Goal: Information Seeking & Learning: Learn about a topic

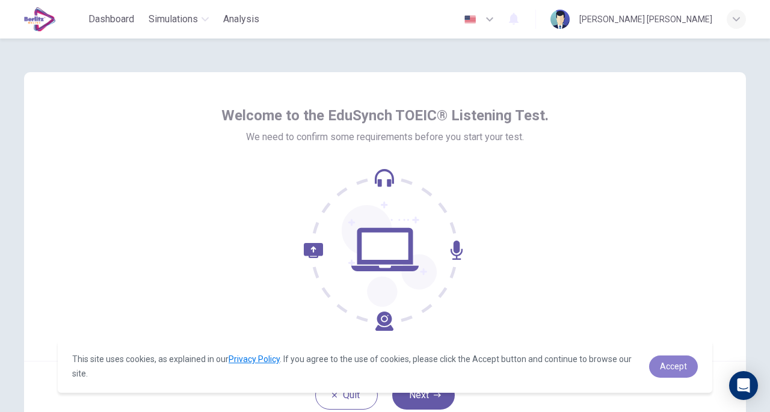
click at [676, 372] on link "Accept" at bounding box center [673, 367] width 49 height 22
click at [676, 368] on span "Accept" at bounding box center [673, 367] width 27 height 10
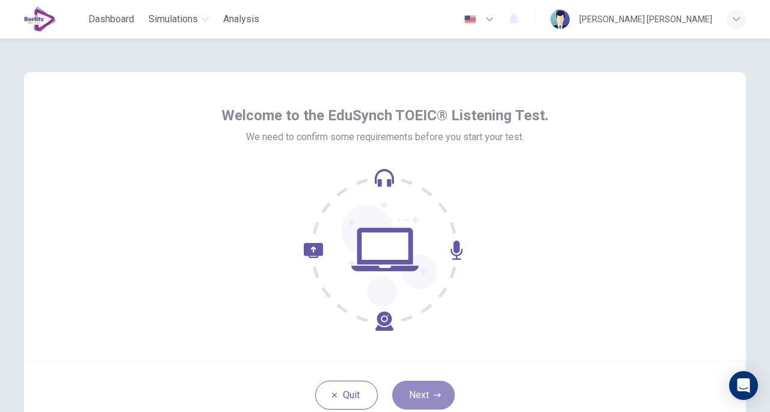
click at [433, 387] on button "Next" at bounding box center [423, 395] width 63 height 29
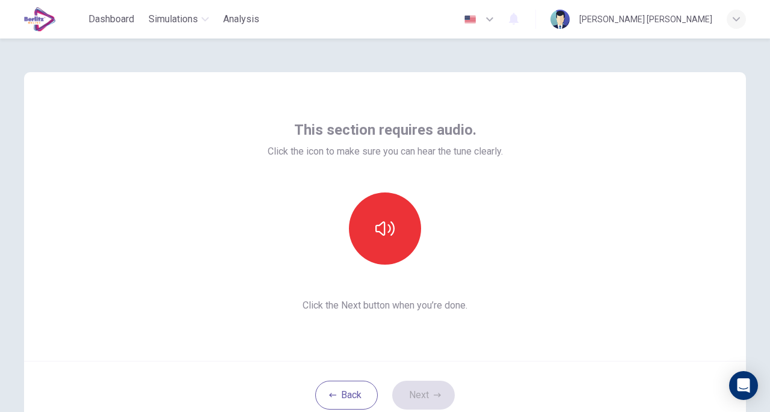
click at [400, 246] on button "button" at bounding box center [385, 229] width 72 height 72
click at [426, 392] on button "Next" at bounding box center [423, 395] width 63 height 29
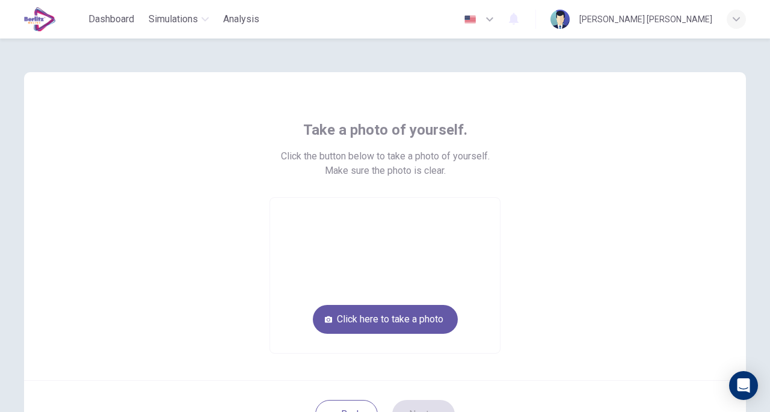
drag, startPoint x: 415, startPoint y: 324, endPoint x: 369, endPoint y: 316, distance: 46.4
click at [369, 316] on button "Click here to take a photo" at bounding box center [385, 319] width 145 height 29
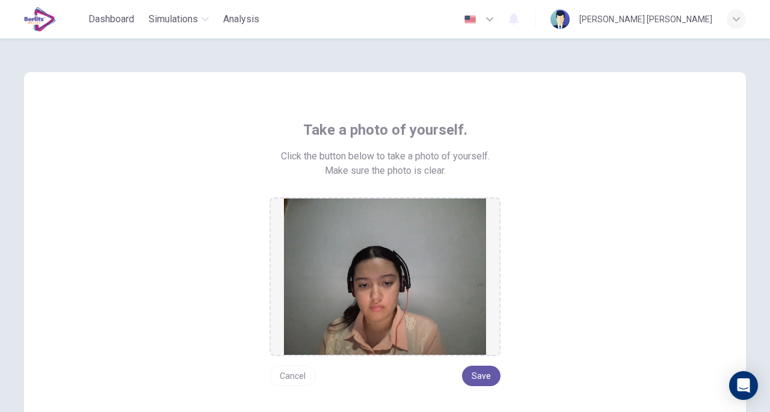
click at [480, 371] on button "Save" at bounding box center [481, 376] width 39 height 20
click at [478, 378] on button "Save" at bounding box center [481, 376] width 39 height 20
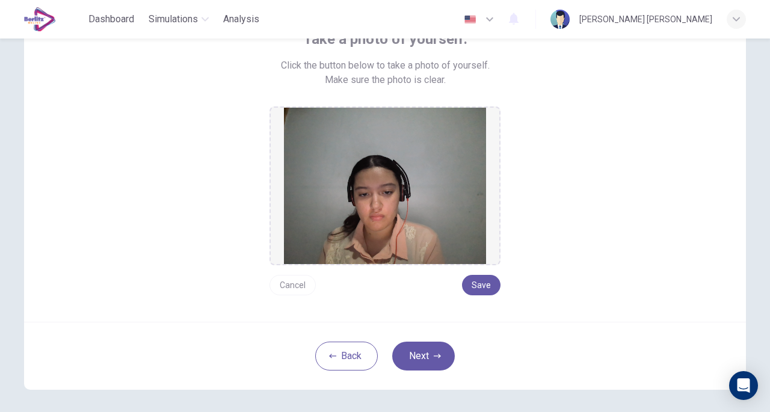
scroll to position [94, 0]
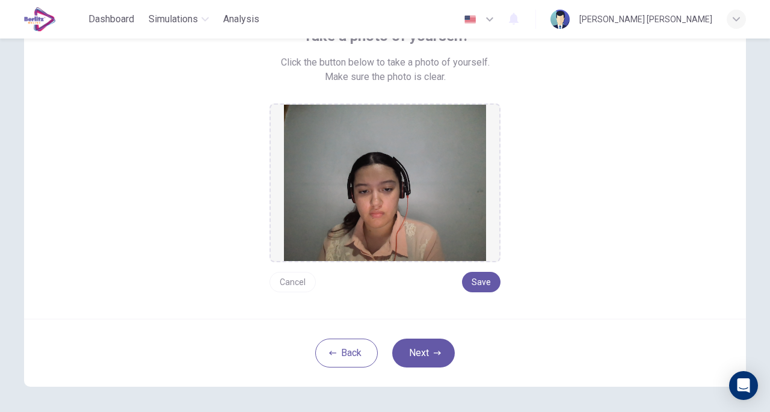
click at [433, 342] on button "Next" at bounding box center [423, 353] width 63 height 29
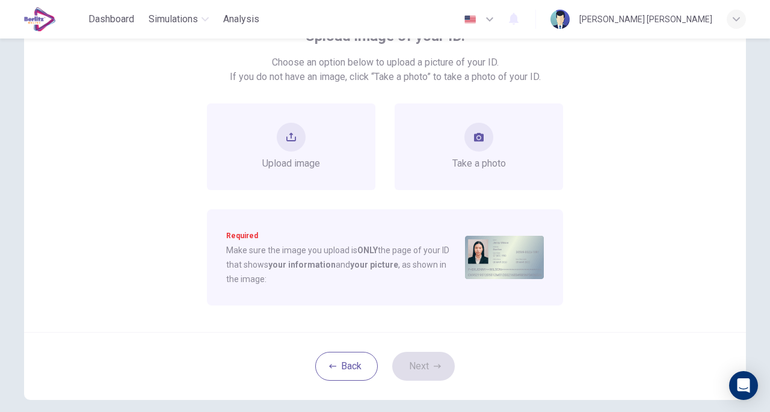
click at [462, 159] on span "Take a photo" at bounding box center [479, 163] width 54 height 14
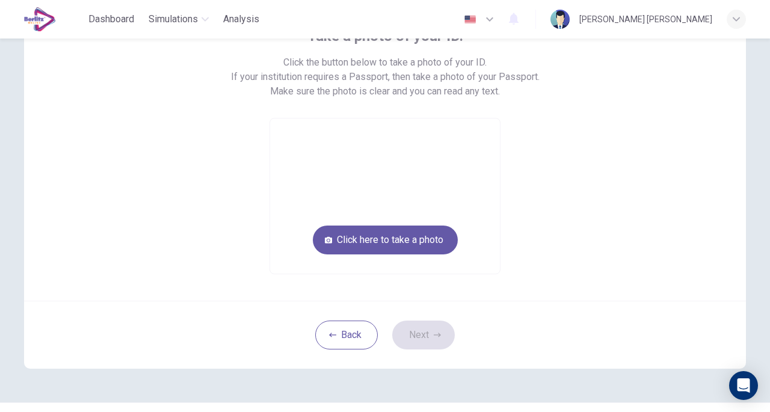
click at [421, 232] on button "Click here to take a photo" at bounding box center [385, 240] width 145 height 29
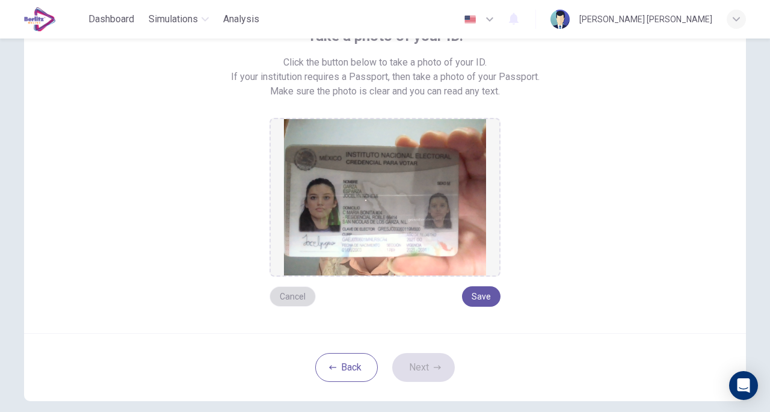
click at [300, 298] on button "Cancel" at bounding box center [293, 296] width 46 height 20
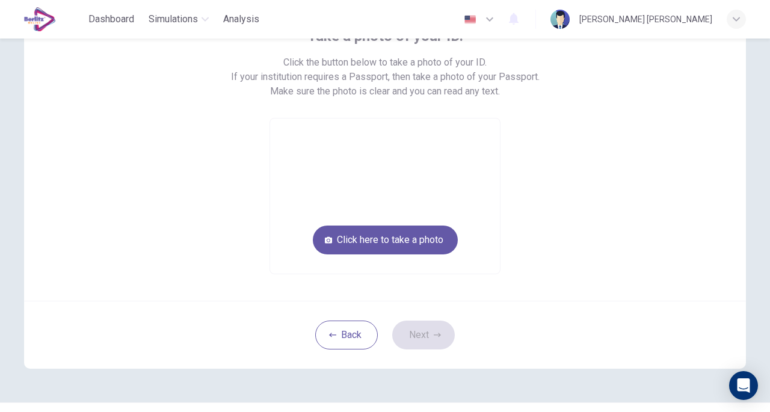
click at [368, 251] on button "Click here to take a photo" at bounding box center [385, 240] width 145 height 29
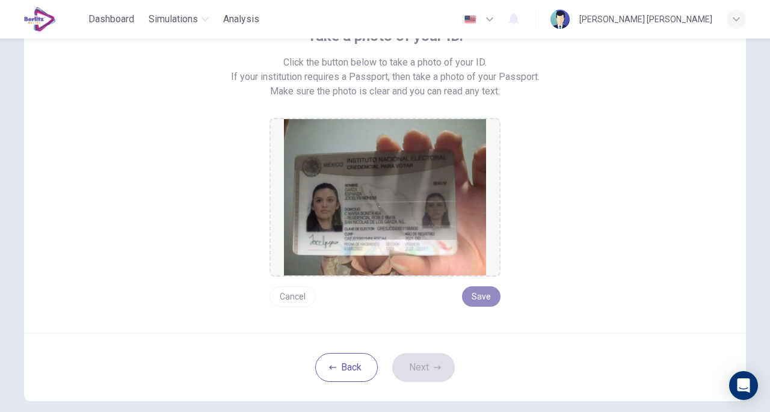
click at [469, 293] on button "Save" at bounding box center [481, 296] width 39 height 20
click at [434, 364] on icon "button" at bounding box center [437, 367] width 7 height 7
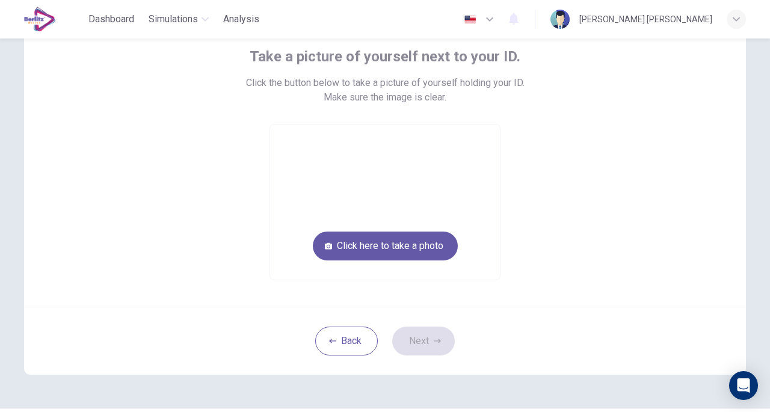
scroll to position [74, 0]
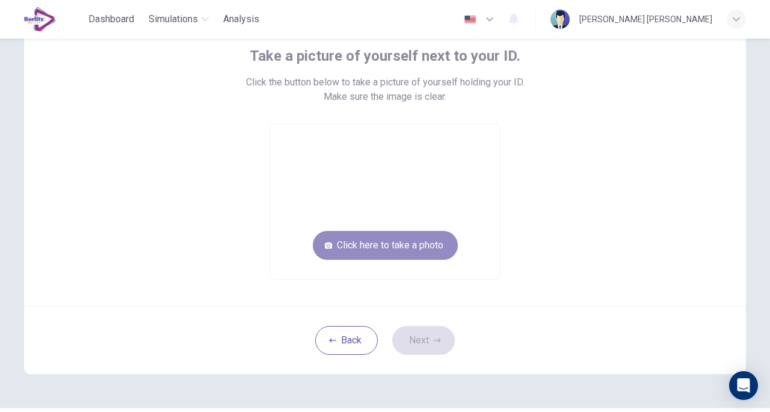
click at [417, 250] on button "Click here to take a photo" at bounding box center [385, 245] width 145 height 29
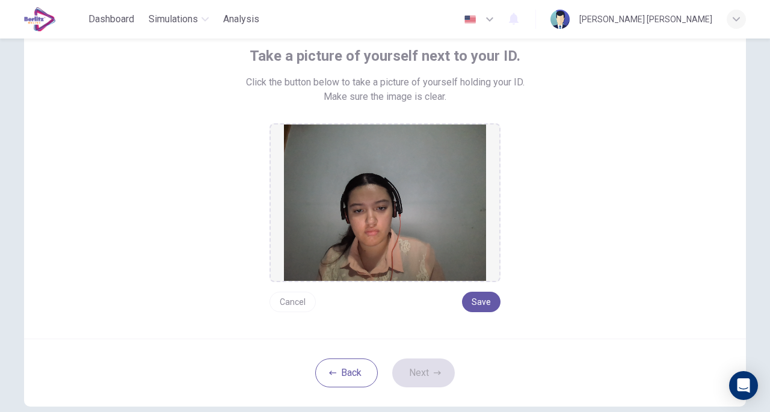
click at [478, 300] on button "Save" at bounding box center [481, 302] width 39 height 20
click at [434, 369] on icon "button" at bounding box center [437, 372] width 7 height 7
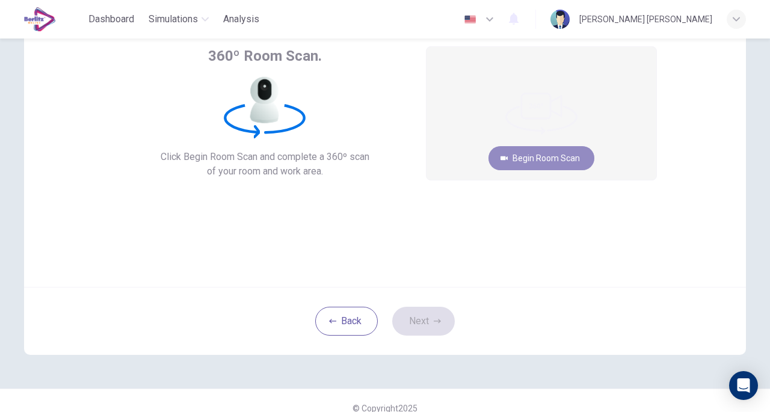
click at [550, 155] on button "Begin Room Scan" at bounding box center [542, 158] width 106 height 24
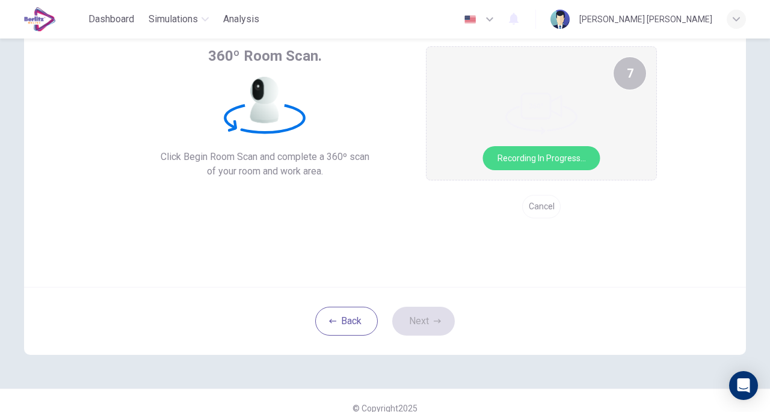
scroll to position [75, 0]
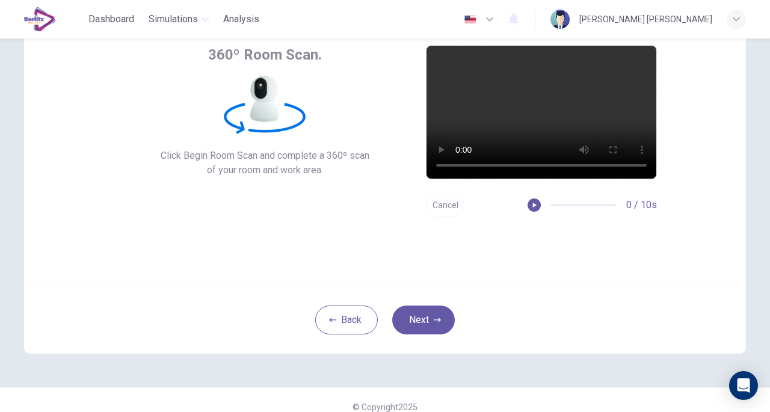
click at [418, 322] on button "Next" at bounding box center [423, 320] width 63 height 29
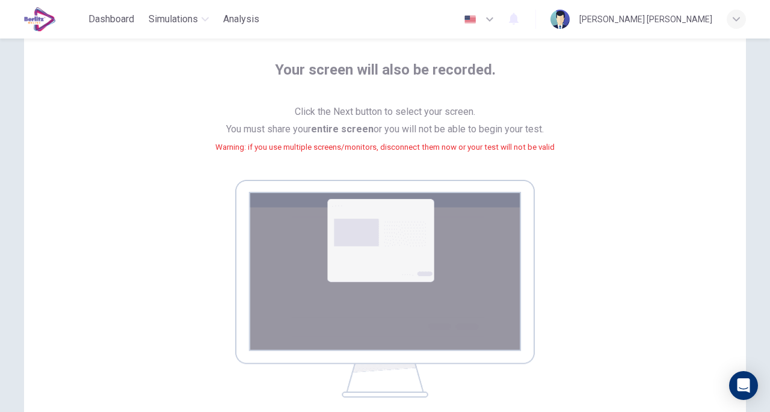
scroll to position [61, 0]
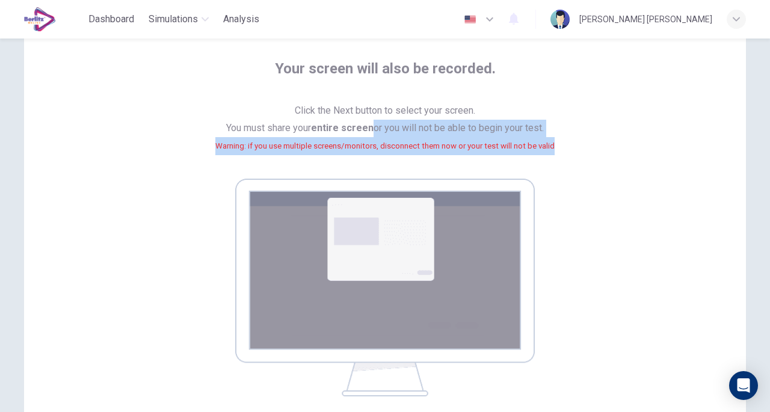
drag, startPoint x: 746, startPoint y: 134, endPoint x: 750, endPoint y: 144, distance: 10.8
click at [750, 144] on div "Your screen will also be recorded. Click the Next button to select your screen.…" at bounding box center [385, 251] width 761 height 548
click at [497, 19] on icon "button" at bounding box center [490, 19] width 14 height 14
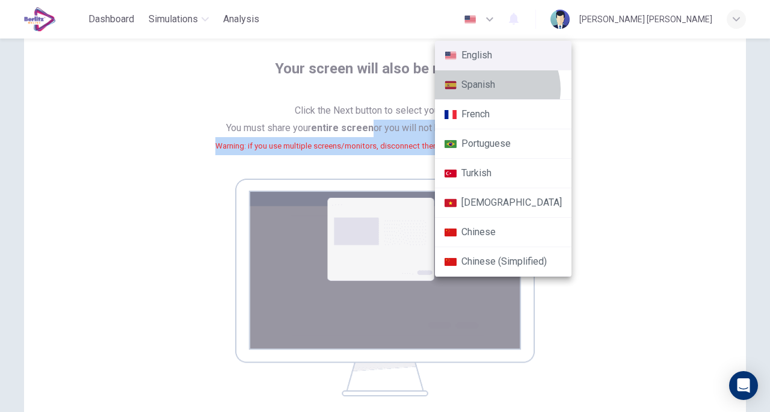
click at [496, 89] on li "Spanish" at bounding box center [503, 84] width 137 height 29
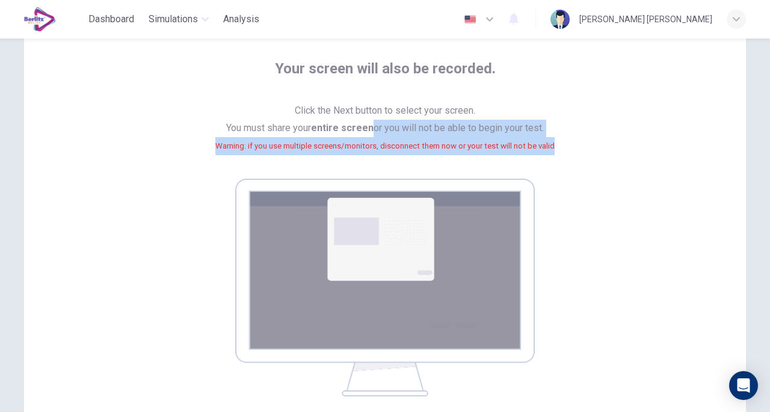
type input "**"
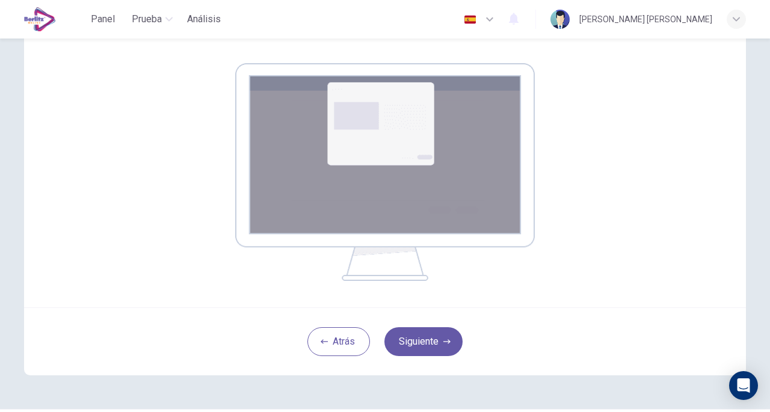
scroll to position [178, 0]
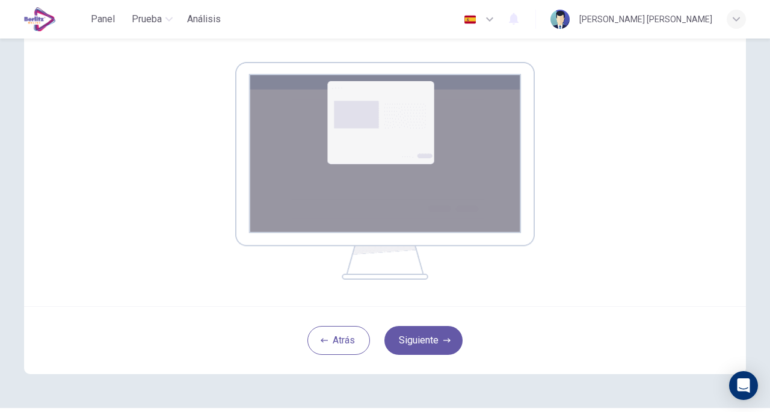
click at [416, 338] on button "Siguiente" at bounding box center [423, 340] width 78 height 29
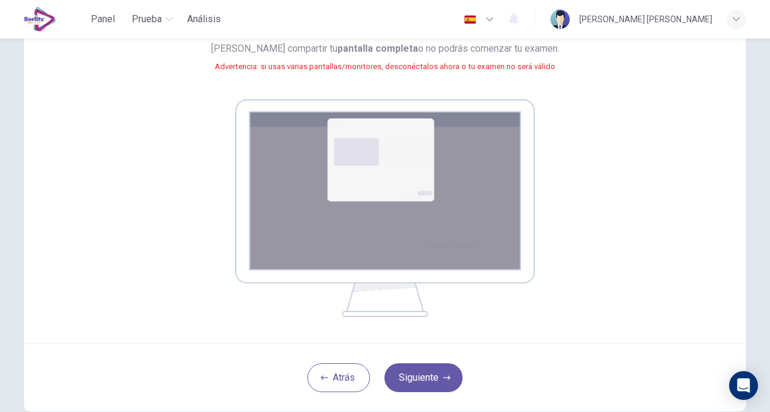
scroll to position [154, 0]
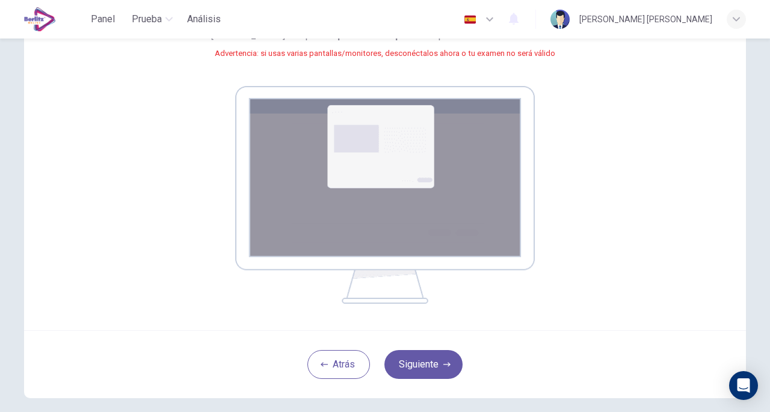
click at [451, 366] on button "Siguiente" at bounding box center [423, 364] width 78 height 29
click at [431, 362] on button "Siguiente" at bounding box center [423, 364] width 78 height 29
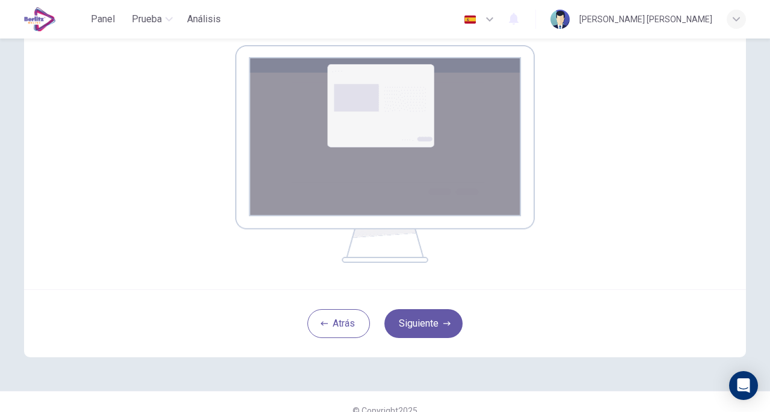
scroll to position [195, 0]
click at [413, 320] on button "Siguiente" at bounding box center [423, 323] width 78 height 29
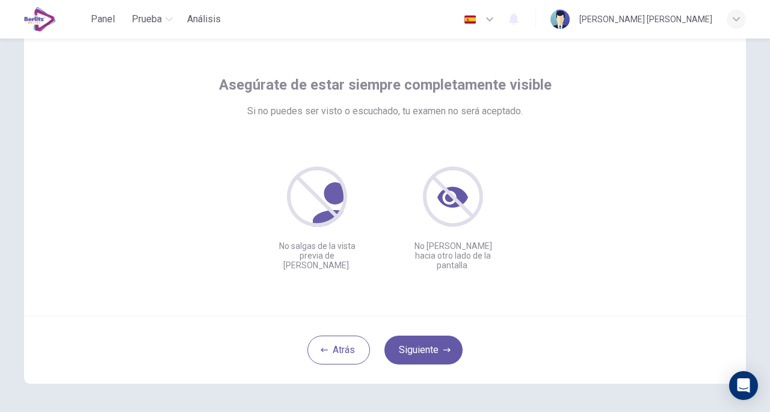
scroll to position [44, 0]
click at [439, 349] on button "Siguiente" at bounding box center [423, 351] width 78 height 29
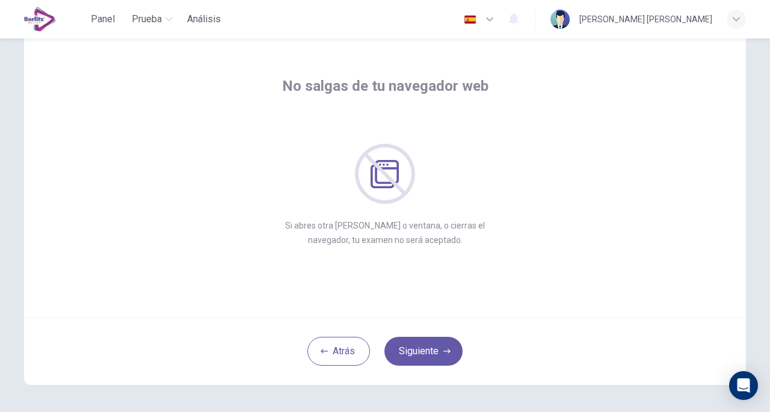
click at [432, 349] on button "Siguiente" at bounding box center [423, 351] width 78 height 29
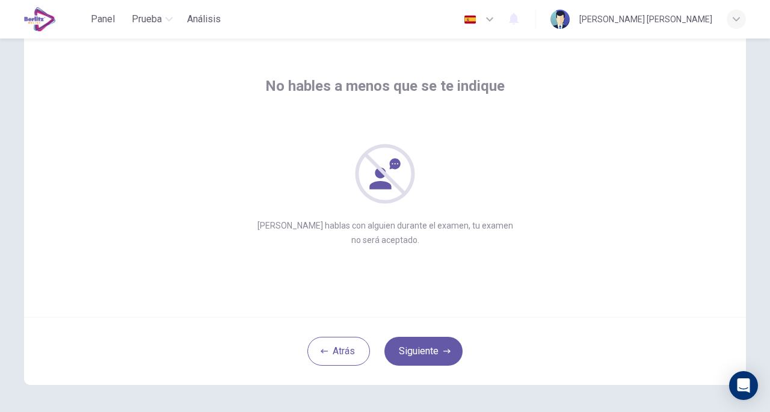
click at [432, 349] on button "Siguiente" at bounding box center [423, 351] width 78 height 29
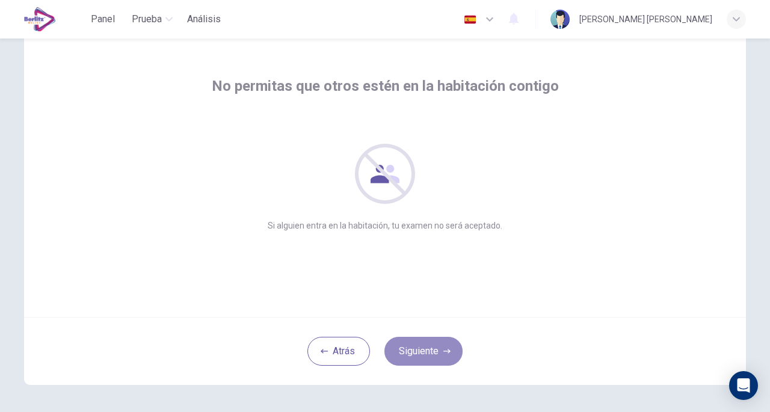
click at [432, 344] on button "Siguiente" at bounding box center [423, 351] width 78 height 29
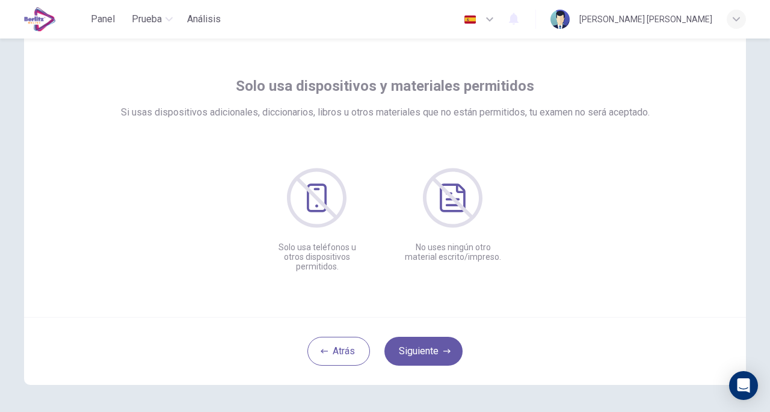
click at [432, 344] on button "Siguiente" at bounding box center [423, 351] width 78 height 29
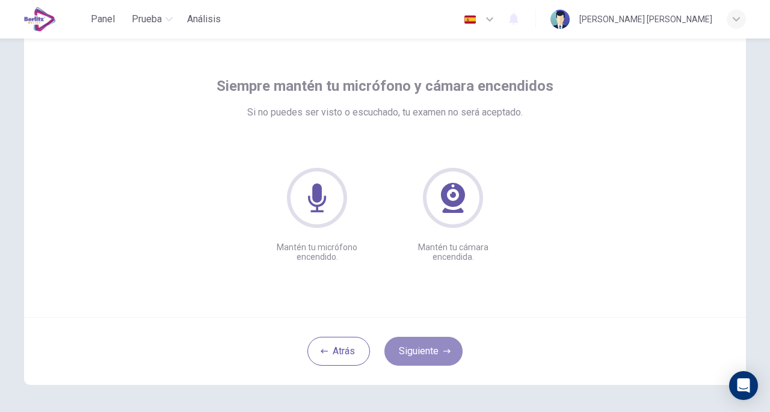
click at [432, 344] on button "Siguiente" at bounding box center [423, 351] width 78 height 29
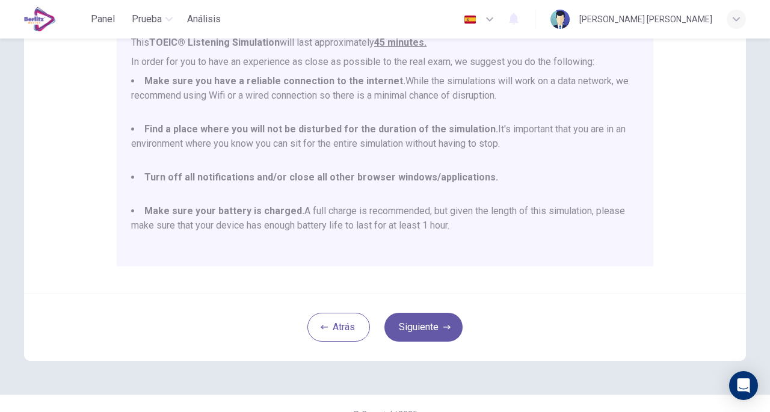
scroll to position [236, 0]
click at [443, 327] on icon "button" at bounding box center [446, 326] width 7 height 7
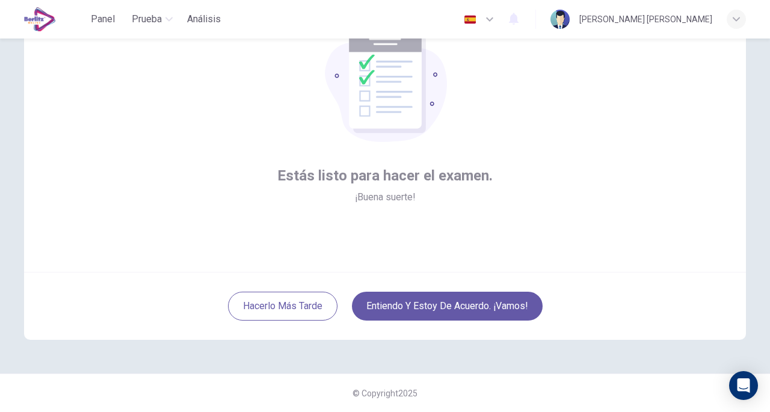
scroll to position [88, 0]
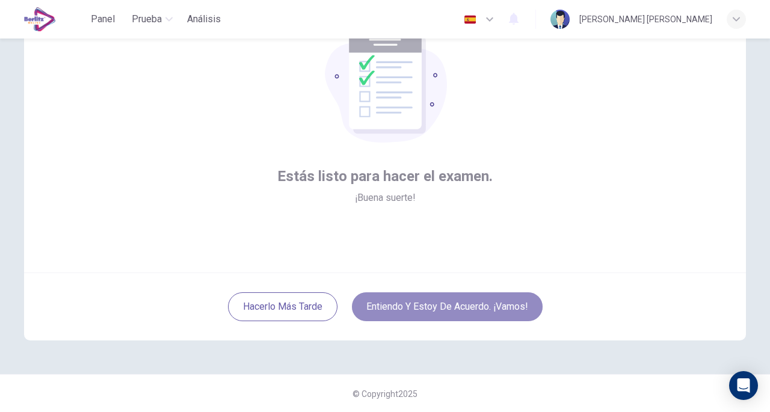
click at [477, 303] on button "Entiendo y estoy de acuerdo. ¡Vamos!" at bounding box center [447, 306] width 191 height 29
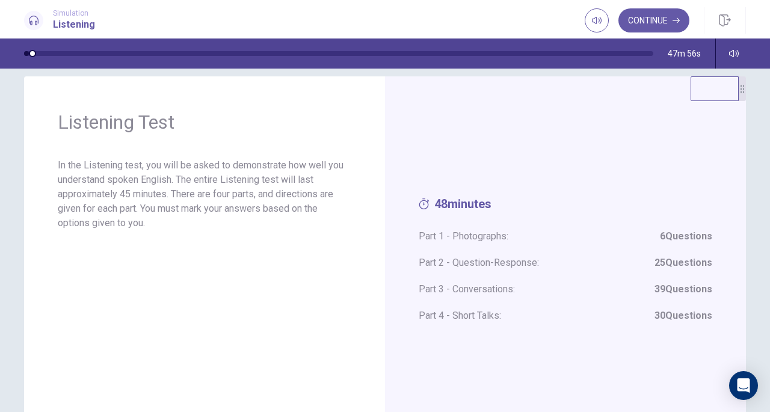
scroll to position [16, 0]
click at [650, 22] on button "Continue" at bounding box center [654, 20] width 71 height 24
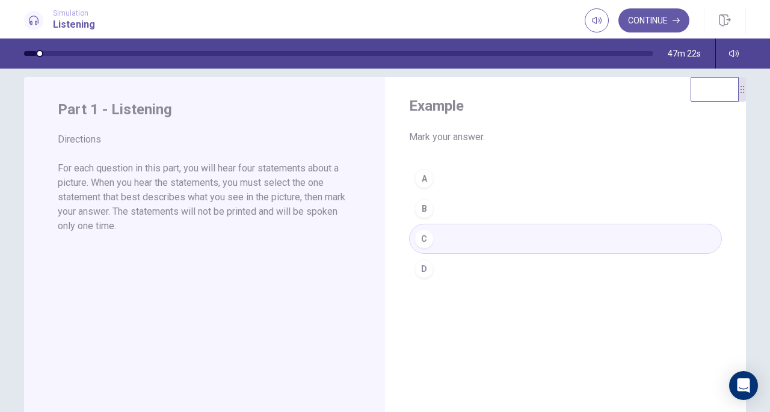
click at [426, 206] on div "A B C D" at bounding box center [565, 224] width 313 height 120
click at [426, 234] on div "A B C D" at bounding box center [565, 224] width 313 height 120
click at [637, 17] on button "Continue" at bounding box center [654, 20] width 71 height 24
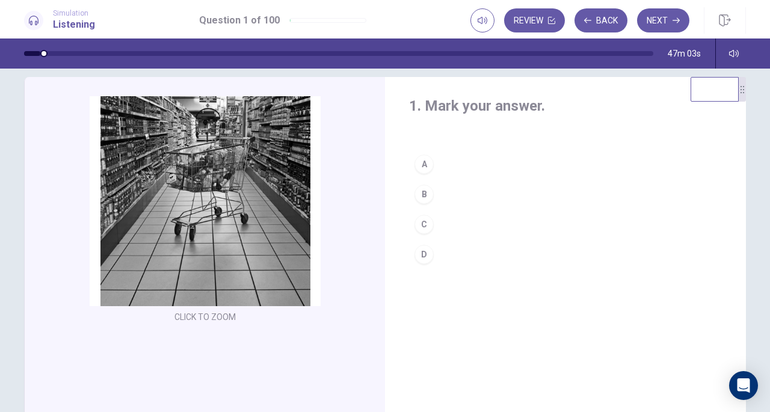
click at [424, 224] on div "C" at bounding box center [424, 224] width 19 height 19
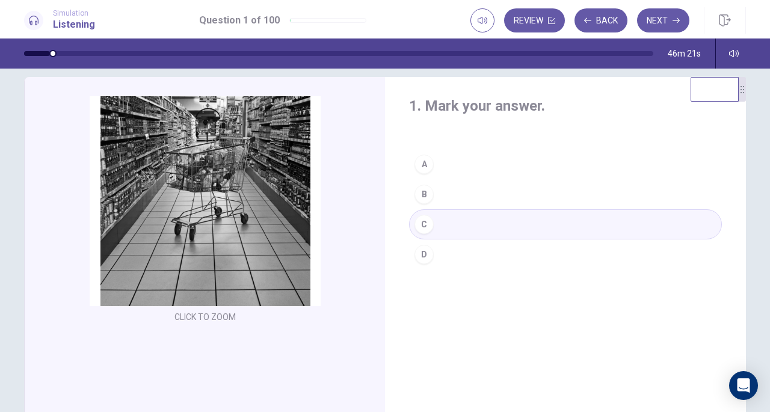
click at [667, 22] on button "Next" at bounding box center [663, 20] width 52 height 24
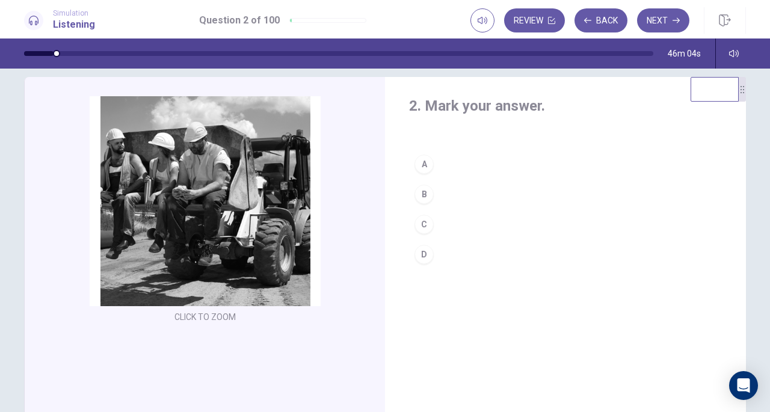
click at [425, 190] on div "B" at bounding box center [424, 194] width 19 height 19
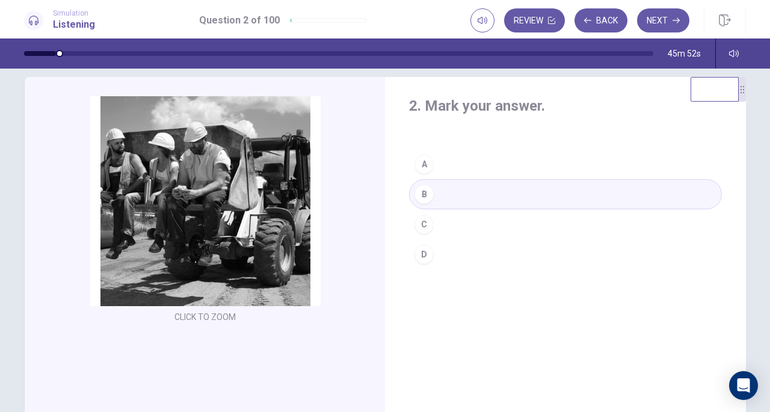
click at [662, 16] on button "Next" at bounding box center [663, 20] width 52 height 24
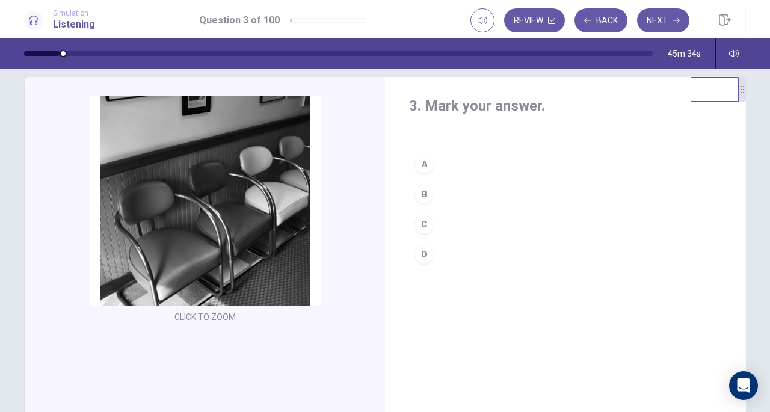
click at [421, 223] on div "C" at bounding box center [424, 224] width 19 height 19
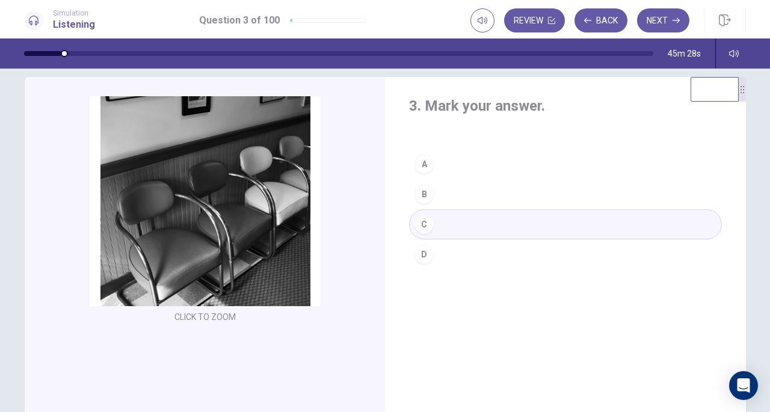
click at [662, 16] on button "Next" at bounding box center [663, 20] width 52 height 24
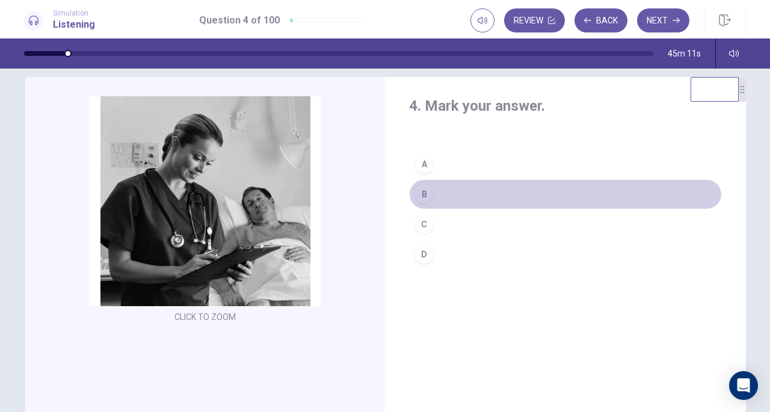
click at [426, 192] on div "B" at bounding box center [424, 194] width 19 height 19
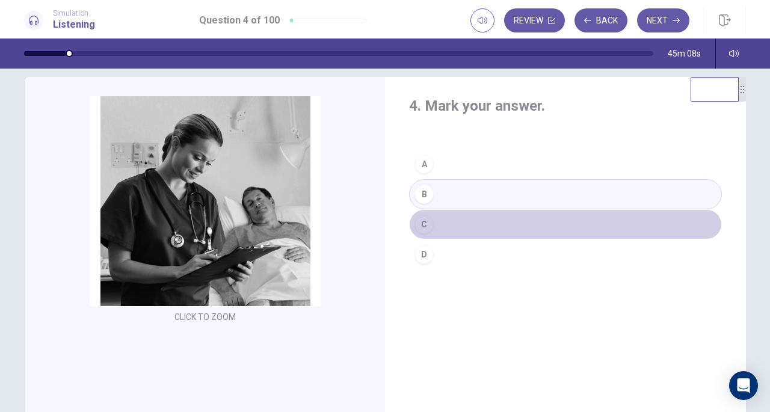
click at [434, 224] on button "C" at bounding box center [565, 224] width 313 height 30
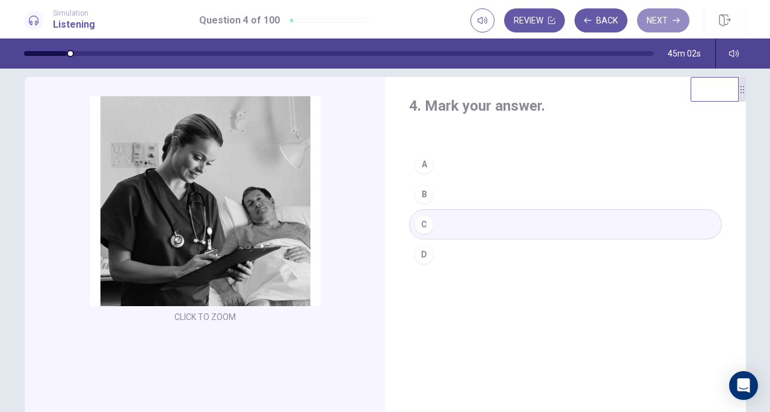
click at [670, 25] on button "Next" at bounding box center [663, 20] width 52 height 24
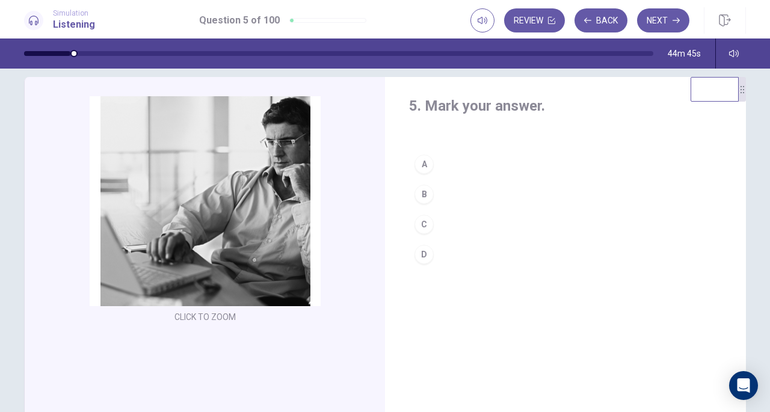
click at [446, 192] on button "B" at bounding box center [565, 194] width 313 height 30
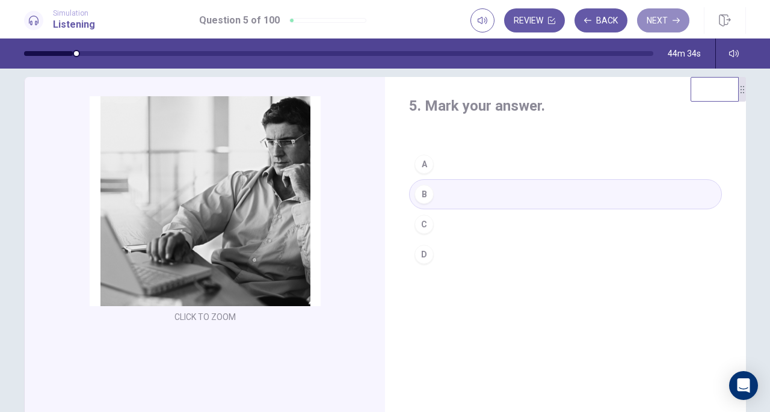
click at [671, 26] on button "Next" at bounding box center [663, 20] width 52 height 24
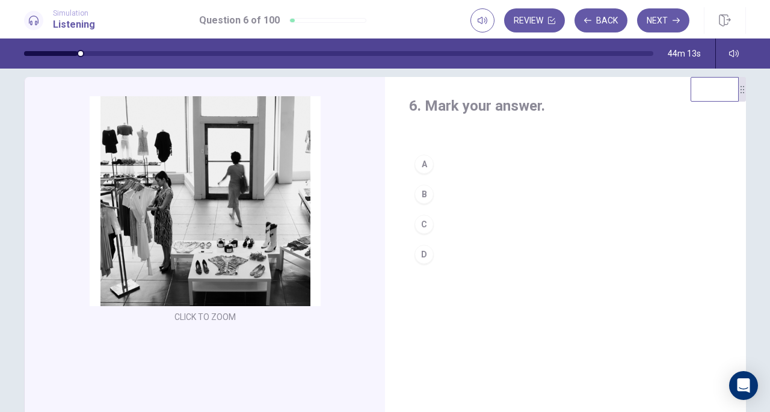
click at [433, 222] on button "C" at bounding box center [565, 224] width 313 height 30
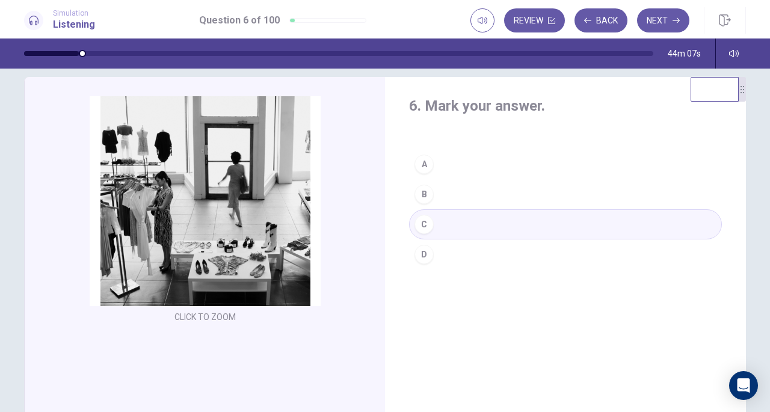
click at [436, 254] on button "D" at bounding box center [565, 254] width 313 height 30
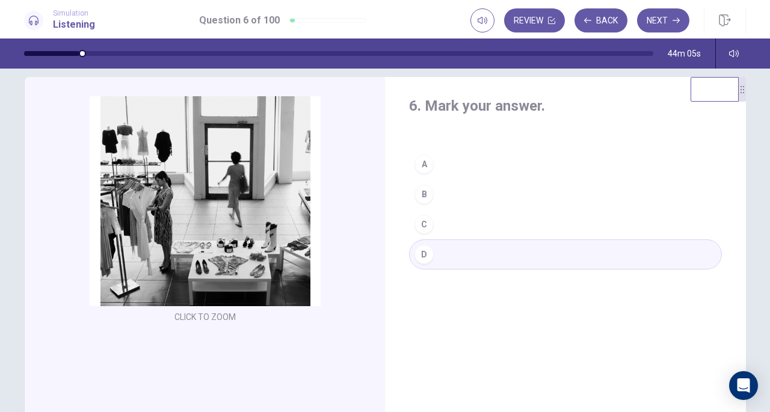
click at [664, 23] on button "Next" at bounding box center [663, 20] width 52 height 24
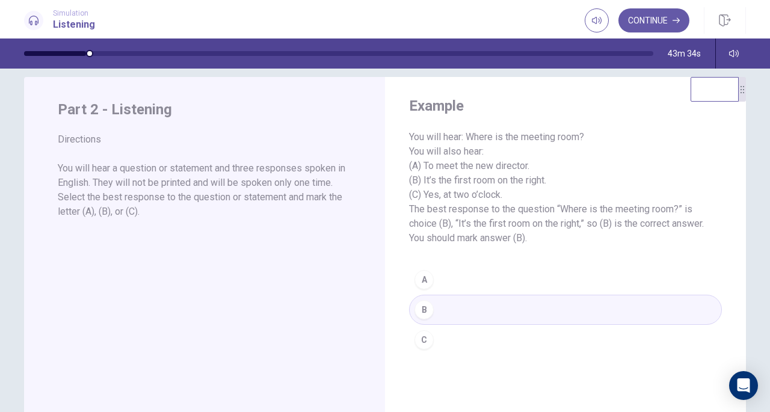
click at [664, 21] on button "Continue" at bounding box center [654, 20] width 71 height 24
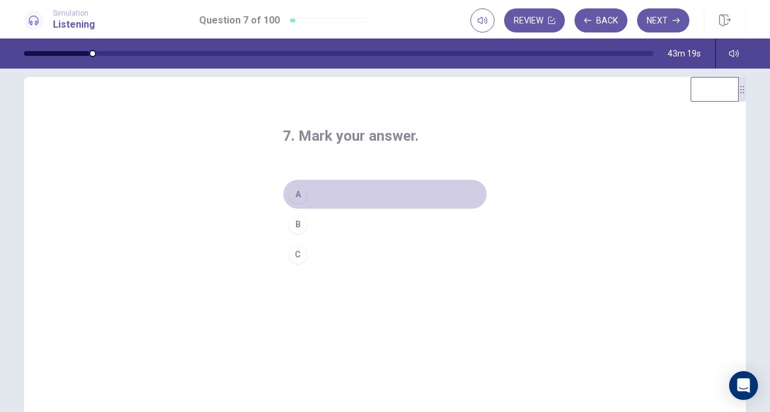
click at [297, 192] on div "A" at bounding box center [297, 194] width 19 height 19
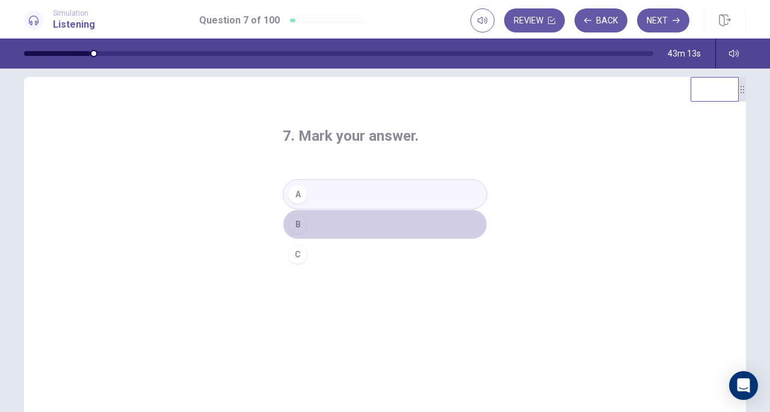
click at [361, 221] on button "B" at bounding box center [385, 224] width 205 height 30
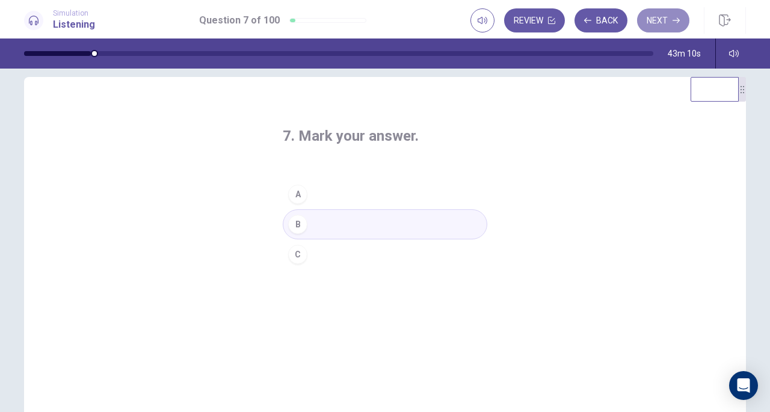
click at [656, 16] on button "Next" at bounding box center [663, 20] width 52 height 24
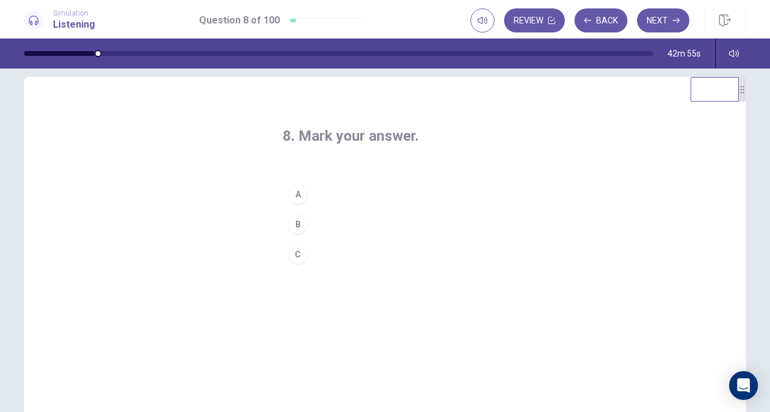
click at [295, 223] on div "B" at bounding box center [297, 224] width 19 height 19
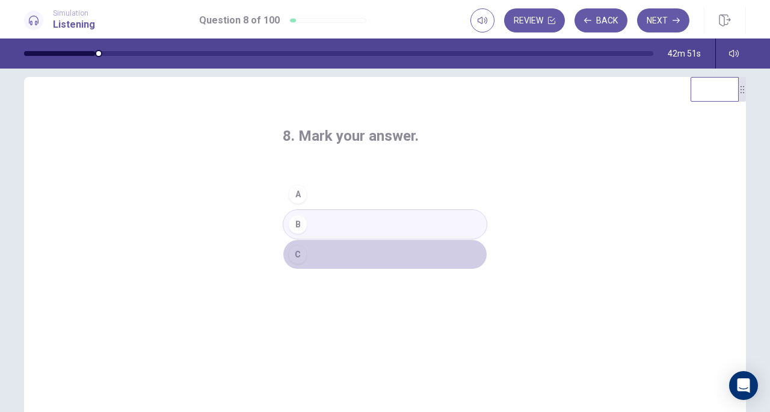
click at [332, 255] on button "C" at bounding box center [385, 254] width 205 height 30
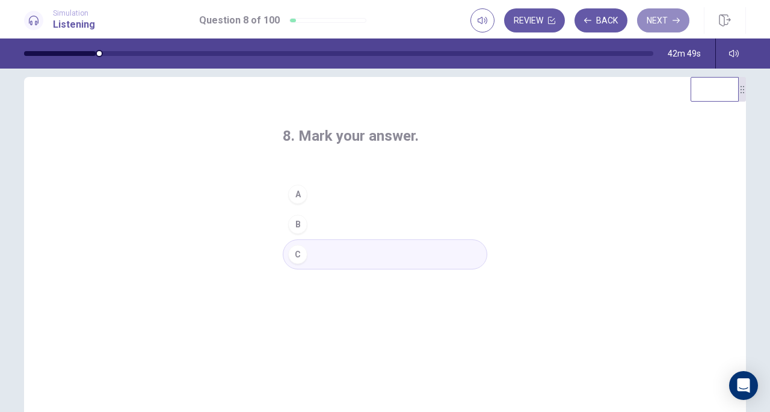
click at [673, 21] on icon "button" at bounding box center [676, 20] width 7 height 7
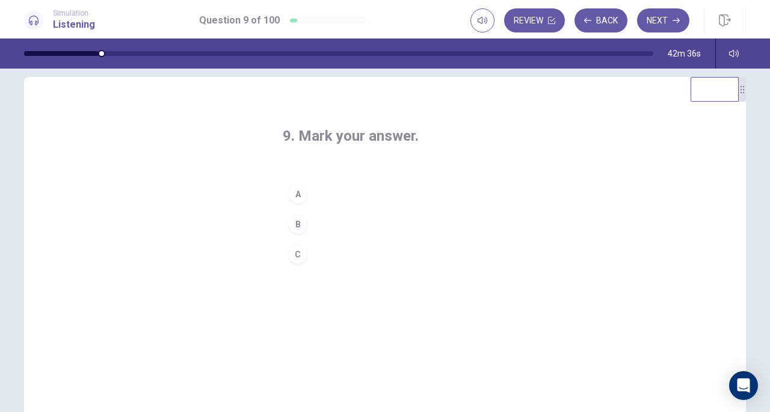
click at [297, 196] on div "A" at bounding box center [297, 194] width 19 height 19
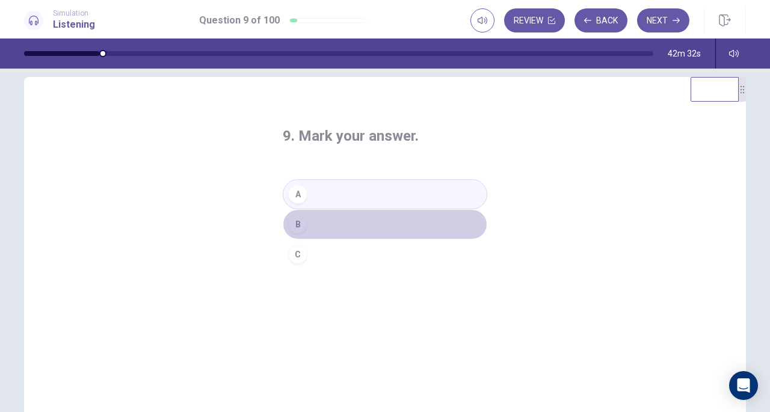
click at [318, 222] on button "B" at bounding box center [385, 224] width 205 height 30
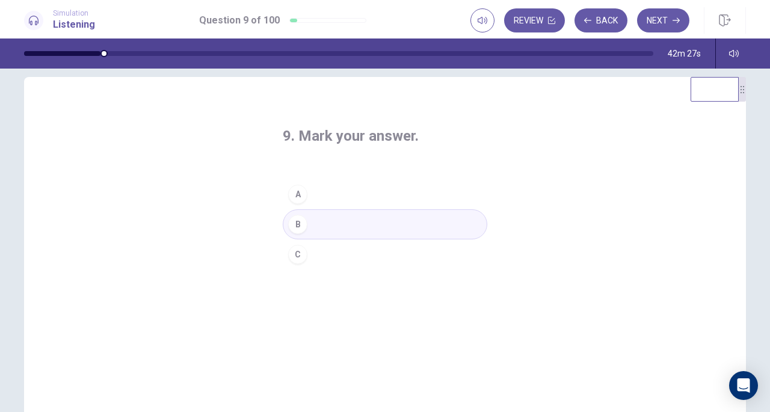
click at [675, 22] on icon "button" at bounding box center [676, 20] width 7 height 7
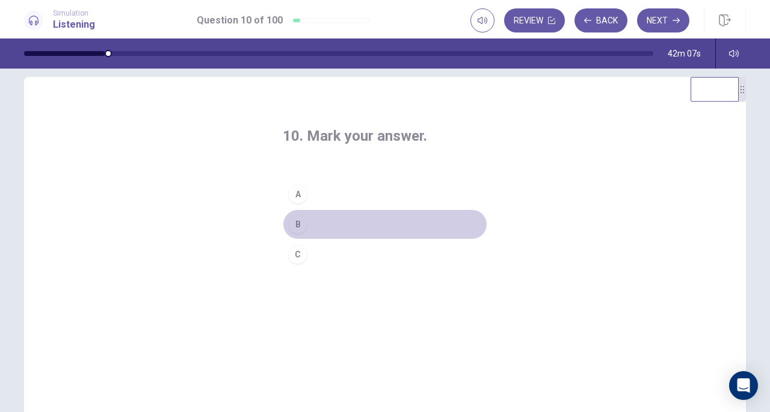
click at [294, 230] on div "B" at bounding box center [297, 224] width 19 height 19
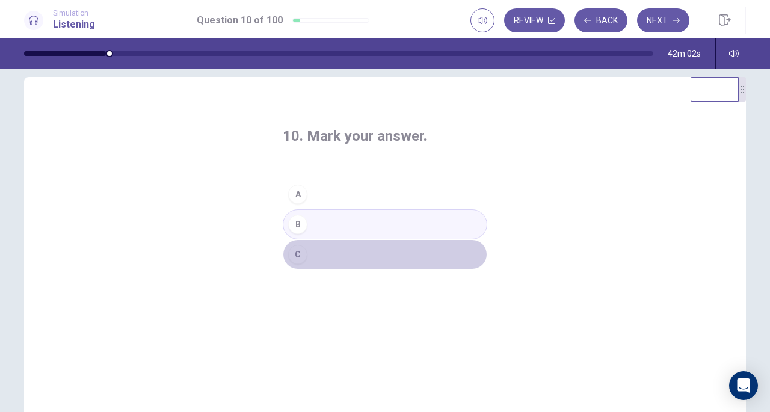
click at [413, 247] on button "C" at bounding box center [385, 254] width 205 height 30
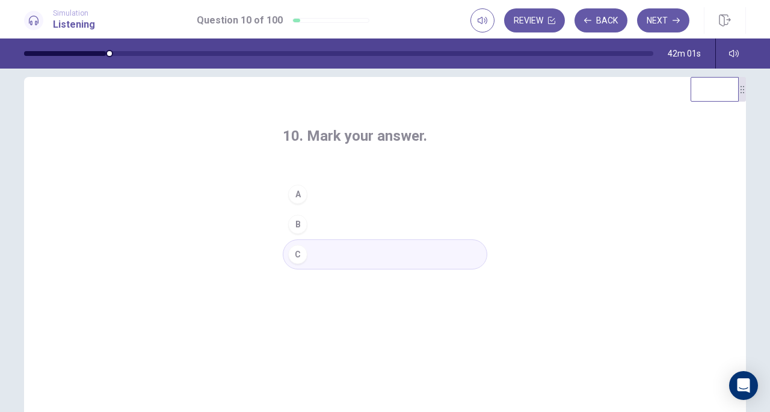
click at [662, 23] on button "Next" at bounding box center [663, 20] width 52 height 24
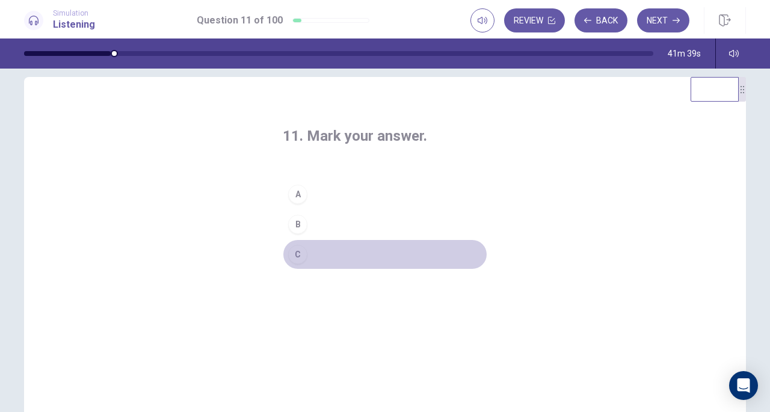
click at [326, 247] on button "C" at bounding box center [385, 254] width 205 height 30
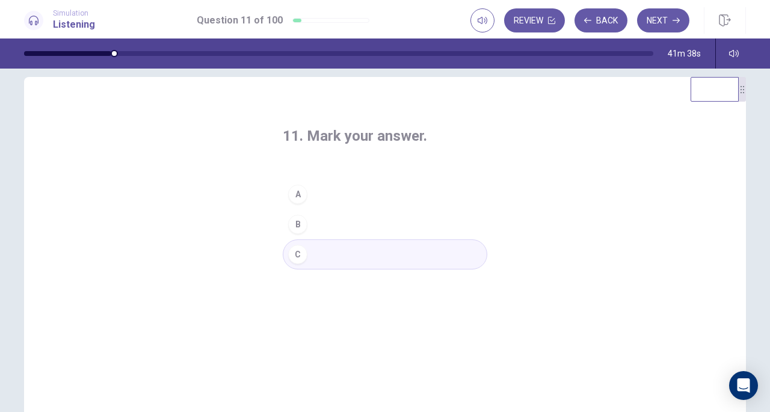
click at [661, 15] on button "Next" at bounding box center [663, 20] width 52 height 24
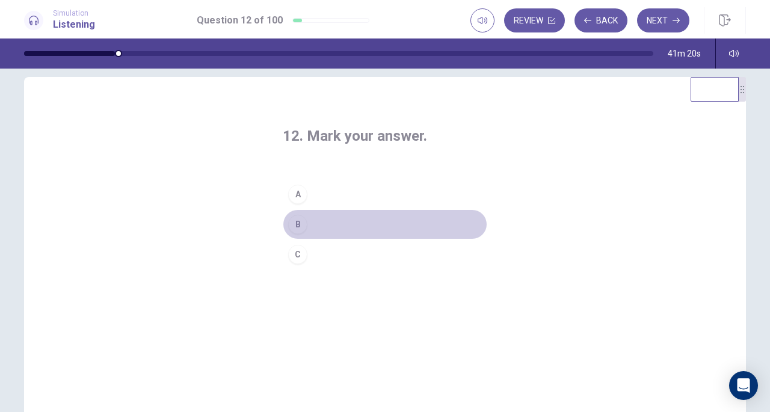
click at [293, 220] on div "B" at bounding box center [297, 224] width 19 height 19
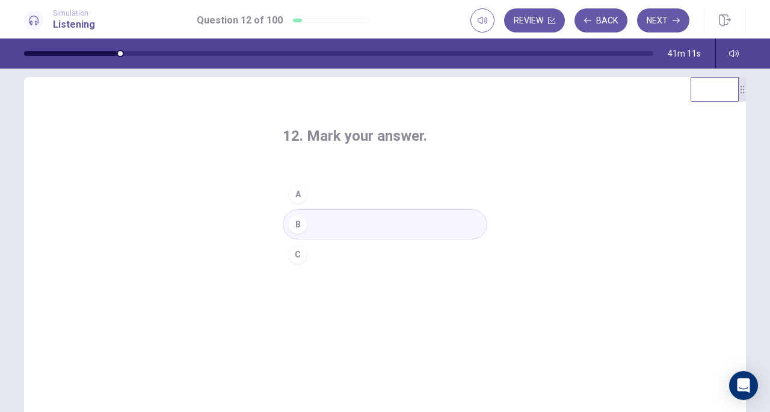
click at [671, 16] on button "Next" at bounding box center [663, 20] width 52 height 24
click at [301, 220] on div "B" at bounding box center [297, 224] width 19 height 19
click at [657, 17] on button "Next" at bounding box center [663, 20] width 52 height 24
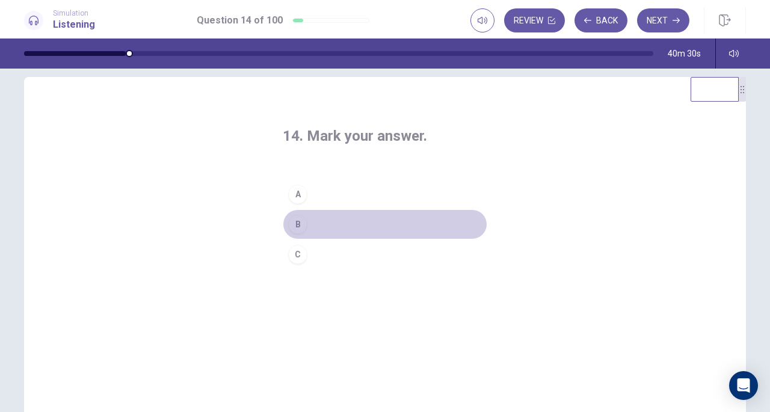
click at [312, 221] on button "B" at bounding box center [385, 224] width 205 height 30
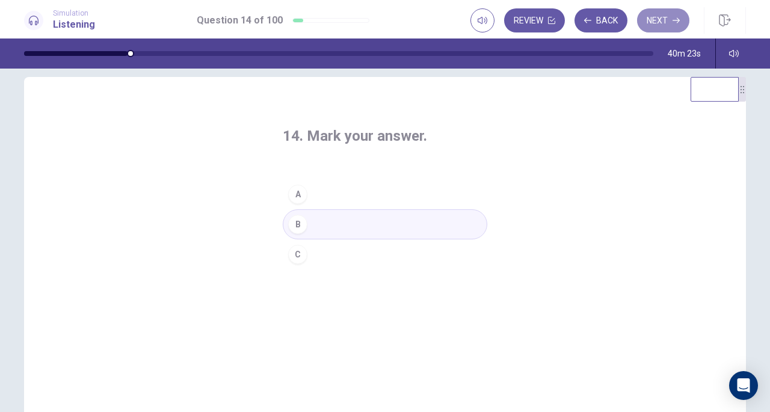
click at [658, 26] on button "Next" at bounding box center [663, 20] width 52 height 24
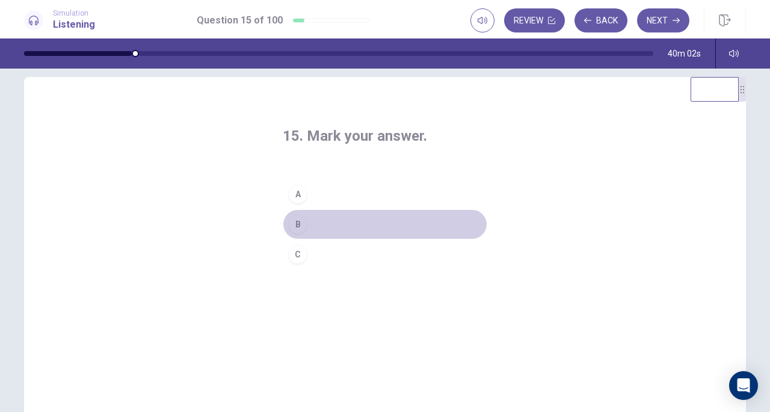
click at [298, 225] on div "B" at bounding box center [297, 224] width 19 height 19
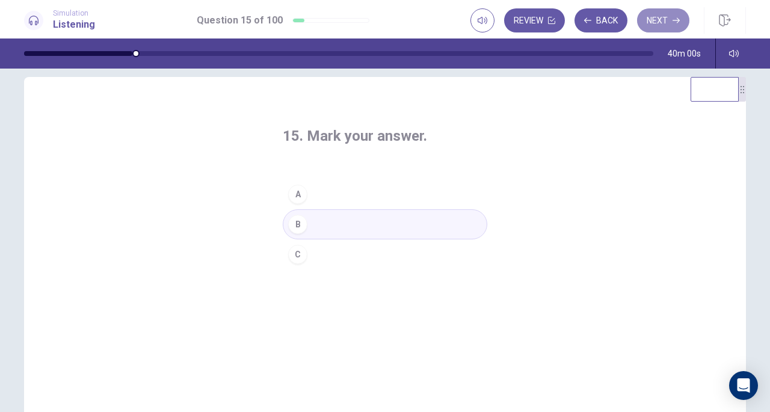
click at [664, 15] on button "Next" at bounding box center [663, 20] width 52 height 24
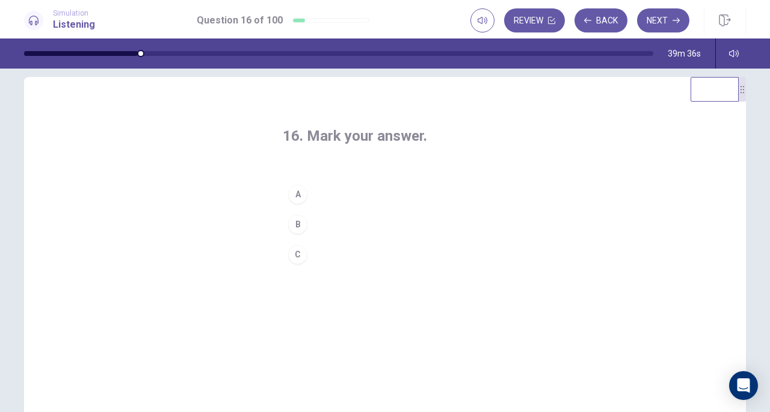
click at [297, 213] on button "B" at bounding box center [385, 224] width 205 height 30
click at [312, 187] on button "A" at bounding box center [385, 194] width 205 height 30
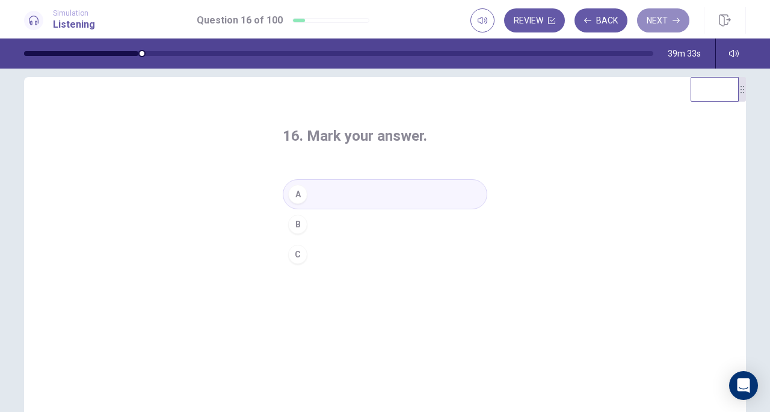
click at [651, 22] on button "Next" at bounding box center [663, 20] width 52 height 24
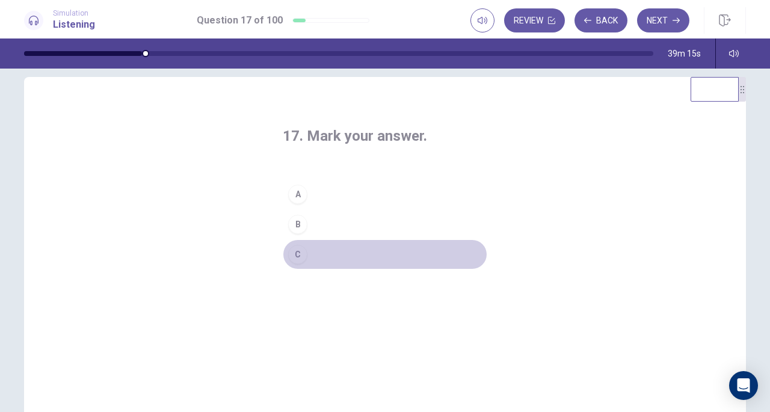
click at [296, 248] on div "C" at bounding box center [297, 254] width 19 height 19
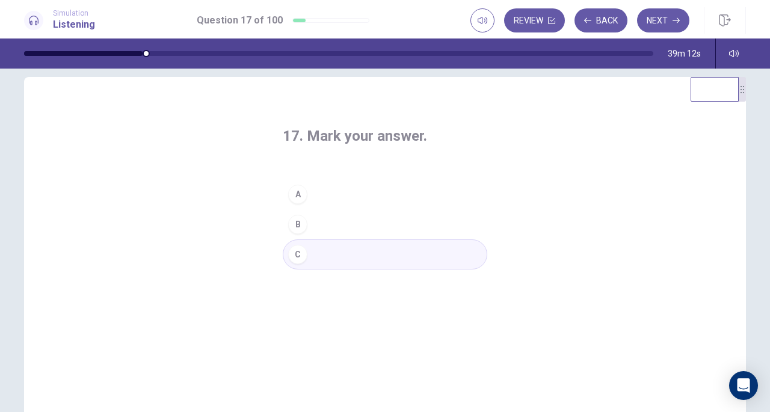
click at [665, 19] on button "Next" at bounding box center [663, 20] width 52 height 24
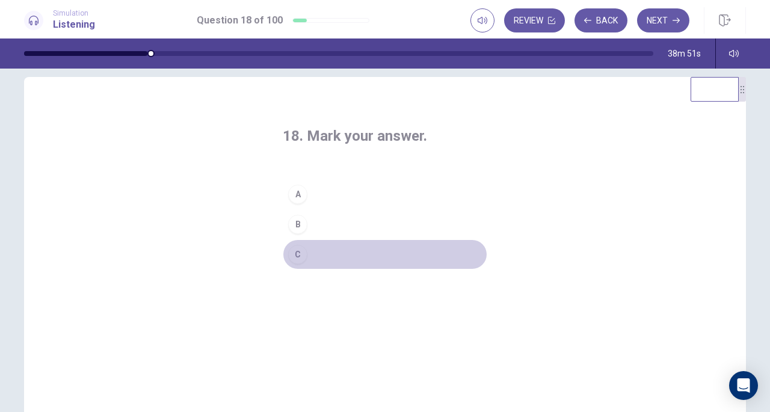
click at [295, 259] on div "C" at bounding box center [297, 254] width 19 height 19
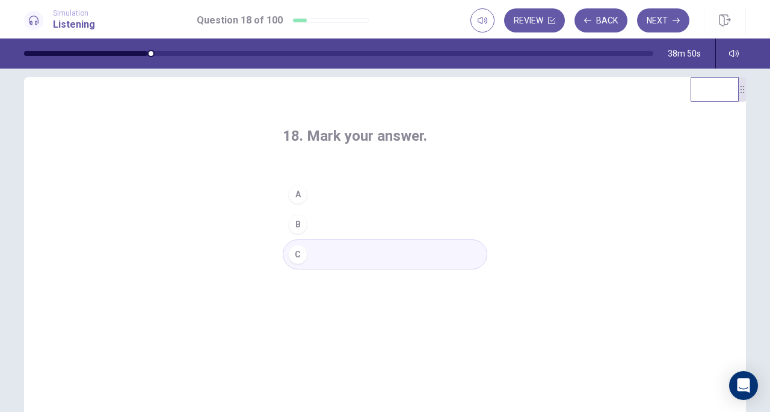
click at [667, 17] on button "Next" at bounding box center [663, 20] width 52 height 24
click at [302, 262] on button "C" at bounding box center [385, 254] width 205 height 30
click at [670, 23] on button "Next" at bounding box center [663, 20] width 52 height 24
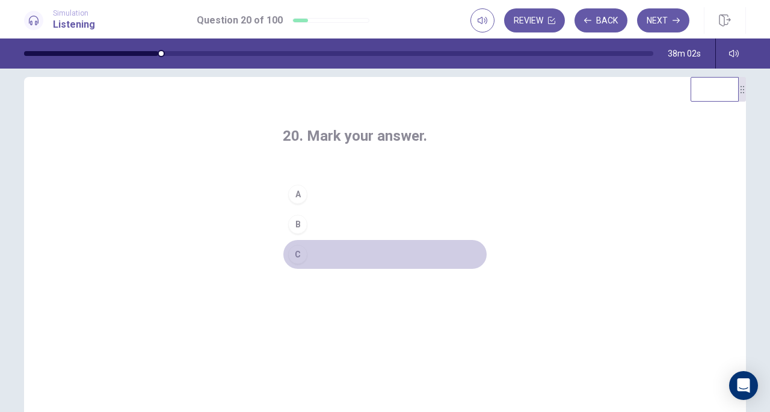
click at [296, 248] on div "C" at bounding box center [297, 254] width 19 height 19
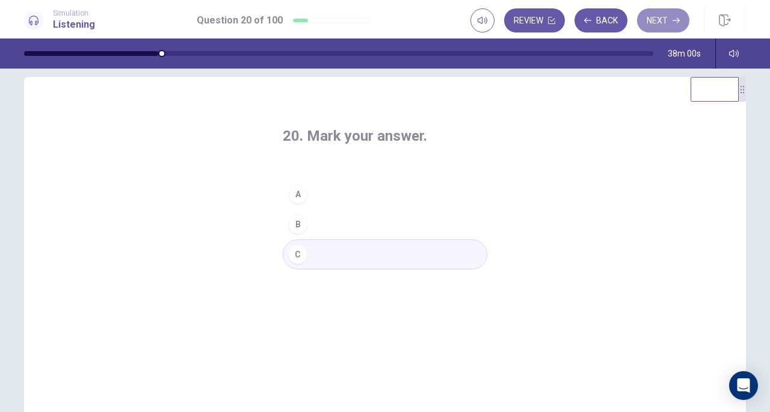
click at [670, 16] on button "Next" at bounding box center [663, 20] width 52 height 24
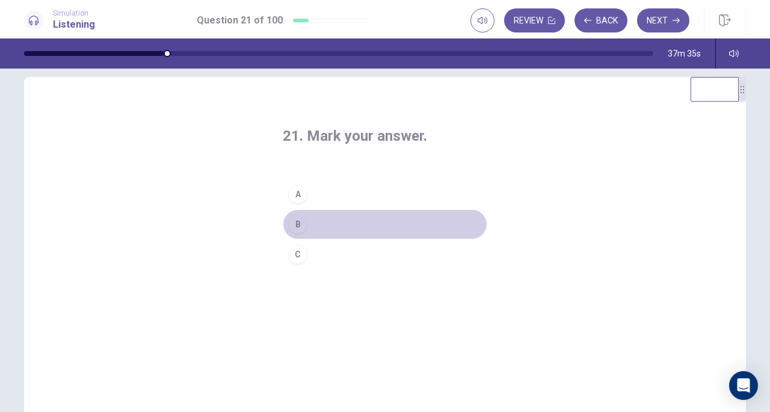
click at [295, 224] on div "B" at bounding box center [297, 224] width 19 height 19
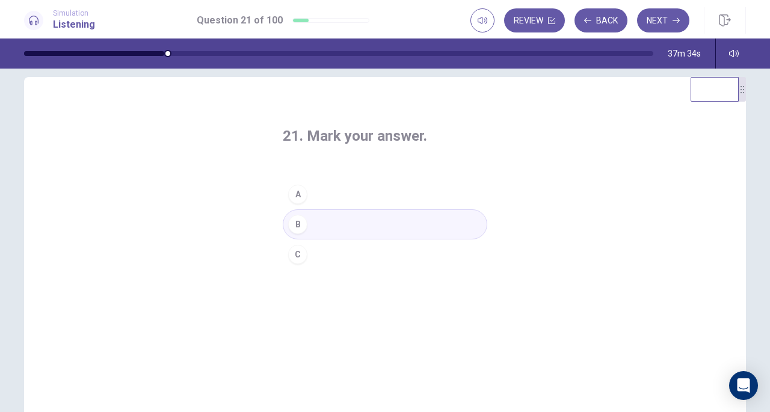
click at [671, 13] on button "Next" at bounding box center [663, 20] width 52 height 24
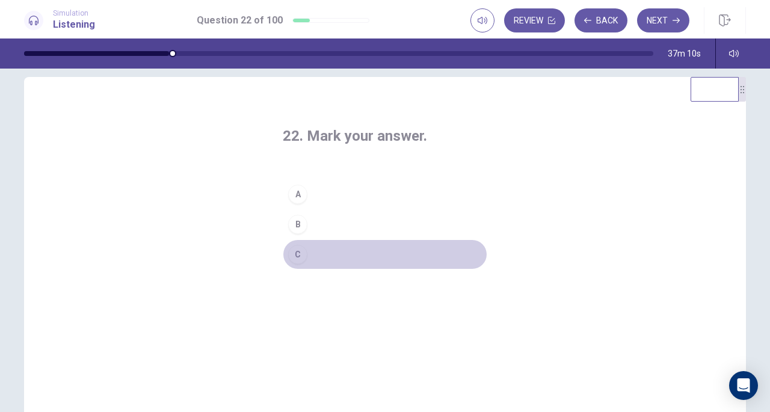
click at [300, 250] on div "C" at bounding box center [297, 254] width 19 height 19
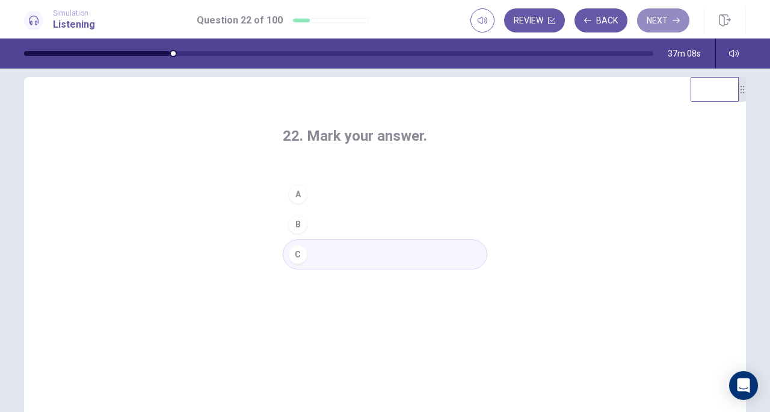
click at [659, 25] on button "Next" at bounding box center [663, 20] width 52 height 24
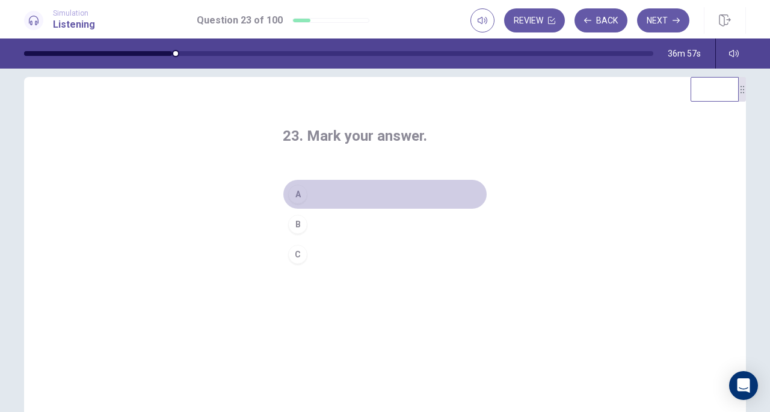
click at [312, 198] on button "A" at bounding box center [385, 194] width 205 height 30
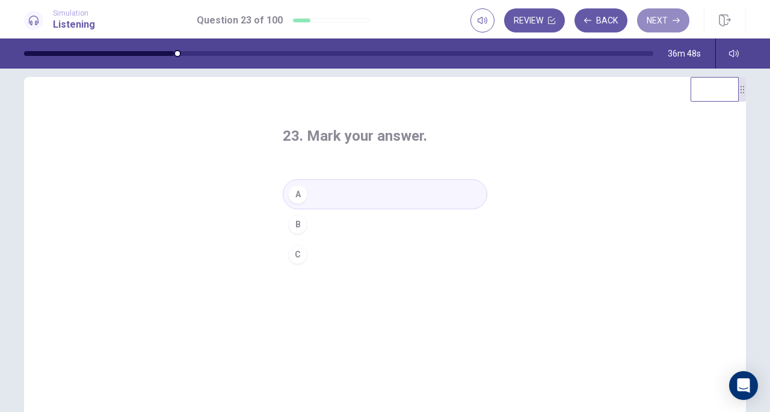
click at [671, 21] on button "Next" at bounding box center [663, 20] width 52 height 24
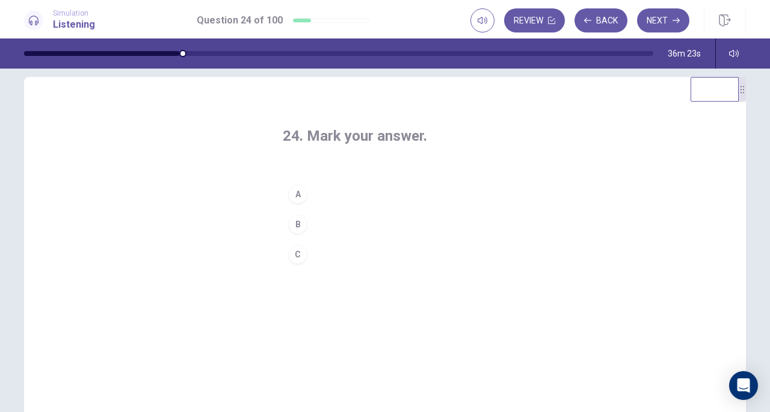
click at [299, 213] on button "B" at bounding box center [385, 224] width 205 height 30
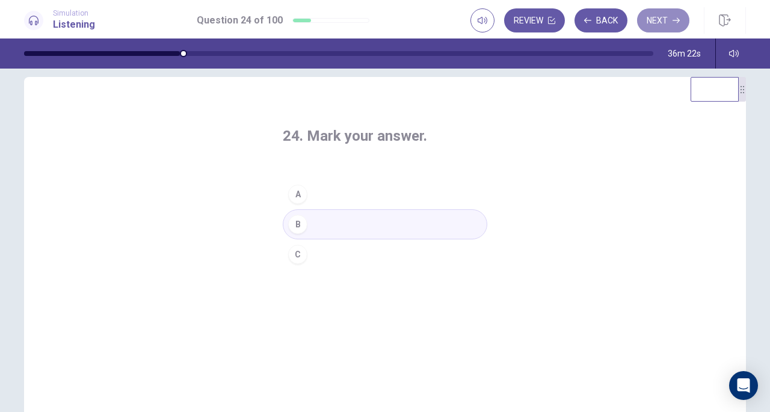
click at [655, 26] on button "Next" at bounding box center [663, 20] width 52 height 24
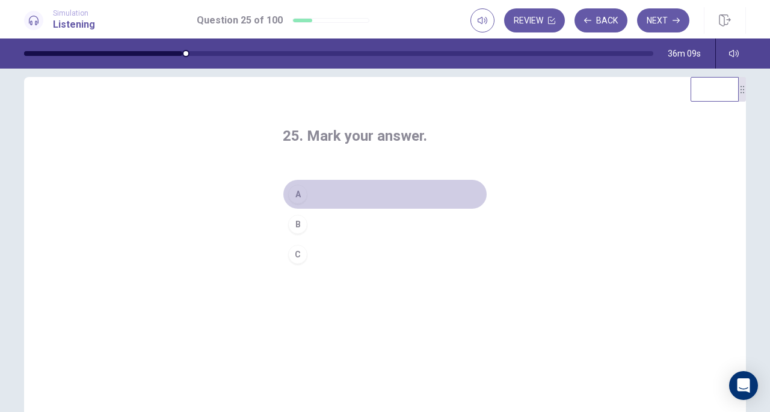
click at [300, 196] on div "A" at bounding box center [297, 194] width 19 height 19
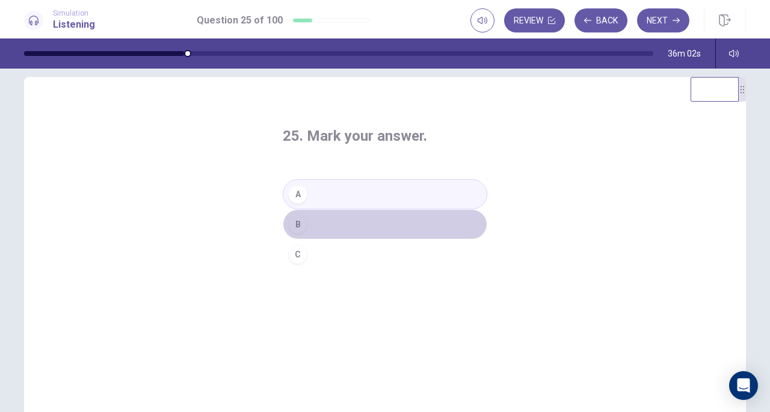
click at [298, 224] on div "B" at bounding box center [297, 224] width 19 height 19
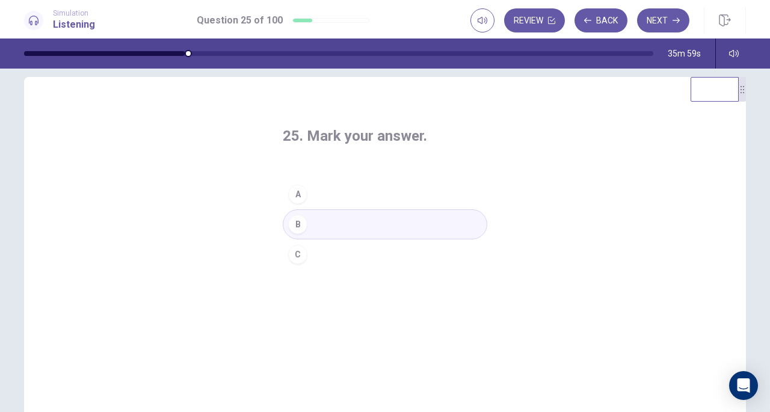
click at [659, 17] on button "Next" at bounding box center [663, 20] width 52 height 24
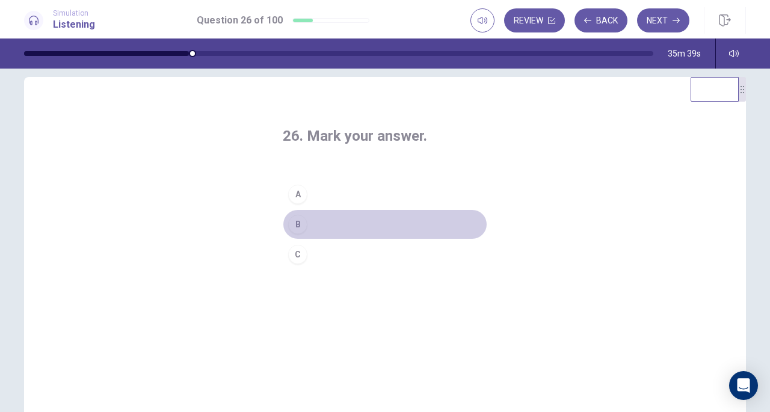
click at [300, 221] on div "B" at bounding box center [297, 224] width 19 height 19
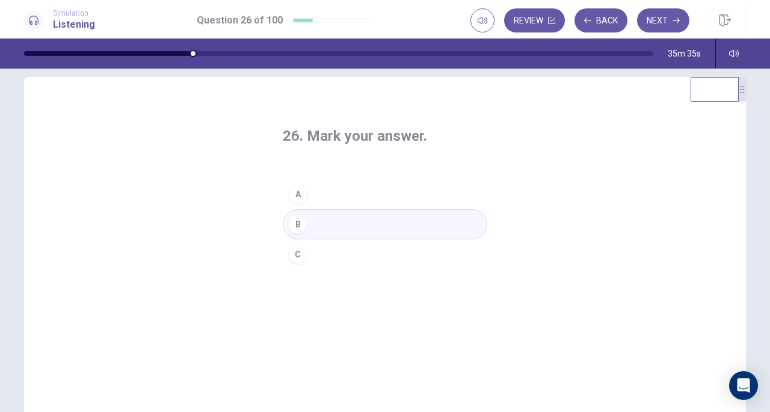
click at [419, 251] on button "C" at bounding box center [385, 254] width 205 height 30
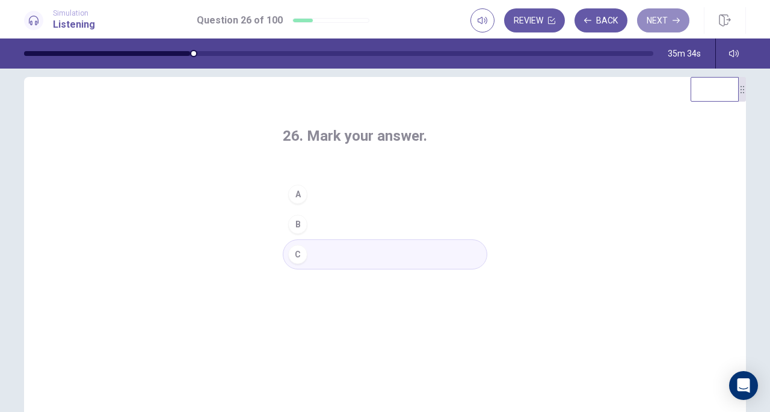
click at [658, 14] on button "Next" at bounding box center [663, 20] width 52 height 24
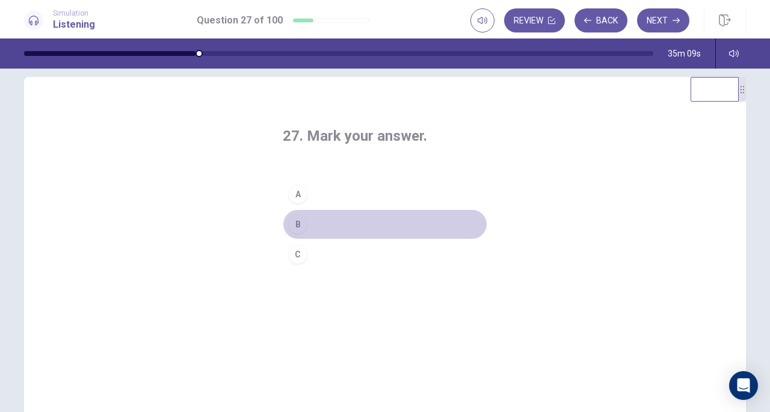
click at [327, 217] on button "B" at bounding box center [385, 224] width 205 height 30
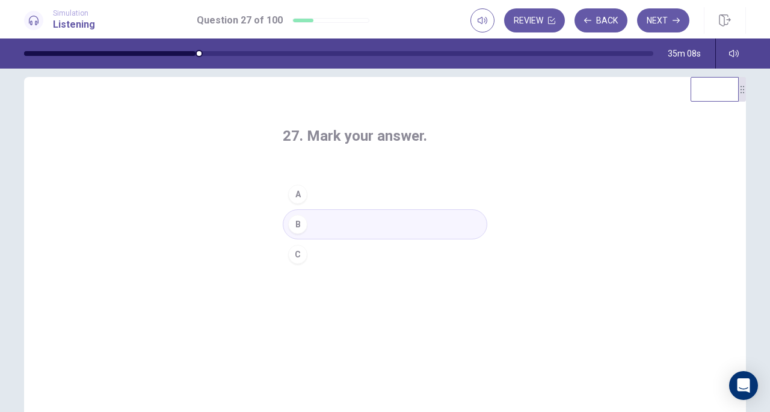
click at [655, 20] on button "Next" at bounding box center [663, 20] width 52 height 24
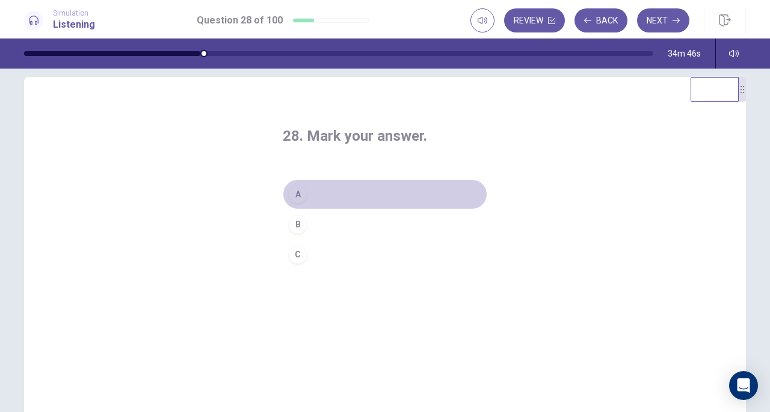
click at [319, 197] on button "A" at bounding box center [385, 194] width 205 height 30
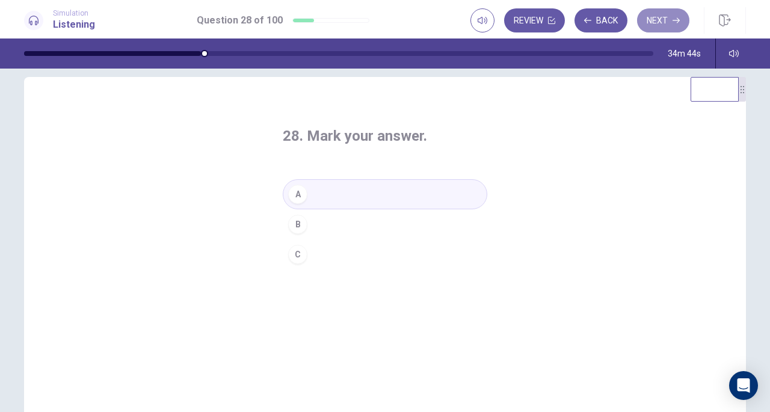
click at [662, 23] on button "Next" at bounding box center [663, 20] width 52 height 24
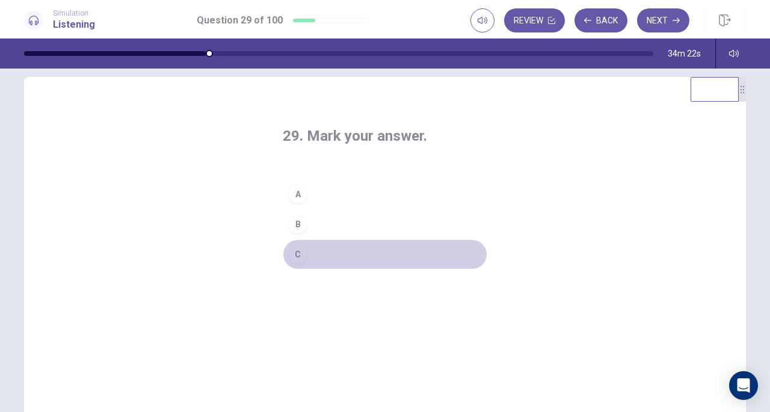
click at [346, 245] on button "C" at bounding box center [385, 254] width 205 height 30
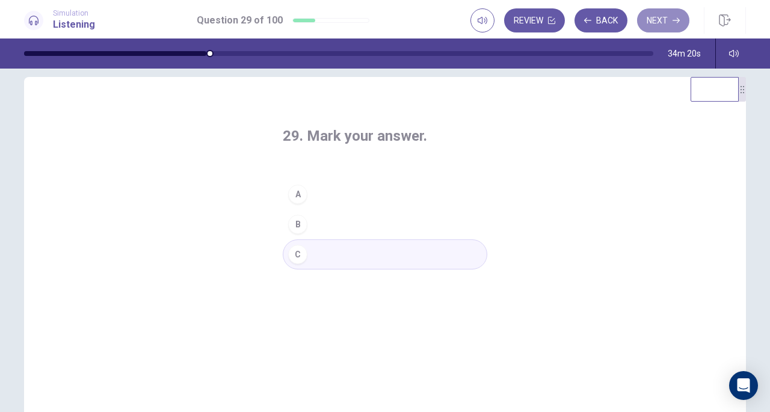
click at [673, 21] on icon "button" at bounding box center [676, 20] width 7 height 7
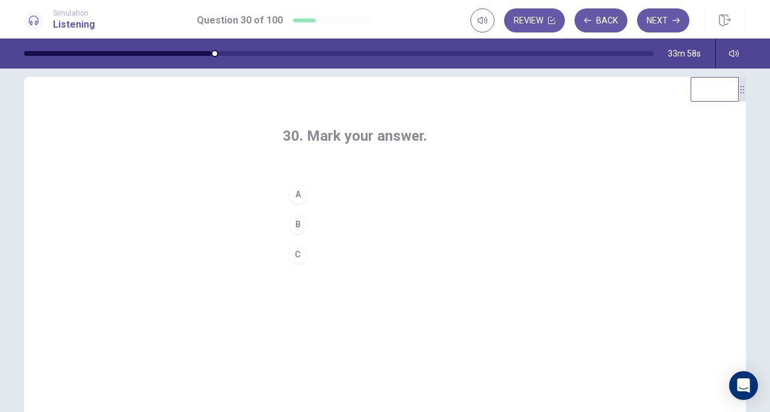
click at [298, 256] on div "C" at bounding box center [297, 254] width 19 height 19
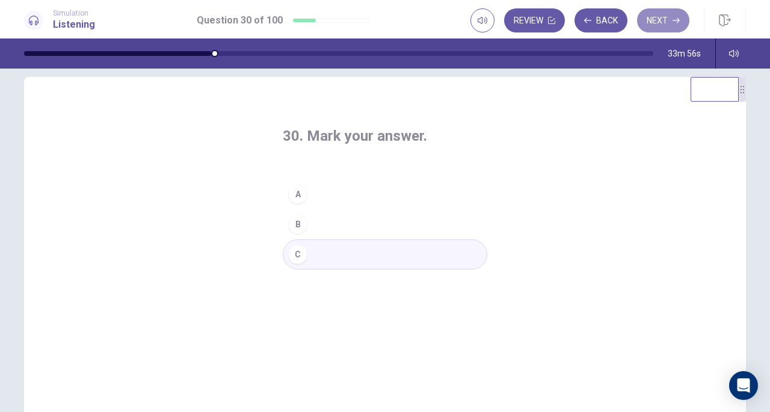
click at [661, 24] on button "Next" at bounding box center [663, 20] width 52 height 24
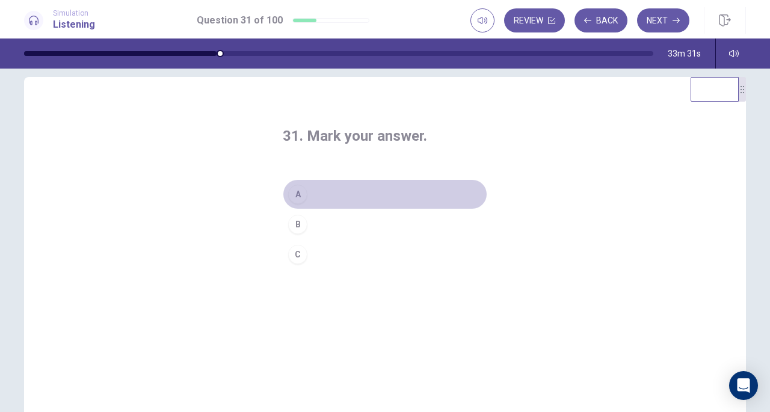
click at [294, 202] on div "A" at bounding box center [297, 194] width 19 height 19
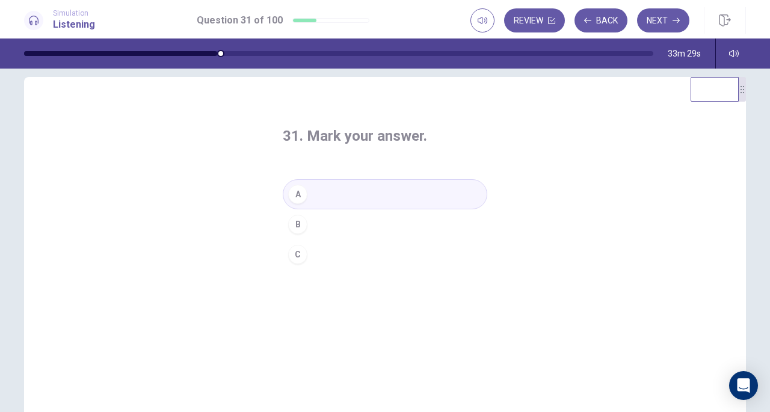
click at [649, 24] on button "Next" at bounding box center [663, 20] width 52 height 24
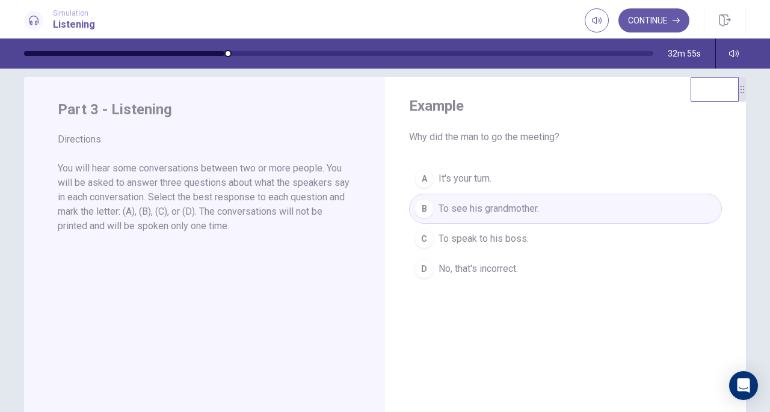
click at [653, 28] on button "Continue" at bounding box center [654, 20] width 71 height 24
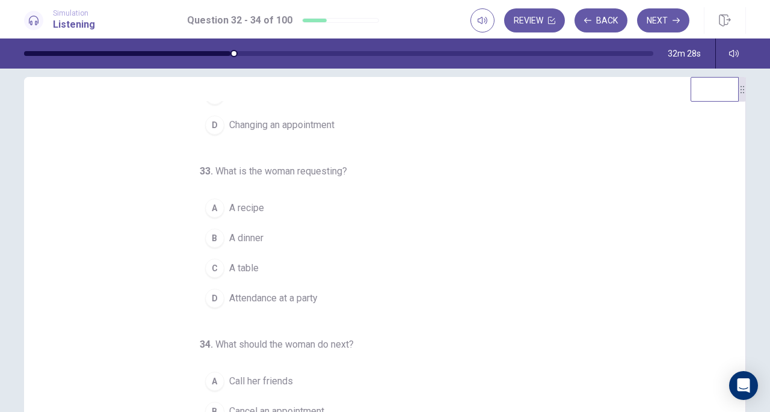
scroll to position [120, 0]
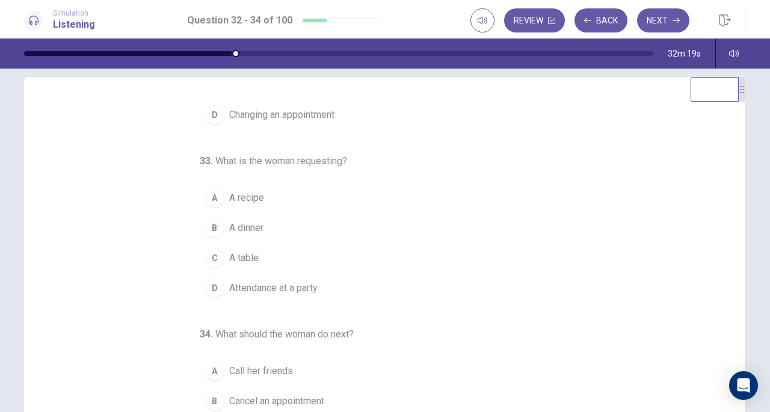
drag, startPoint x: 726, startPoint y: 258, endPoint x: 734, endPoint y: 215, distance: 43.4
click at [734, 215] on div "32 . What is the woman doing? A Inviting a friend to a dinner B Making a reserv…" at bounding box center [385, 286] width 722 height 418
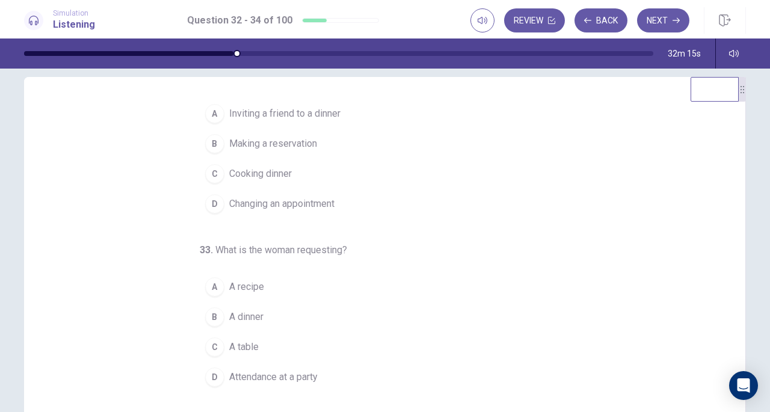
scroll to position [0, 0]
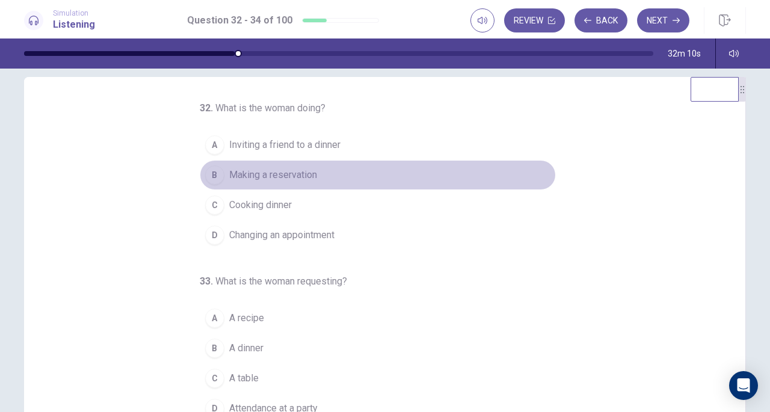
click at [212, 184] on button "B Making a reservation" at bounding box center [378, 175] width 356 height 30
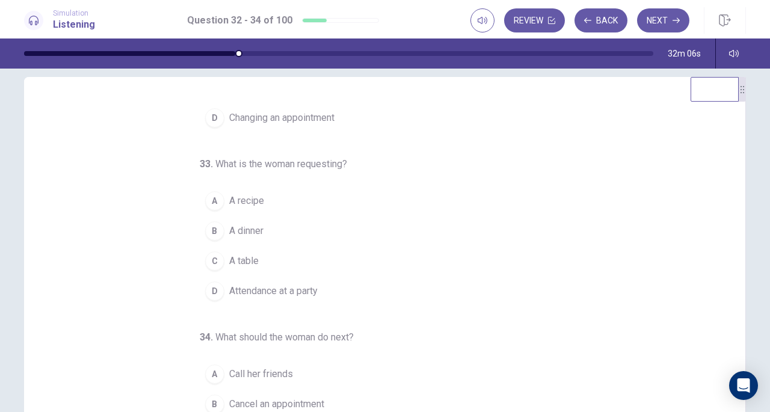
scroll to position [120, 0]
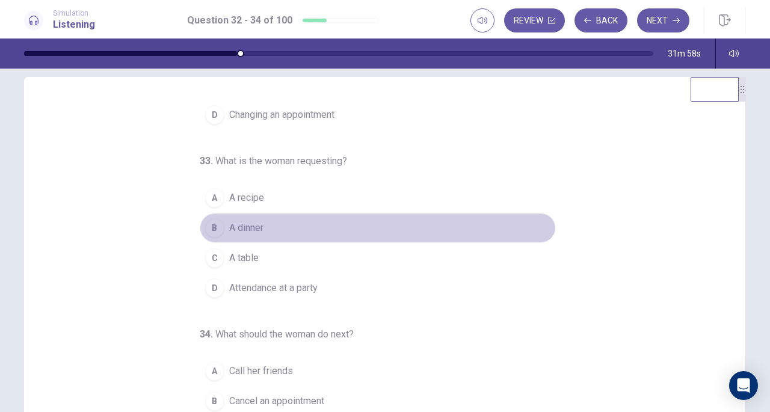
click at [214, 225] on div "B" at bounding box center [214, 227] width 19 height 19
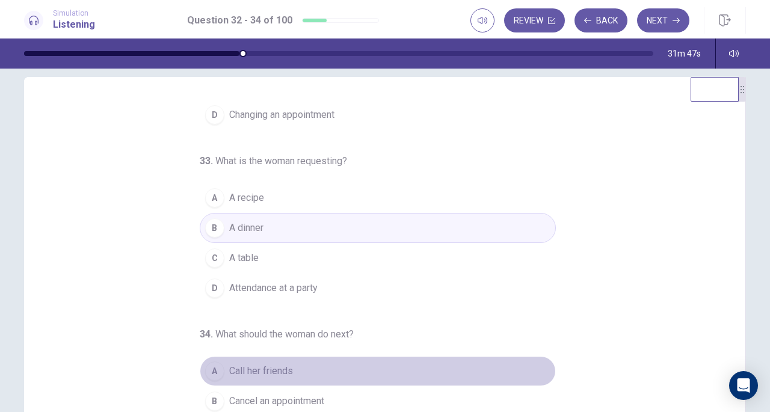
click at [209, 368] on div "A" at bounding box center [214, 371] width 19 height 19
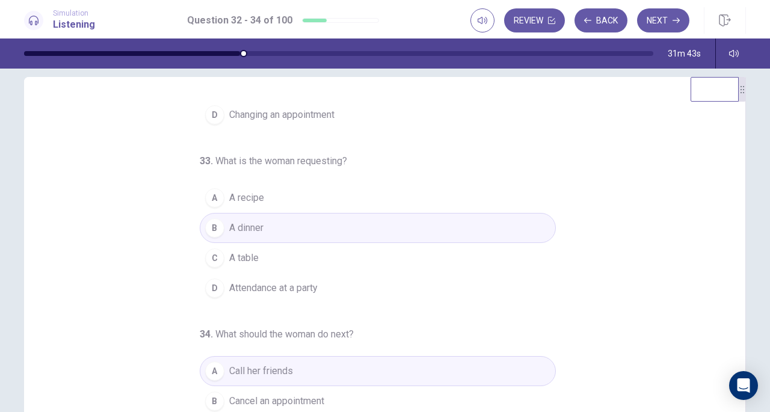
click at [665, 17] on button "Next" at bounding box center [663, 20] width 52 height 24
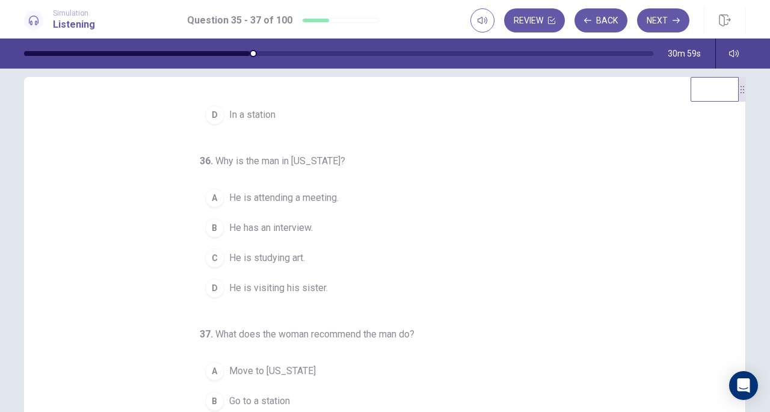
click at [222, 283] on button "D He is visiting his sister." at bounding box center [378, 288] width 356 height 30
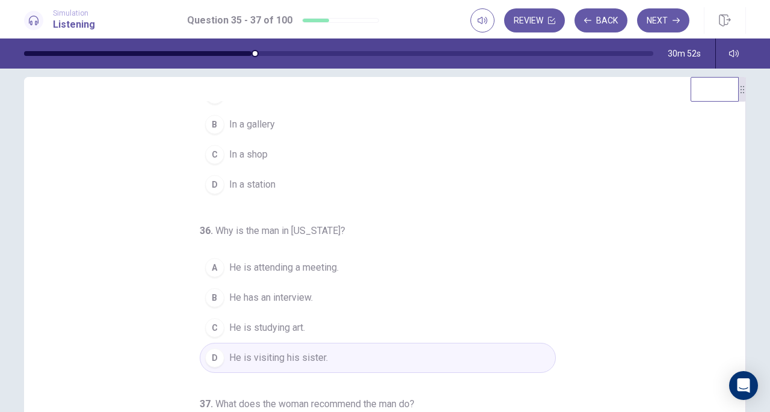
scroll to position [0, 0]
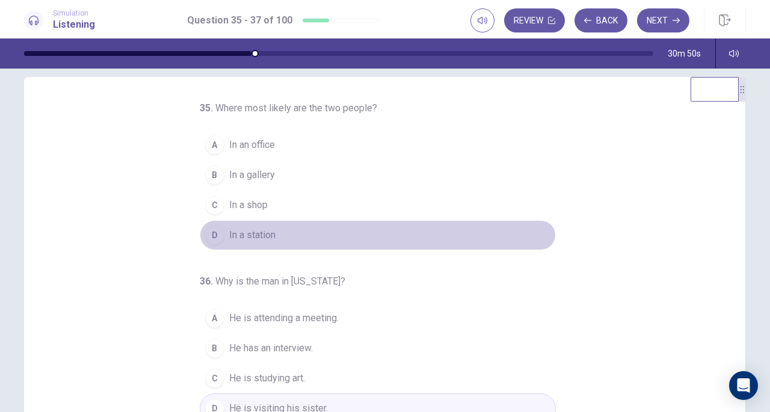
click at [218, 232] on div "D" at bounding box center [214, 235] width 19 height 19
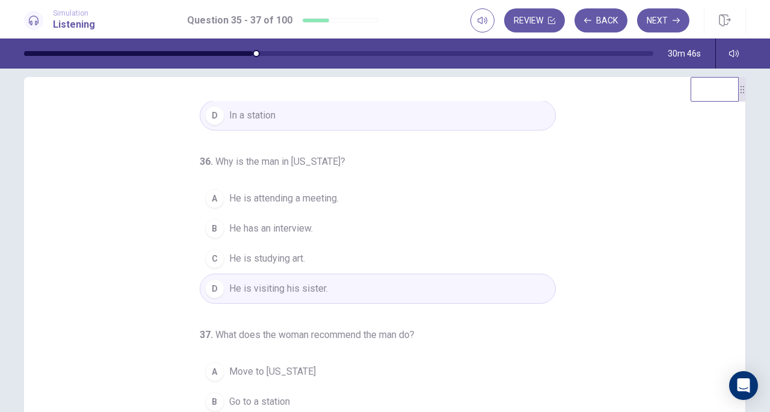
scroll to position [120, 0]
click at [273, 394] on span "Go to a station" at bounding box center [259, 401] width 61 height 14
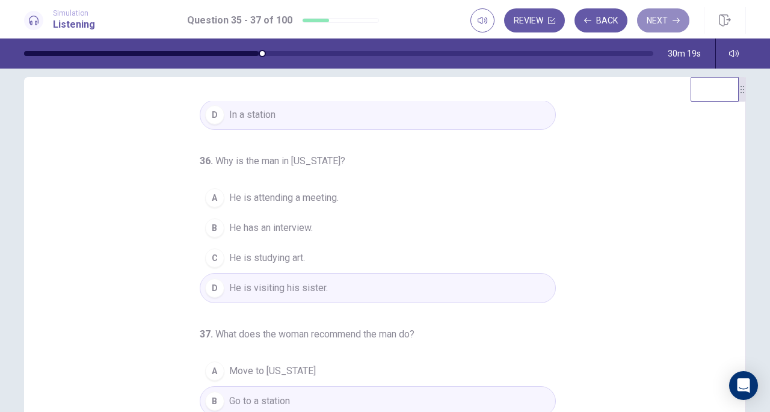
click at [673, 16] on button "Next" at bounding box center [663, 20] width 52 height 24
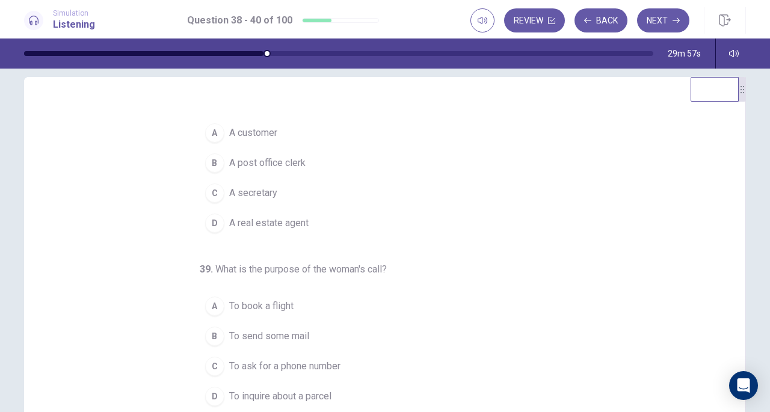
scroll to position [0, 0]
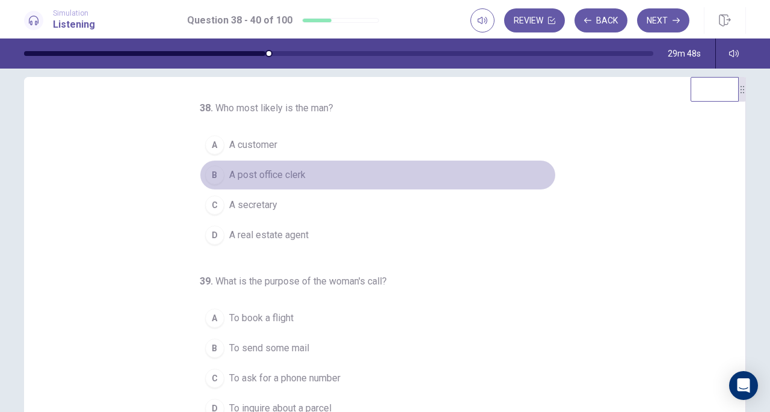
click at [220, 174] on button "B A post office clerk" at bounding box center [378, 175] width 356 height 30
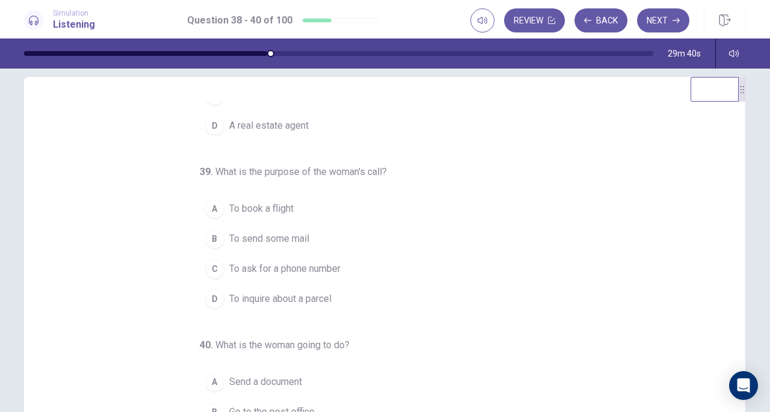
scroll to position [120, 0]
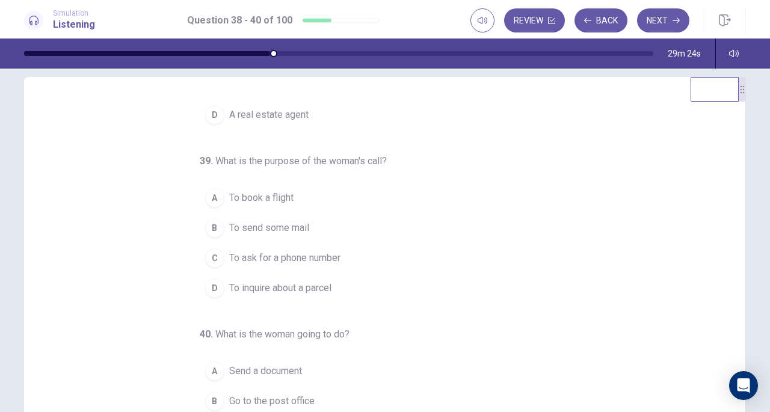
click at [233, 186] on button "A To book a flight" at bounding box center [378, 198] width 356 height 30
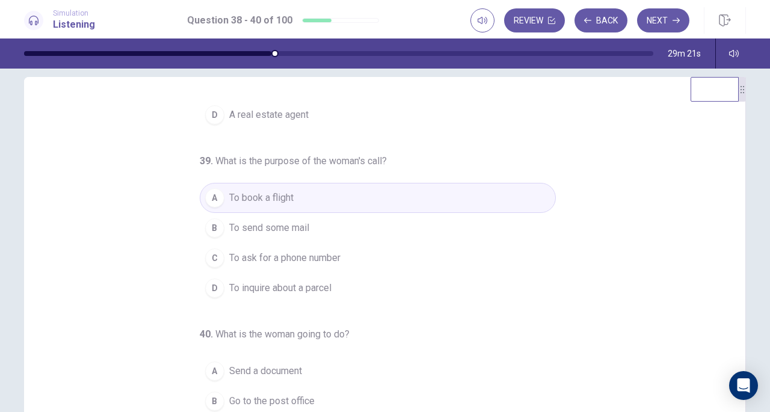
click at [271, 394] on span "Go to the post office" at bounding box center [271, 401] width 85 height 14
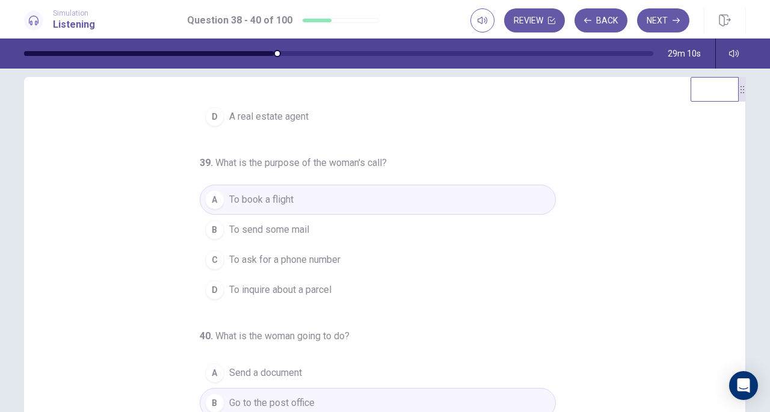
scroll to position [119, 0]
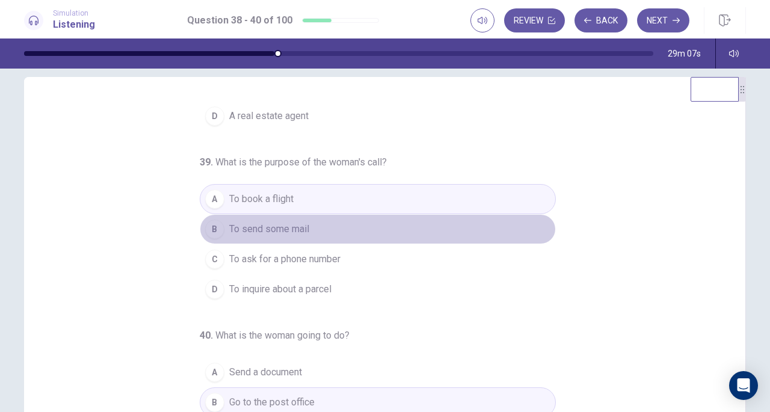
click at [288, 215] on button "B To send some mail" at bounding box center [378, 229] width 356 height 30
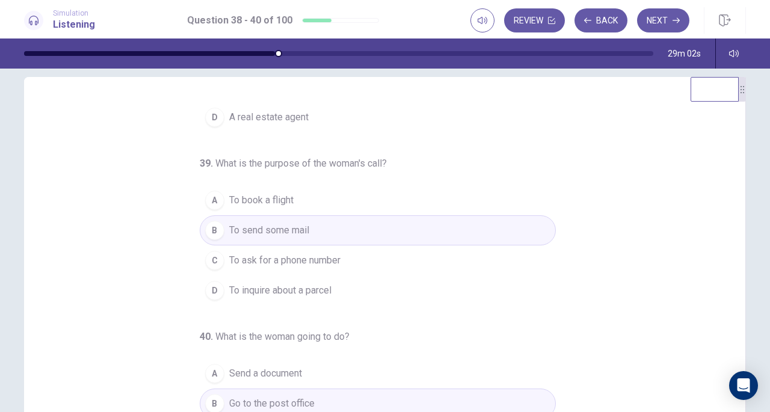
scroll to position [120, 0]
click at [655, 16] on button "Next" at bounding box center [663, 20] width 52 height 24
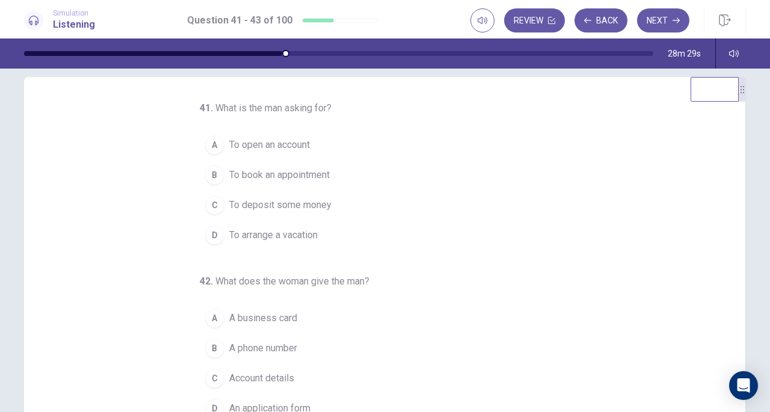
scroll to position [1, 0]
click at [282, 143] on span "To open an account" at bounding box center [269, 144] width 81 height 14
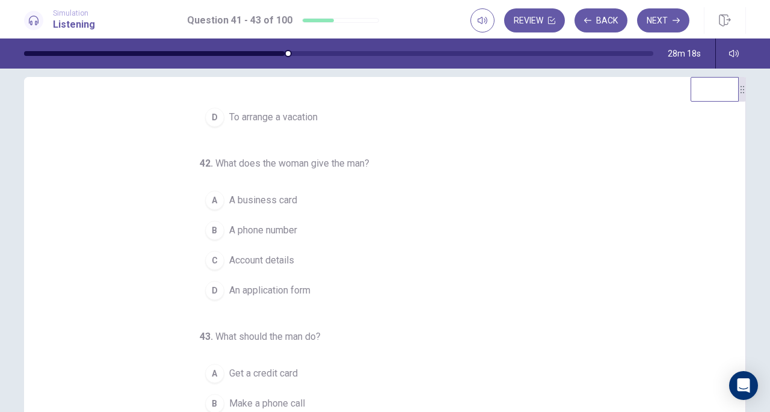
scroll to position [120, 0]
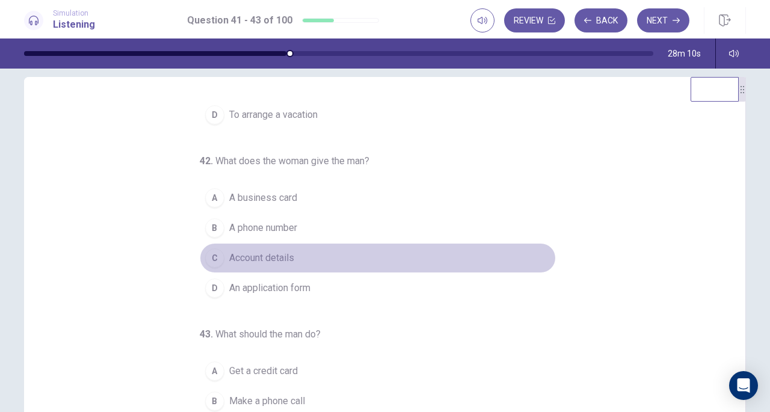
click at [213, 254] on div "C" at bounding box center [214, 257] width 19 height 19
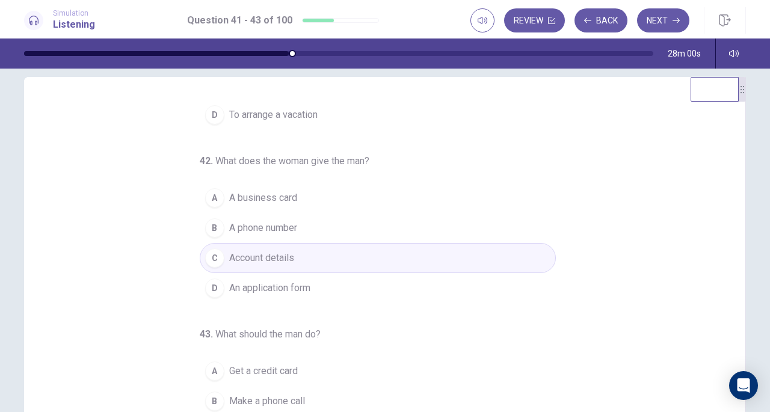
click at [208, 395] on div "B" at bounding box center [214, 401] width 19 height 19
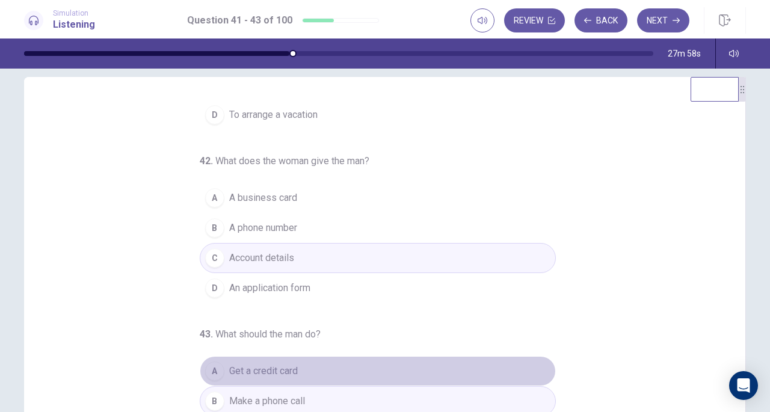
click at [285, 369] on span "Get a credit card" at bounding box center [263, 371] width 69 height 14
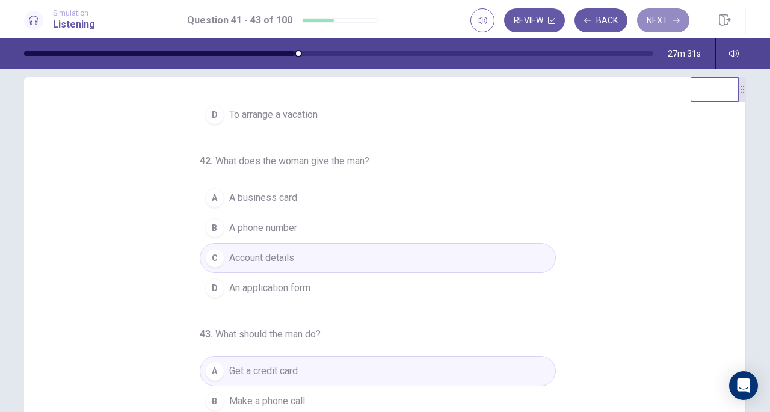
click at [664, 16] on button "Next" at bounding box center [663, 20] width 52 height 24
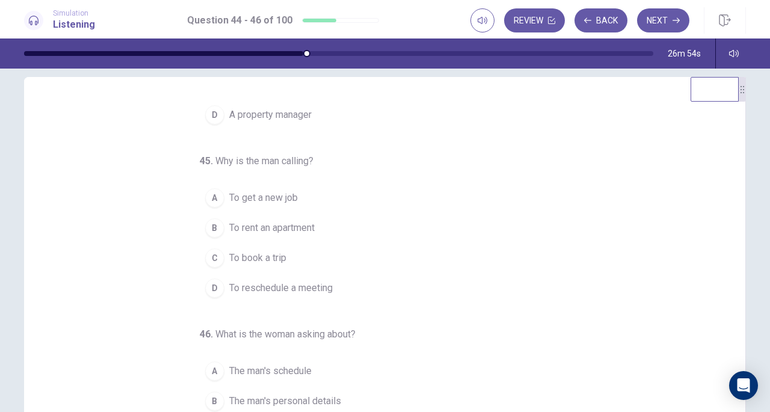
click at [218, 223] on div "B" at bounding box center [214, 227] width 19 height 19
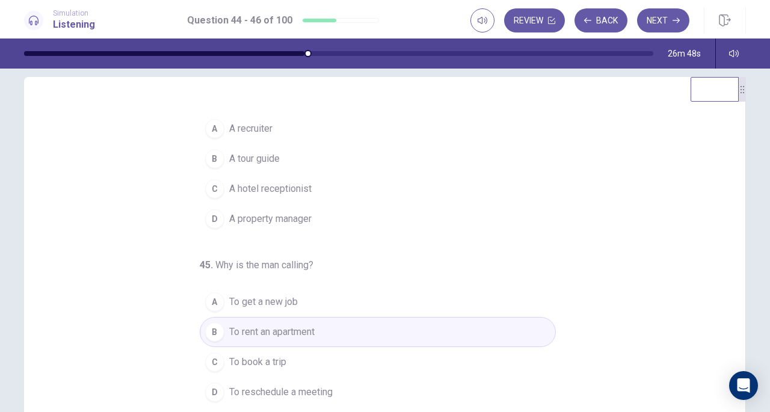
scroll to position [0, 0]
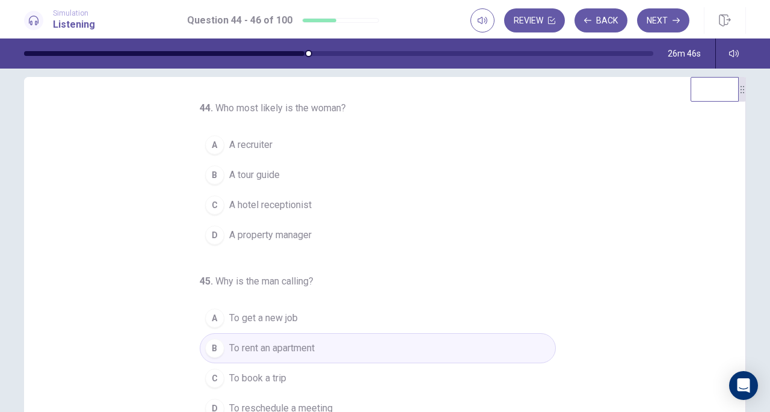
click at [272, 207] on span "A hotel receptionist" at bounding box center [270, 205] width 82 height 14
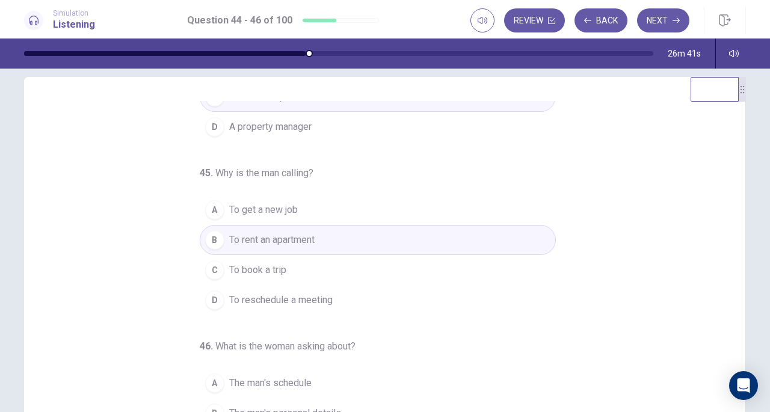
scroll to position [120, 0]
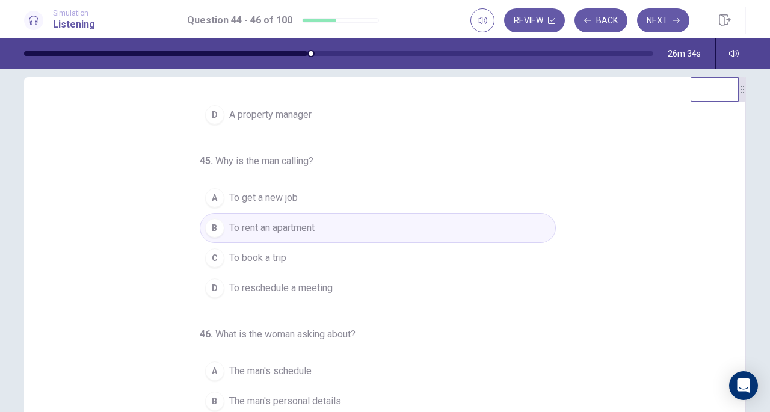
click at [263, 394] on span "The man's personal details" at bounding box center [285, 401] width 112 height 14
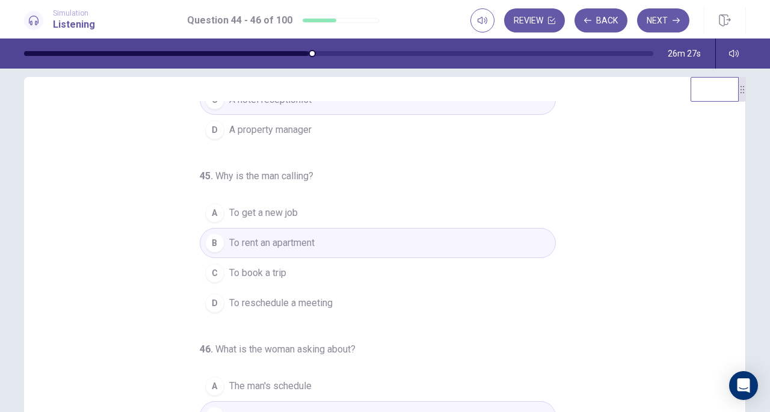
scroll to position [100, 0]
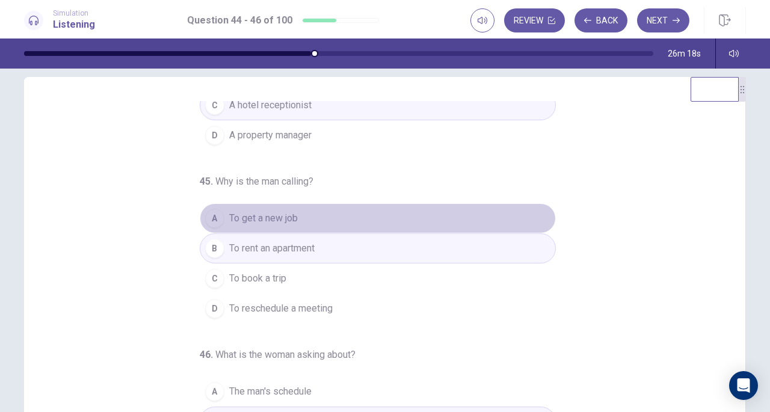
click at [290, 215] on span "To get a new job" at bounding box center [263, 218] width 69 height 14
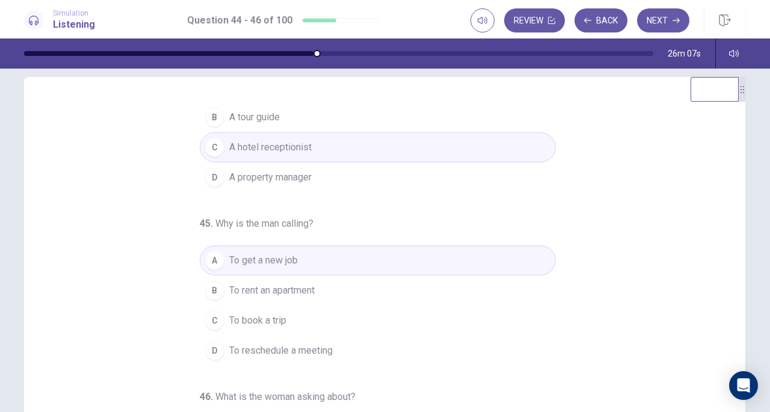
scroll to position [0, 0]
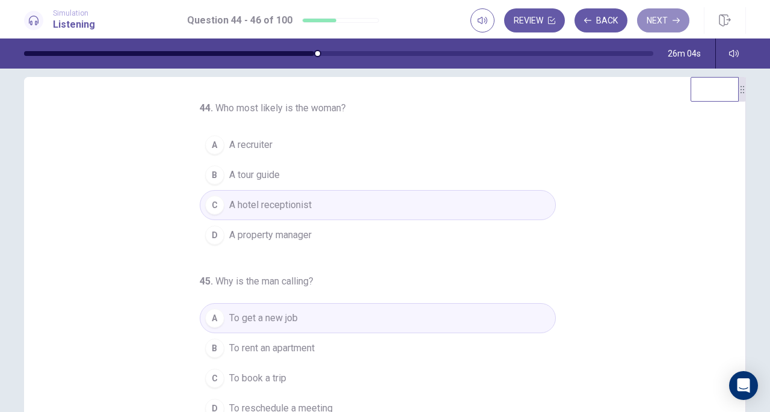
click at [665, 15] on button "Next" at bounding box center [663, 20] width 52 height 24
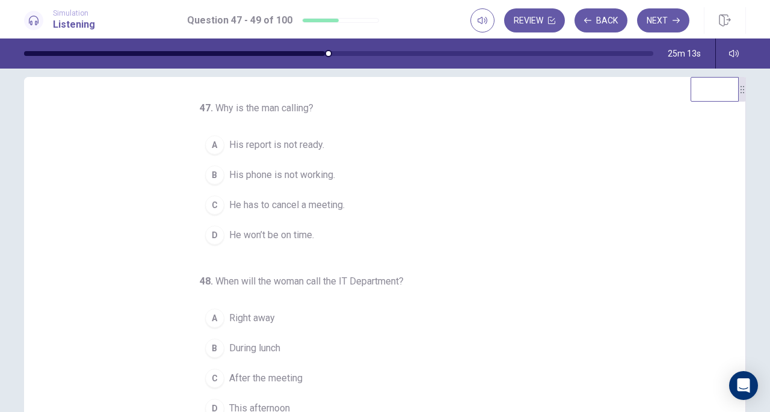
click at [312, 177] on span "His phone is not working." at bounding box center [282, 175] width 106 height 14
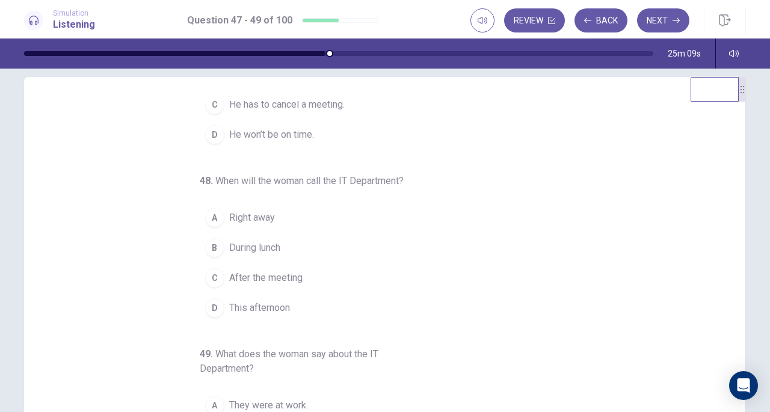
scroll to position [102, 0]
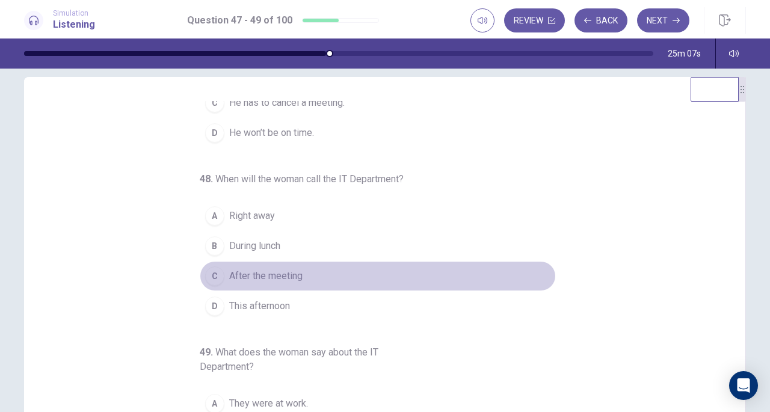
click at [217, 273] on div "C" at bounding box center [214, 276] width 19 height 19
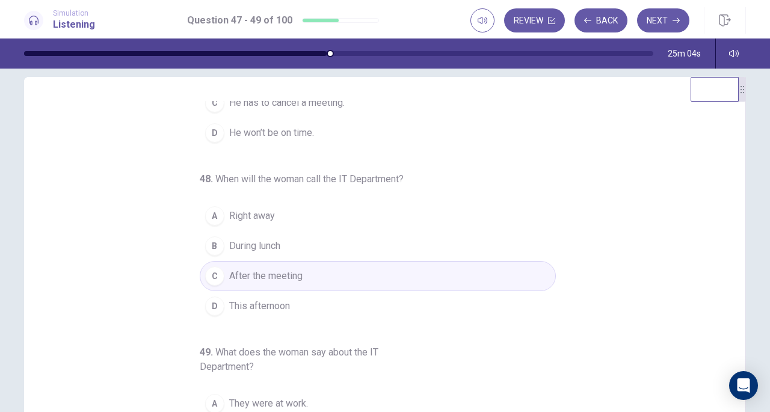
scroll to position [135, 0]
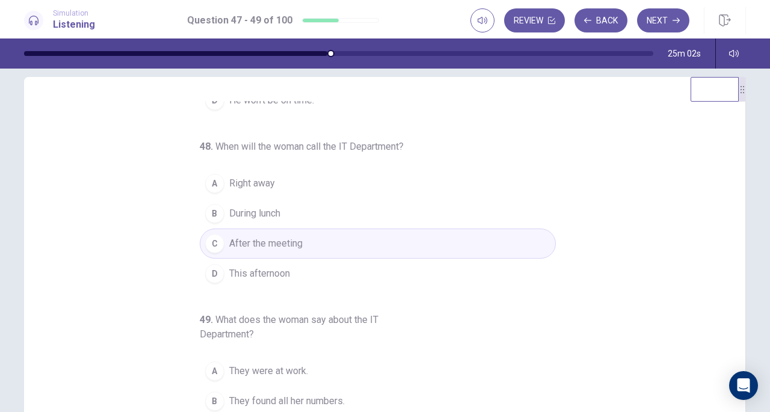
click at [306, 371] on button "A They were at work." at bounding box center [378, 371] width 356 height 30
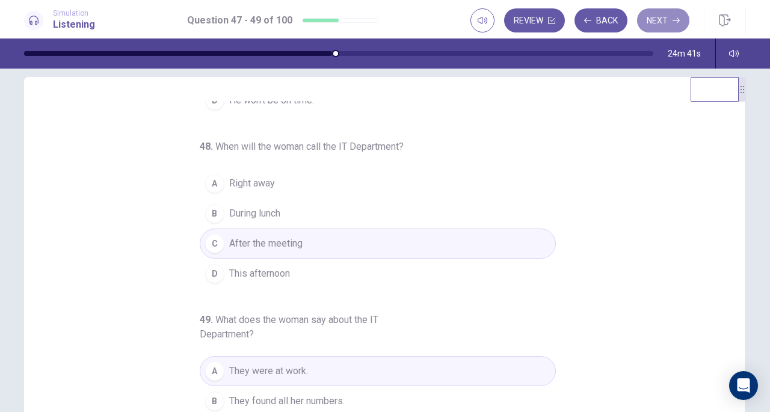
click at [659, 19] on button "Next" at bounding box center [663, 20] width 52 height 24
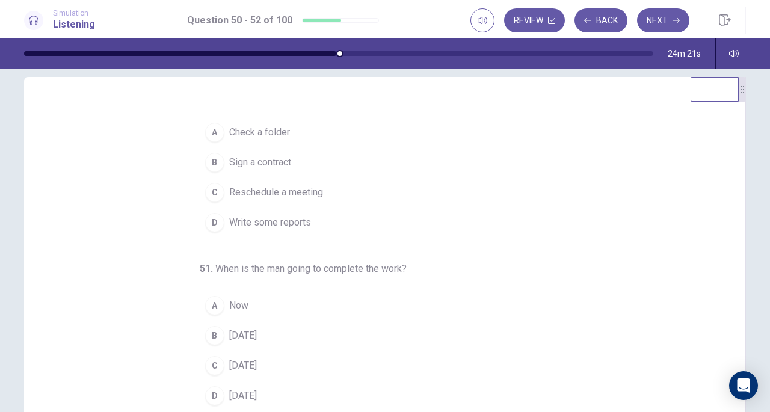
scroll to position [0, 0]
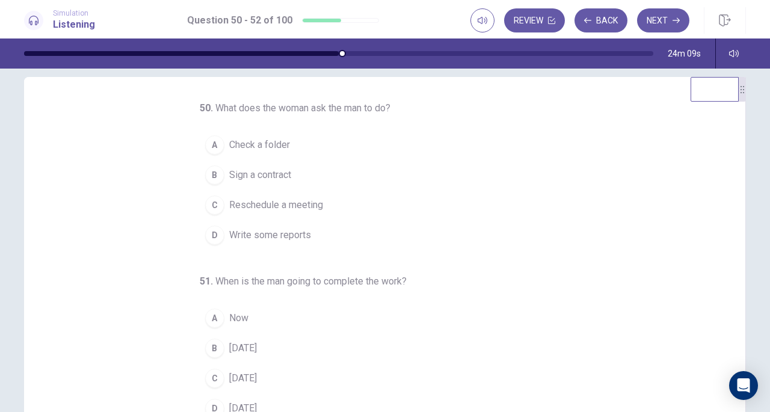
click at [247, 181] on span "Sign a contract" at bounding box center [260, 175] width 62 height 14
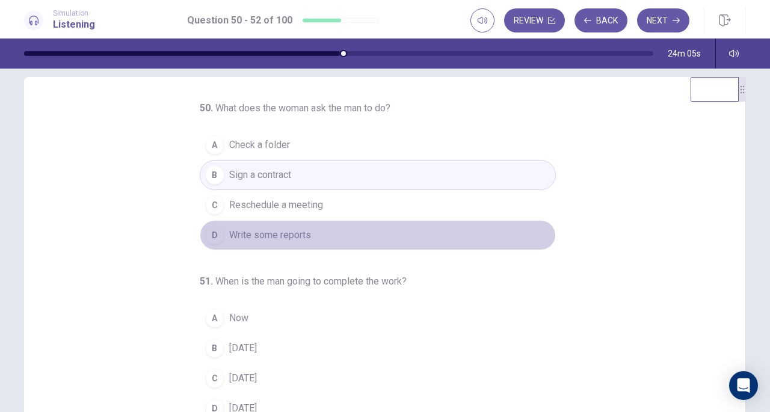
click at [267, 232] on span "Write some reports" at bounding box center [270, 235] width 82 height 14
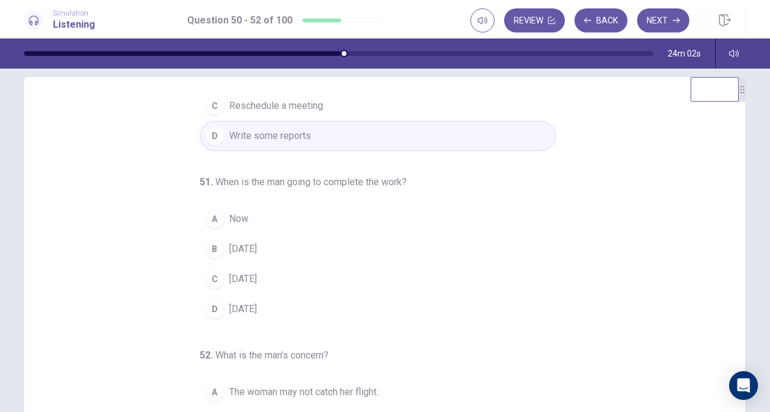
scroll to position [103, 0]
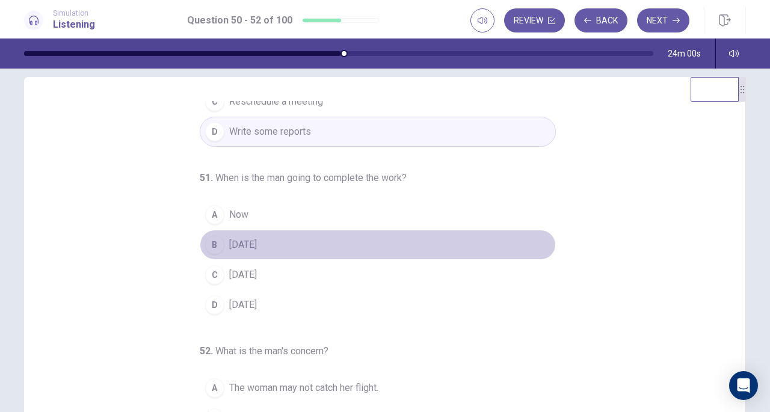
click at [238, 246] on span "Thursday" at bounding box center [243, 245] width 28 height 14
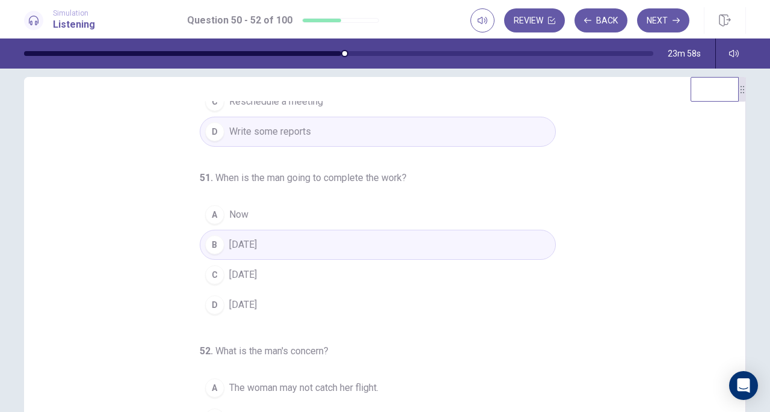
scroll to position [120, 0]
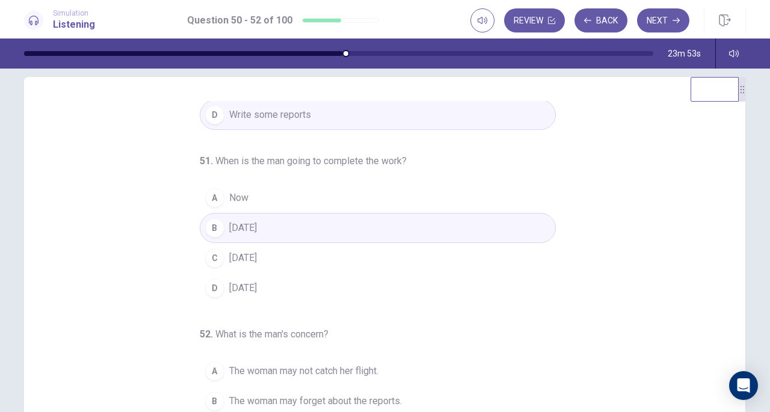
click at [343, 396] on span "The woman may forget about the reports." at bounding box center [315, 401] width 173 height 14
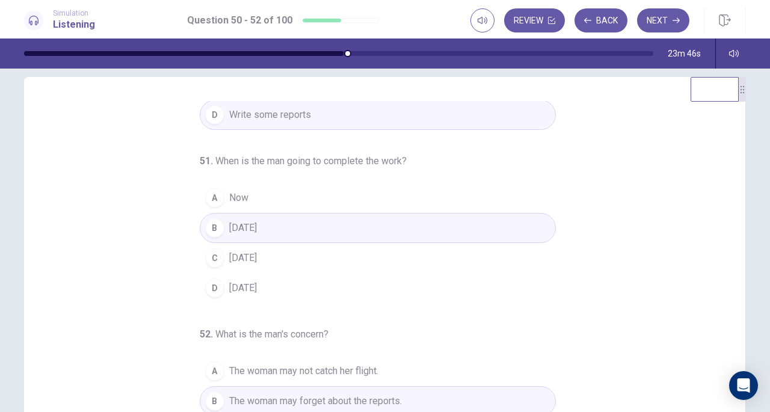
drag, startPoint x: 726, startPoint y: 282, endPoint x: 729, endPoint y: 291, distance: 9.5
click at [729, 291] on div "50 . What does the woman ask the man to do? A Check a folder B Sign a contract …" at bounding box center [389, 286] width 693 height 370
click at [661, 17] on button "Next" at bounding box center [663, 20] width 52 height 24
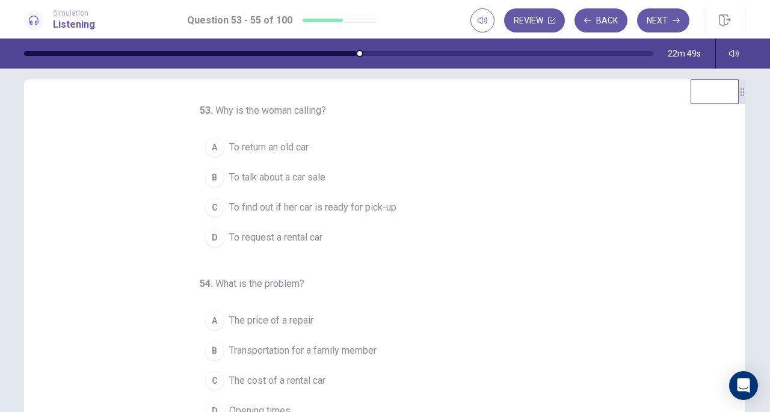
scroll to position [13, 0]
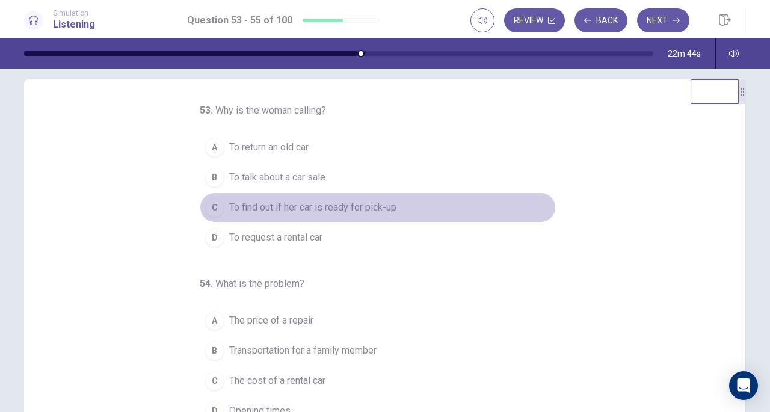
click at [344, 204] on span "To find out if her car is ready for pick-up" at bounding box center [312, 207] width 167 height 14
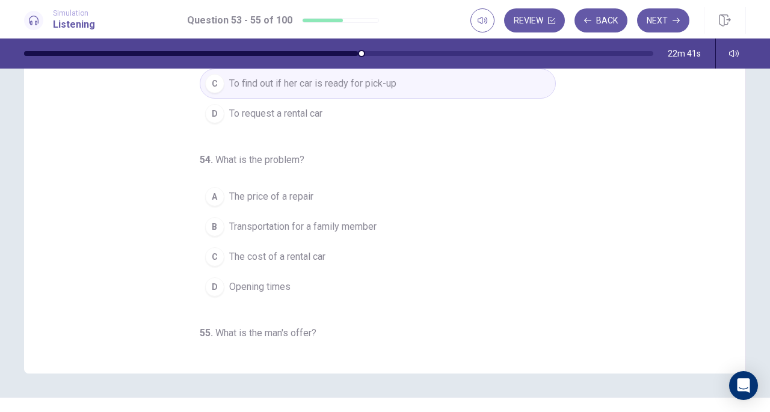
scroll to position [137, 0]
click at [312, 197] on button "A The price of a repair" at bounding box center [378, 197] width 356 height 30
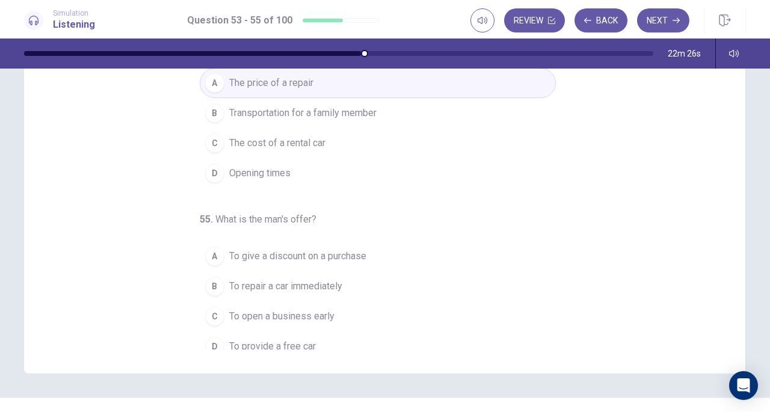
scroll to position [120, 0]
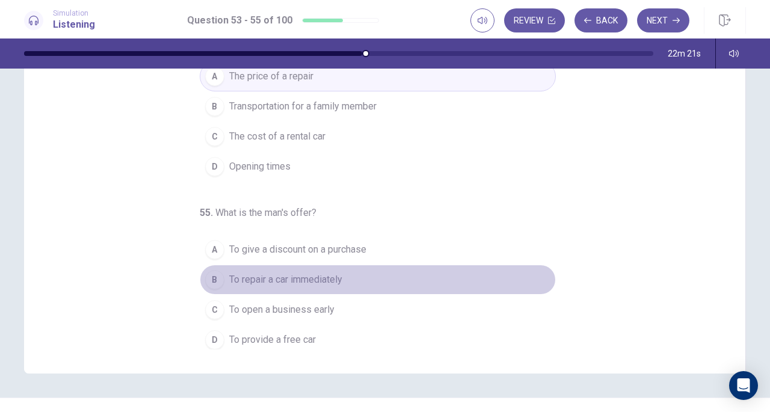
click at [316, 276] on span "To repair a car immediately" at bounding box center [285, 280] width 113 height 14
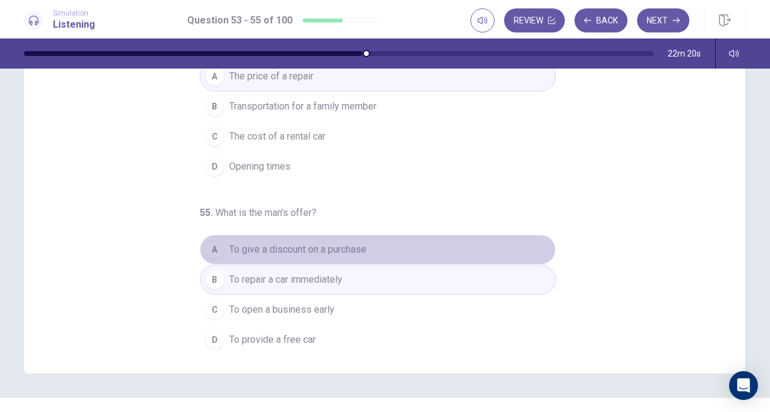
click at [318, 248] on span "To give a discount on a purchase" at bounding box center [297, 249] width 137 height 14
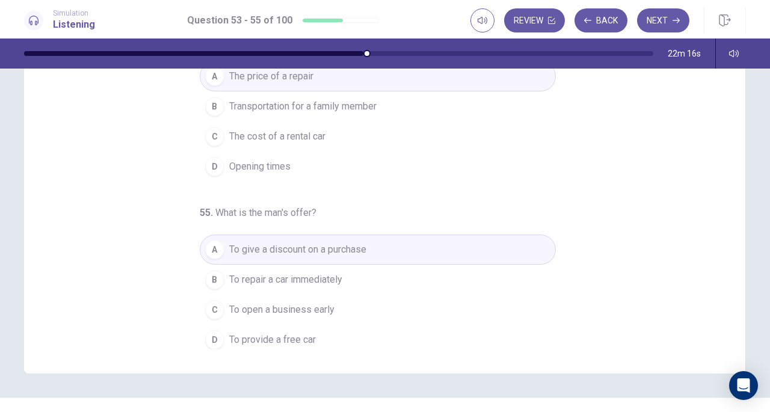
click at [268, 334] on span "To provide a free car" at bounding box center [272, 340] width 87 height 14
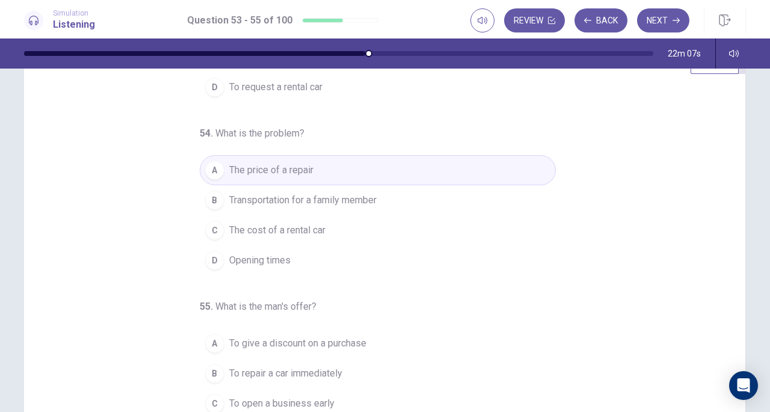
scroll to position [39, 0]
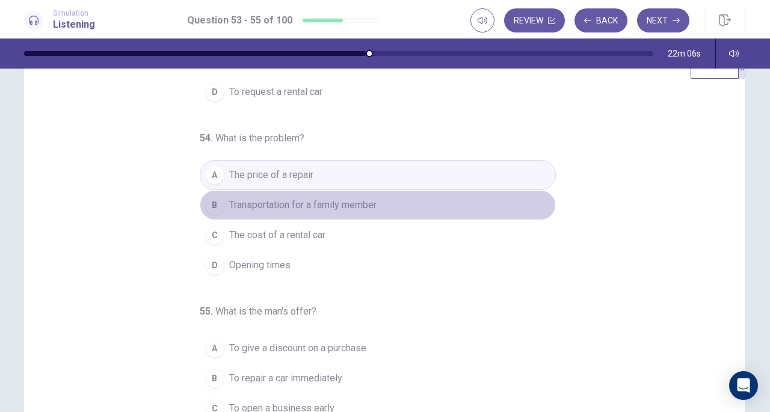
click at [447, 200] on button "B Transportation for a family member" at bounding box center [378, 205] width 356 height 30
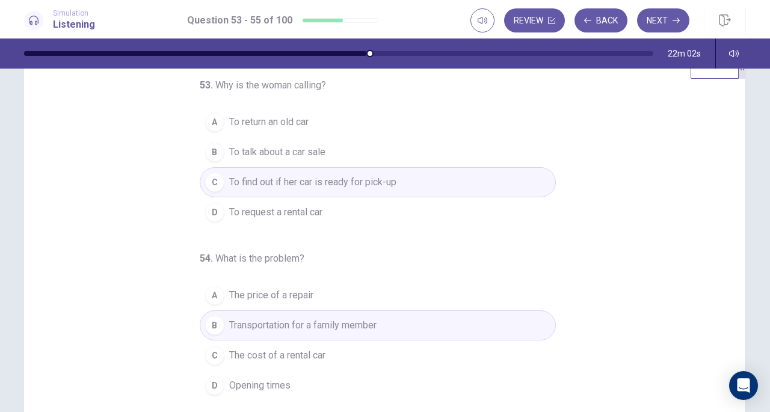
scroll to position [120, 0]
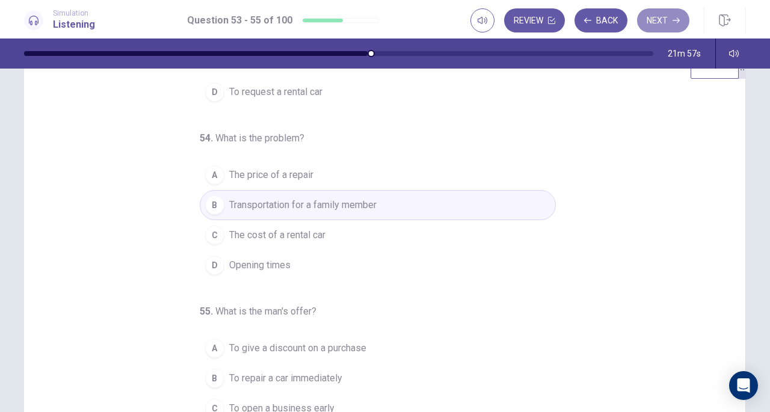
click at [674, 23] on icon "button" at bounding box center [676, 20] width 7 height 7
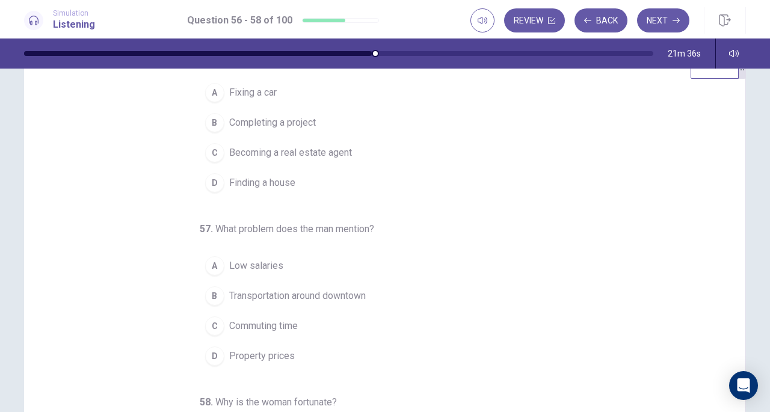
scroll to position [0, 0]
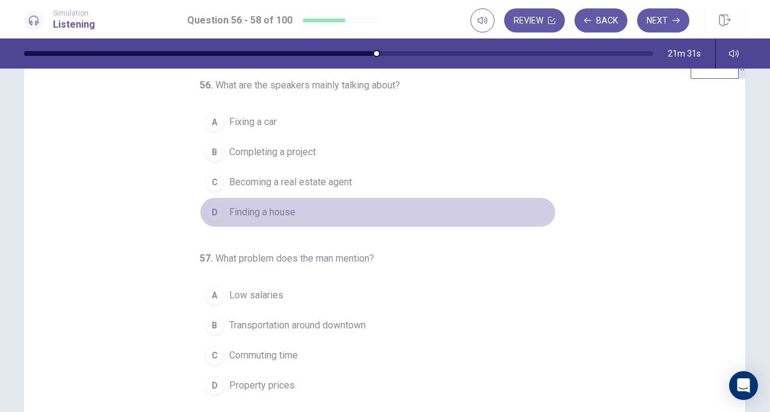
click at [277, 205] on span "Finding a house" at bounding box center [262, 212] width 66 height 14
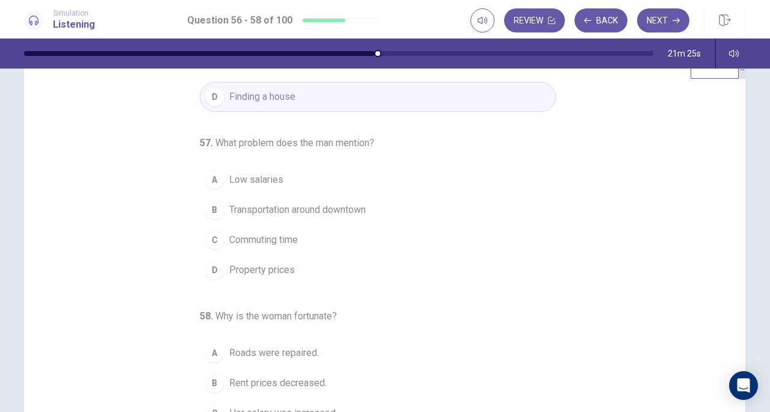
scroll to position [120, 0]
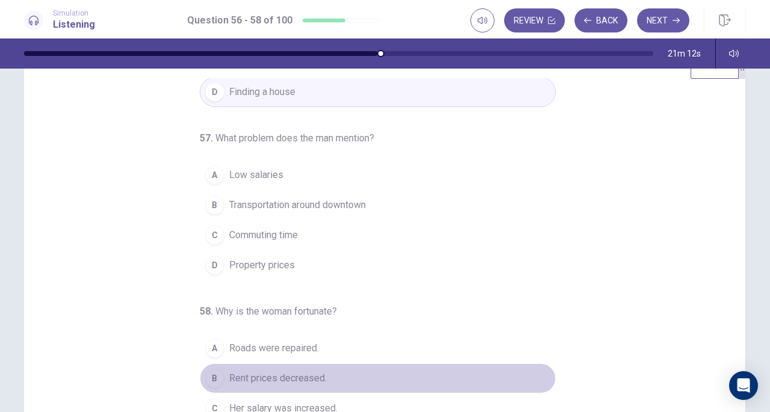
click at [298, 373] on span "Rent prices decreased." at bounding box center [277, 378] width 97 height 14
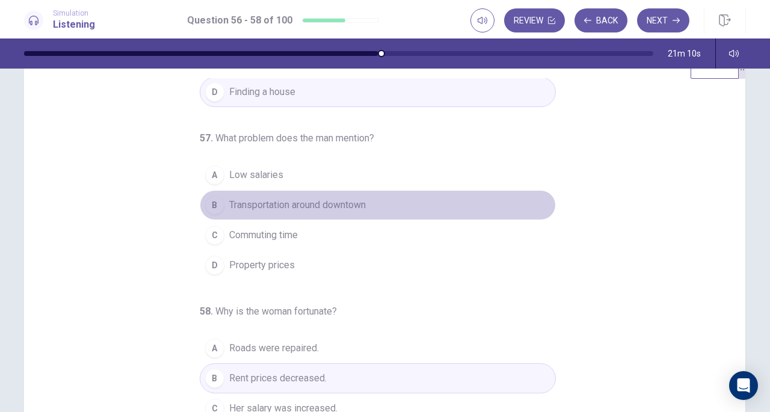
click at [274, 202] on span "Transportation around downtown" at bounding box center [297, 205] width 137 height 14
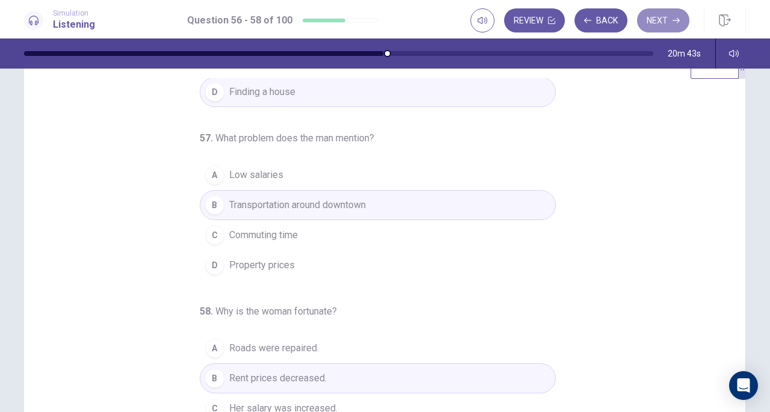
click at [658, 20] on button "Next" at bounding box center [663, 20] width 52 height 24
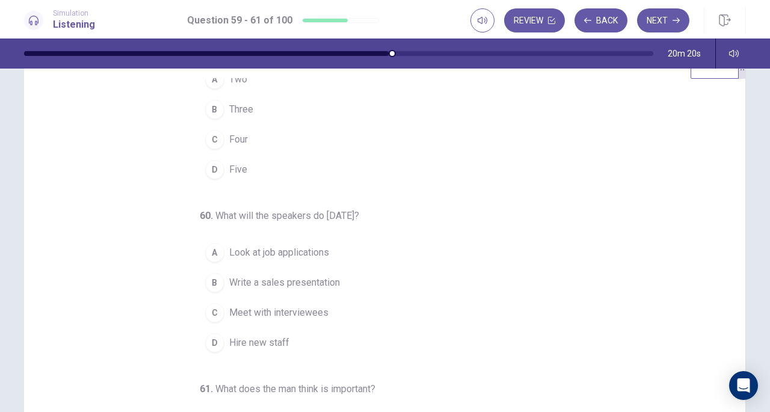
scroll to position [0, 0]
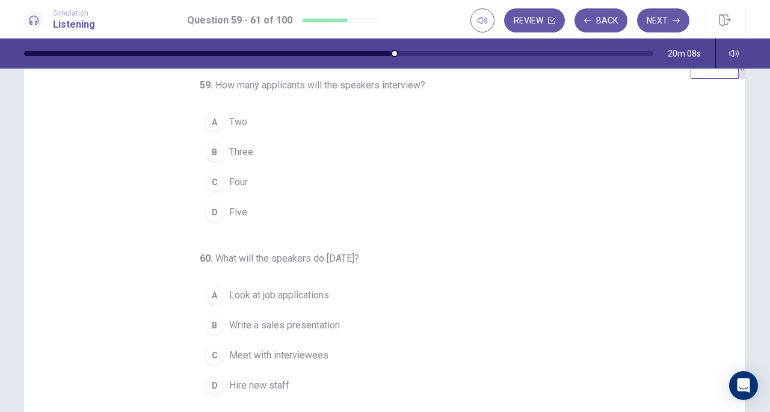
click at [217, 211] on div "D" at bounding box center [214, 212] width 19 height 19
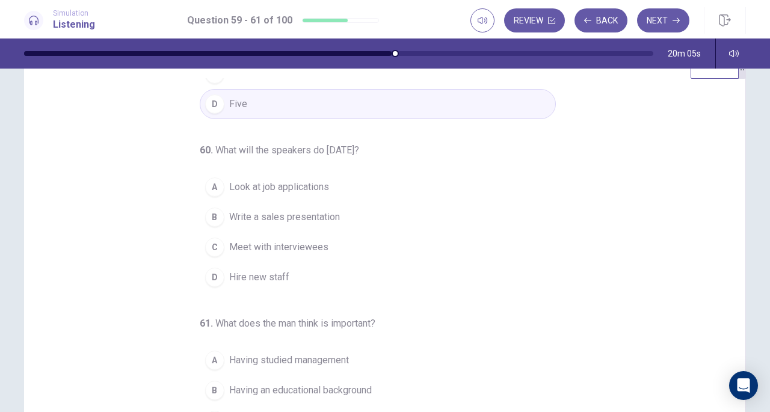
scroll to position [120, 0]
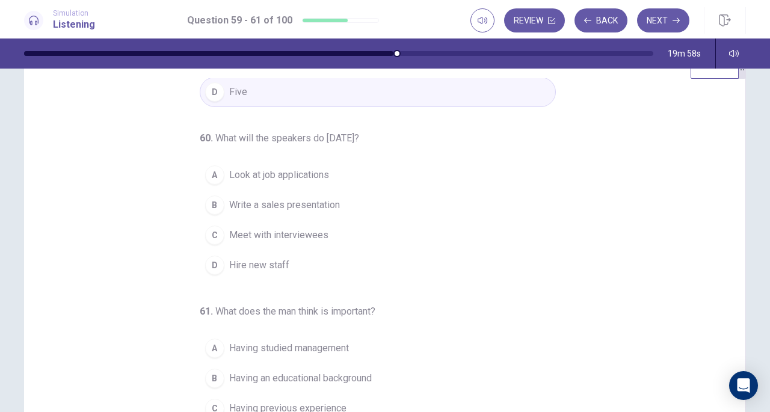
click at [304, 177] on span "Look at job applications" at bounding box center [279, 175] width 100 height 14
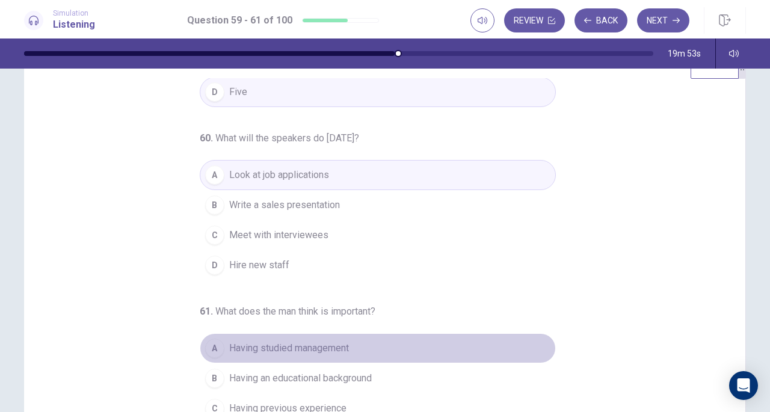
click at [306, 351] on span "Having studied management" at bounding box center [289, 348] width 120 height 14
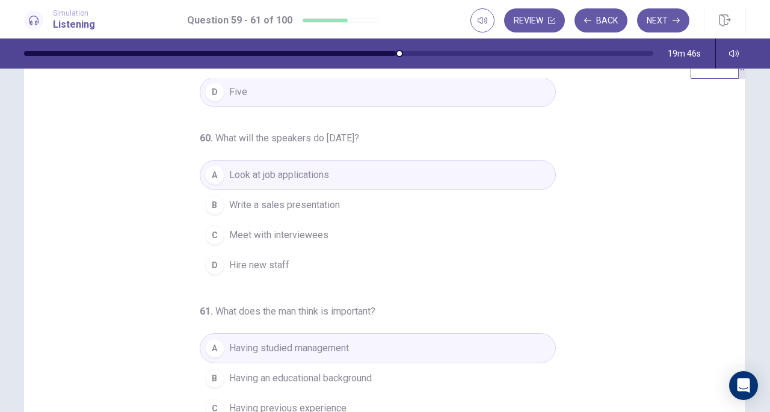
click at [318, 401] on span "Having previous experience" at bounding box center [287, 408] width 117 height 14
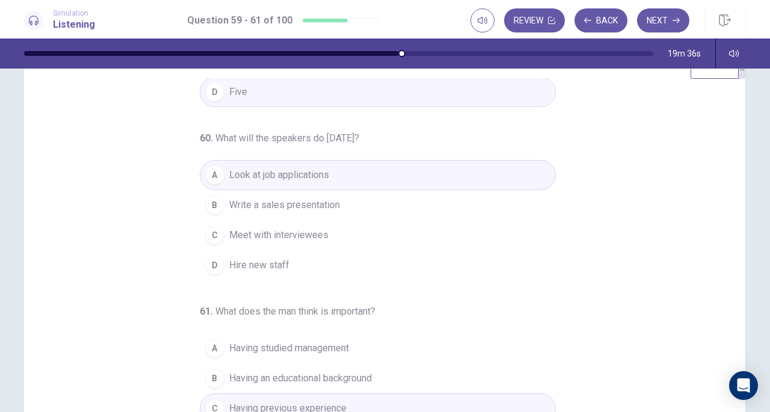
click at [671, 15] on button "Next" at bounding box center [663, 20] width 52 height 24
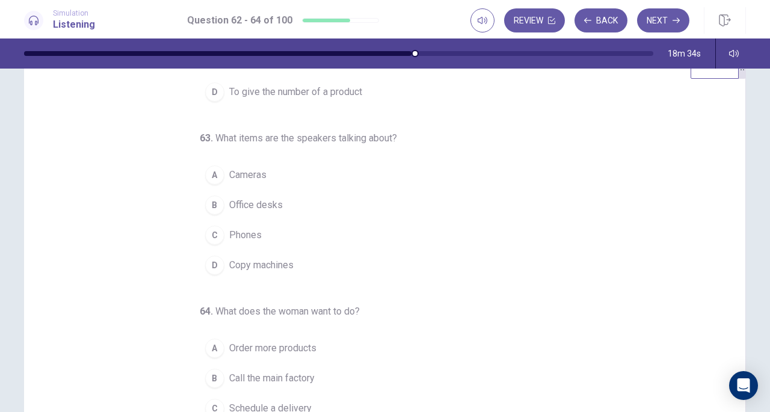
click at [207, 262] on div "D" at bounding box center [214, 265] width 19 height 19
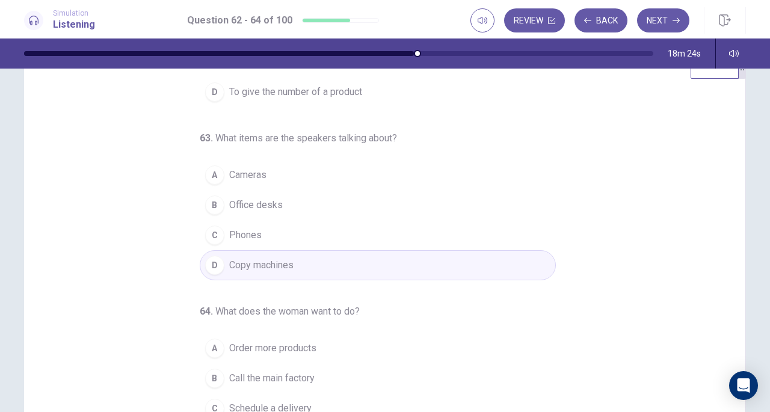
click at [283, 347] on span "Order more products" at bounding box center [272, 348] width 87 height 14
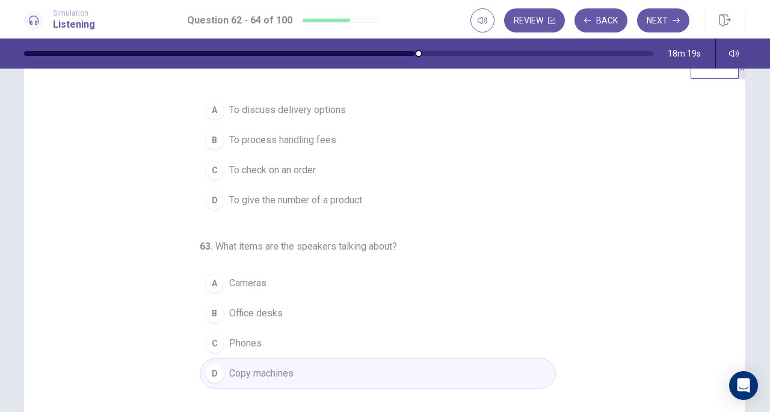
scroll to position [0, 0]
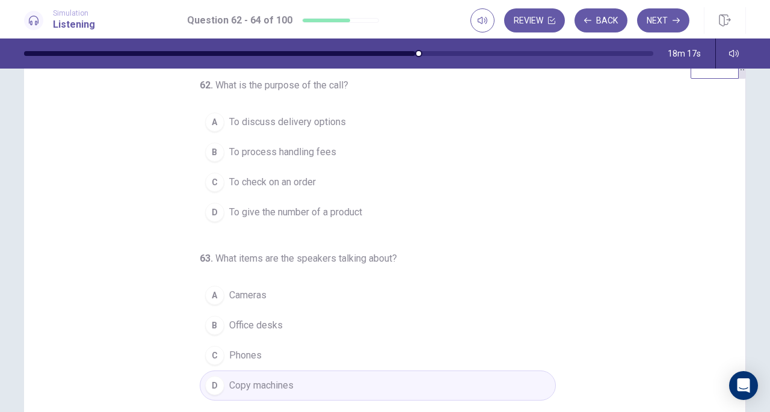
click at [299, 184] on span "To check on an order" at bounding box center [272, 182] width 87 height 14
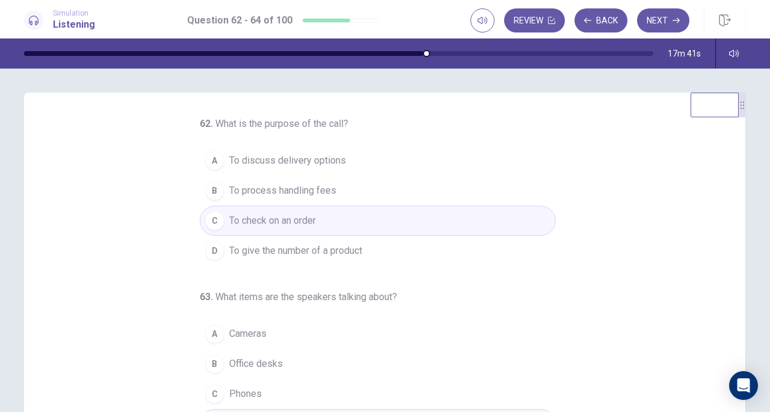
click at [653, 10] on button "Next" at bounding box center [663, 20] width 52 height 24
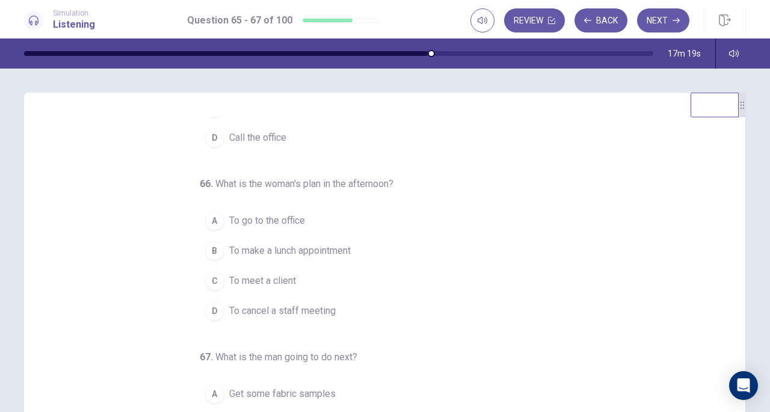
scroll to position [120, 0]
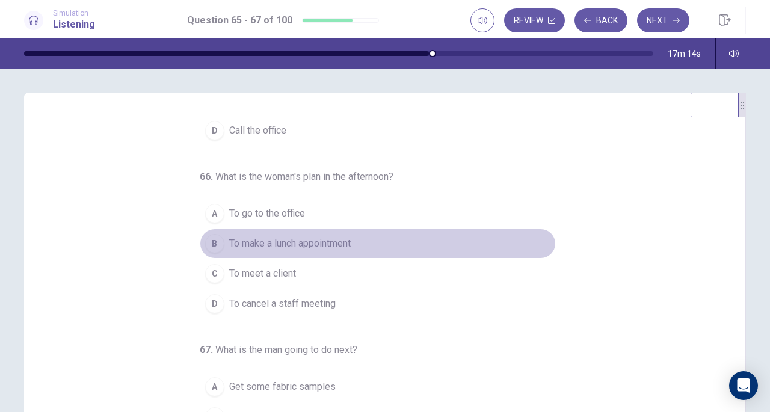
click at [230, 241] on span "To make a lunch appointment" at bounding box center [290, 243] width 122 height 14
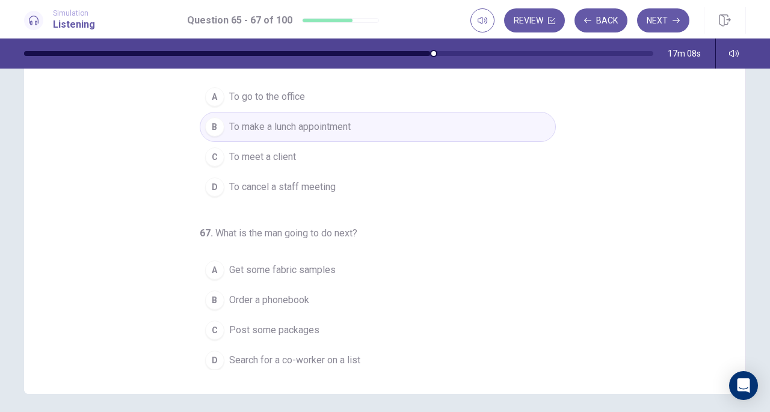
scroll to position [117, 0]
click at [303, 299] on span "Order a phonebook" at bounding box center [269, 300] width 80 height 14
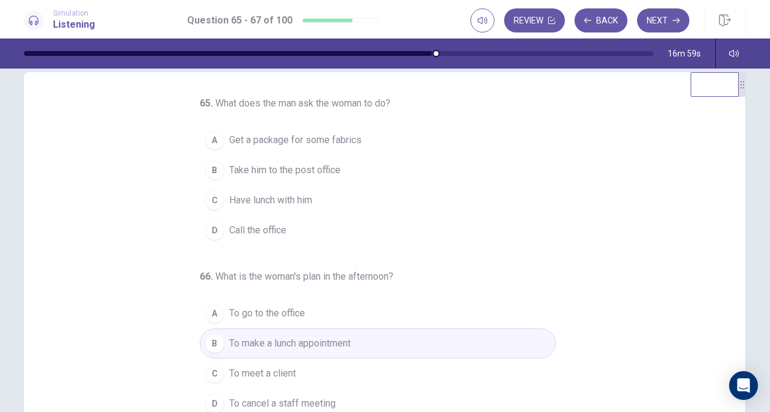
scroll to position [18, 0]
click at [266, 173] on span "Take him to the post office" at bounding box center [284, 172] width 111 height 14
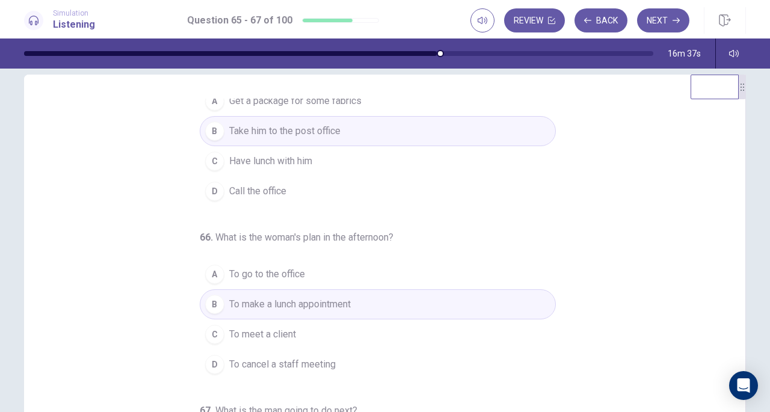
scroll to position [0, 0]
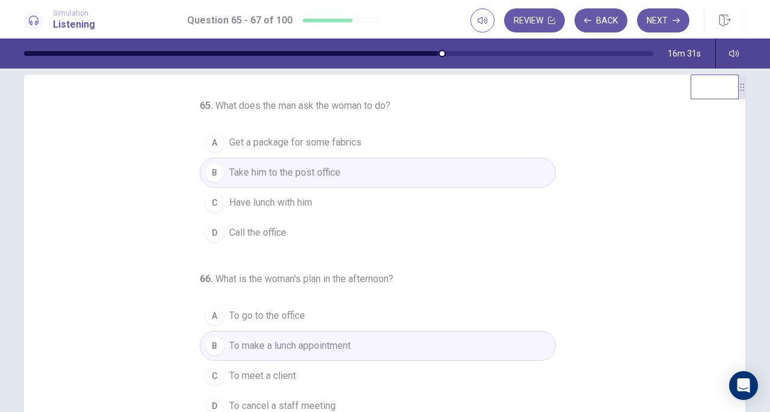
click at [659, 22] on button "Next" at bounding box center [663, 20] width 52 height 24
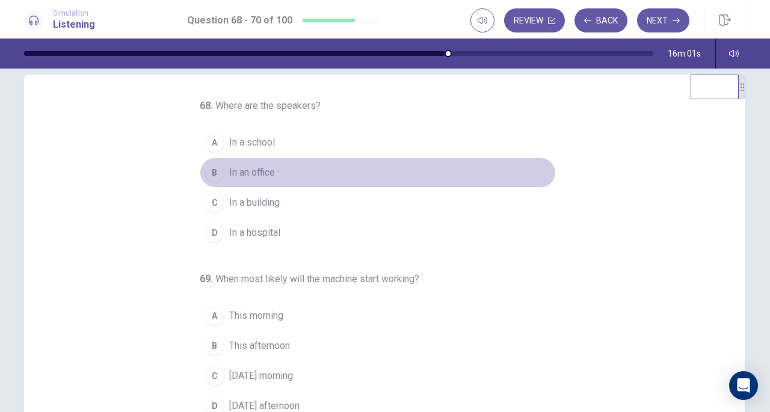
click at [245, 169] on span "In an office" at bounding box center [252, 172] width 46 height 14
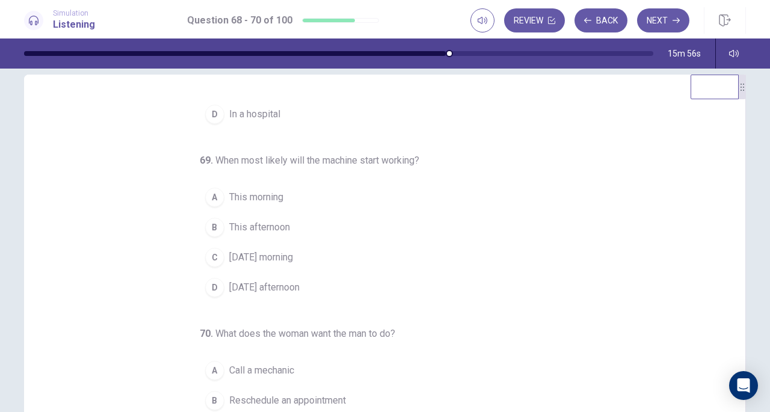
scroll to position [120, 0]
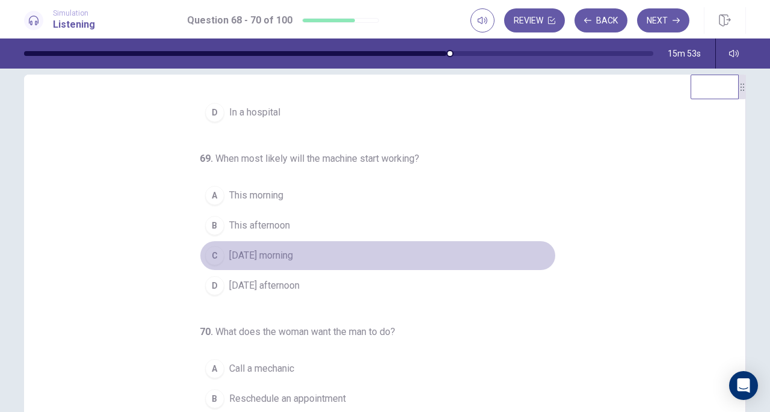
click at [270, 252] on span "Tomorrow morning" at bounding box center [261, 255] width 64 height 14
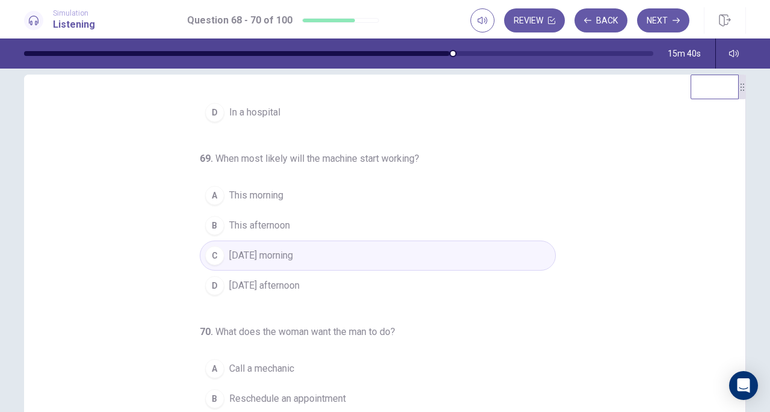
click at [320, 370] on button "A Call a mechanic" at bounding box center [378, 369] width 356 height 30
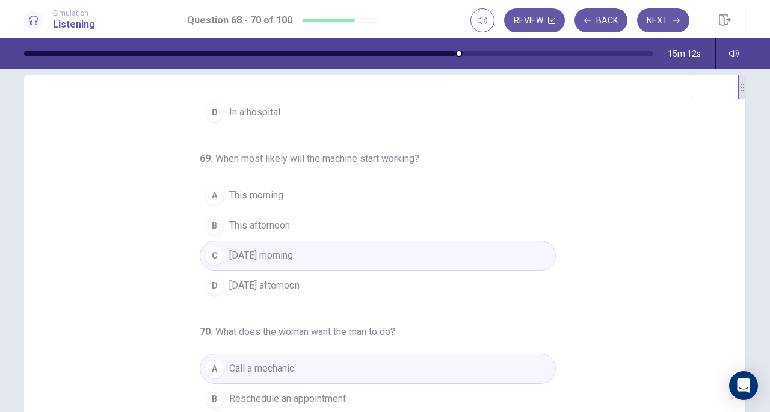
click at [676, 28] on button "Next" at bounding box center [663, 20] width 52 height 24
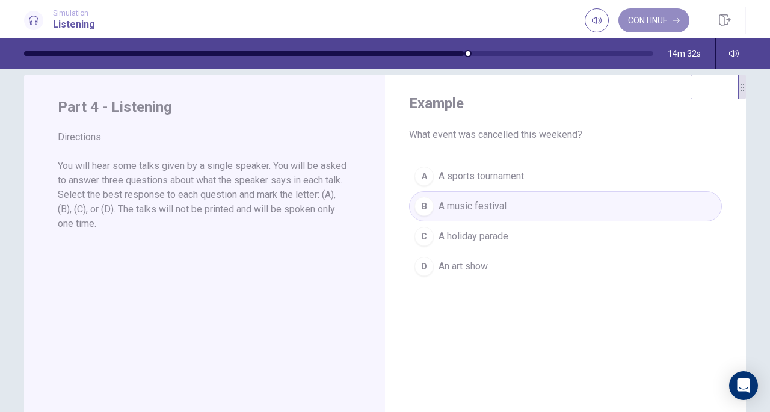
click at [655, 14] on button "Continue" at bounding box center [654, 20] width 71 height 24
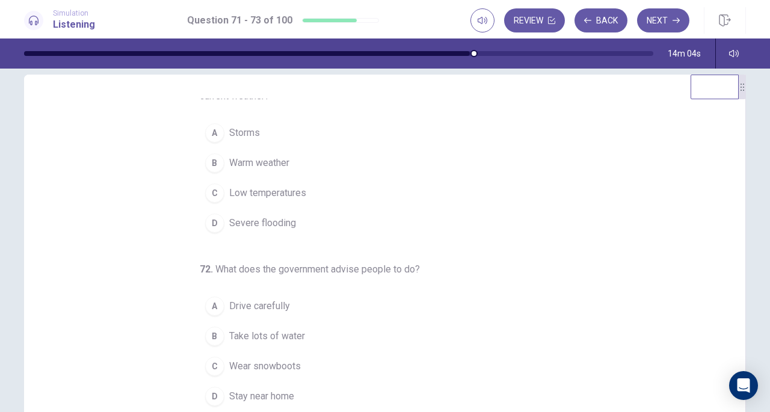
scroll to position [22, 0]
click at [275, 366] on span "Wear snowboots" at bounding box center [265, 368] width 72 height 14
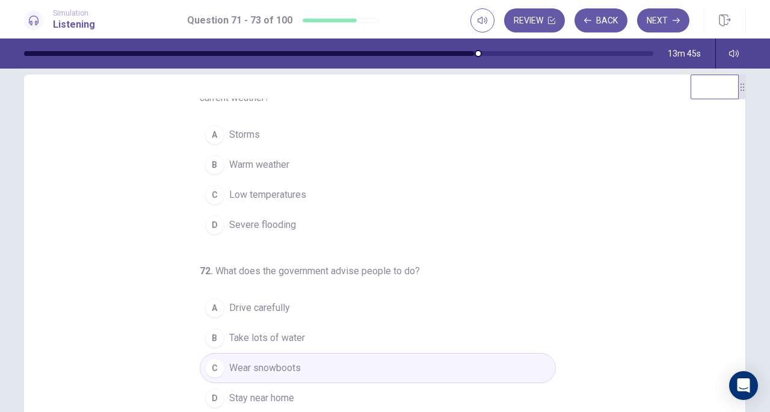
click at [279, 393] on span "Stay near home" at bounding box center [261, 398] width 65 height 14
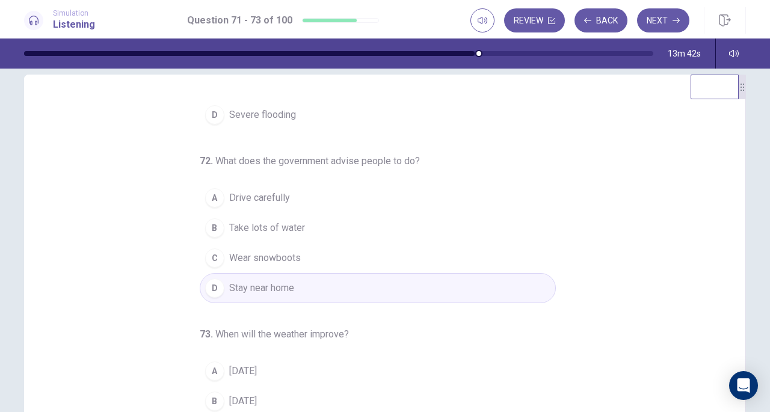
scroll to position [135, 0]
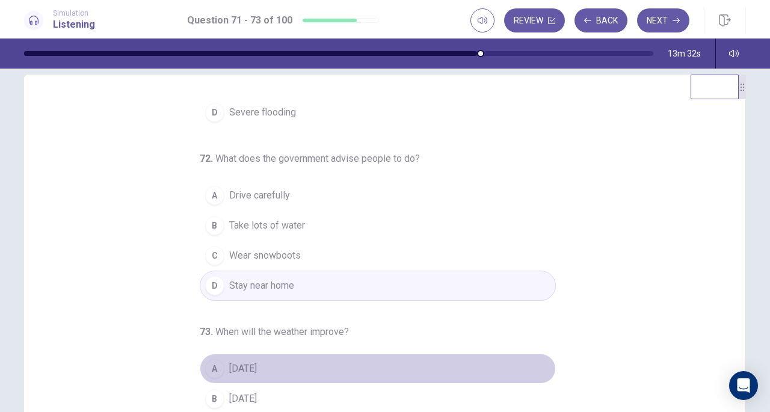
click at [292, 366] on button "A On Wednesday" at bounding box center [378, 369] width 356 height 30
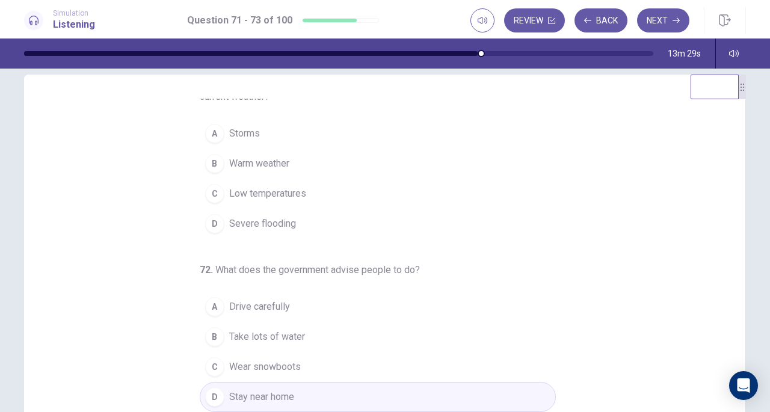
scroll to position [19, 0]
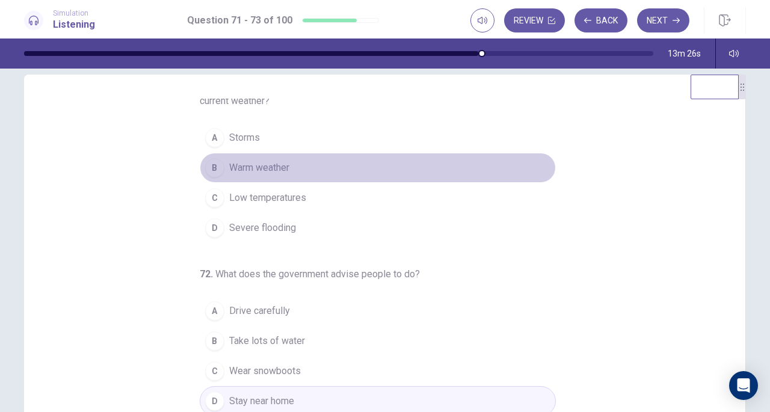
click at [214, 173] on div "B" at bounding box center [214, 167] width 19 height 19
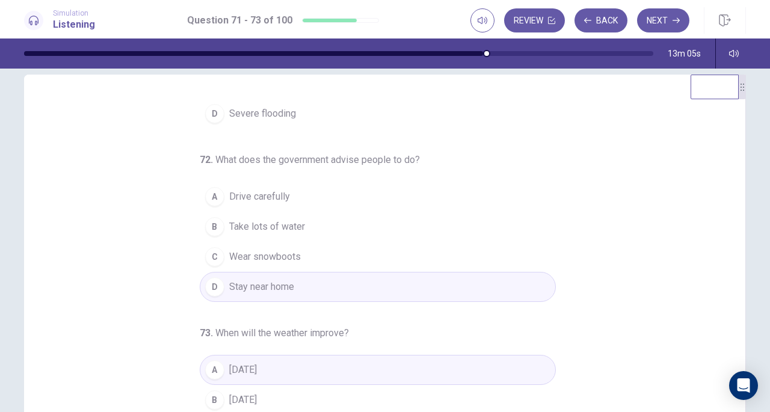
scroll to position [135, 0]
click at [675, 17] on icon "button" at bounding box center [676, 20] width 7 height 7
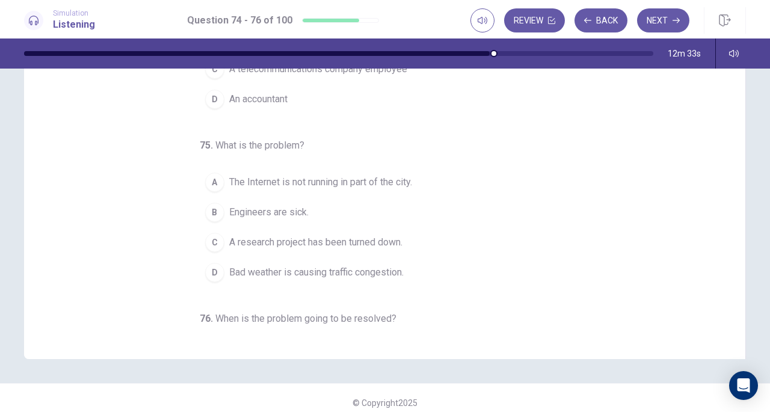
scroll to position [161, 0]
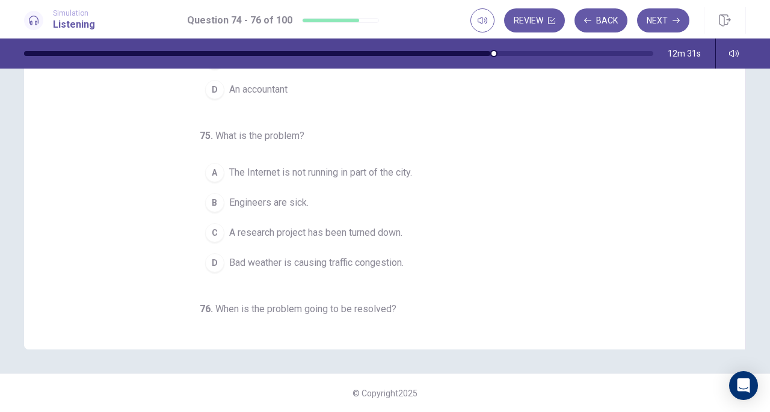
click at [395, 257] on span "Bad weather is causing traffic congestion." at bounding box center [316, 263] width 174 height 14
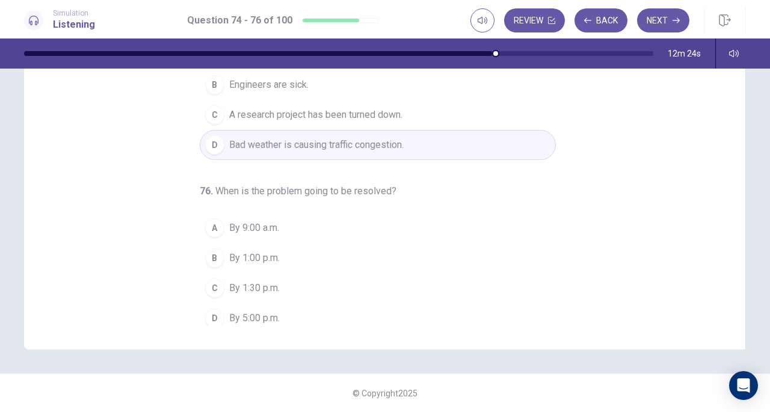
scroll to position [120, 0]
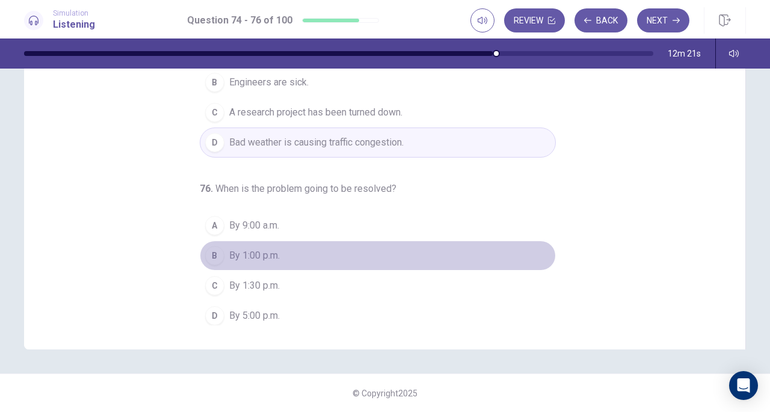
click at [229, 254] on span "By 1:00 p.m." at bounding box center [254, 255] width 51 height 14
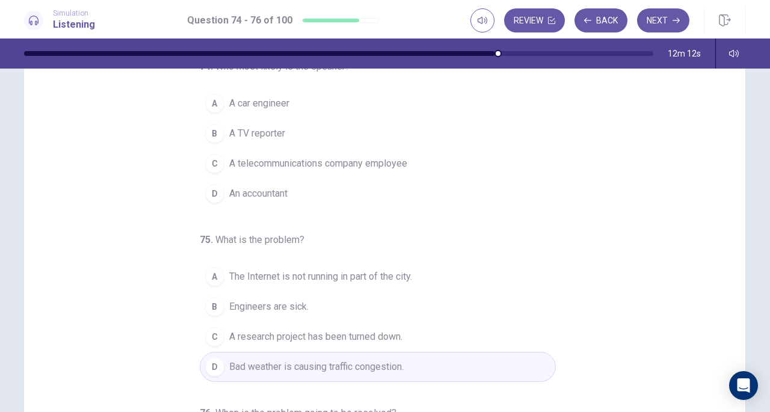
scroll to position [0, 0]
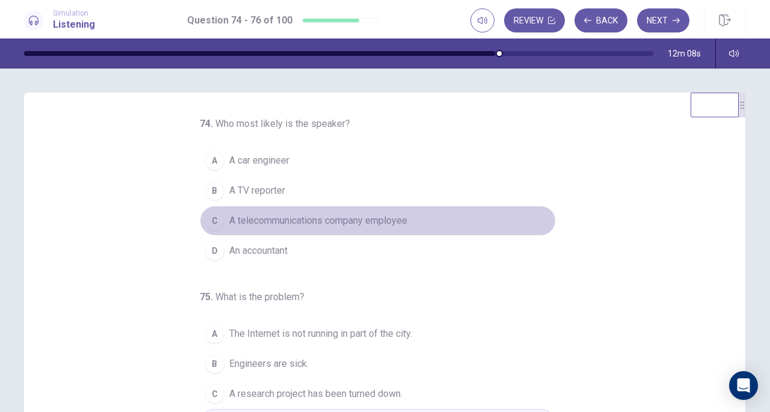
click at [282, 218] on span "A telecommunications company employee" at bounding box center [318, 221] width 178 height 14
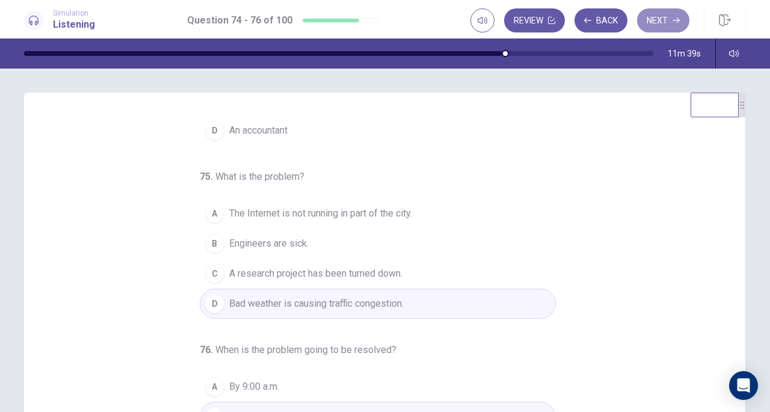
click at [667, 25] on button "Next" at bounding box center [663, 20] width 52 height 24
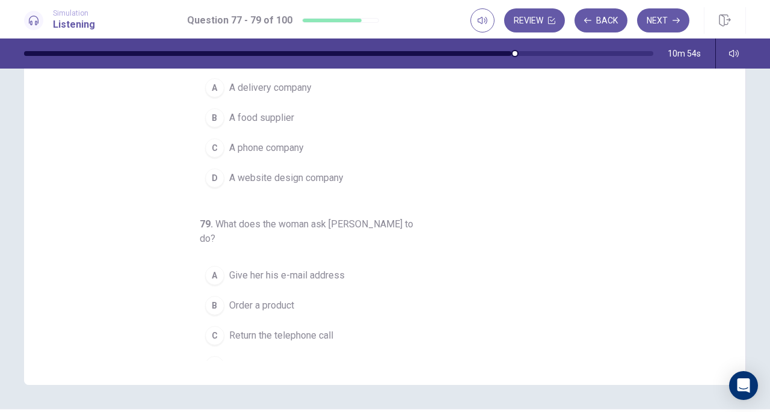
scroll to position [122, 0]
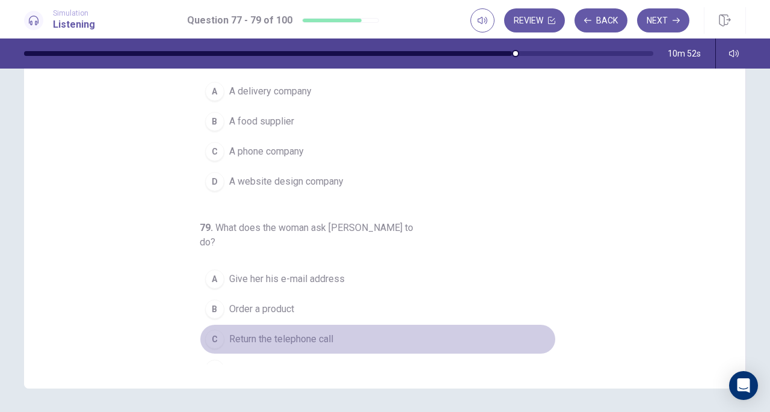
click at [298, 332] on span "Return the telephone call" at bounding box center [281, 339] width 104 height 14
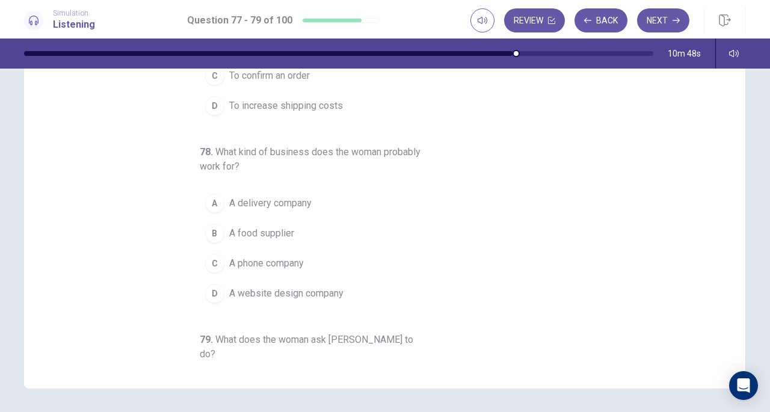
scroll to position [11, 0]
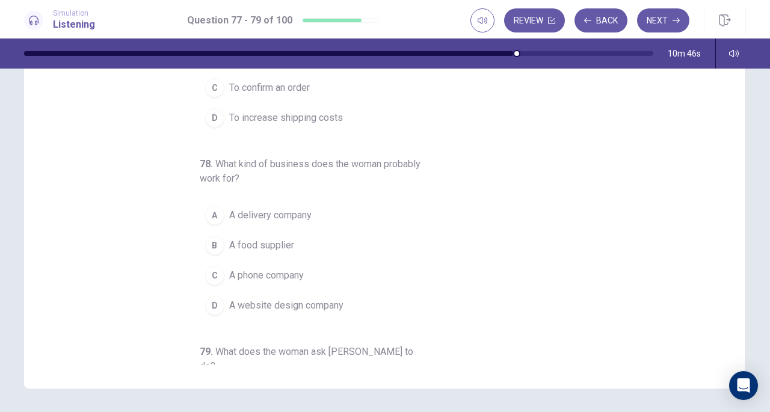
click at [229, 252] on button "B A food supplier" at bounding box center [378, 245] width 356 height 30
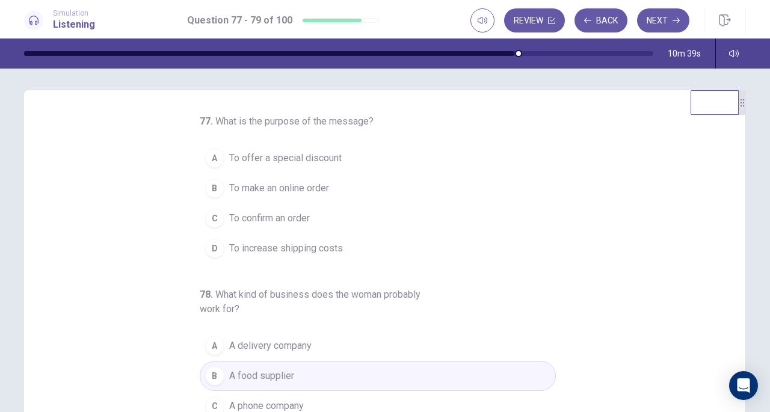
scroll to position [0, 0]
click at [279, 223] on span "To confirm an order" at bounding box center [269, 221] width 81 height 14
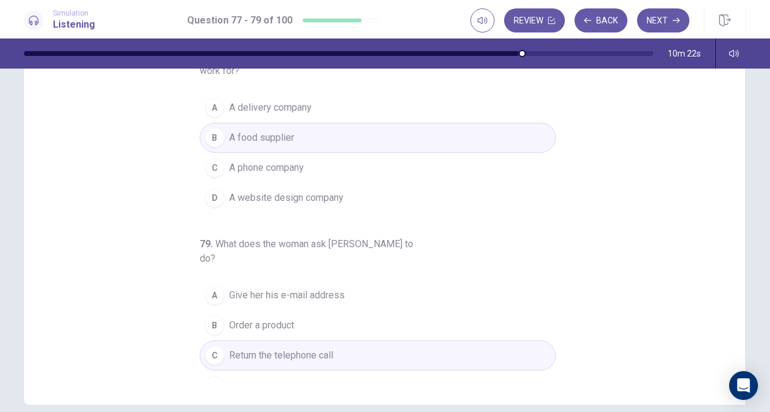
scroll to position [102, 0]
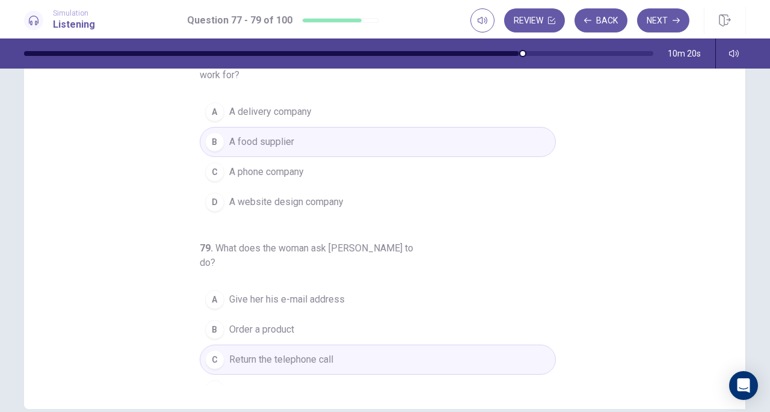
click at [307, 315] on button "B Order a product" at bounding box center [378, 330] width 356 height 30
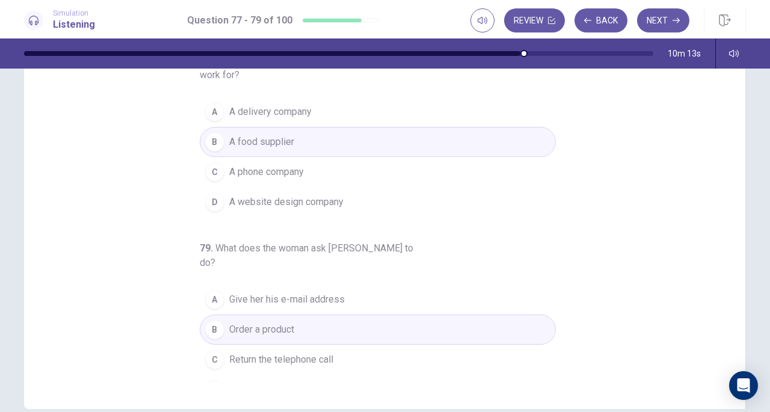
scroll to position [0, 0]
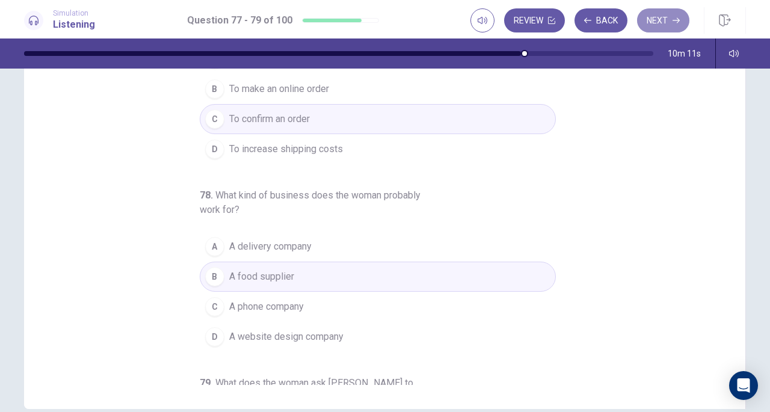
click at [680, 23] on icon "button" at bounding box center [676, 20] width 7 height 7
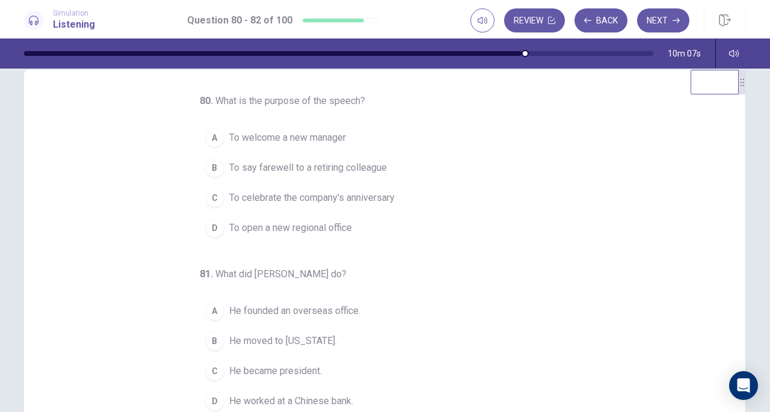
scroll to position [25, 0]
click at [721, 238] on div "80 . What is the purpose of the speech? A To welcome a new manager B To say far…" at bounding box center [389, 276] width 693 height 370
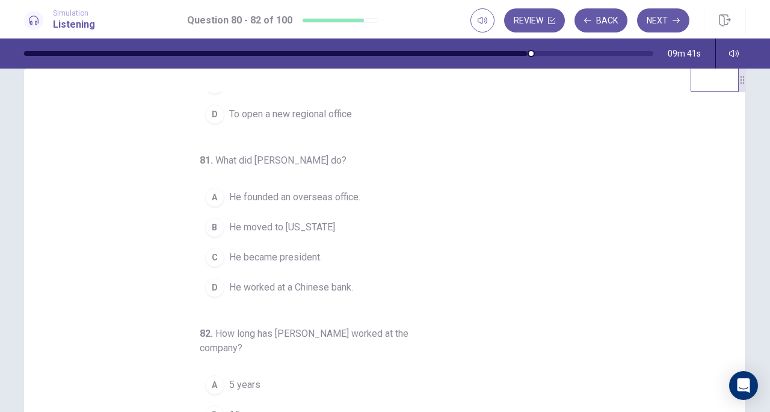
scroll to position [135, 0]
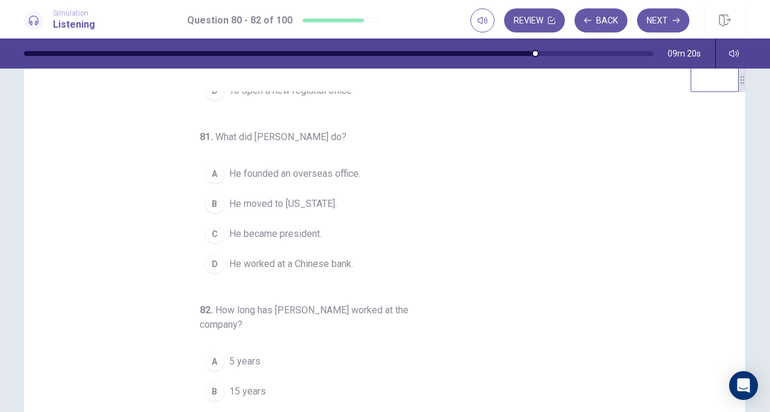
click at [212, 382] on div "B" at bounding box center [214, 391] width 19 height 19
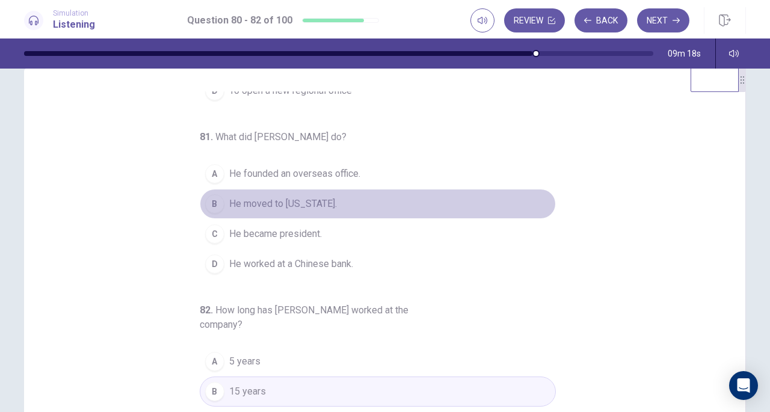
click at [212, 212] on button "B He moved to New York." at bounding box center [378, 204] width 356 height 30
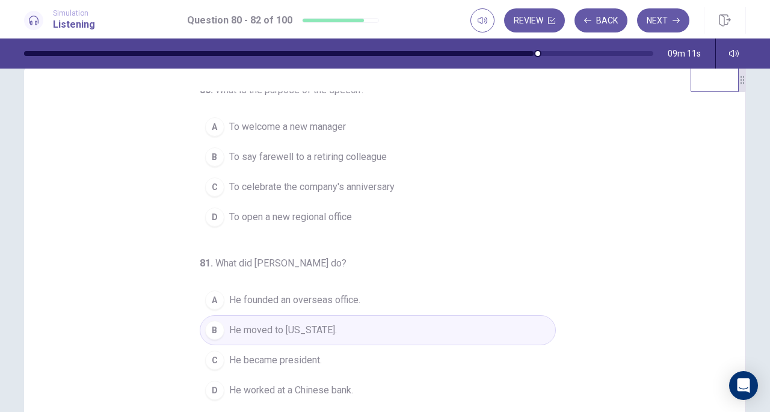
scroll to position [0, 0]
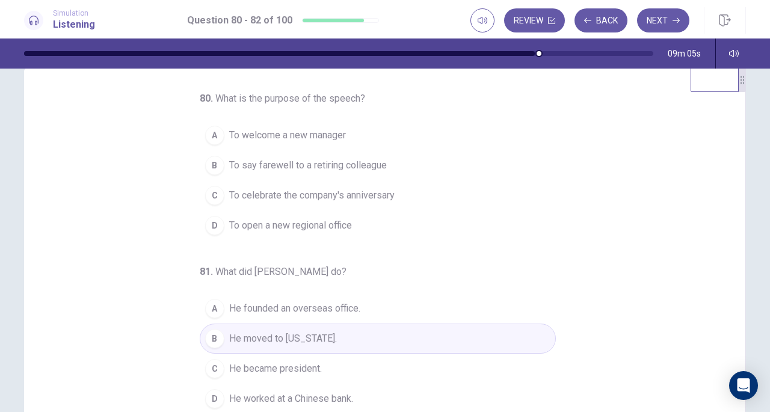
click at [336, 194] on span "To celebrate the company's anniversary" at bounding box center [311, 195] width 165 height 14
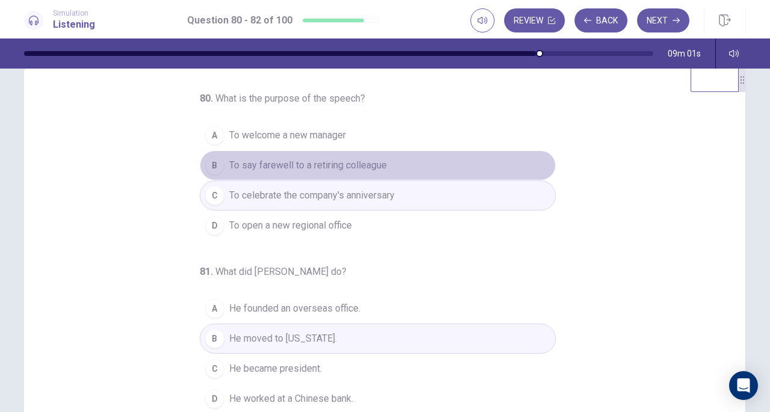
click at [401, 157] on button "B To say farewell to a retiring colleague" at bounding box center [378, 165] width 356 height 30
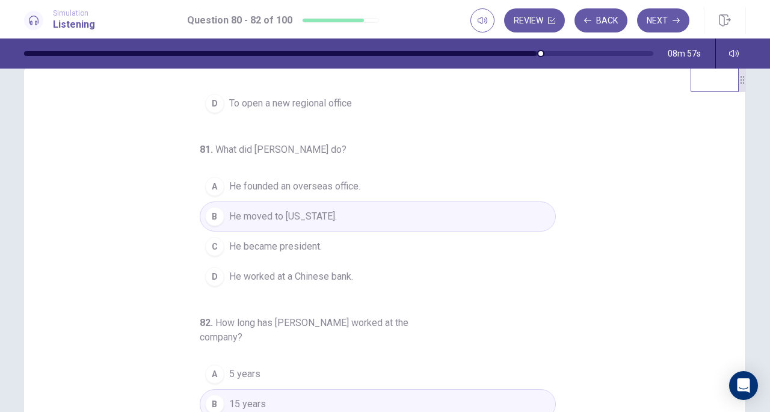
scroll to position [135, 0]
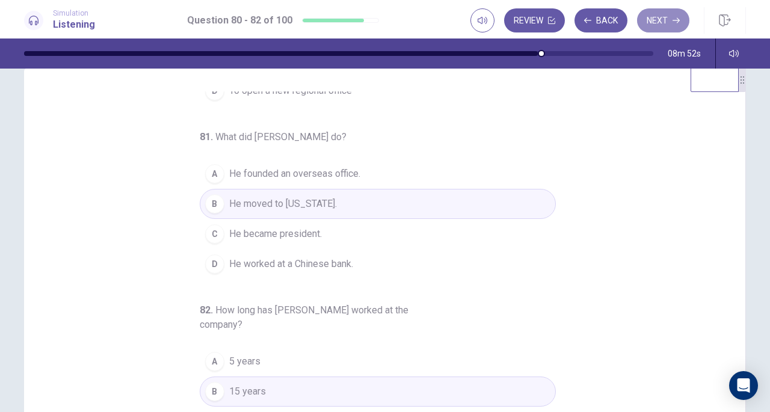
click at [661, 20] on button "Next" at bounding box center [663, 20] width 52 height 24
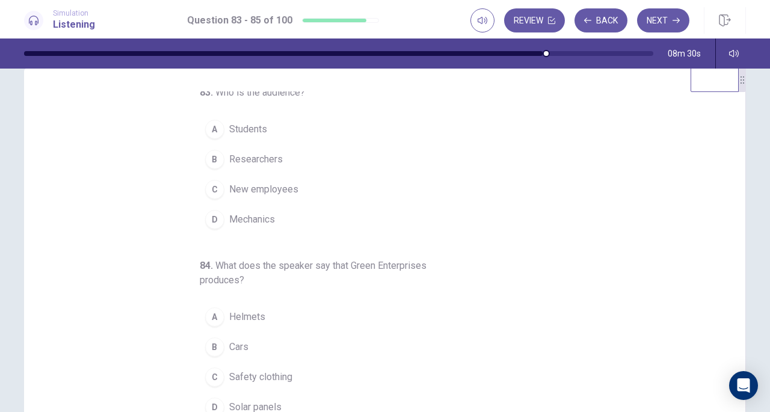
scroll to position [7, 0]
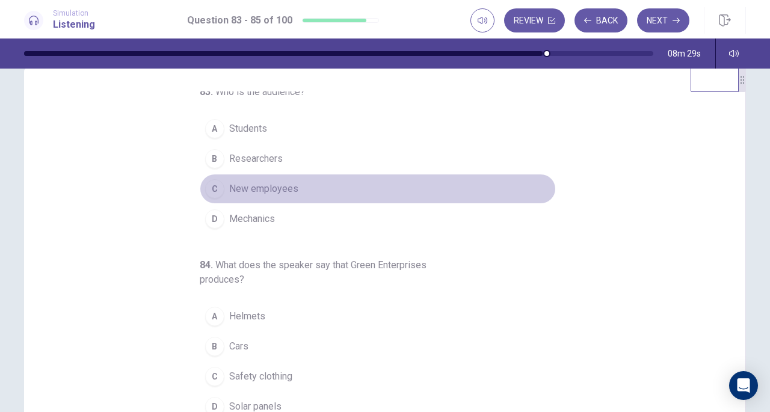
click at [294, 177] on button "C New employees" at bounding box center [378, 189] width 356 height 30
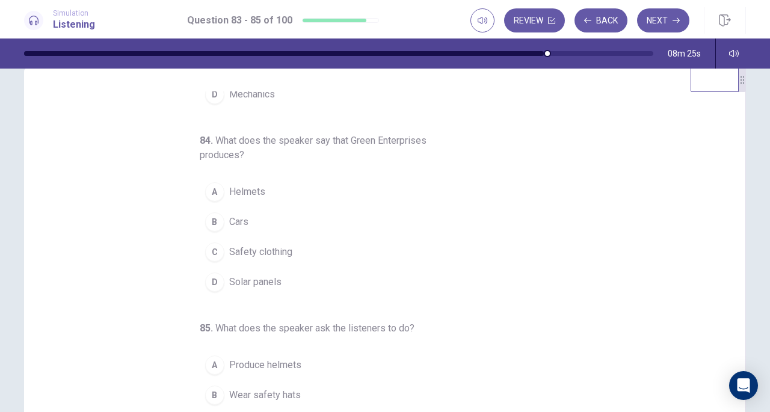
scroll to position [135, 0]
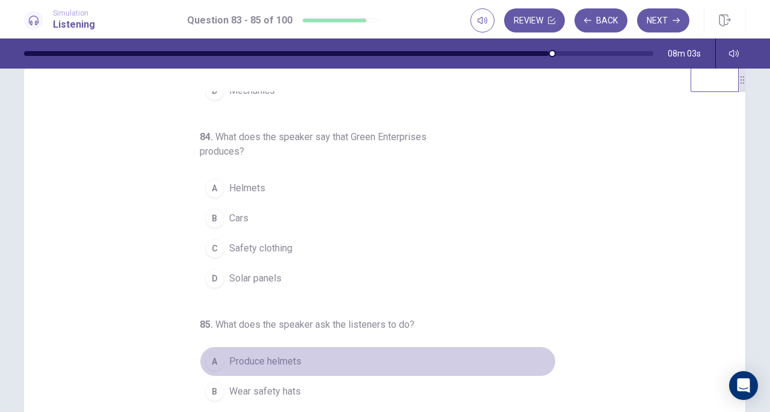
click at [295, 352] on button "A Produce helmets" at bounding box center [378, 362] width 356 height 30
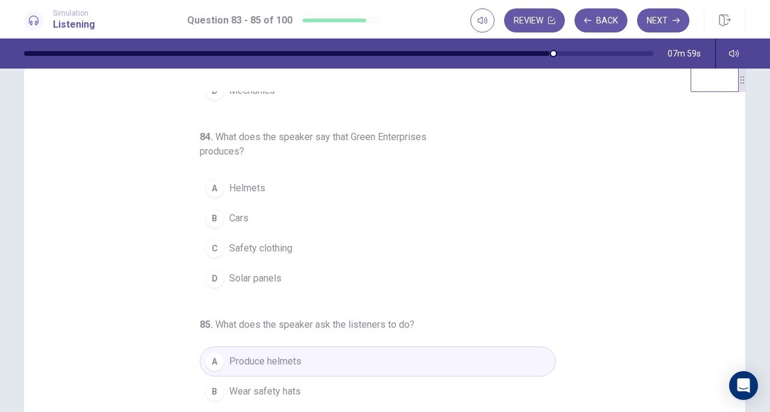
click at [270, 191] on button "A Helmets" at bounding box center [378, 188] width 356 height 30
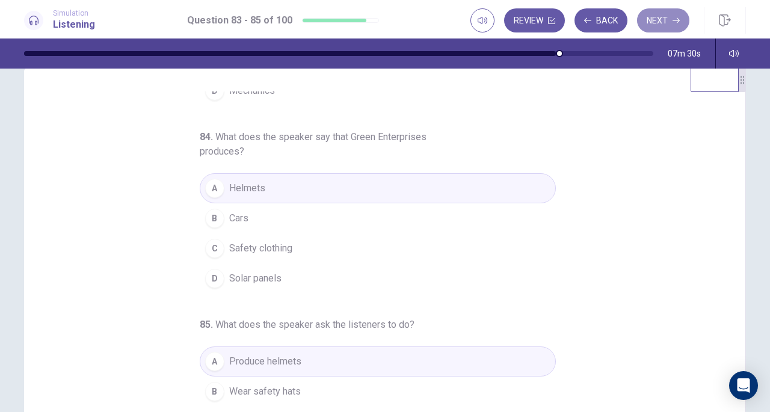
click at [669, 21] on button "Next" at bounding box center [663, 20] width 52 height 24
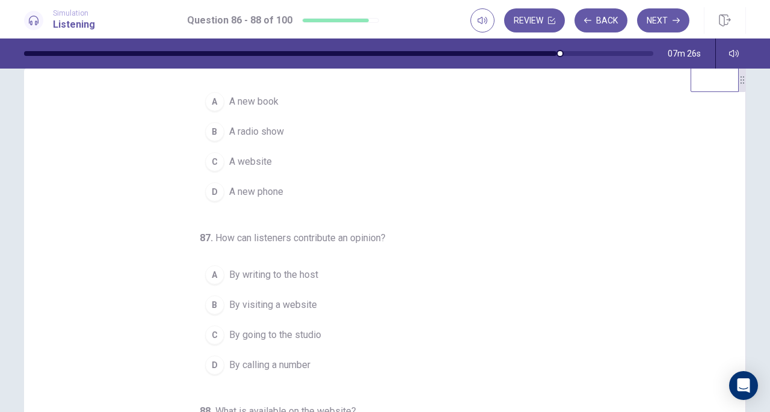
scroll to position [0, 0]
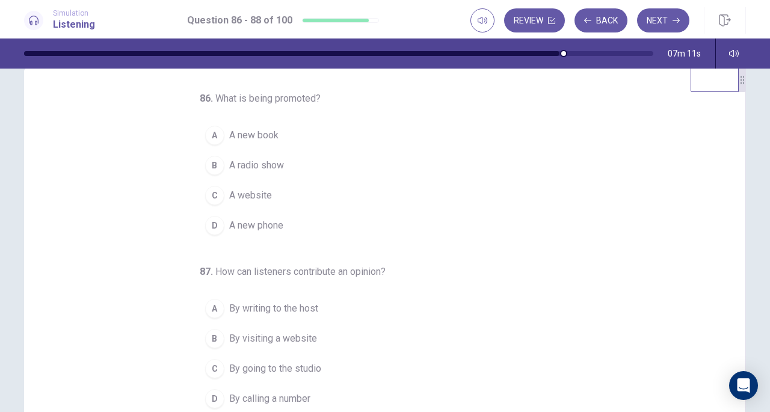
click at [308, 133] on button "A A new book" at bounding box center [378, 135] width 356 height 30
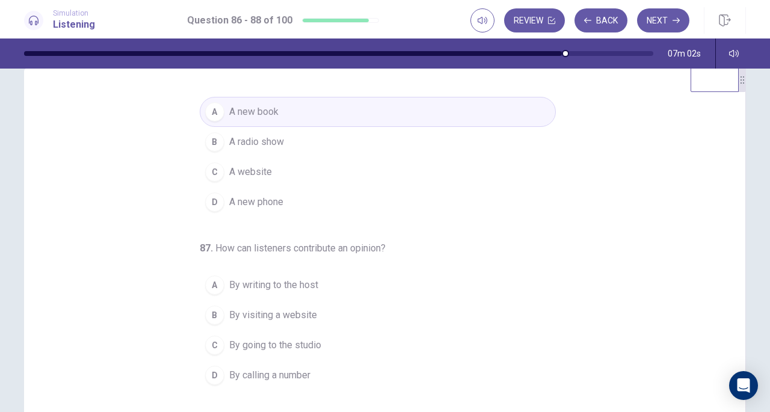
scroll to position [22, 0]
click at [283, 174] on button "C A website" at bounding box center [378, 173] width 356 height 30
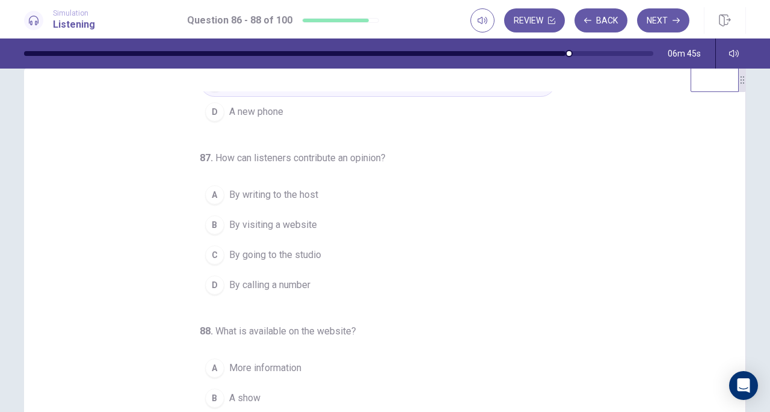
scroll to position [120, 0]
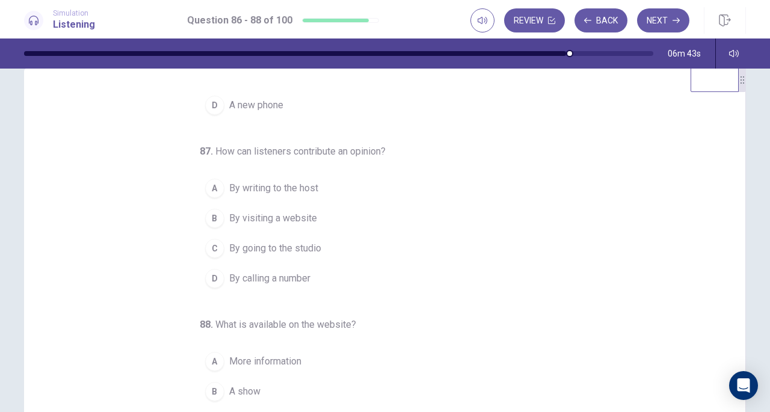
click at [309, 354] on button "A More information" at bounding box center [378, 362] width 356 height 30
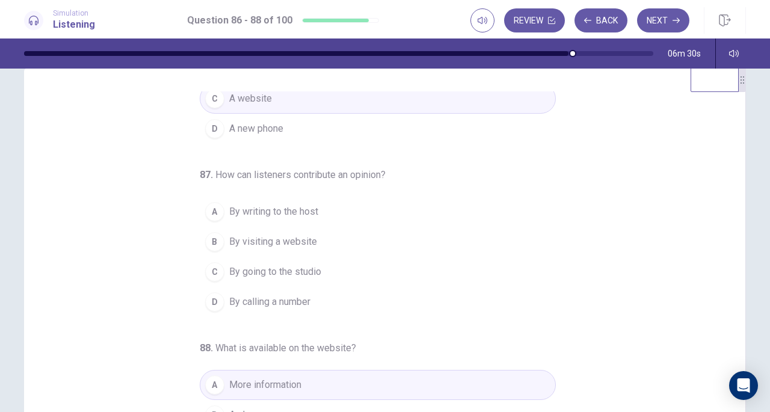
scroll to position [94, 0]
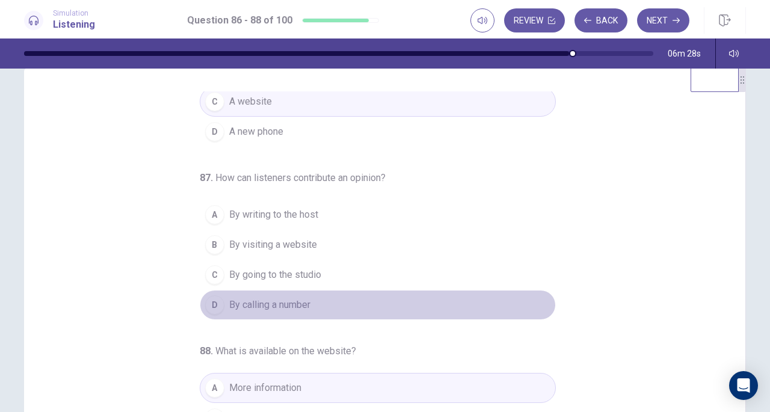
click at [286, 307] on span "By calling a number" at bounding box center [269, 305] width 81 height 14
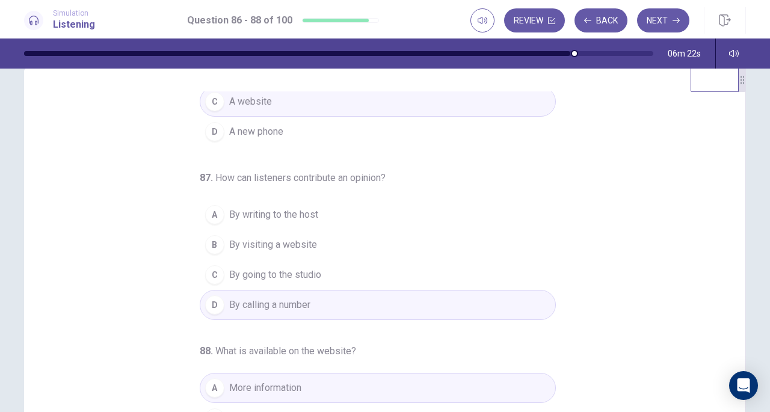
click at [288, 238] on span "By visiting a website" at bounding box center [273, 245] width 88 height 14
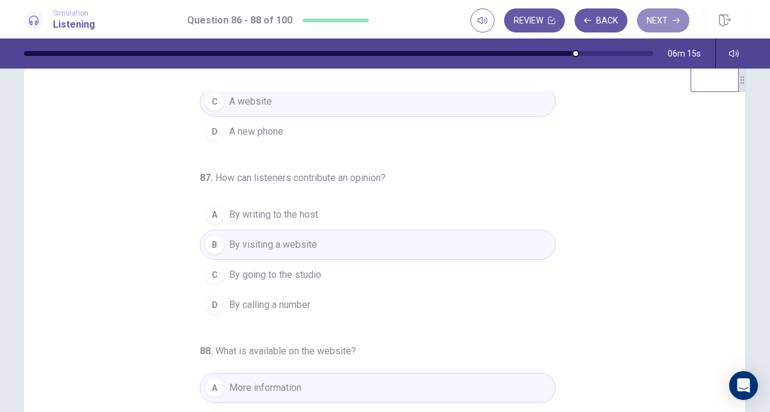
click at [655, 23] on button "Next" at bounding box center [663, 20] width 52 height 24
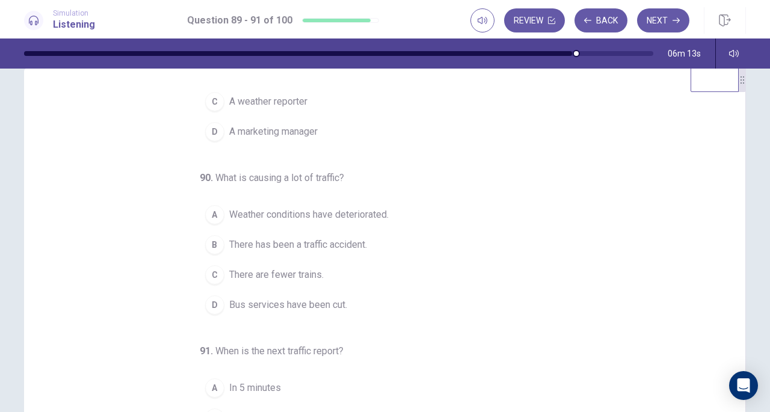
drag, startPoint x: 726, startPoint y: 196, endPoint x: 729, endPoint y: 145, distance: 51.2
click at [729, 145] on div "89 . Who is Gavin Sanders? A A taxi driver B A radio host C A weather reporter …" at bounding box center [389, 276] width 693 height 370
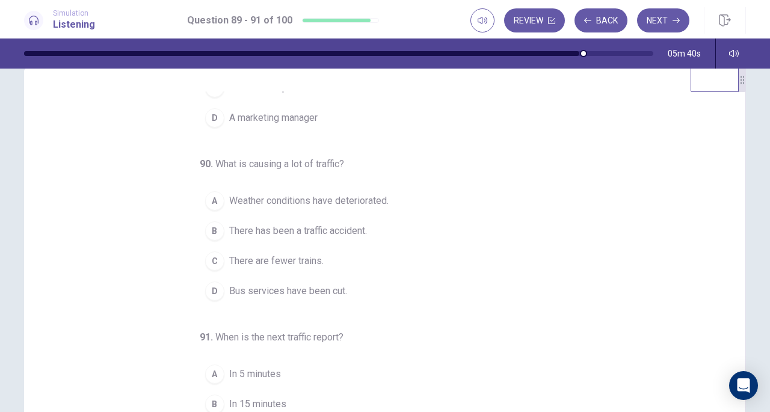
scroll to position [120, 0]
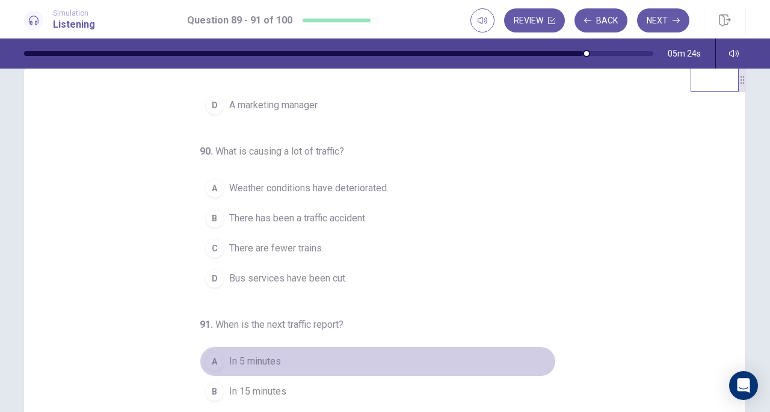
click at [212, 360] on div "A" at bounding box center [214, 361] width 19 height 19
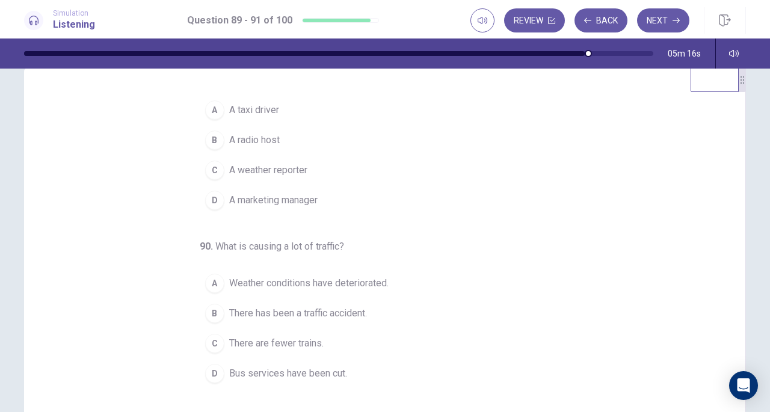
scroll to position [28, 0]
click at [218, 280] on button "A Weather conditions have deteriorated." at bounding box center [378, 281] width 356 height 30
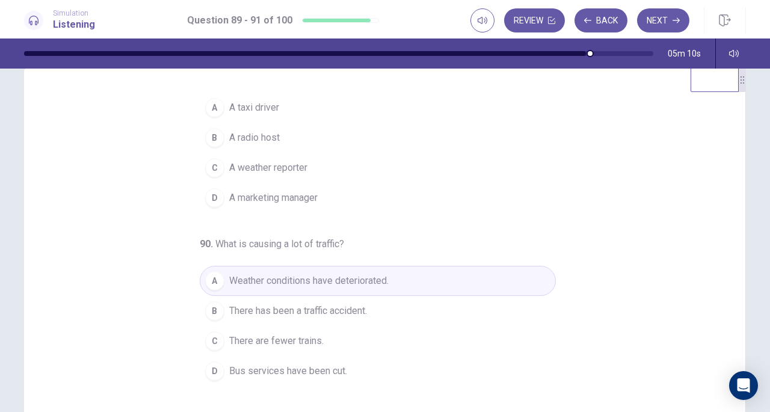
scroll to position [0, 0]
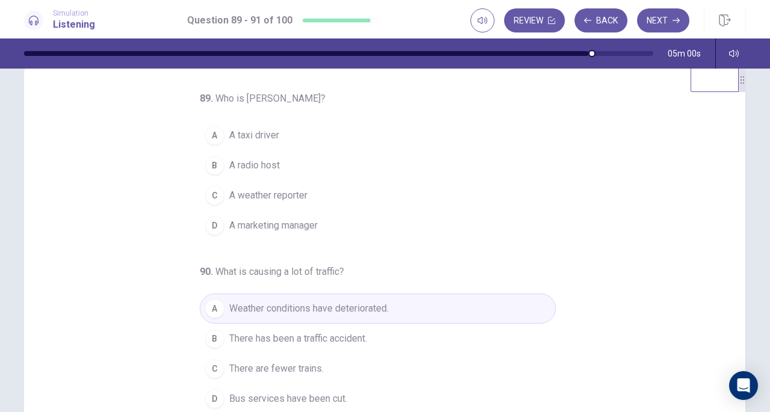
click at [253, 174] on button "B A radio host" at bounding box center [378, 165] width 356 height 30
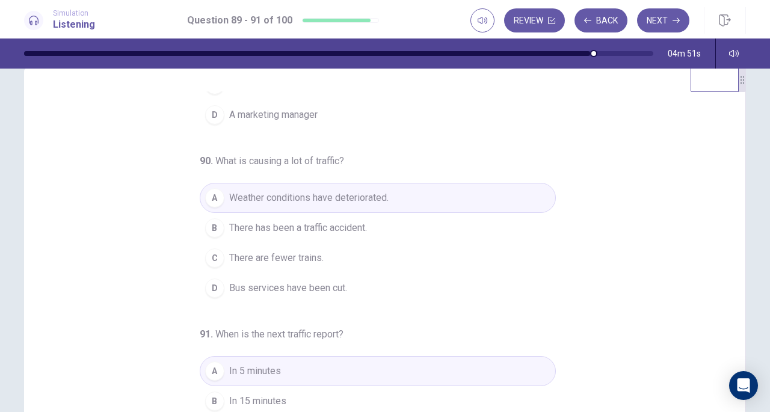
scroll to position [120, 0]
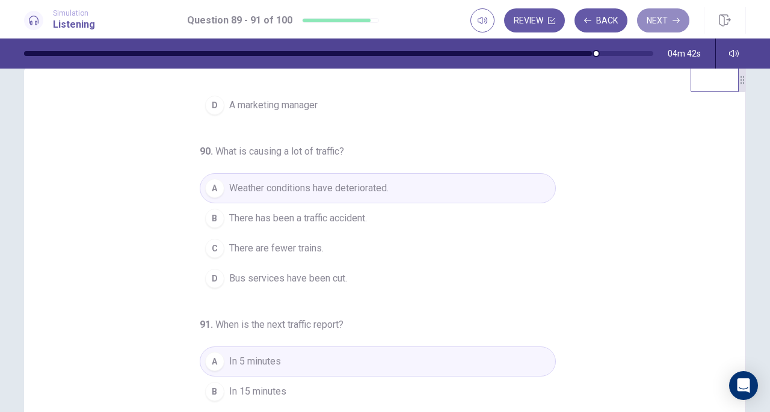
click at [667, 28] on button "Next" at bounding box center [663, 20] width 52 height 24
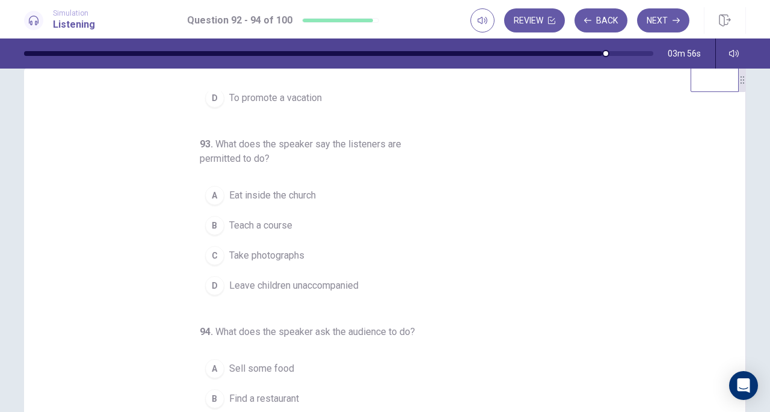
scroll to position [135, 0]
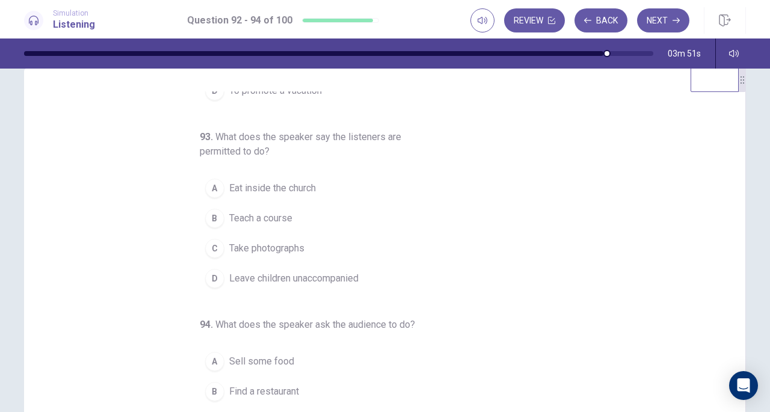
click at [246, 359] on span "Sell some food" at bounding box center [261, 361] width 65 height 14
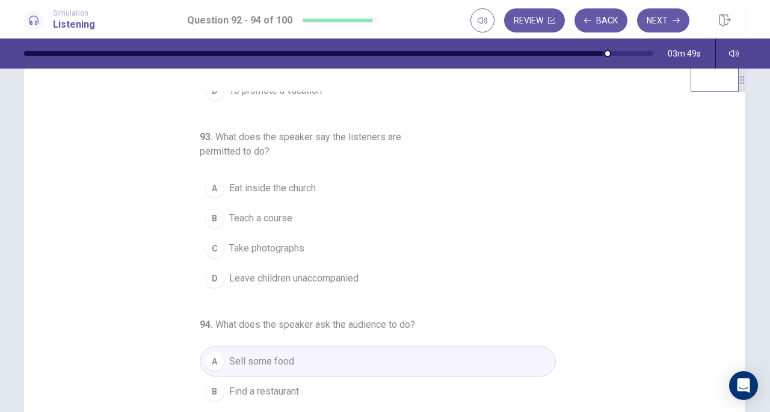
click at [284, 241] on span "Take photographs" at bounding box center [266, 248] width 75 height 14
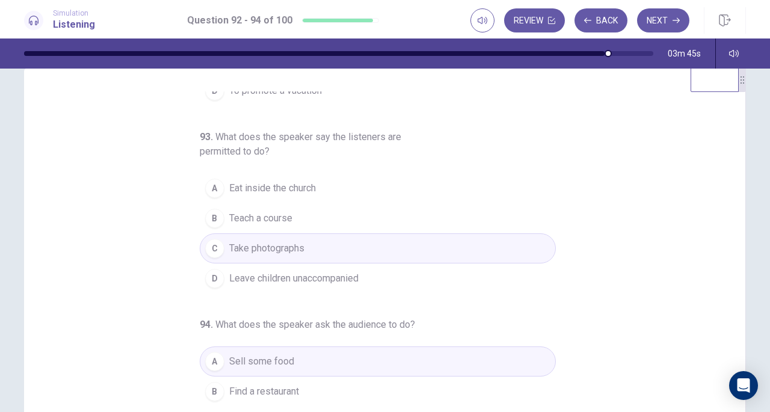
drag, startPoint x: 723, startPoint y: 249, endPoint x: 718, endPoint y: 208, distance: 41.8
click at [718, 208] on div "92 . What is the main purpose of the talk? A To introduce new employees B To de…" at bounding box center [389, 276] width 693 height 370
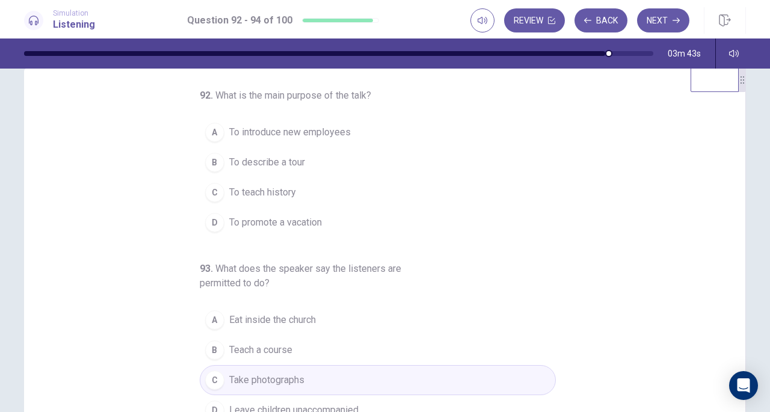
scroll to position [0, 0]
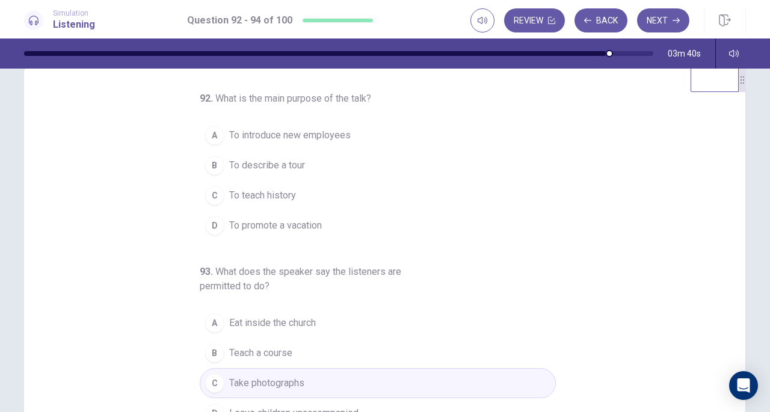
click at [291, 162] on span "To describe a tour" at bounding box center [267, 165] width 76 height 14
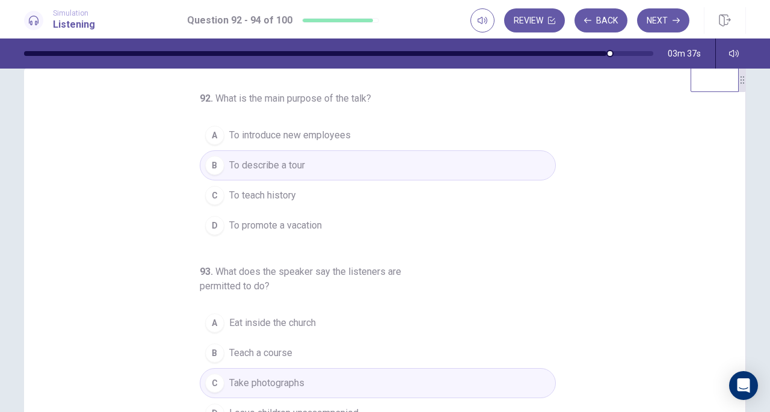
click at [283, 218] on span "To promote a vacation" at bounding box center [275, 225] width 93 height 14
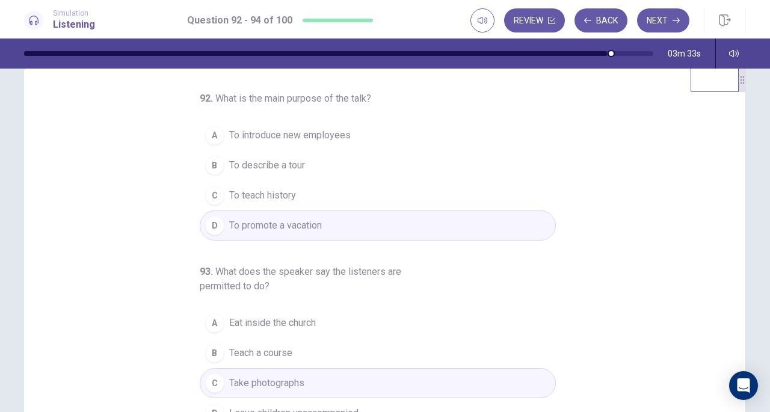
drag, startPoint x: 738, startPoint y: 182, endPoint x: 738, endPoint y: 220, distance: 37.9
click at [738, 220] on div "92 . What is the main purpose of the talk? A To introduce new employees B To de…" at bounding box center [385, 276] width 722 height 418
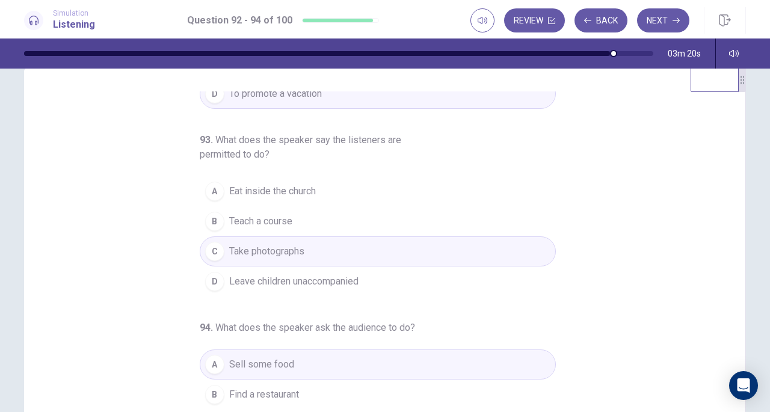
scroll to position [135, 0]
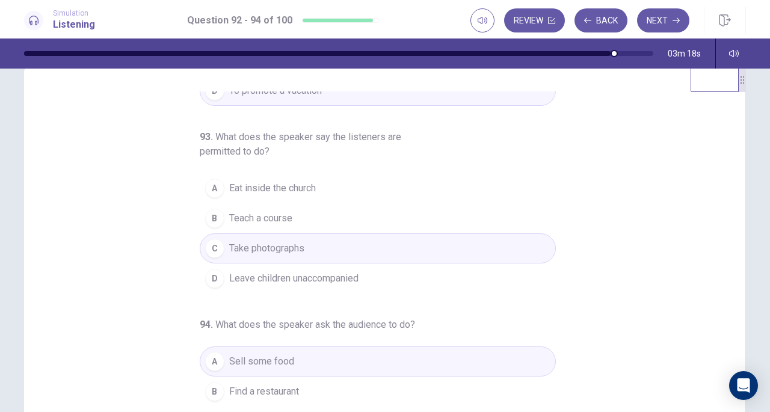
click at [648, 21] on button "Next" at bounding box center [663, 20] width 52 height 24
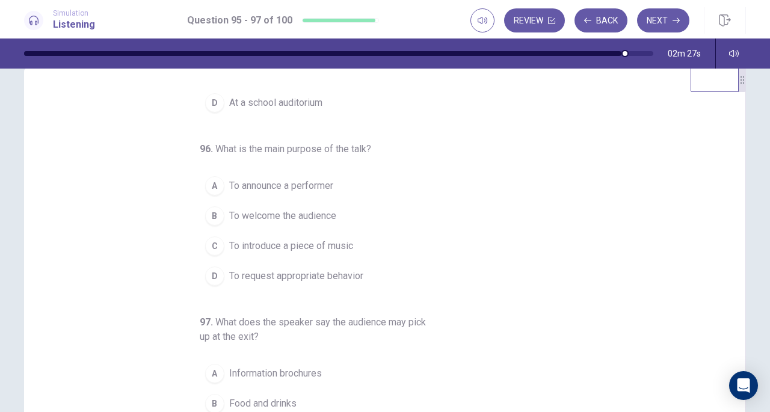
scroll to position [149, 0]
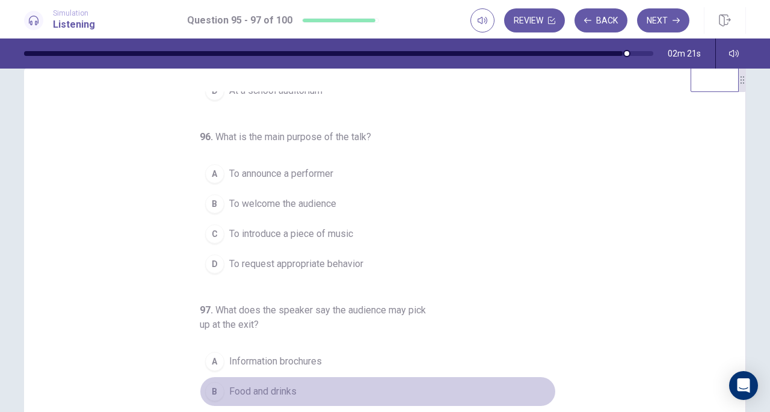
click at [283, 385] on span "Food and drinks" at bounding box center [262, 391] width 67 height 14
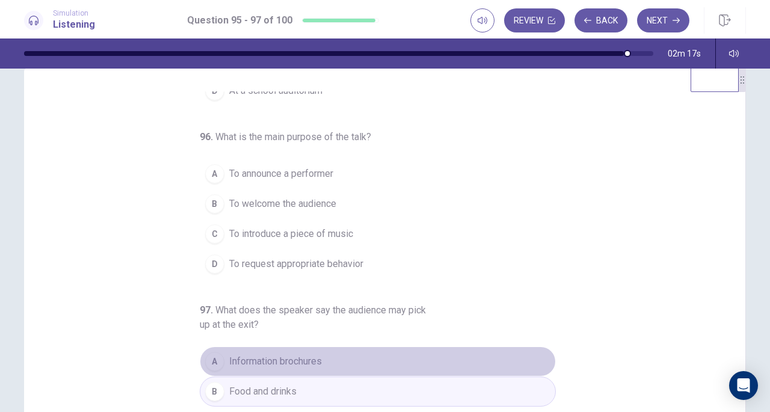
click at [443, 351] on button "A Information brochures" at bounding box center [378, 362] width 356 height 30
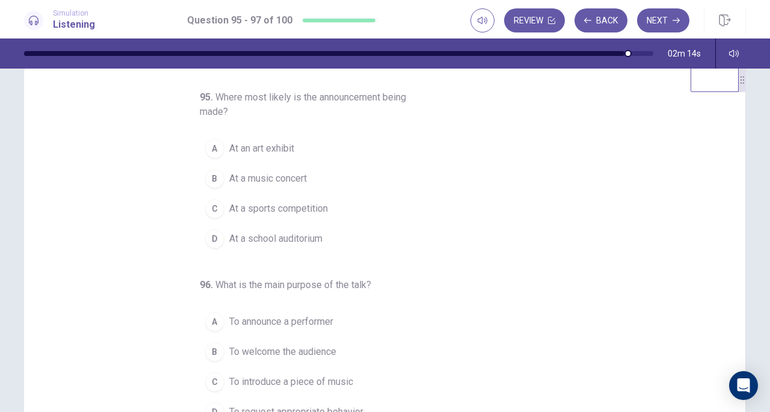
scroll to position [0, 0]
click at [257, 186] on button "B At a music concert" at bounding box center [378, 180] width 356 height 30
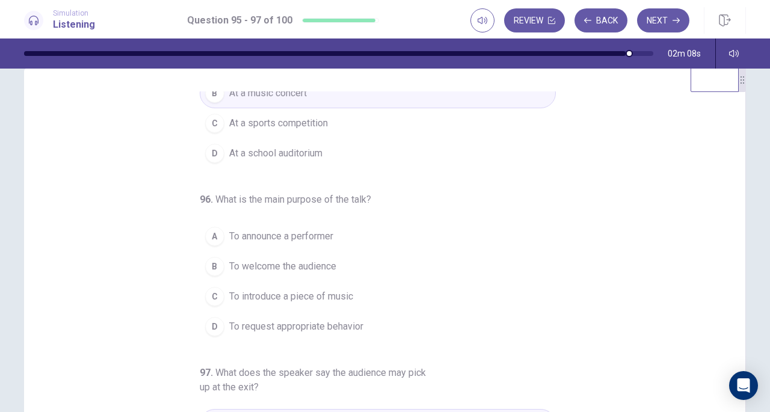
scroll to position [95, 0]
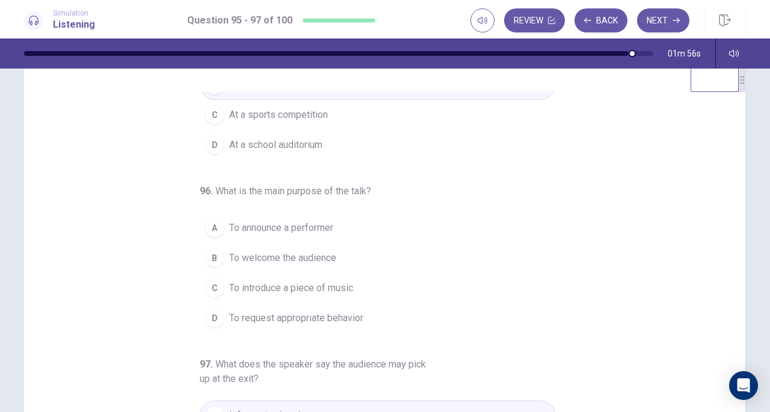
click at [294, 318] on span "To request appropriate behavior" at bounding box center [296, 318] width 134 height 14
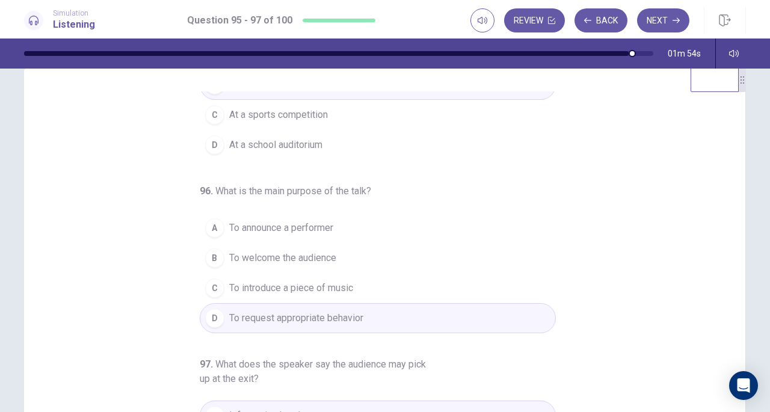
scroll to position [149, 0]
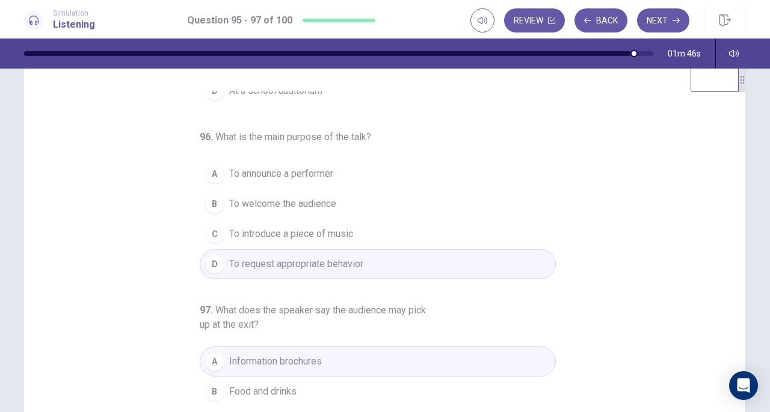
click at [674, 17] on icon "button" at bounding box center [676, 20] width 7 height 7
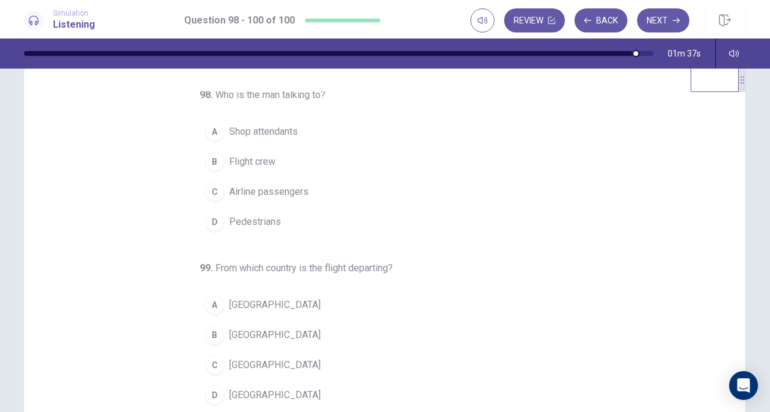
scroll to position [0, 0]
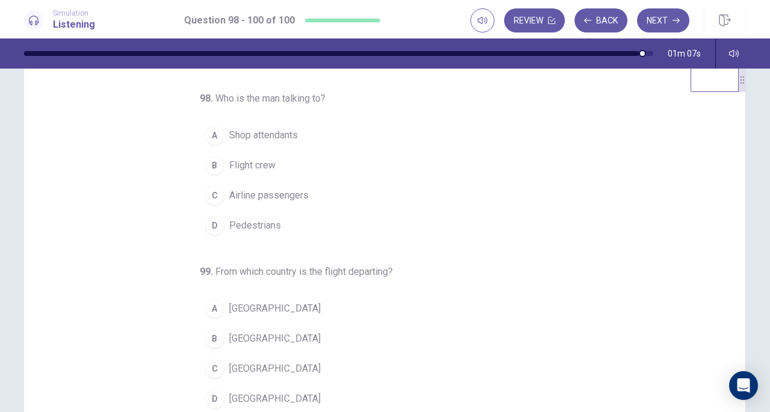
drag, startPoint x: 733, startPoint y: 122, endPoint x: 734, endPoint y: 137, distance: 15.1
click at [734, 137] on div "98 . Who is the man talking to? A Shop attendants B Flight crew C Airline passe…" at bounding box center [385, 276] width 722 height 418
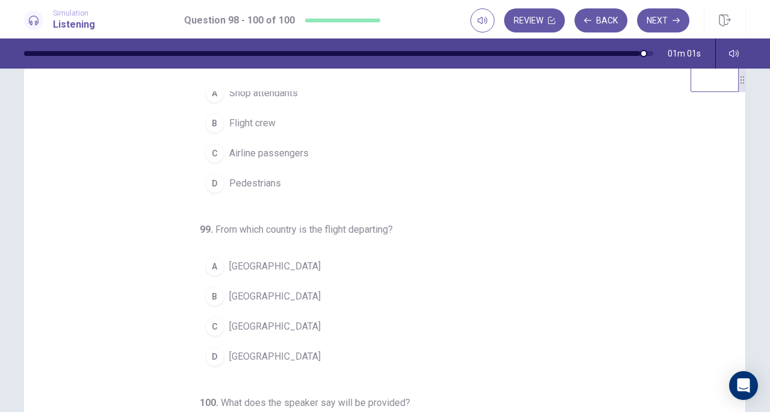
scroll to position [42, 0]
click at [214, 294] on div "B" at bounding box center [214, 297] width 19 height 19
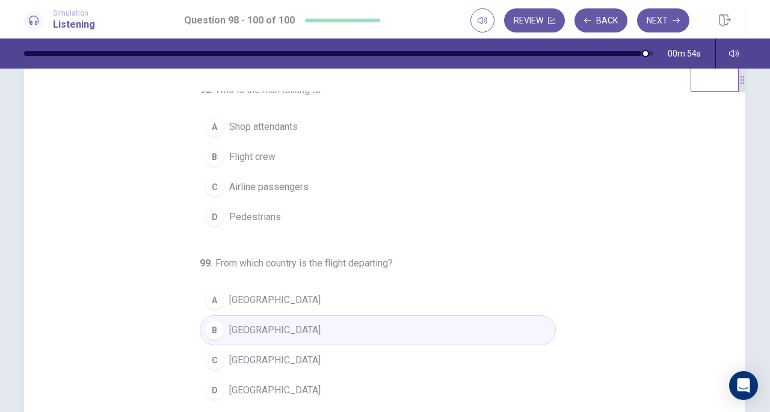
scroll to position [0, 0]
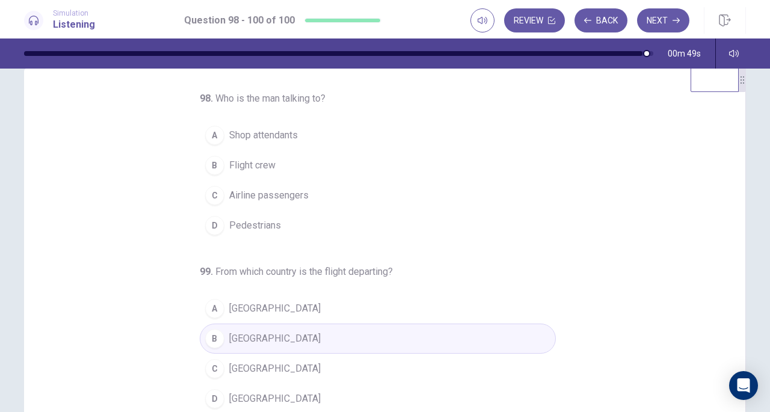
click at [279, 199] on span "Airline passengers" at bounding box center [268, 195] width 79 height 14
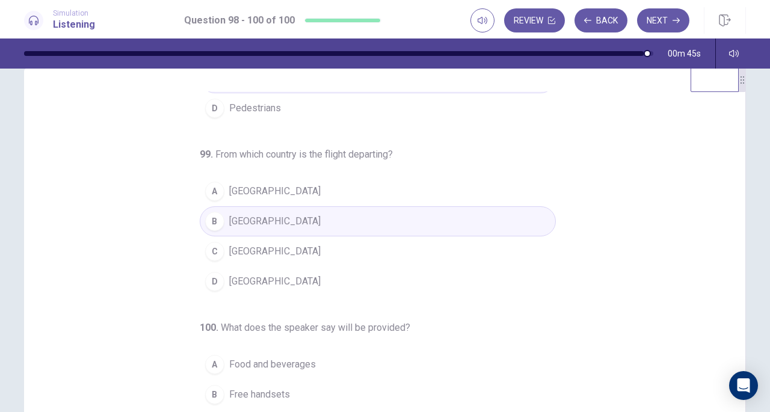
scroll to position [120, 0]
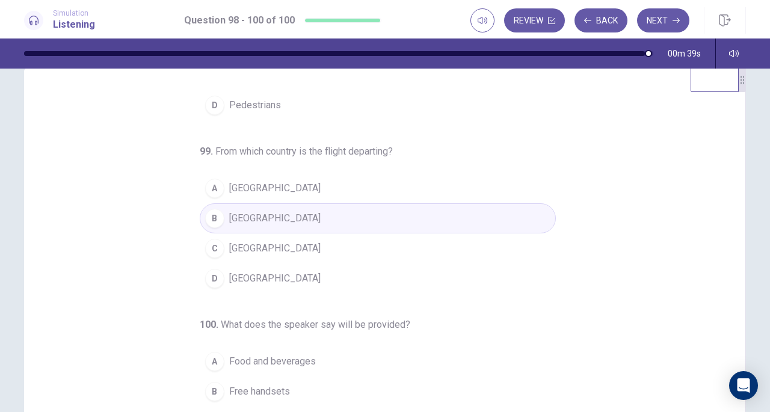
click at [288, 386] on button "B Free handsets" at bounding box center [378, 392] width 356 height 30
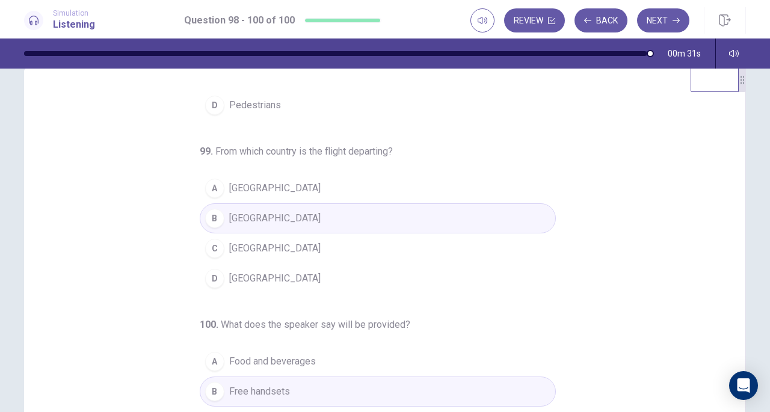
click at [677, 23] on icon "button" at bounding box center [676, 20] width 7 height 5
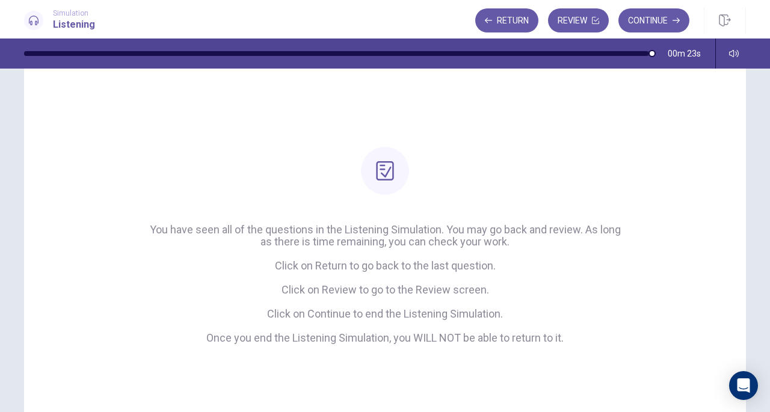
scroll to position [52, 0]
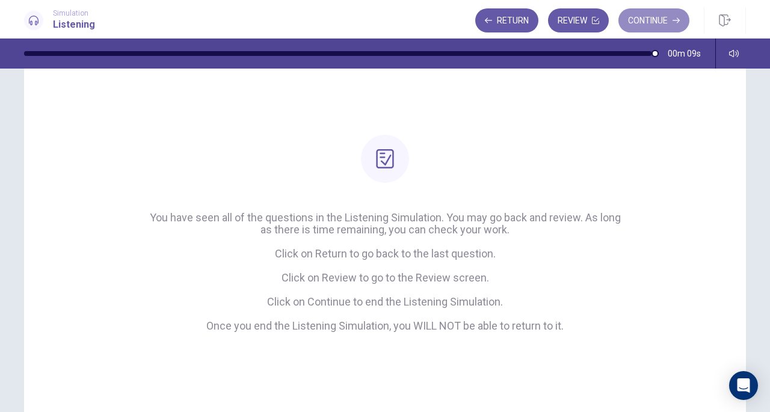
click at [675, 22] on icon "button" at bounding box center [676, 20] width 7 height 7
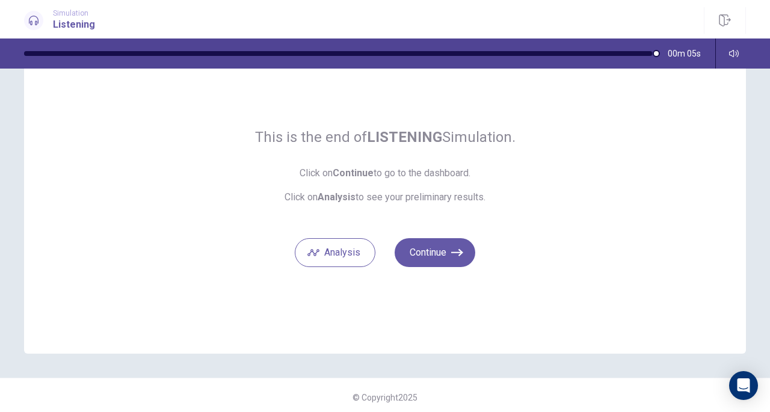
click at [436, 262] on button "Continue" at bounding box center [435, 252] width 81 height 29
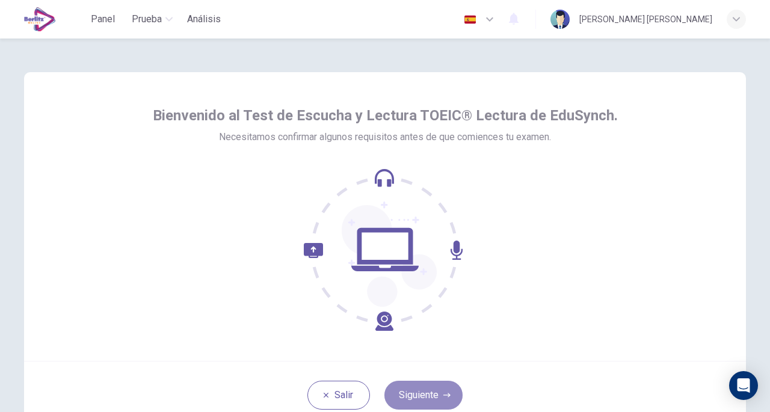
click at [407, 384] on button "Siguiente" at bounding box center [423, 395] width 78 height 29
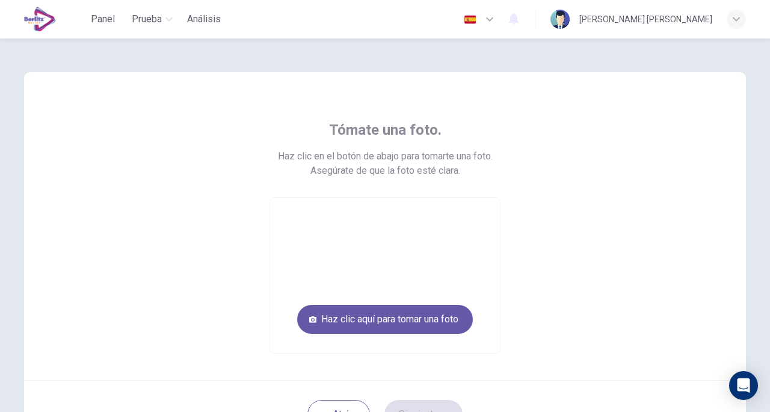
click at [396, 322] on button "Haz clic aquí para tomar una foto" at bounding box center [385, 319] width 176 height 29
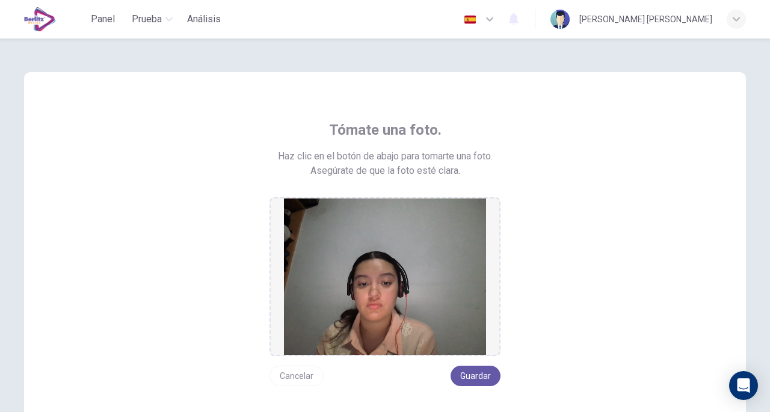
click at [463, 371] on button "Guardar" at bounding box center [476, 376] width 50 height 20
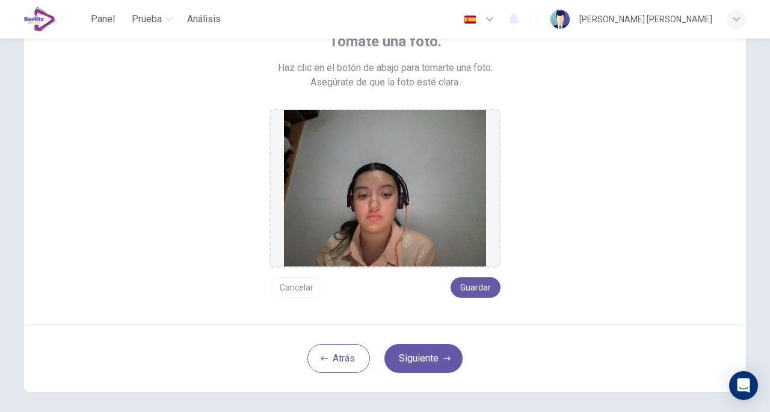
scroll to position [119, 0]
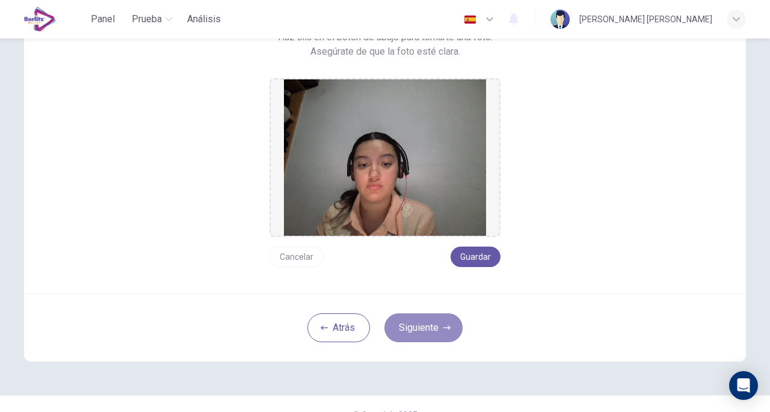
click at [414, 333] on button "Siguiente" at bounding box center [423, 327] width 78 height 29
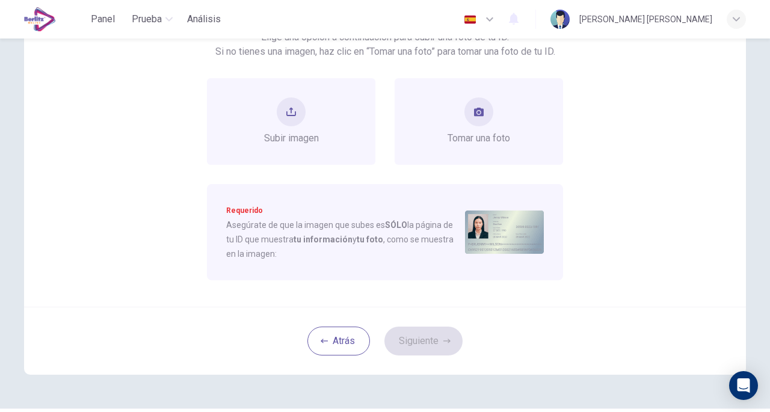
click at [505, 125] on div "Tomar una foto" at bounding box center [479, 121] width 63 height 48
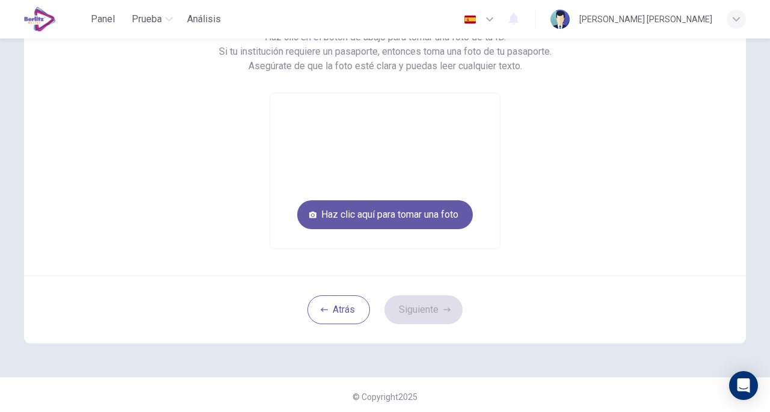
drag, startPoint x: 762, startPoint y: 210, endPoint x: 762, endPoint y: 187, distance: 22.9
click at [762, 187] on div "Toma una foto de tu ID. Haz clic en el botón de abajo para [PERSON_NAME] una fo…" at bounding box center [385, 226] width 770 height 374
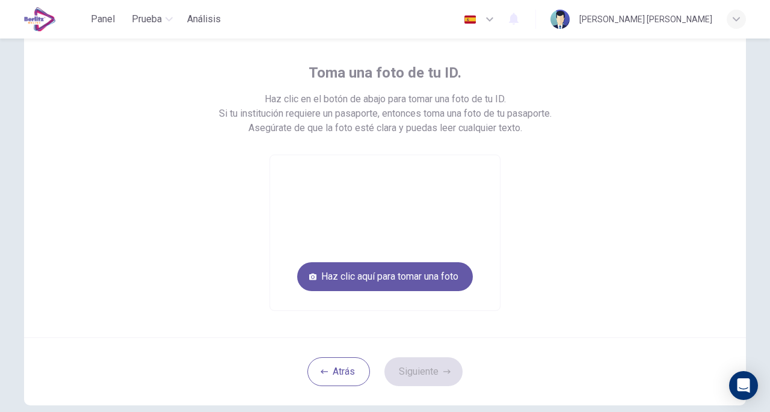
scroll to position [56, 0]
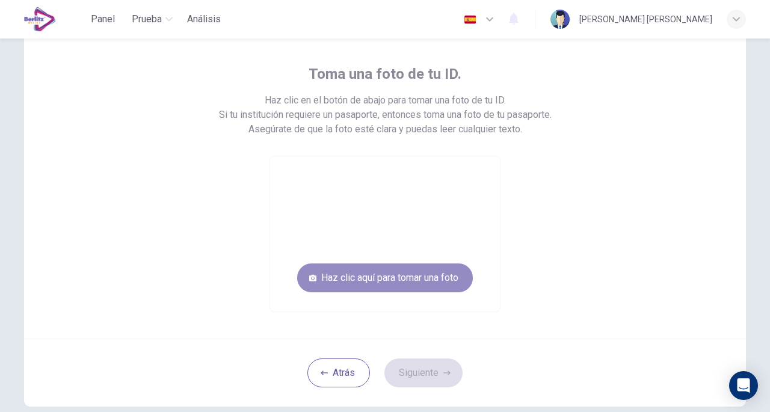
click at [419, 278] on button "Haz clic aquí para tomar una foto" at bounding box center [385, 278] width 176 height 29
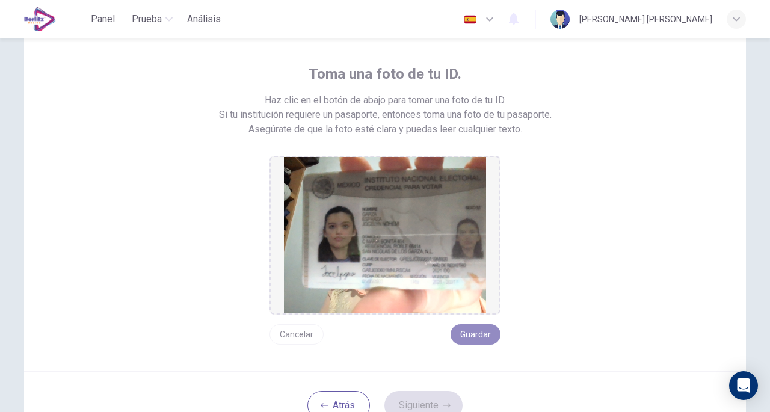
click at [472, 340] on button "Guardar" at bounding box center [476, 334] width 50 height 20
click at [421, 393] on button "Siguiente" at bounding box center [423, 405] width 78 height 29
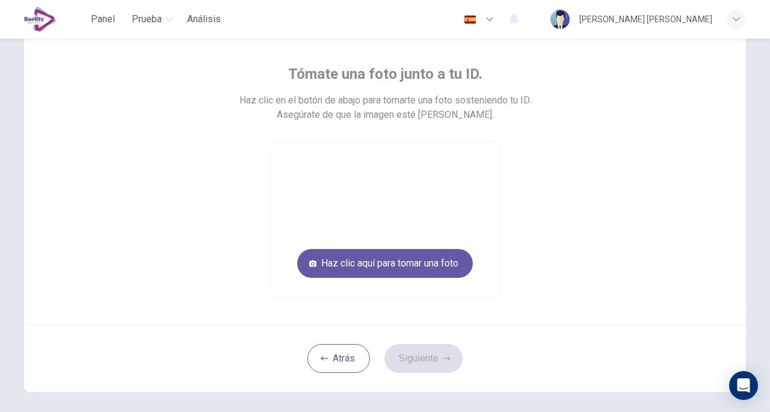
click at [421, 263] on button "Haz clic aquí para tomar una foto" at bounding box center [385, 263] width 176 height 29
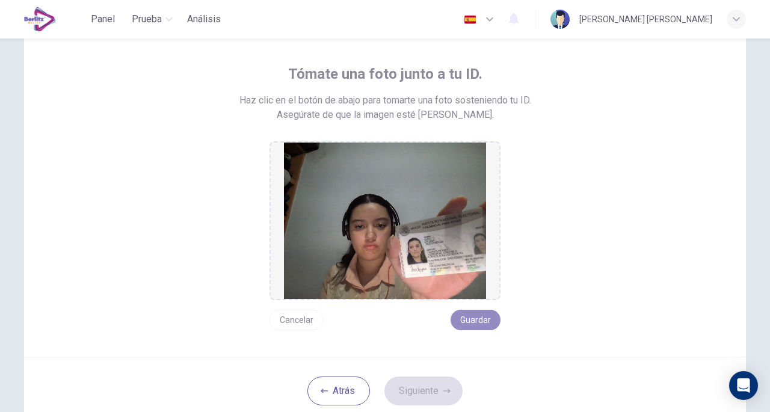
click at [468, 313] on button "Guardar" at bounding box center [476, 320] width 50 height 20
click at [436, 388] on button "Siguiente" at bounding box center [423, 391] width 78 height 29
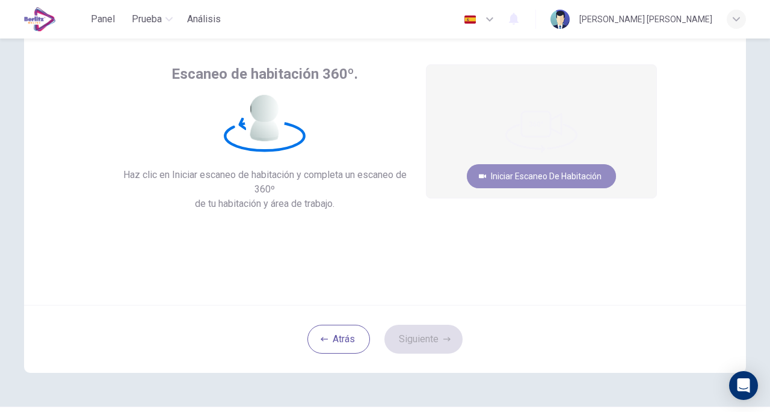
click at [589, 169] on button "Iniciar escaneo de habitación" at bounding box center [541, 176] width 149 height 24
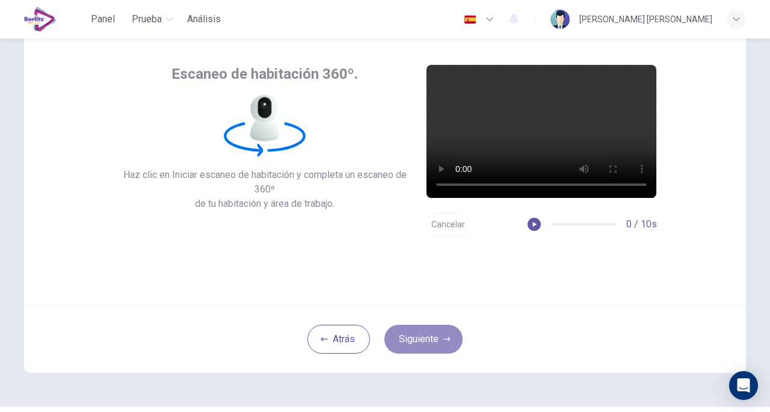
click at [439, 345] on button "Siguiente" at bounding box center [423, 339] width 78 height 29
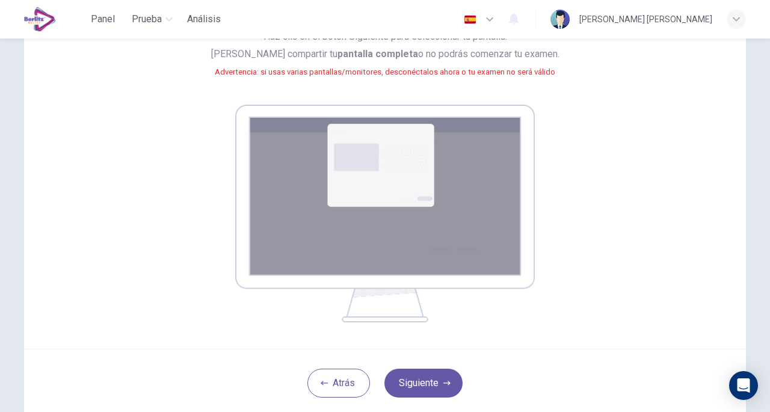
scroll to position [164, 0]
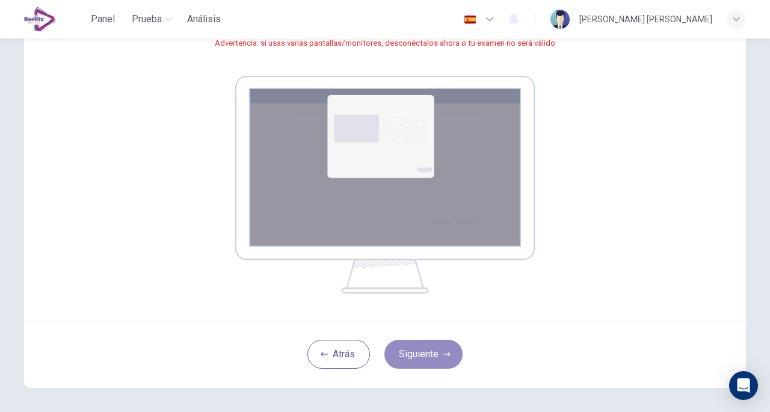
click at [421, 354] on button "Siguiente" at bounding box center [423, 354] width 78 height 29
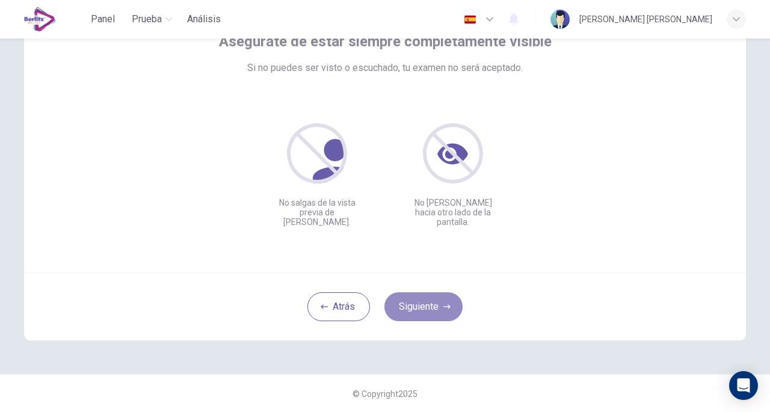
click at [426, 309] on button "Siguiente" at bounding box center [423, 306] width 78 height 29
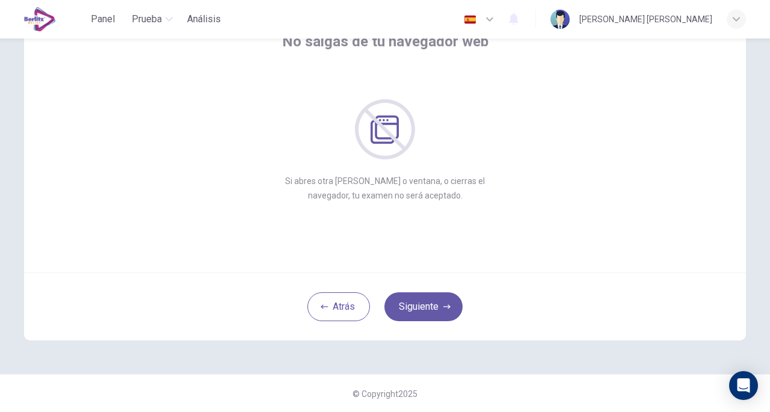
click at [426, 309] on button "Siguiente" at bounding box center [423, 306] width 78 height 29
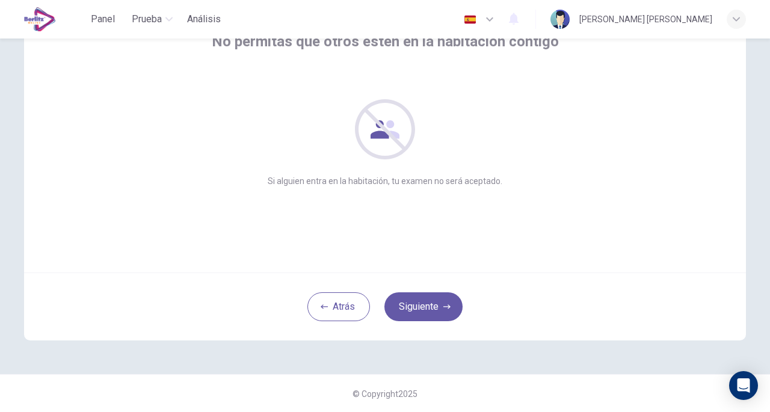
click at [426, 309] on button "Siguiente" at bounding box center [423, 306] width 78 height 29
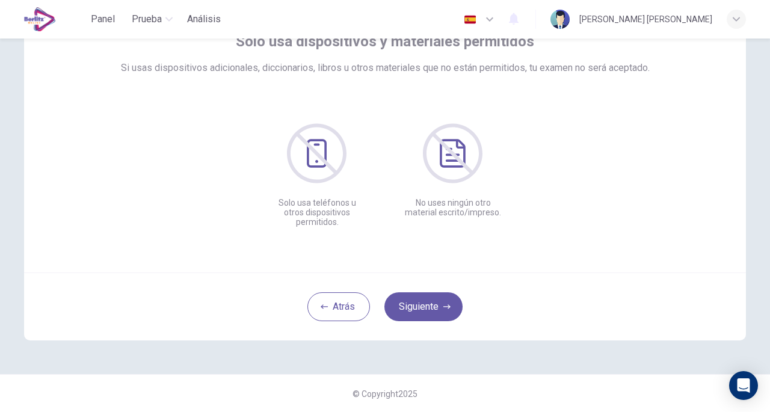
click at [426, 309] on button "Siguiente" at bounding box center [423, 306] width 78 height 29
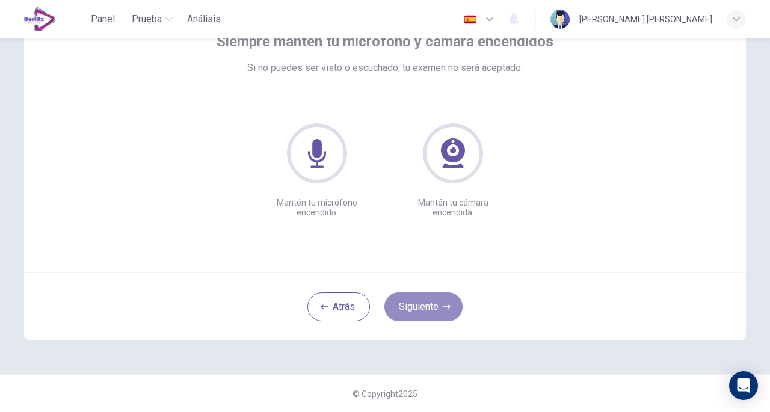
click at [426, 309] on button "Siguiente" at bounding box center [423, 306] width 78 height 29
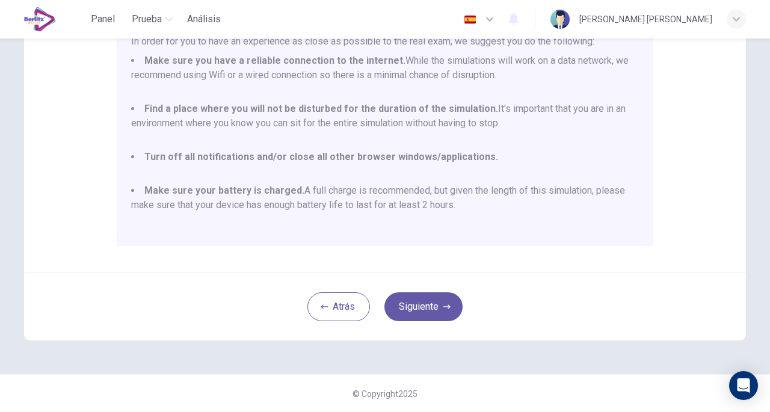
scroll to position [233, 0]
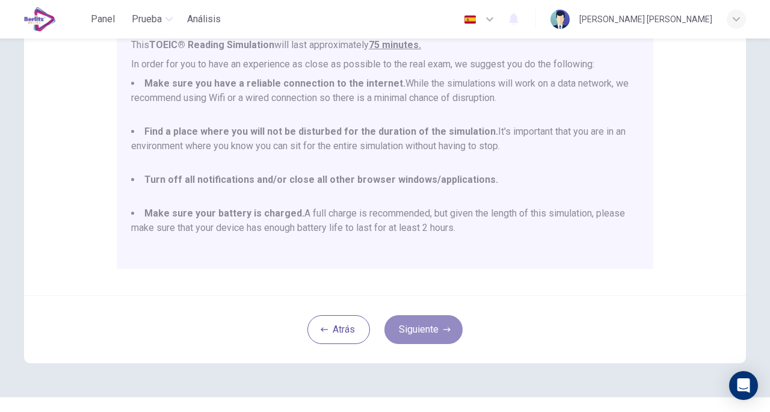
click at [443, 330] on icon "button" at bounding box center [446, 329] width 7 height 7
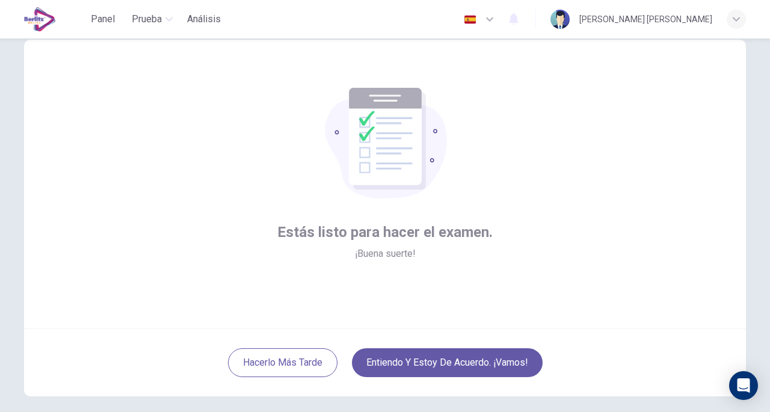
scroll to position [42, 0]
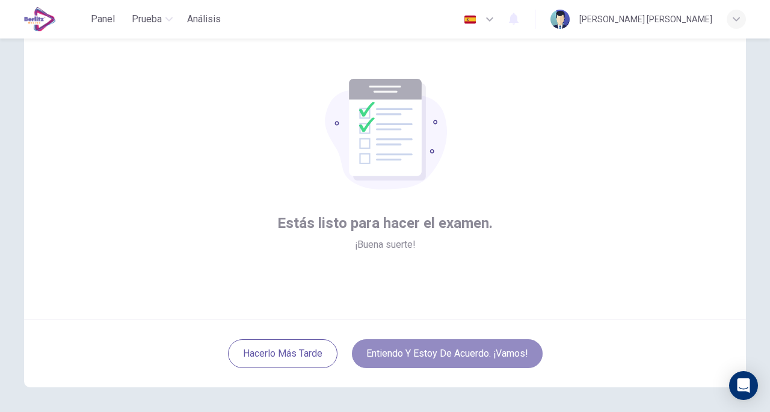
click at [512, 347] on button "Entiendo y estoy de acuerdo. ¡Vamos!" at bounding box center [447, 353] width 191 height 29
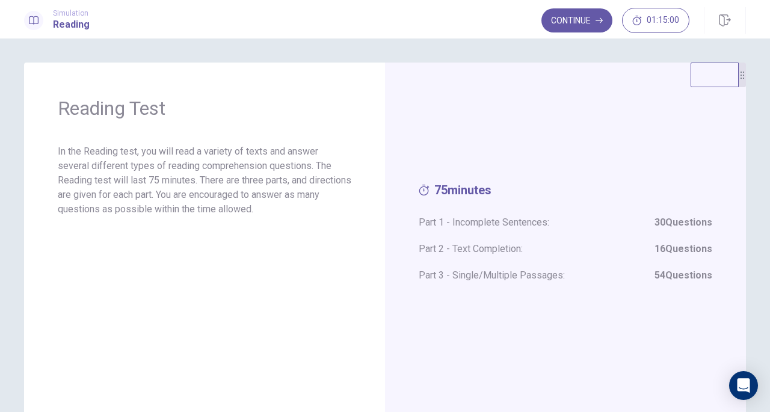
click at [552, 17] on button "Continue" at bounding box center [577, 20] width 71 height 24
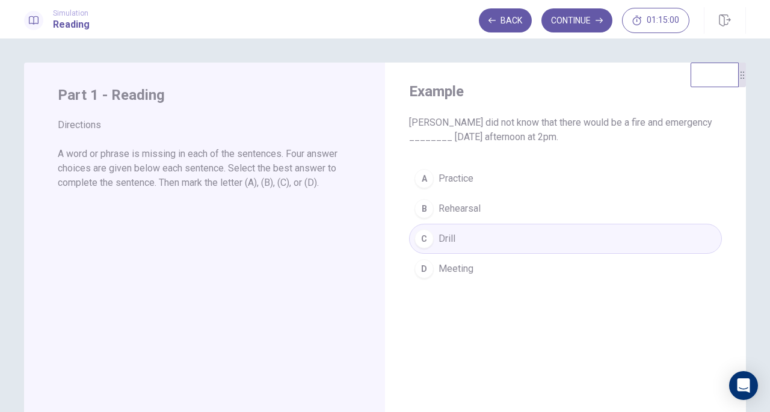
click at [580, 14] on button "Continue" at bounding box center [577, 20] width 71 height 24
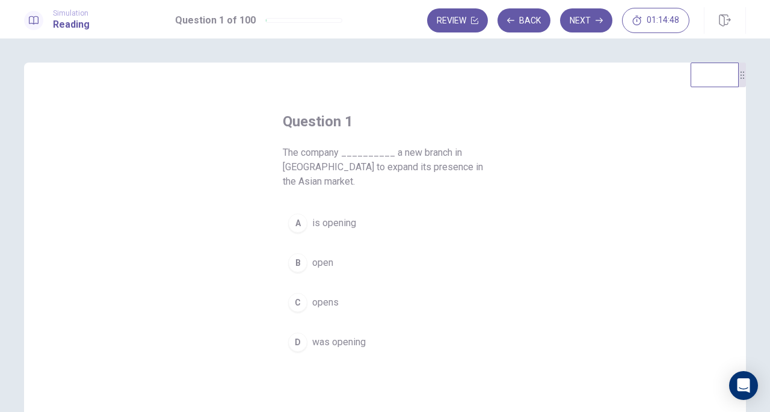
click at [334, 301] on span "opens" at bounding box center [325, 302] width 26 height 14
click at [344, 222] on span "is opening" at bounding box center [334, 223] width 44 height 14
click at [329, 257] on span "open" at bounding box center [322, 263] width 21 height 14
click at [599, 21] on icon "button" at bounding box center [599, 20] width 7 height 7
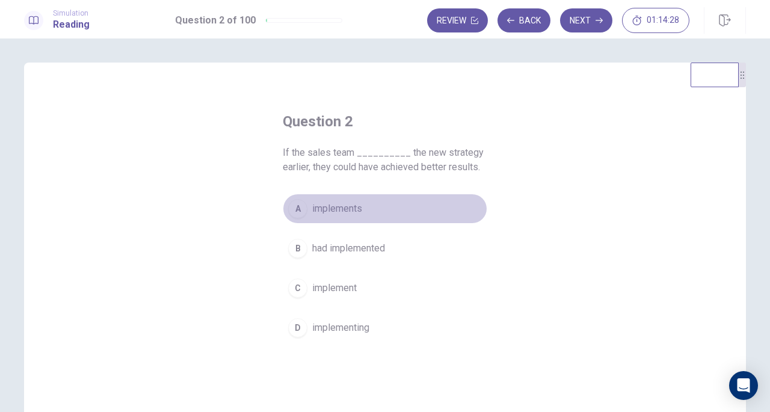
click at [351, 205] on span "implements" at bounding box center [337, 209] width 50 height 14
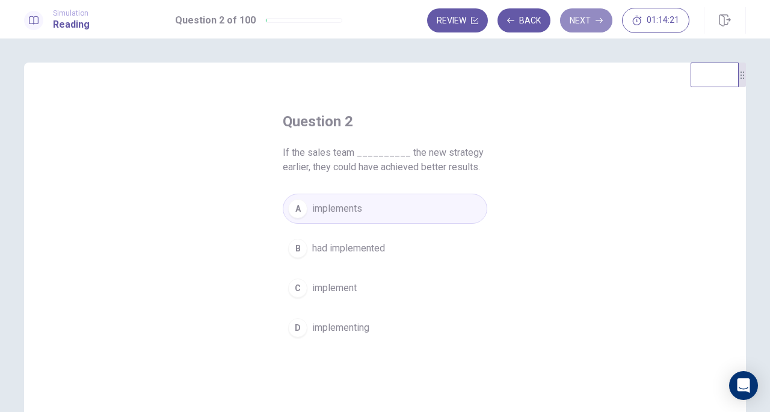
click at [579, 26] on button "Next" at bounding box center [586, 20] width 52 height 24
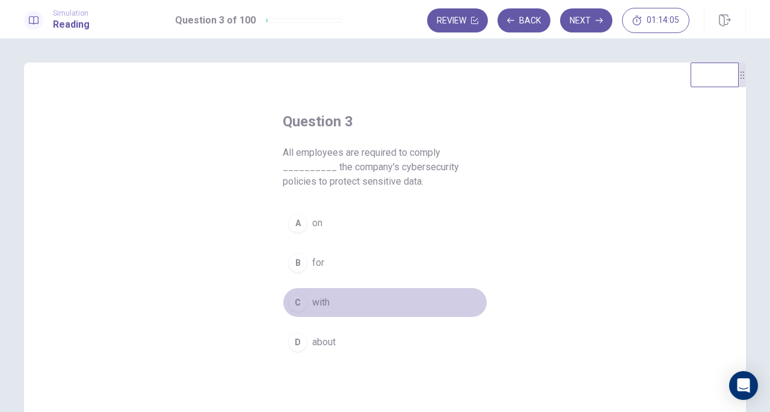
click at [314, 299] on span "with" at bounding box center [320, 302] width 17 height 14
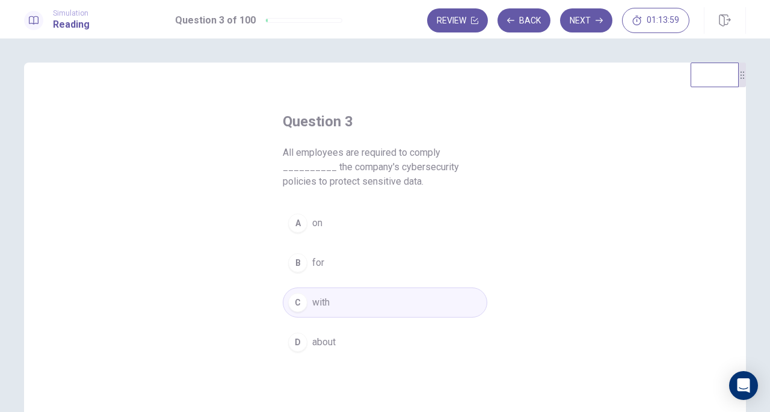
click at [591, 12] on button "Next" at bounding box center [586, 20] width 52 height 24
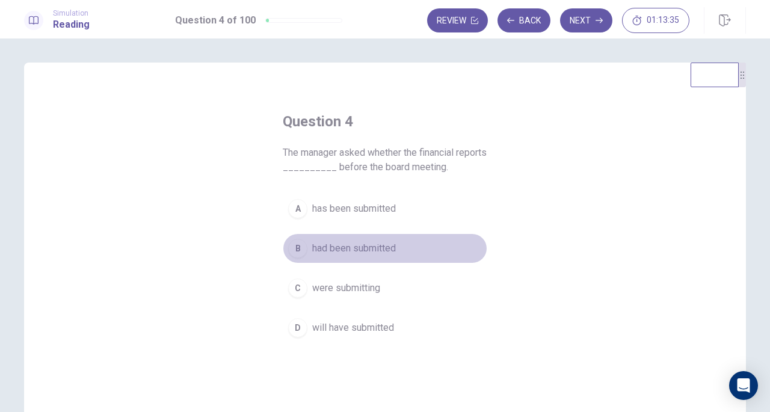
click at [363, 253] on span "had been submitted" at bounding box center [354, 248] width 84 height 14
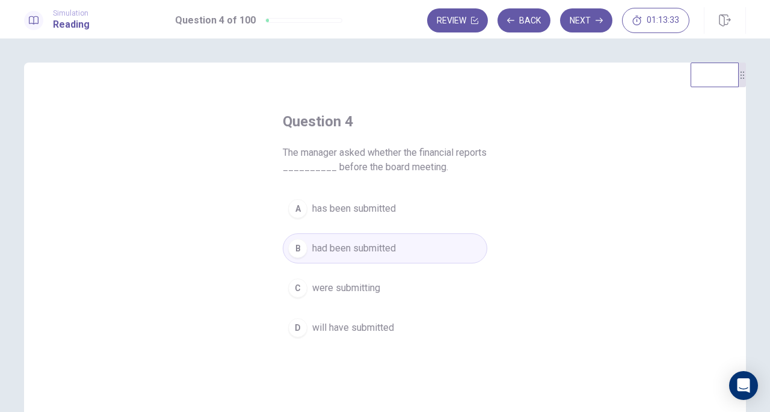
click at [576, 23] on button "Next" at bounding box center [586, 20] width 52 height 24
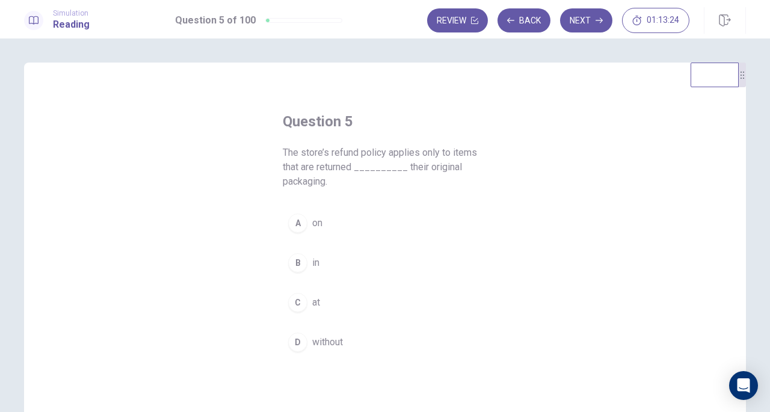
click at [304, 262] on button "B in" at bounding box center [385, 263] width 205 height 30
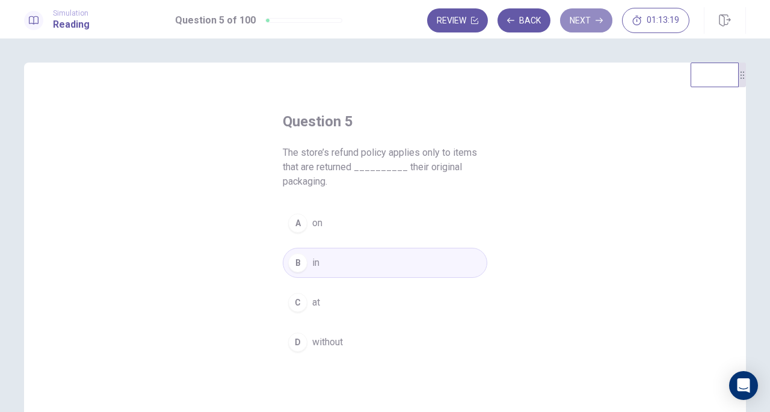
click at [578, 21] on button "Next" at bounding box center [586, 20] width 52 height 24
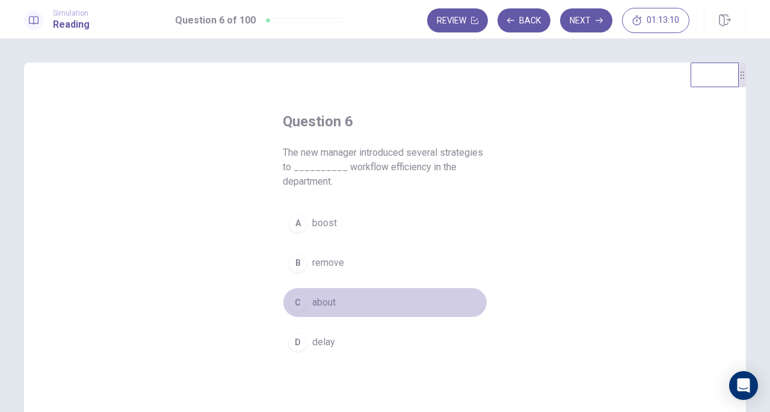
click at [324, 301] on span "about" at bounding box center [323, 302] width 23 height 14
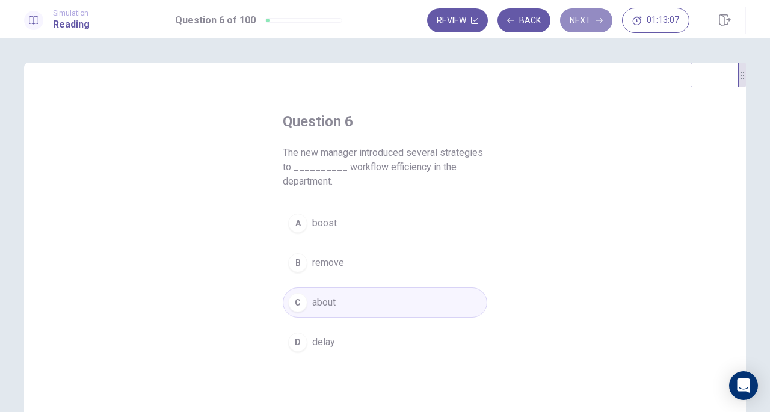
click at [582, 18] on button "Next" at bounding box center [586, 20] width 52 height 24
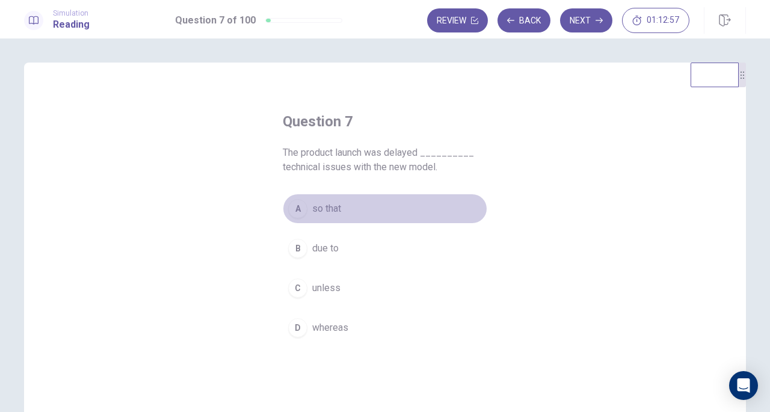
click at [326, 210] on span "so that" at bounding box center [326, 209] width 29 height 14
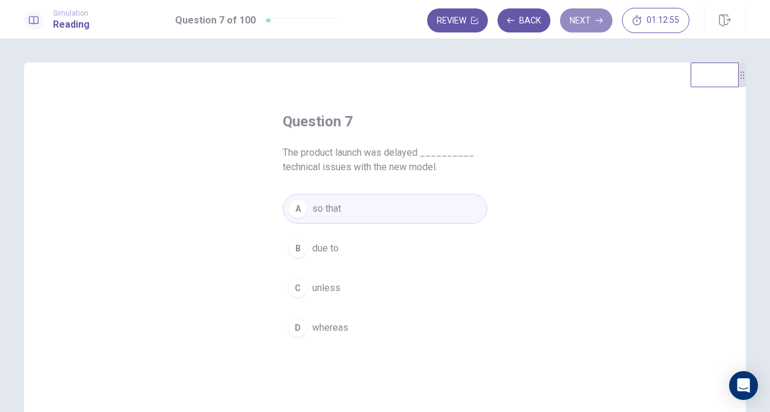
click at [584, 26] on button "Next" at bounding box center [586, 20] width 52 height 24
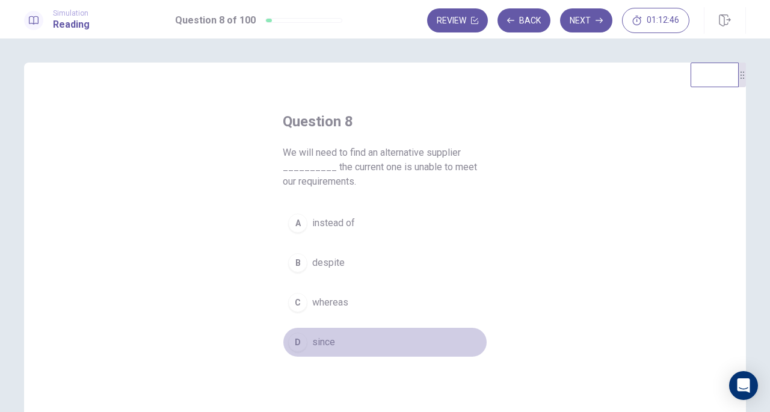
click at [322, 349] on button "D since" at bounding box center [385, 342] width 205 height 30
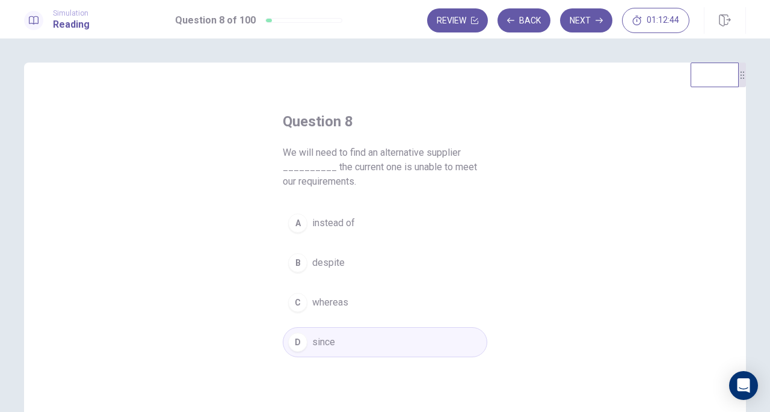
click at [593, 26] on button "Next" at bounding box center [586, 20] width 52 height 24
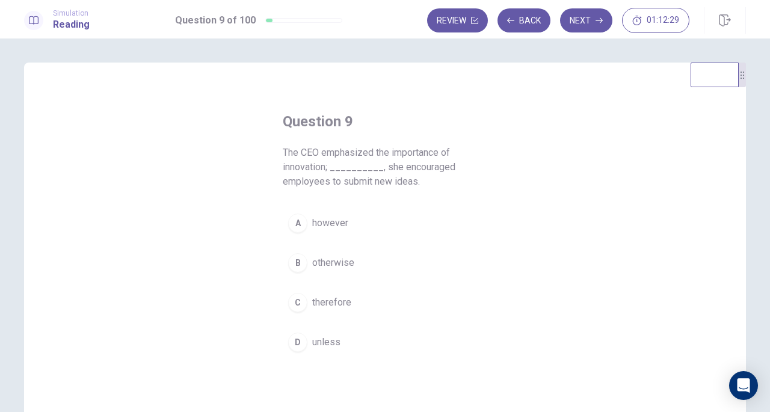
click at [329, 223] on span "however" at bounding box center [330, 223] width 36 height 14
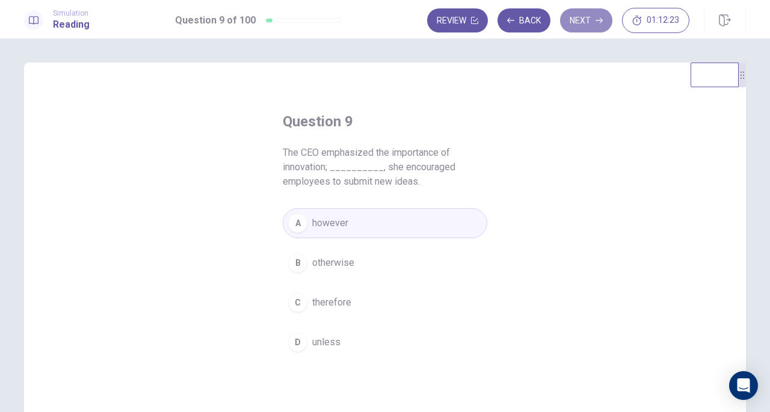
click at [592, 22] on button "Next" at bounding box center [586, 20] width 52 height 24
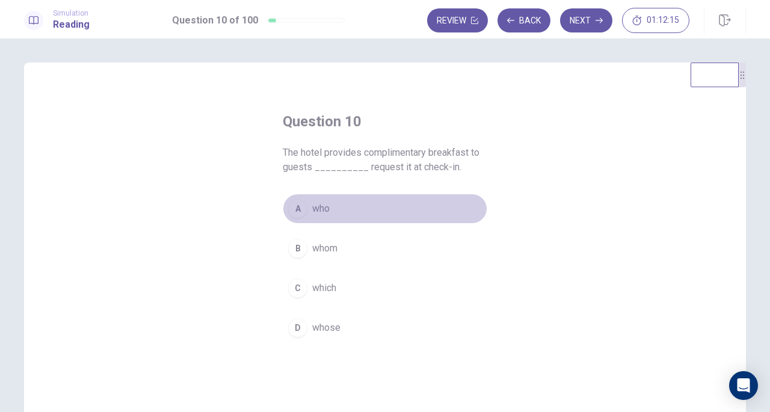
click at [347, 214] on button "A who" at bounding box center [385, 209] width 205 height 30
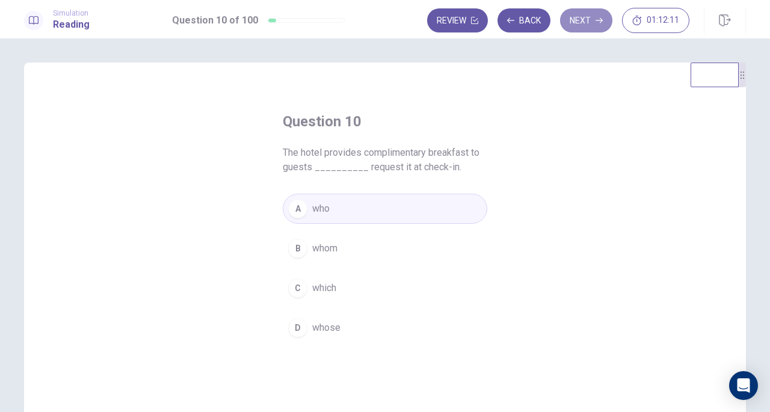
click at [596, 23] on icon "button" at bounding box center [599, 20] width 7 height 7
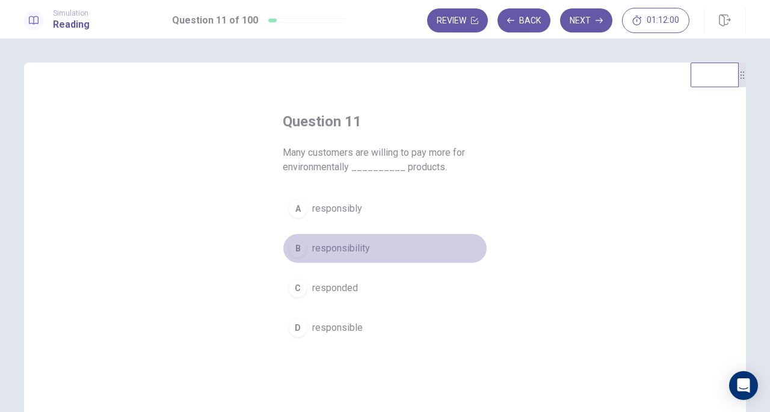
click at [319, 248] on span "responsibility" at bounding box center [341, 248] width 58 height 14
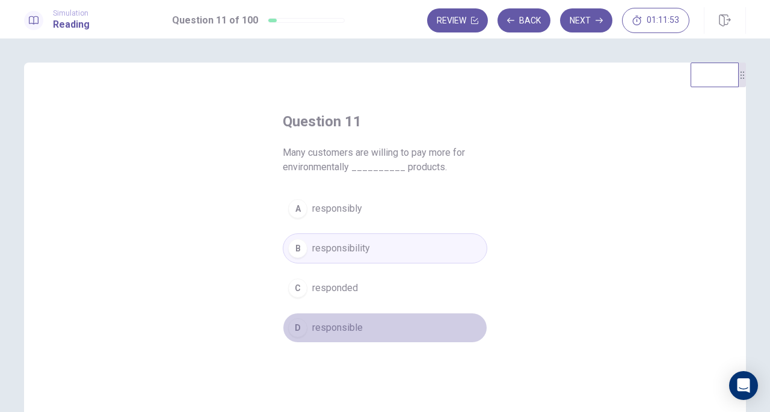
click at [342, 330] on span "responsible" at bounding box center [337, 328] width 51 height 14
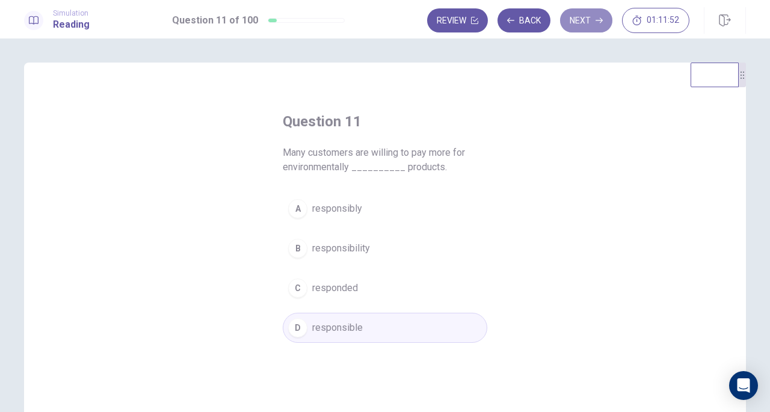
click at [588, 20] on button "Next" at bounding box center [586, 20] width 52 height 24
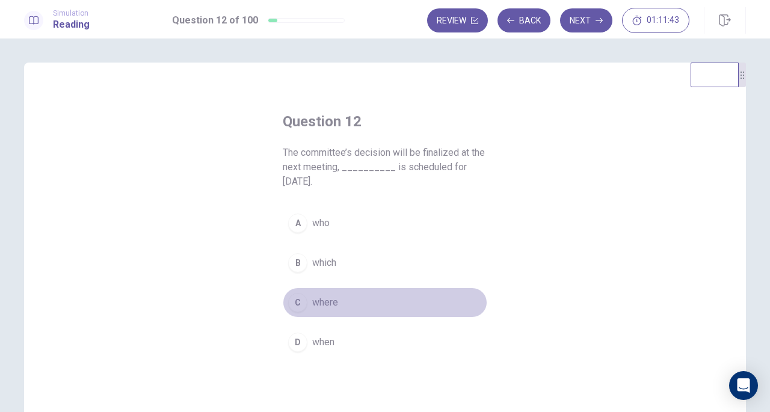
click at [327, 295] on span "where" at bounding box center [325, 302] width 26 height 14
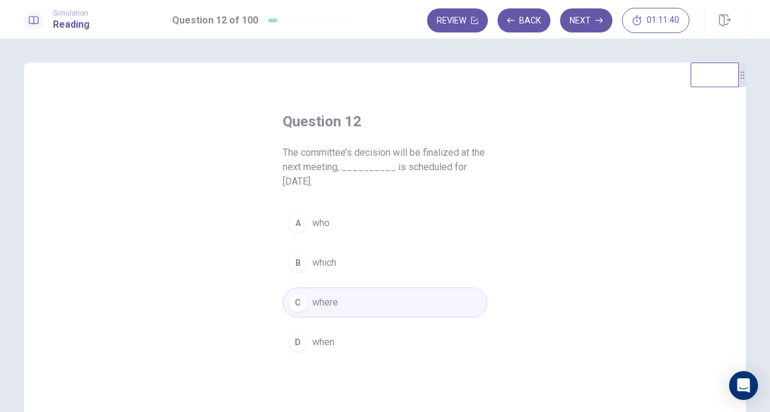
click at [321, 335] on span "when" at bounding box center [323, 342] width 22 height 14
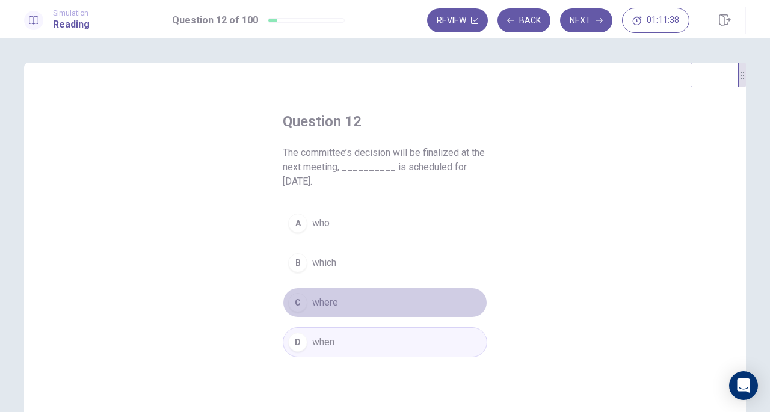
click at [362, 288] on button "C where" at bounding box center [385, 303] width 205 height 30
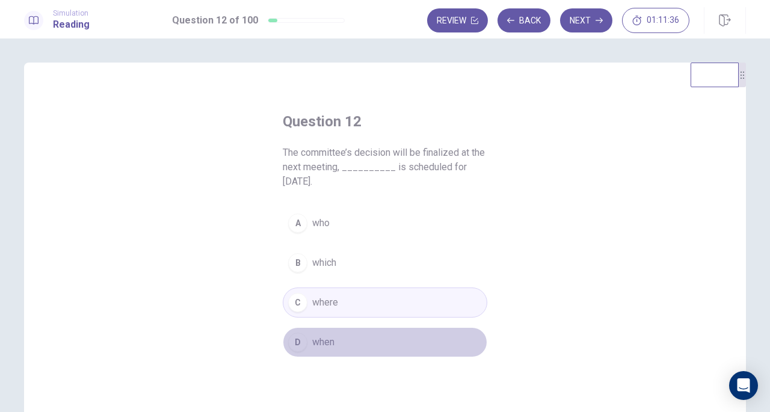
click at [368, 328] on button "D when" at bounding box center [385, 342] width 205 height 30
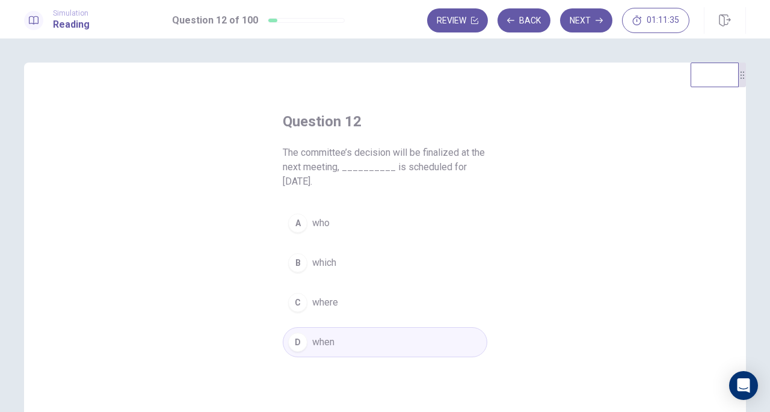
click at [570, 23] on button "Next" at bounding box center [586, 20] width 52 height 24
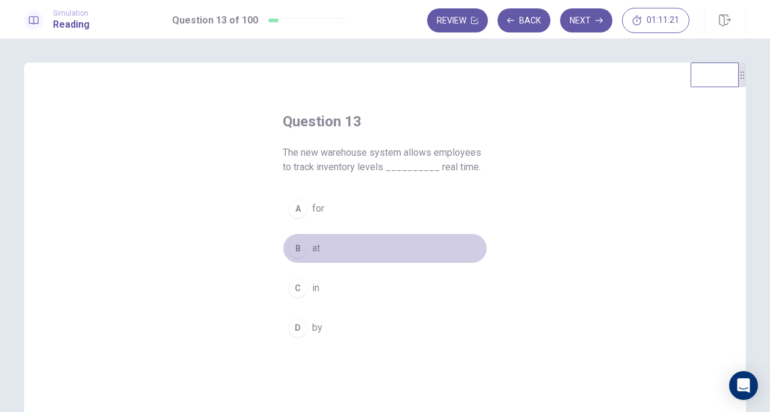
click at [301, 247] on div "B" at bounding box center [297, 248] width 19 height 19
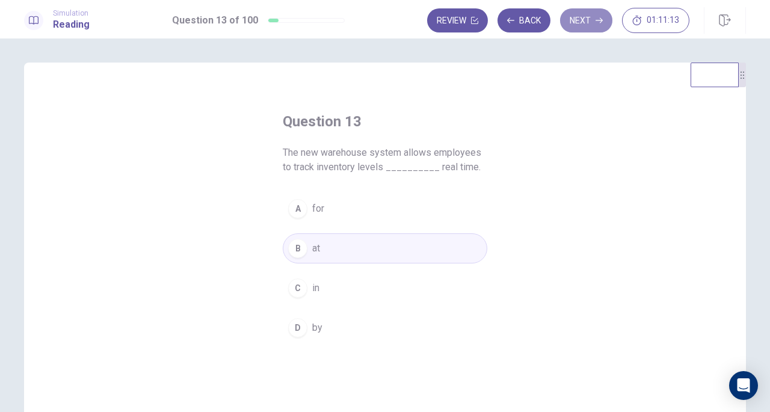
click at [580, 26] on button "Next" at bounding box center [586, 20] width 52 height 24
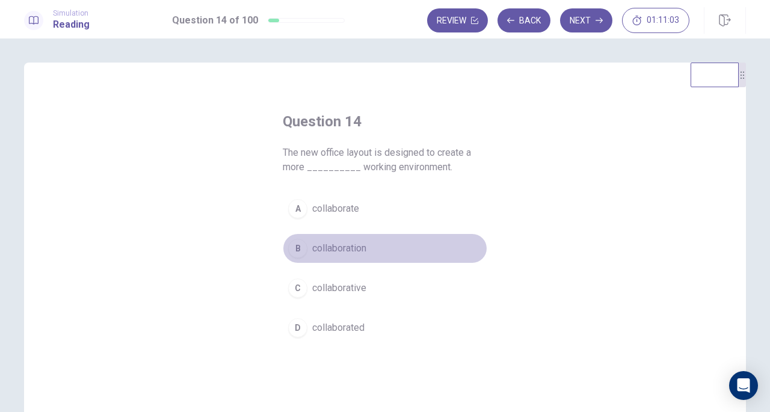
click at [337, 253] on span "collaboration" at bounding box center [339, 248] width 54 height 14
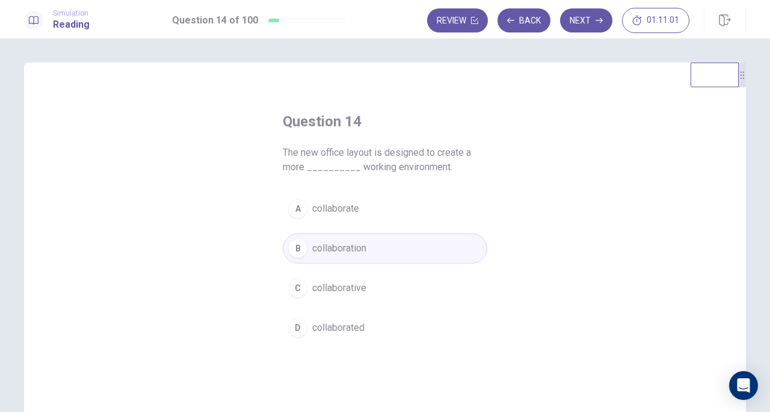
click at [599, 20] on icon "button" at bounding box center [599, 20] width 7 height 5
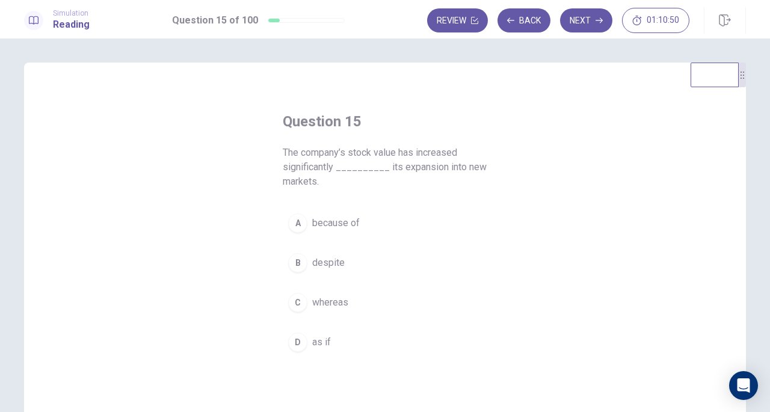
click at [330, 223] on span "because of" at bounding box center [336, 223] width 48 height 14
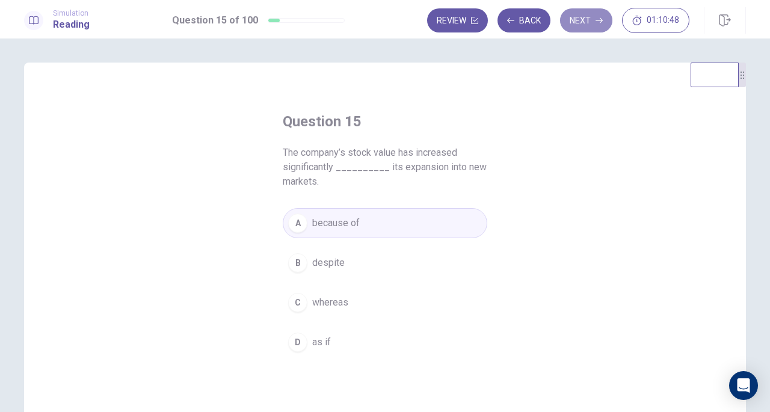
click at [597, 22] on icon "button" at bounding box center [599, 20] width 7 height 7
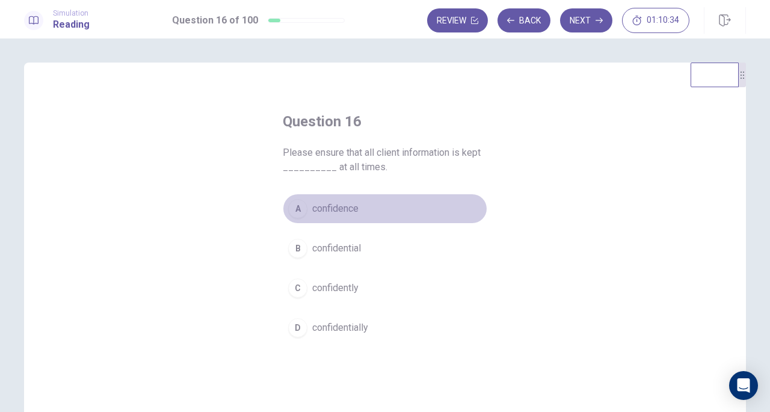
click at [344, 210] on span "confidence" at bounding box center [335, 209] width 46 height 14
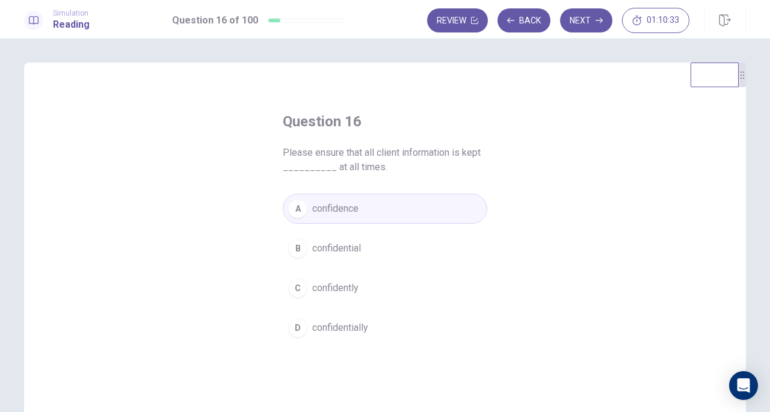
click at [343, 250] on span "confidential" at bounding box center [336, 248] width 49 height 14
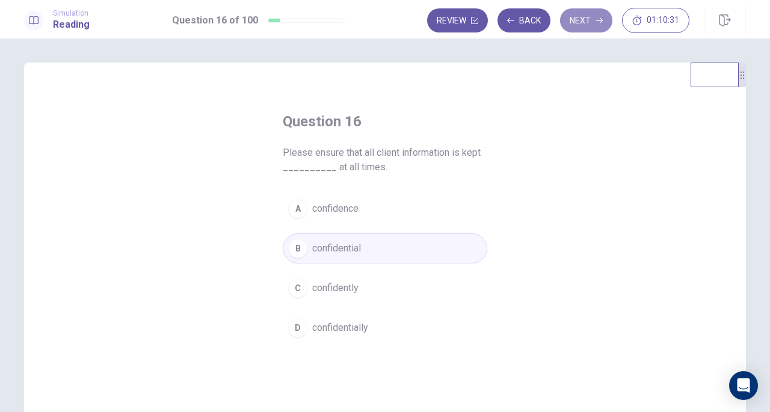
click at [585, 20] on button "Next" at bounding box center [586, 20] width 52 height 24
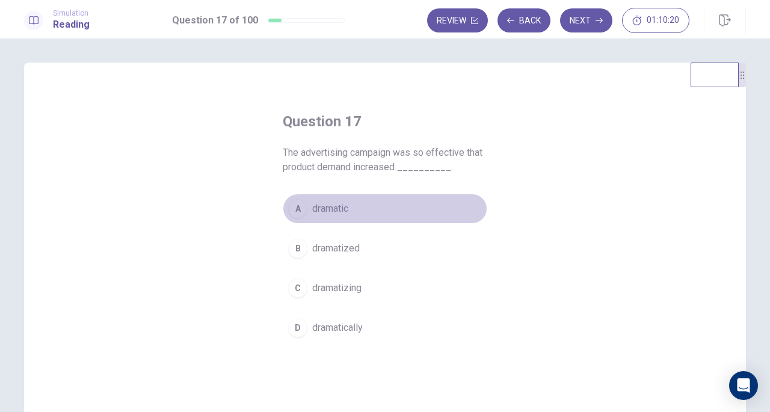
click at [338, 209] on span "dramatic" at bounding box center [330, 209] width 36 height 14
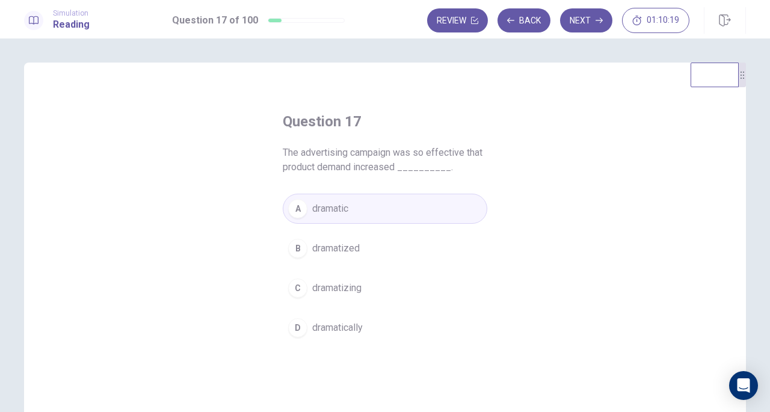
click at [589, 24] on button "Next" at bounding box center [586, 20] width 52 height 24
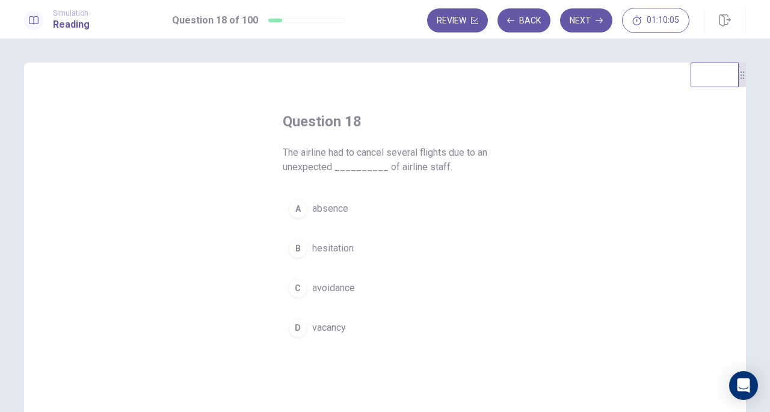
click at [322, 322] on span "vacancy" at bounding box center [329, 328] width 34 height 14
click at [590, 17] on button "Next" at bounding box center [586, 20] width 52 height 24
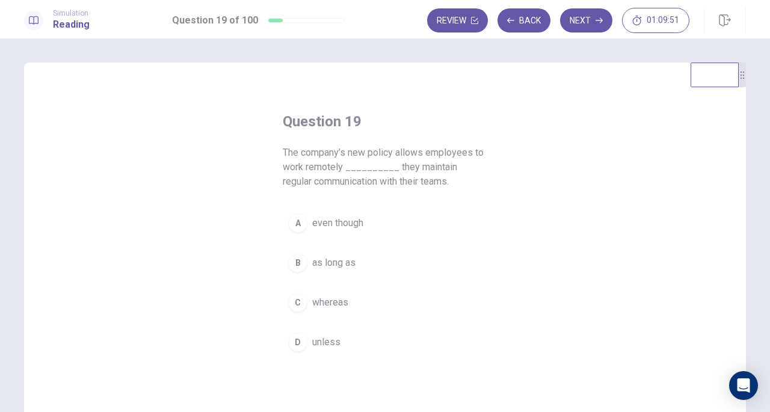
click at [346, 304] on button "C whereas" at bounding box center [385, 303] width 205 height 30
click at [365, 220] on button "A even though" at bounding box center [385, 223] width 205 height 30
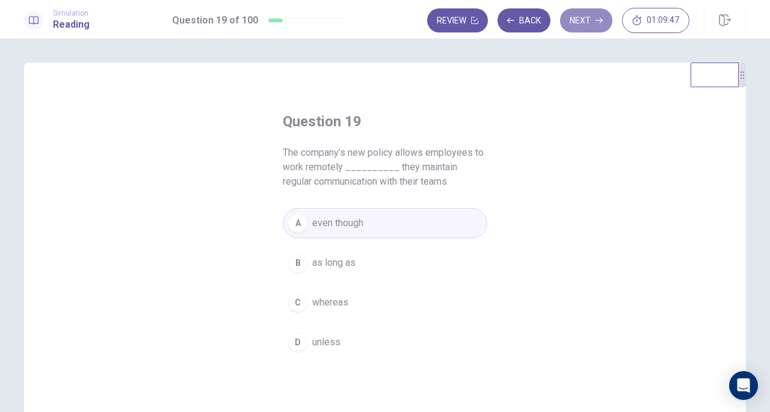
click at [587, 19] on button "Next" at bounding box center [586, 20] width 52 height 24
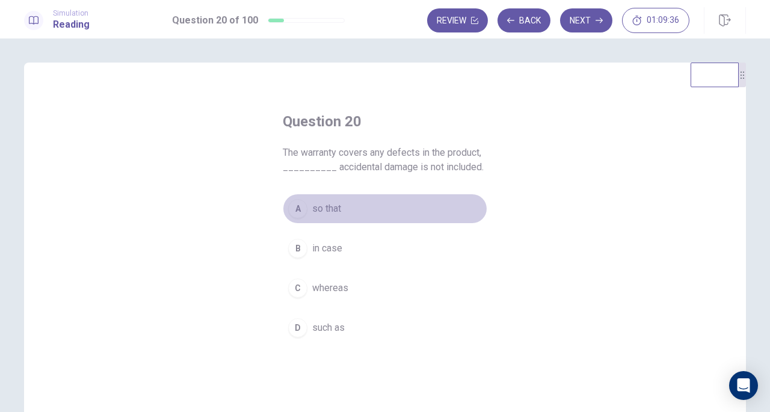
click at [325, 203] on span "so that" at bounding box center [326, 209] width 29 height 14
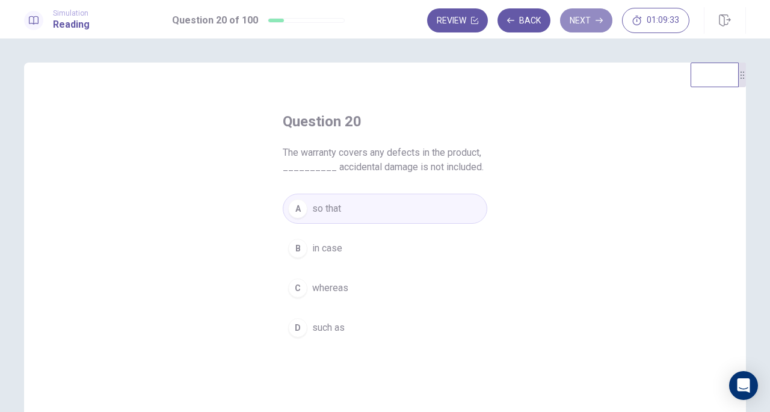
click at [583, 22] on button "Next" at bounding box center [586, 20] width 52 height 24
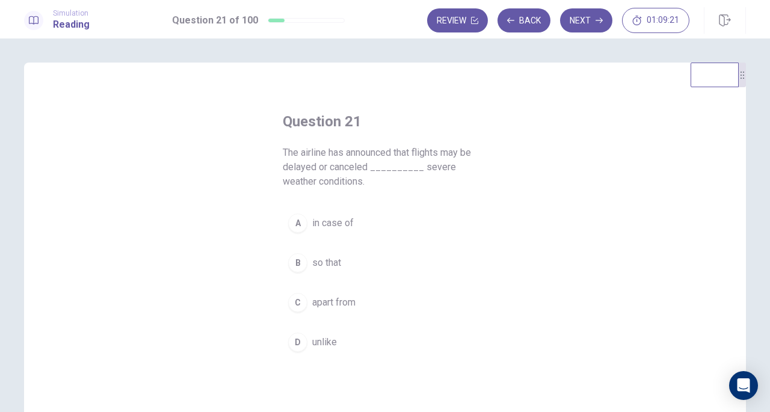
click at [357, 230] on button "A in case of" at bounding box center [385, 223] width 205 height 30
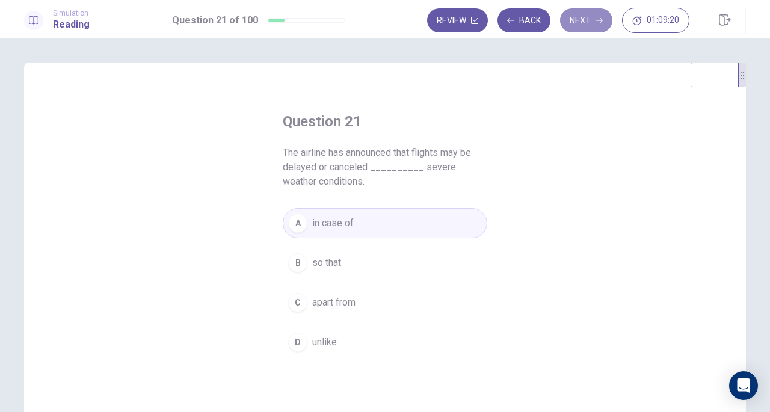
click at [593, 26] on button "Next" at bounding box center [586, 20] width 52 height 24
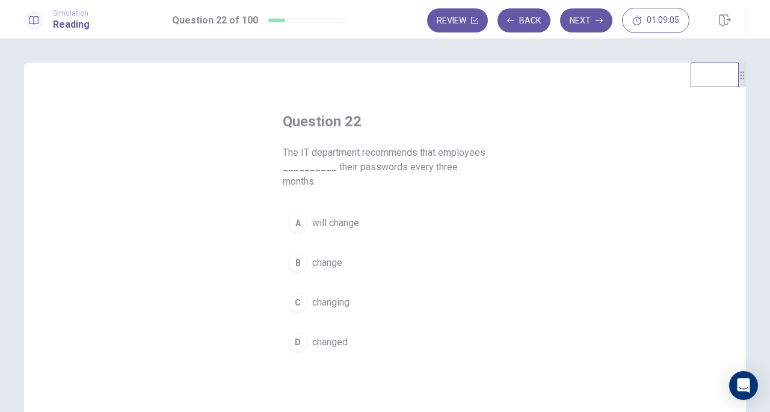
click at [322, 223] on span "will change" at bounding box center [335, 223] width 47 height 14
click at [575, 16] on button "Next" at bounding box center [586, 20] width 52 height 24
click at [332, 335] on span "to prevent" at bounding box center [333, 342] width 43 height 14
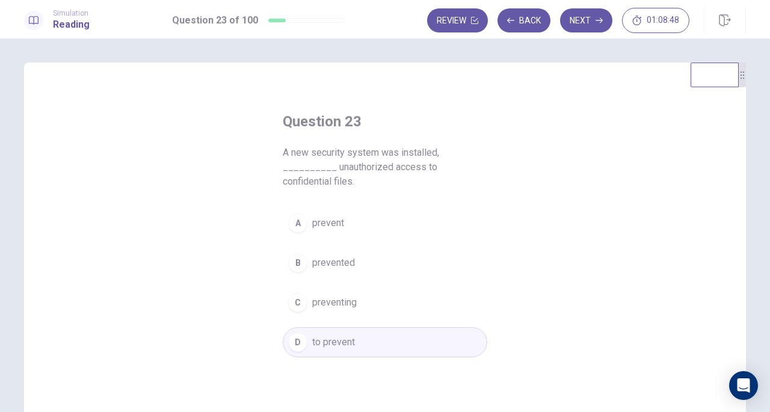
click at [574, 22] on button "Next" at bounding box center [586, 20] width 52 height 24
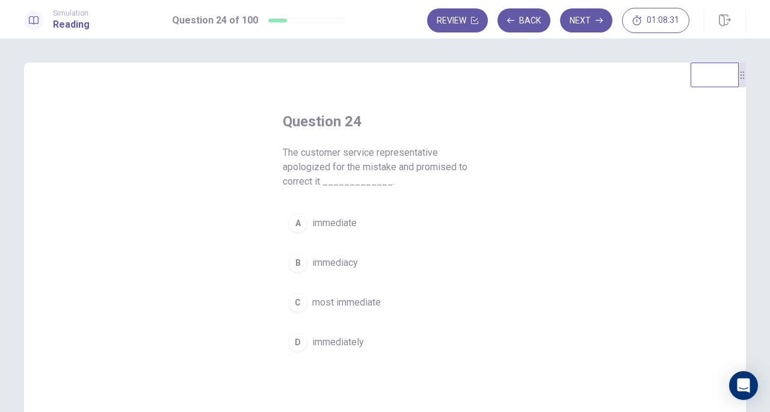
click at [330, 338] on span "immediately" at bounding box center [338, 342] width 52 height 14
click at [585, 24] on button "Next" at bounding box center [586, 20] width 52 height 24
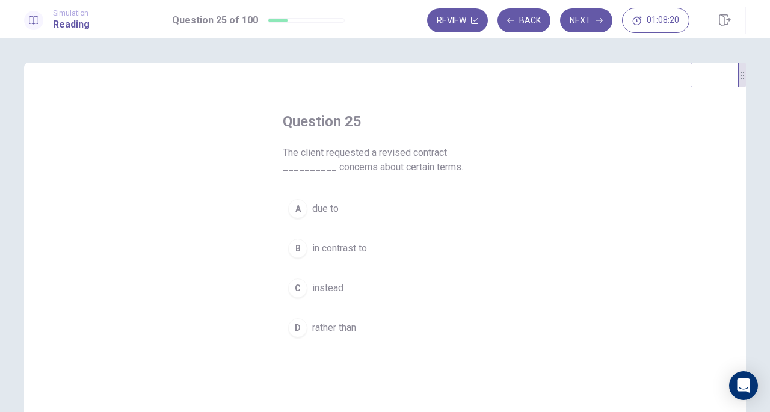
click at [355, 205] on button "A due to" at bounding box center [385, 209] width 205 height 30
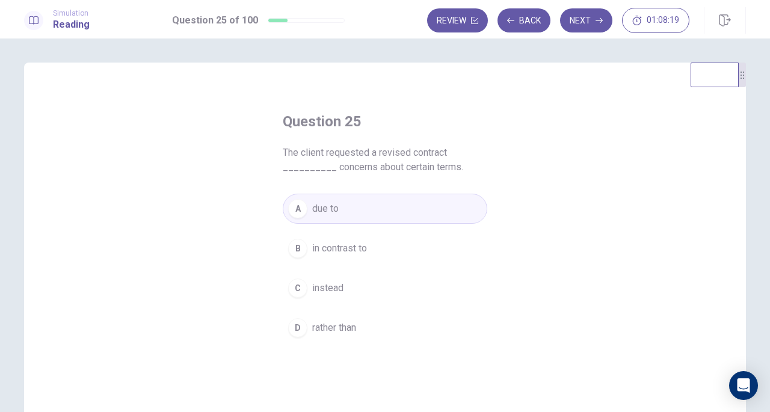
click at [579, 21] on button "Next" at bounding box center [586, 20] width 52 height 24
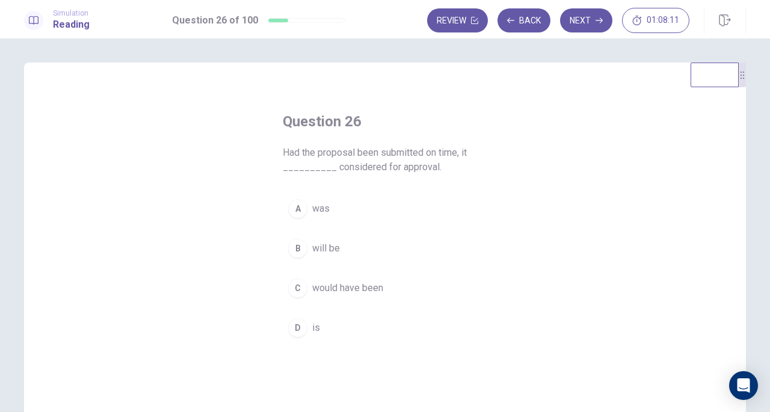
click at [318, 216] on button "A was" at bounding box center [385, 209] width 205 height 30
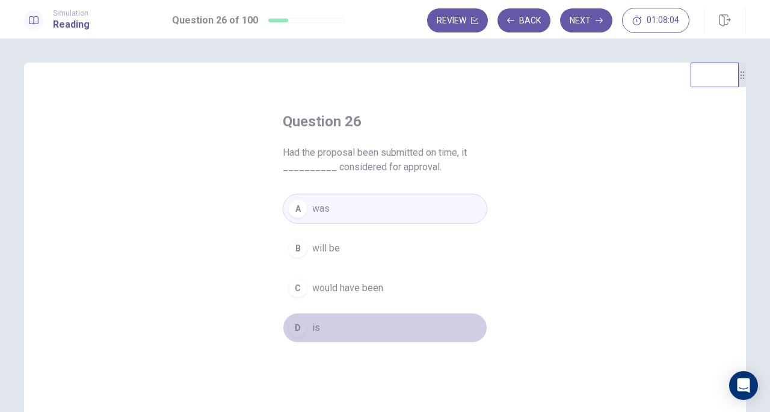
click at [324, 319] on button "D is" at bounding box center [385, 328] width 205 height 30
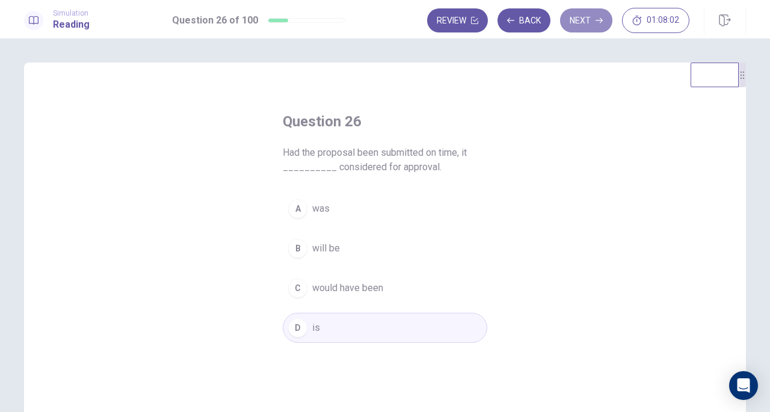
click at [597, 26] on button "Next" at bounding box center [586, 20] width 52 height 24
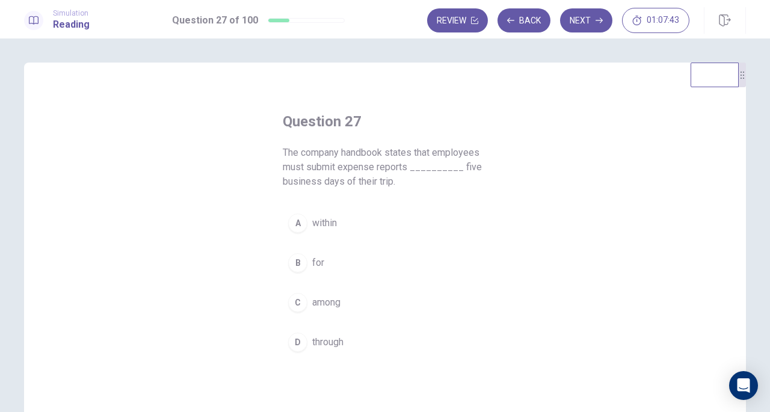
click at [316, 344] on span "through" at bounding box center [327, 342] width 31 height 14
click at [578, 22] on button "Next" at bounding box center [586, 20] width 52 height 24
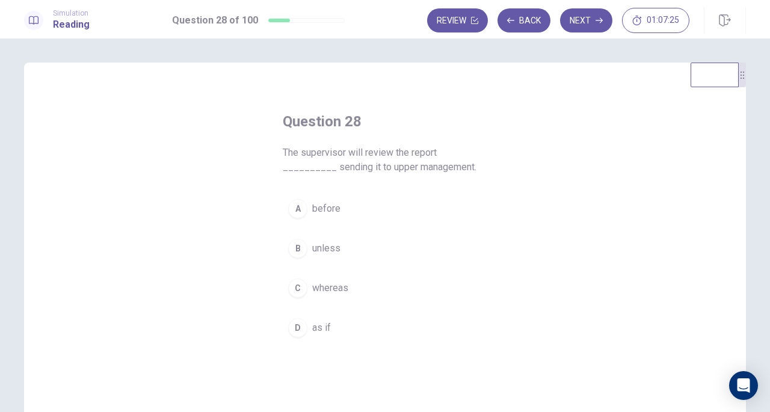
click at [322, 204] on span "before" at bounding box center [326, 209] width 28 height 14
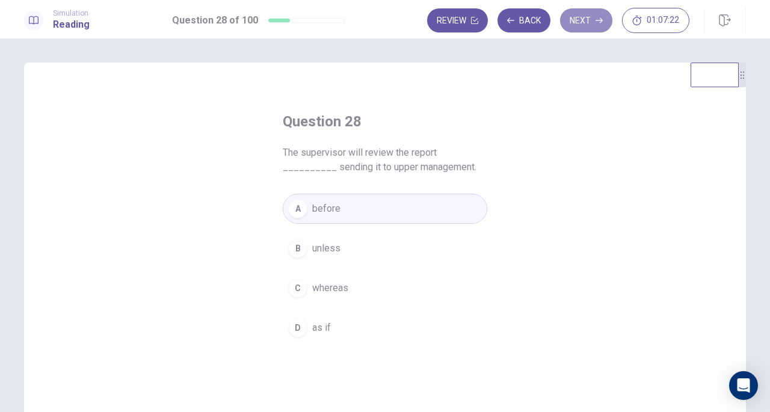
click at [588, 17] on button "Next" at bounding box center [586, 20] width 52 height 24
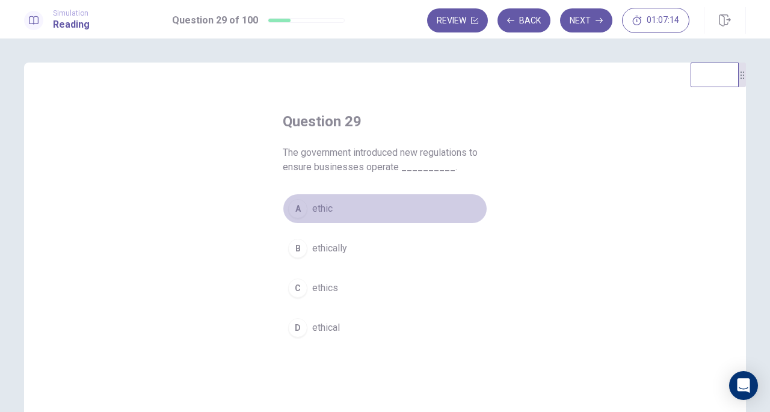
click at [332, 206] on button "A ethic" at bounding box center [385, 209] width 205 height 30
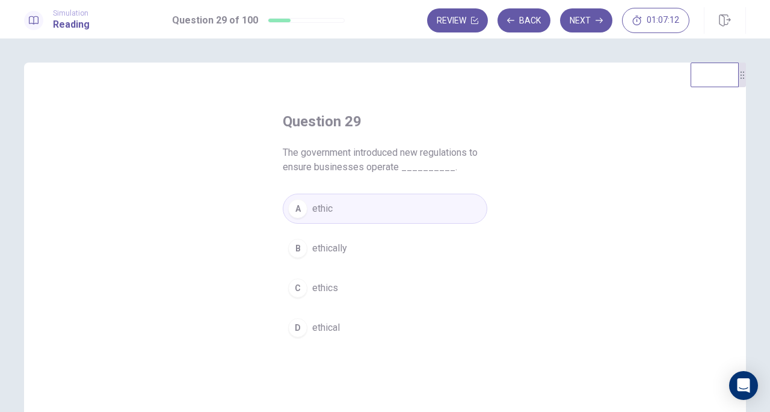
click at [604, 20] on button "Next" at bounding box center [586, 20] width 52 height 24
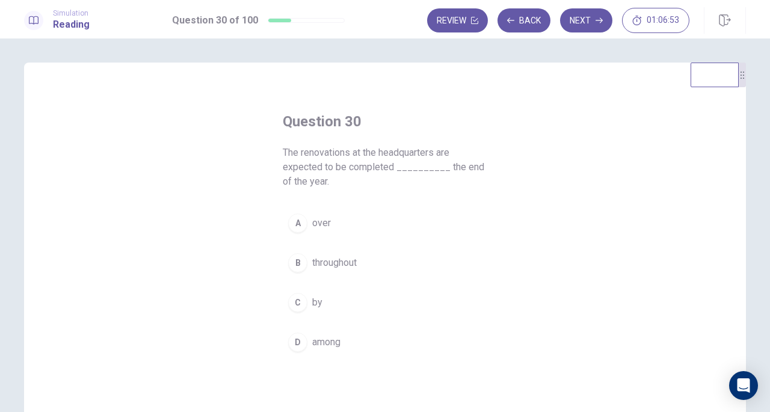
click at [335, 235] on button "A over" at bounding box center [385, 223] width 205 height 30
click at [585, 19] on button "Next" at bounding box center [586, 20] width 52 height 24
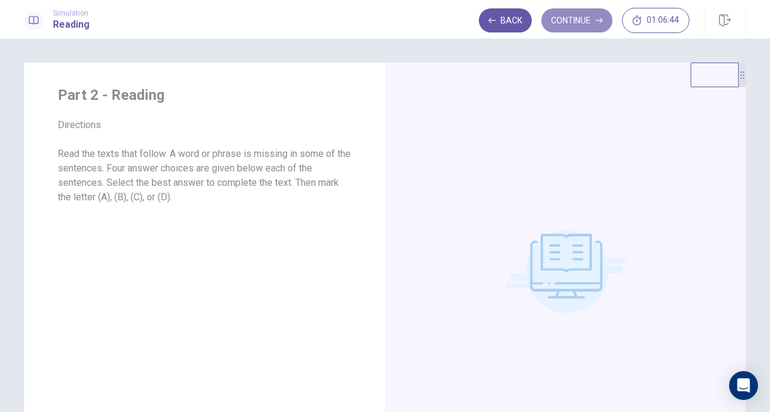
click at [579, 26] on button "Continue" at bounding box center [577, 20] width 71 height 24
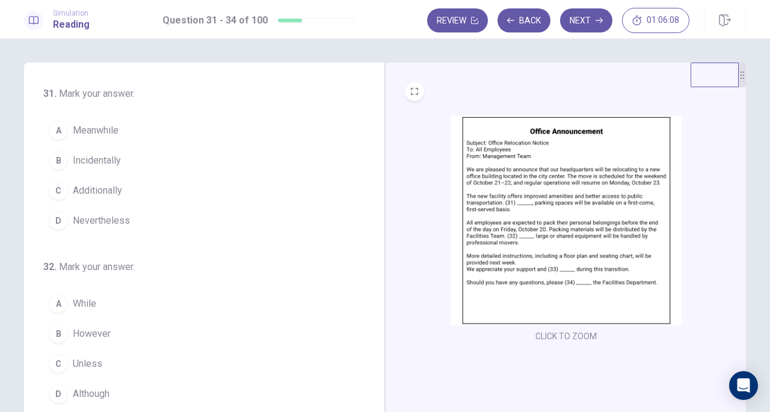
drag, startPoint x: 365, startPoint y: 157, endPoint x: 363, endPoint y: 141, distance: 16.3
click at [363, 141] on div "31 . Mark your answer. A Meanwhile B Incidentally C Additionally D Nevertheless…" at bounding box center [209, 272] width 332 height 370
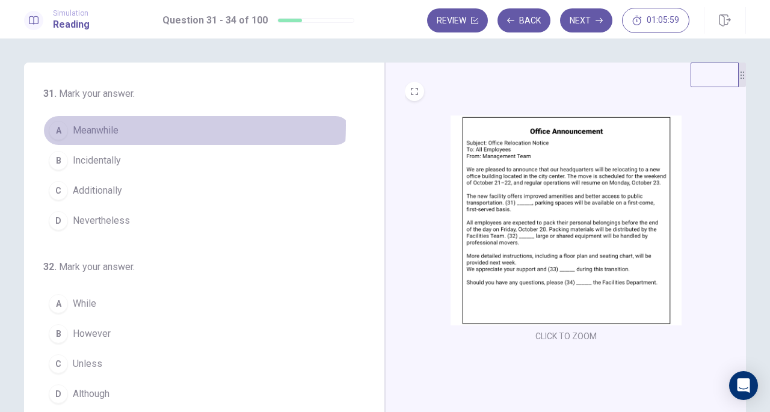
click at [87, 126] on span "Meanwhile" at bounding box center [96, 130] width 46 height 14
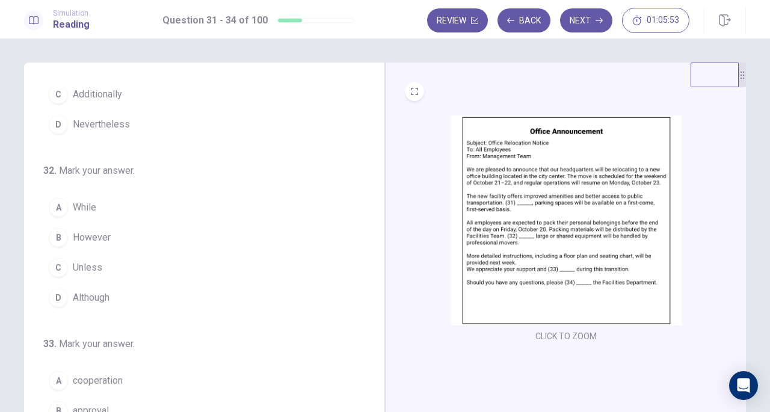
scroll to position [98, 0]
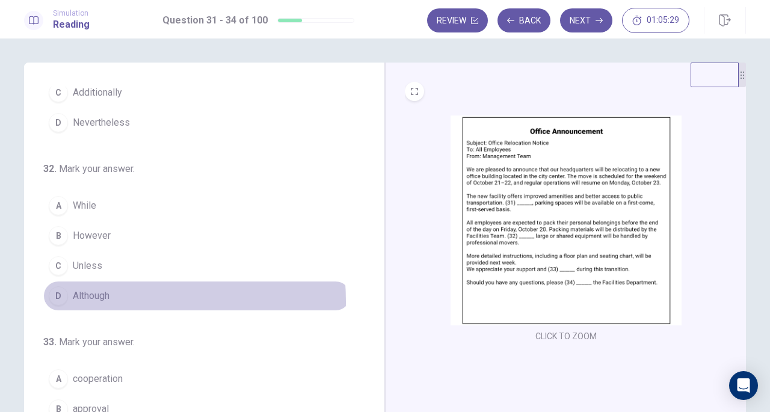
click at [85, 298] on span "Although" at bounding box center [91, 296] width 37 height 14
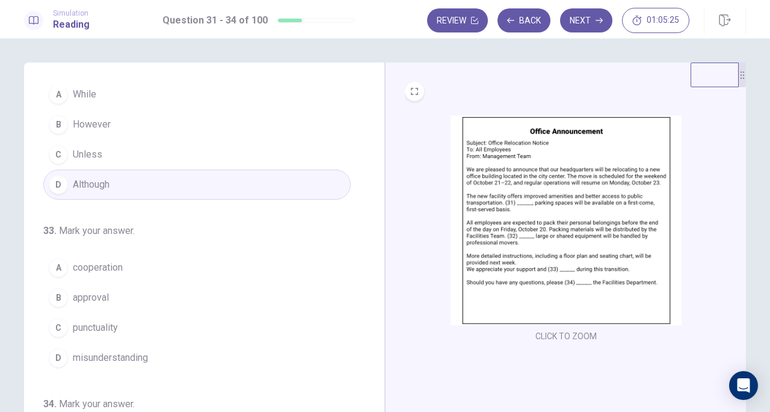
scroll to position [215, 0]
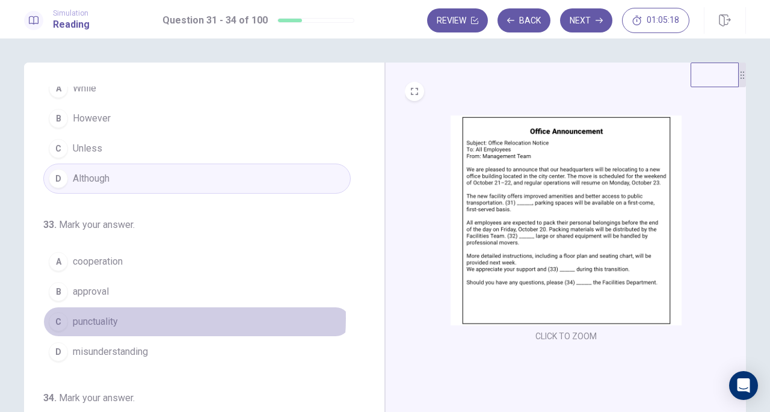
click at [118, 314] on button "C punctuality" at bounding box center [196, 322] width 307 height 30
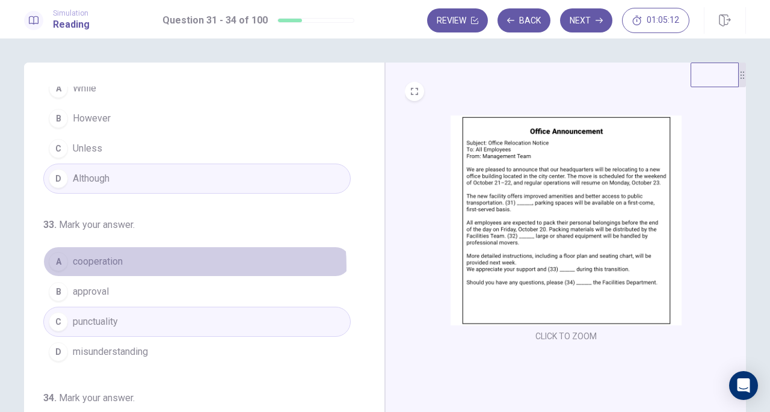
click at [146, 263] on button "A cooperation" at bounding box center [196, 262] width 307 height 30
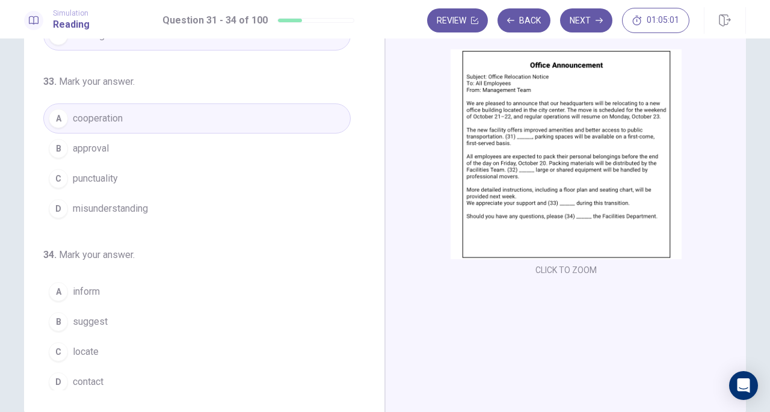
scroll to position [70, 0]
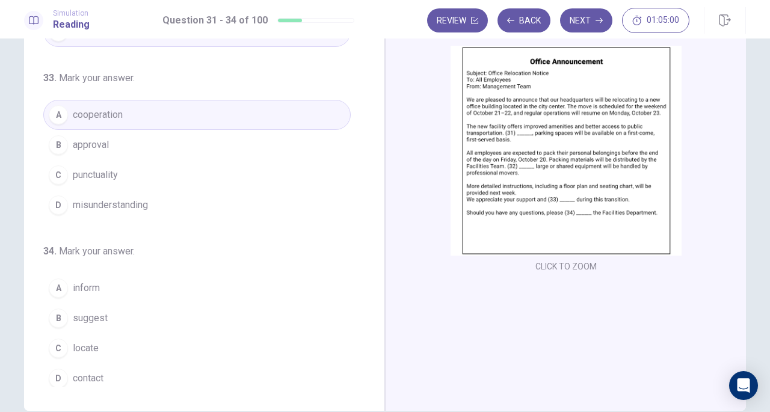
click at [84, 375] on span "contact" at bounding box center [88, 378] width 31 height 14
click at [597, 16] on button "Next" at bounding box center [586, 20] width 52 height 24
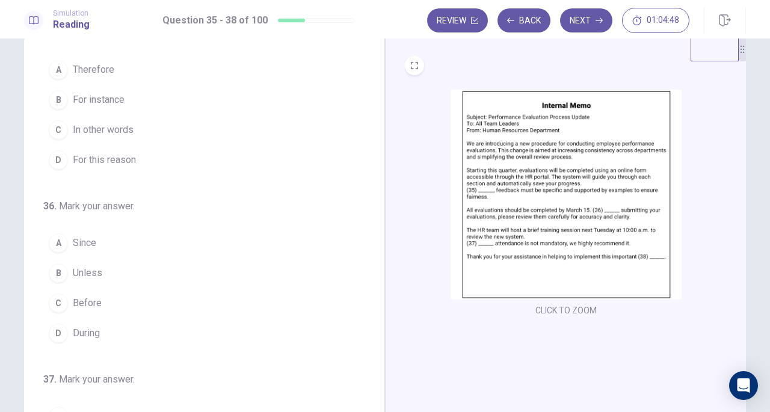
scroll to position [0, 0]
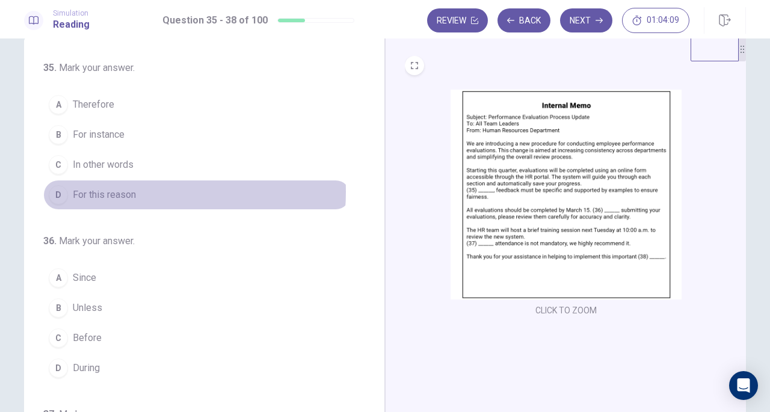
click at [129, 190] on span "For this reason" at bounding box center [104, 195] width 63 height 14
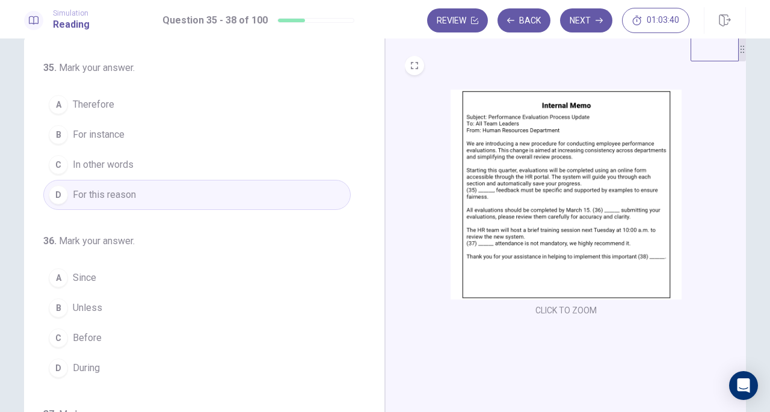
click at [93, 331] on span "Before" at bounding box center [87, 338] width 29 height 14
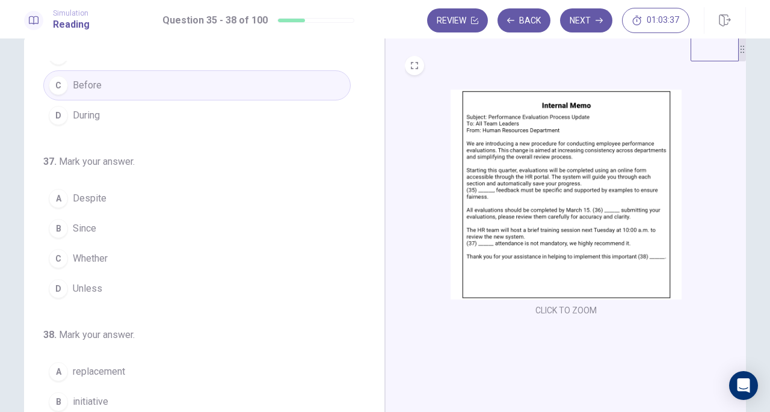
scroll to position [258, 0]
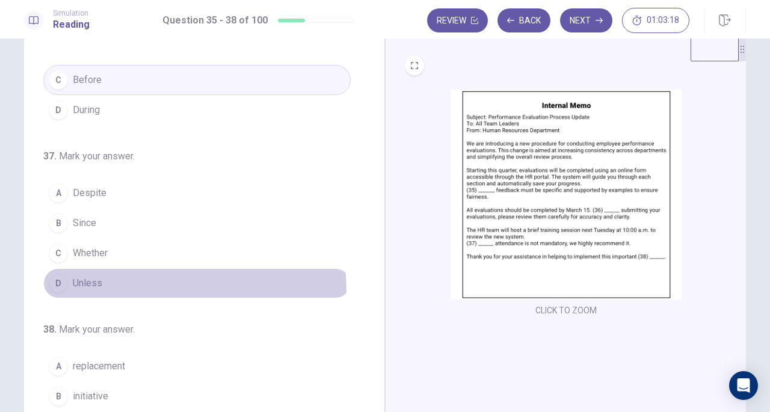
click at [94, 288] on button "D Unless" at bounding box center [196, 283] width 307 height 30
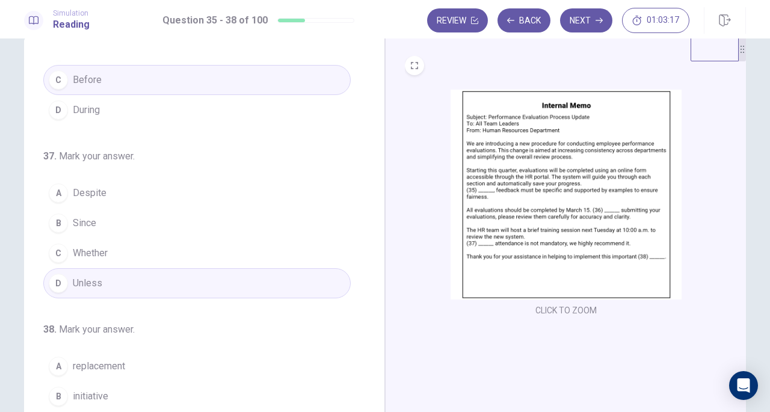
scroll to position [292, 0]
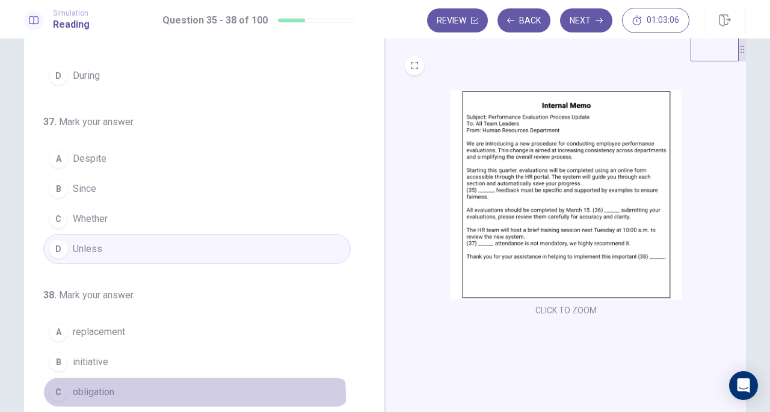
click at [118, 390] on button "C obligation" at bounding box center [196, 392] width 307 height 30
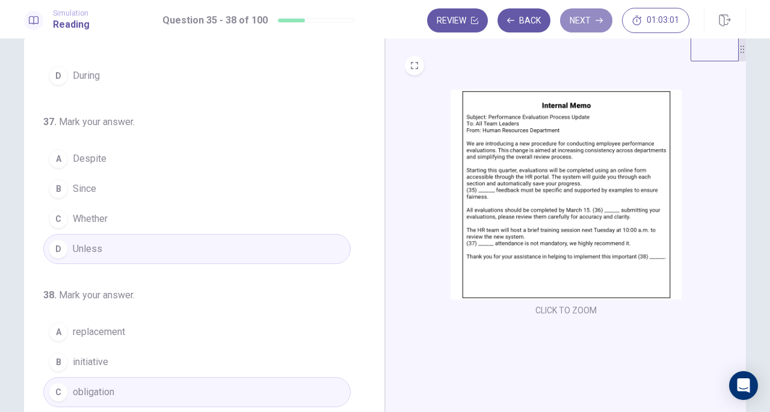
click at [594, 19] on button "Next" at bounding box center [586, 20] width 52 height 24
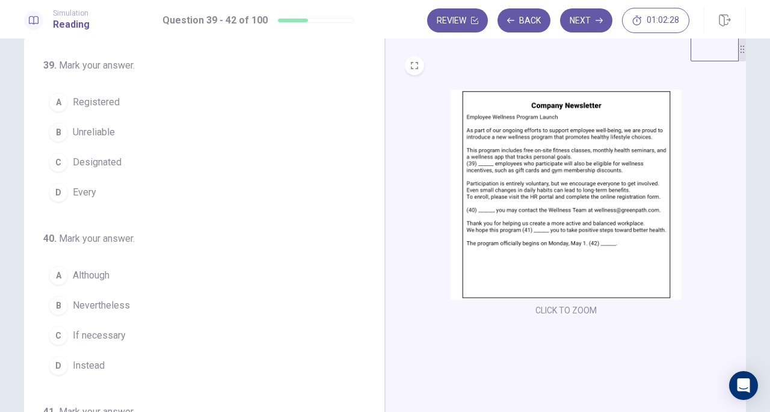
scroll to position [0, 0]
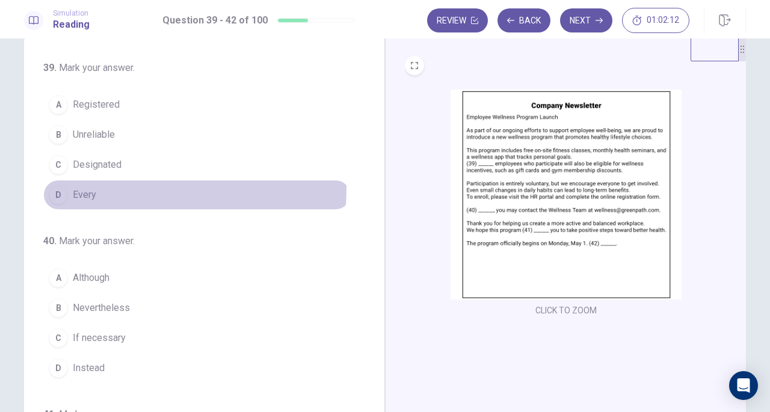
click at [92, 185] on button "D Every" at bounding box center [196, 195] width 307 height 30
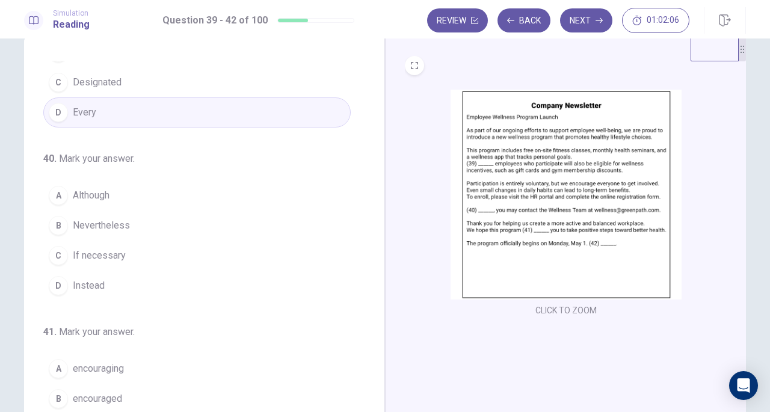
scroll to position [84, 0]
click at [110, 280] on button "D Instead" at bounding box center [196, 284] width 307 height 30
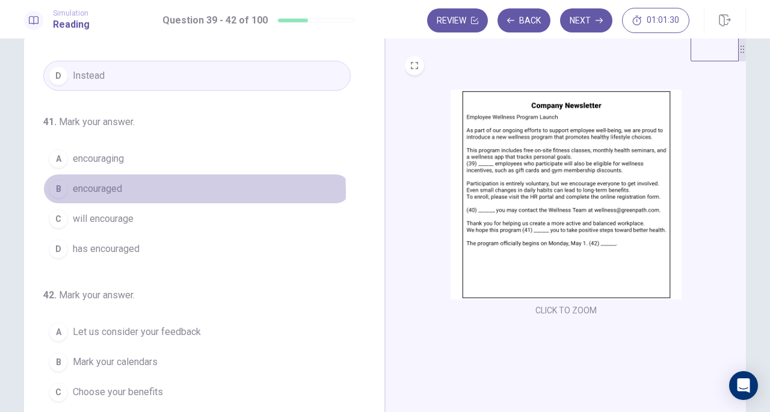
click at [106, 188] on span "encouraged" at bounding box center [97, 189] width 49 height 14
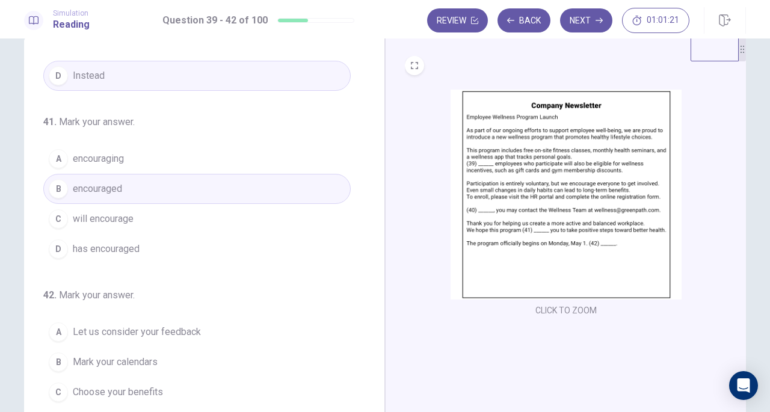
click at [155, 385] on span "Choose your benefits" at bounding box center [118, 392] width 90 height 14
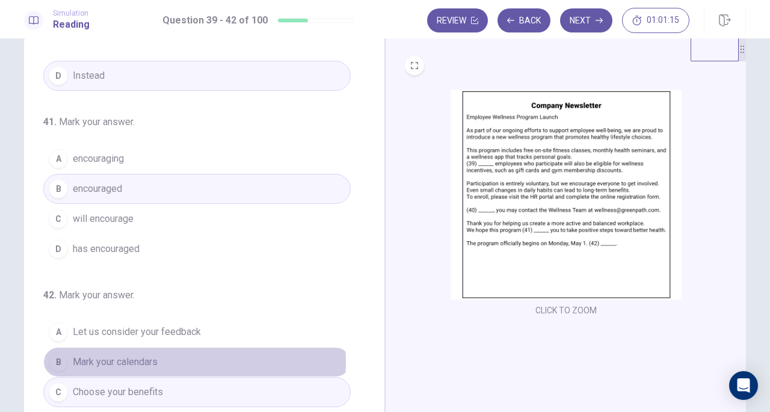
click at [162, 356] on button "B Mark your calendars" at bounding box center [196, 362] width 307 height 30
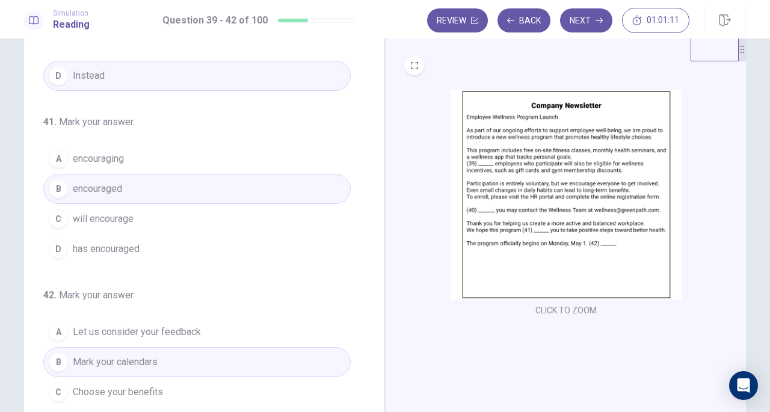
click at [585, 20] on button "Next" at bounding box center [586, 20] width 52 height 24
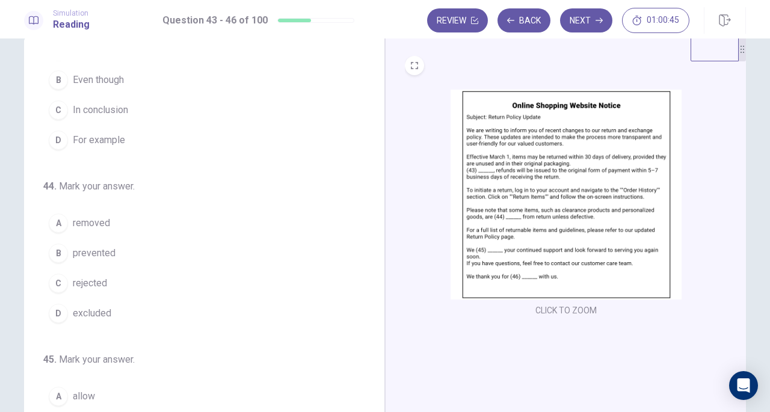
scroll to position [0, 0]
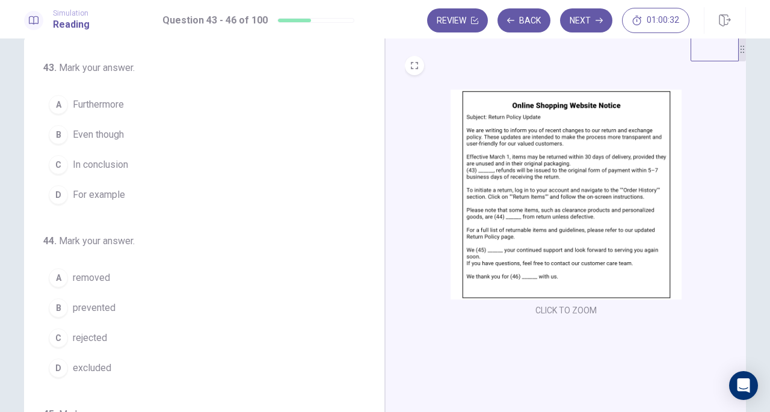
click at [110, 129] on span "Even though" at bounding box center [98, 135] width 51 height 14
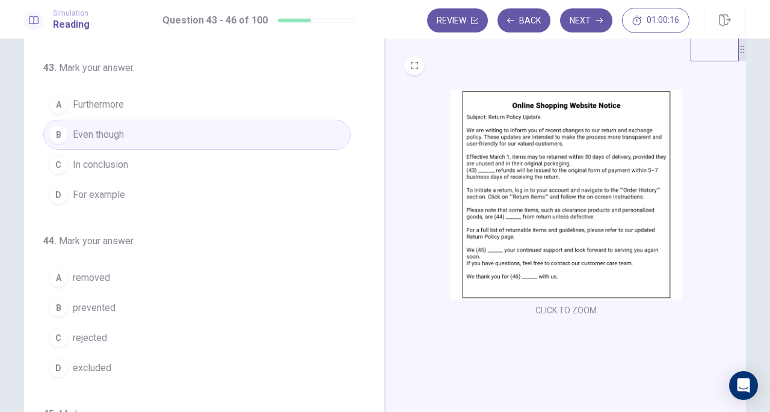
click at [108, 277] on button "A removed" at bounding box center [196, 278] width 307 height 30
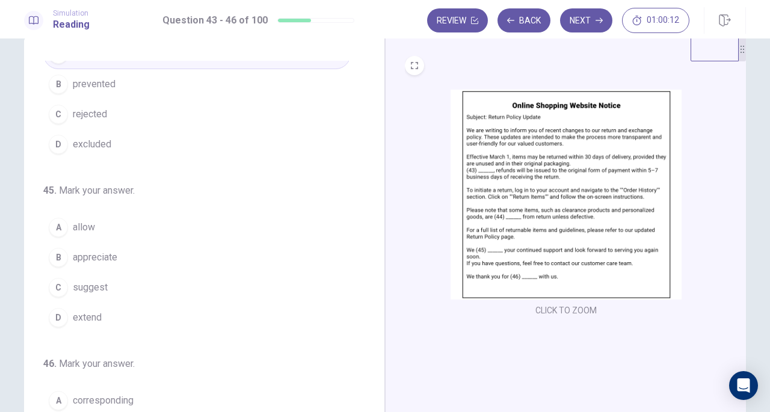
scroll to position [227, 0]
click at [102, 283] on span "suggest" at bounding box center [90, 284] width 35 height 14
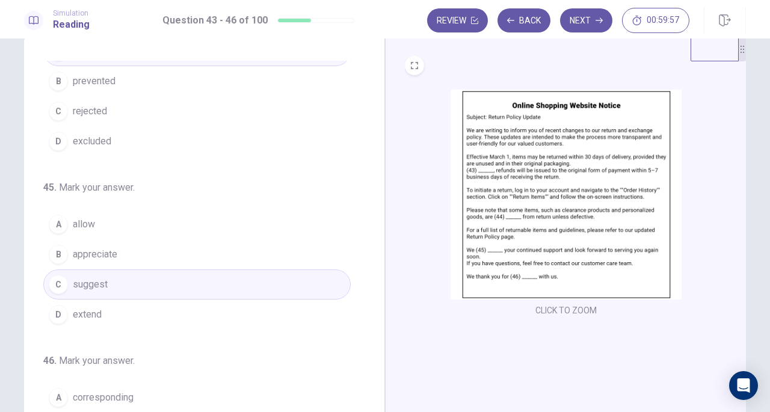
drag, startPoint x: 380, startPoint y: 250, endPoint x: 378, endPoint y: 226, distance: 24.1
click at [378, 226] on div "43 . Mark your answer. A Furthermore B Even though C In conclusion D For exampl…" at bounding box center [204, 246] width 361 height 418
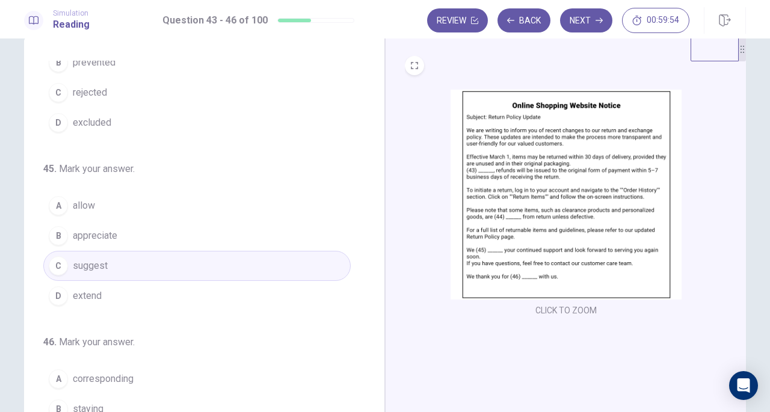
scroll to position [247, 0]
click at [165, 185] on div "45 . Mark your answer. A allow B appreciate C suggest D extend" at bounding box center [196, 235] width 307 height 149
click at [149, 198] on button "A allow" at bounding box center [196, 205] width 307 height 30
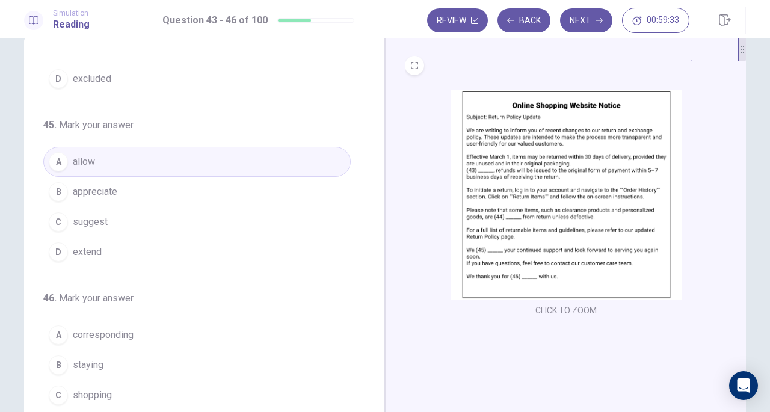
scroll to position [292, 0]
click at [82, 385] on span "shopping" at bounding box center [92, 392] width 39 height 14
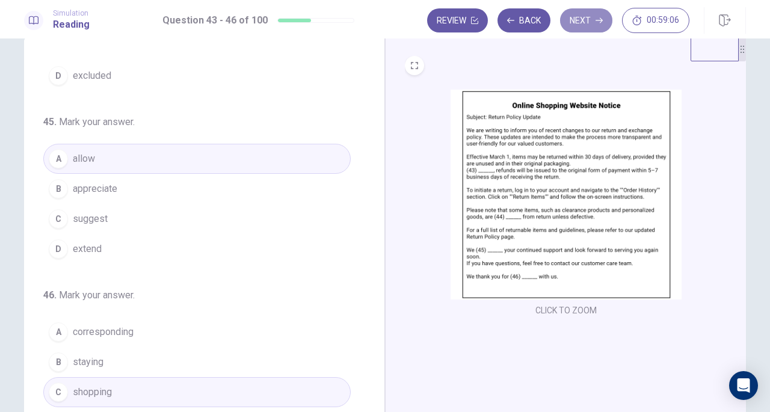
click at [584, 18] on button "Next" at bounding box center [586, 20] width 52 height 24
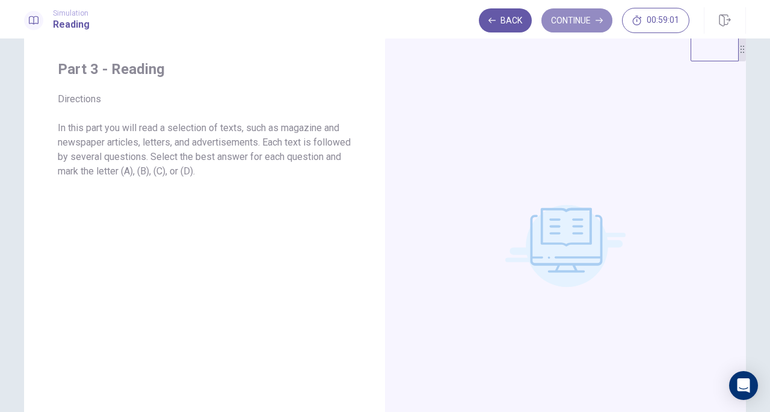
click at [592, 23] on button "Continue" at bounding box center [577, 20] width 71 height 24
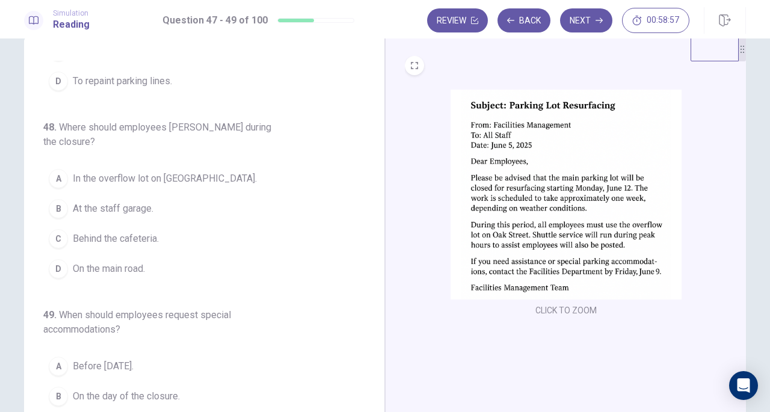
scroll to position [0, 0]
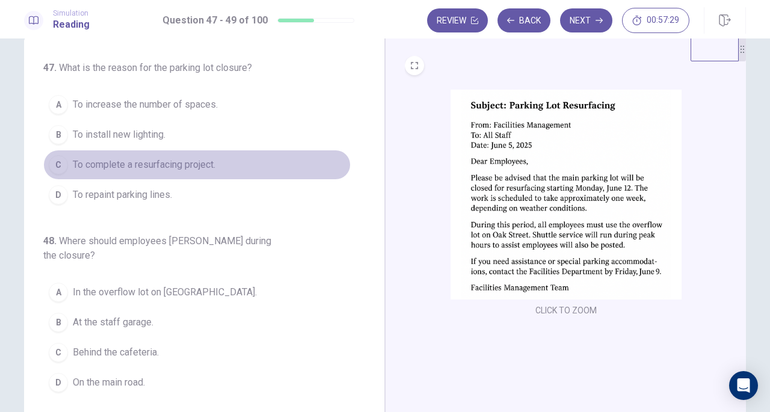
click at [198, 167] on span "To complete a resurfacing project." at bounding box center [144, 165] width 143 height 14
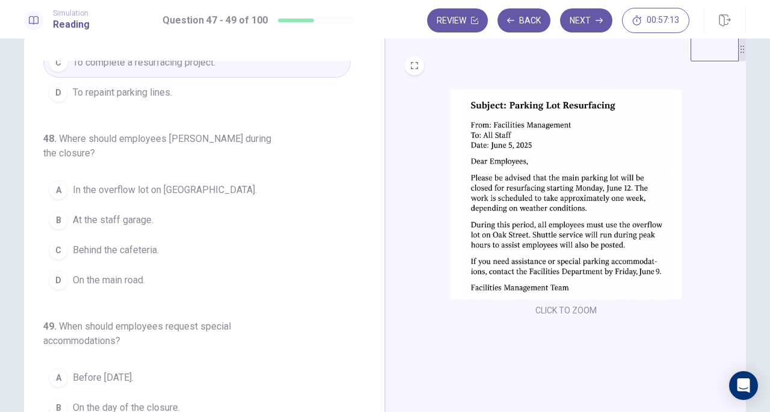
scroll to position [105, 0]
click at [174, 181] on span "In the overflow lot on [GEOGRAPHIC_DATA]." at bounding box center [165, 188] width 184 height 14
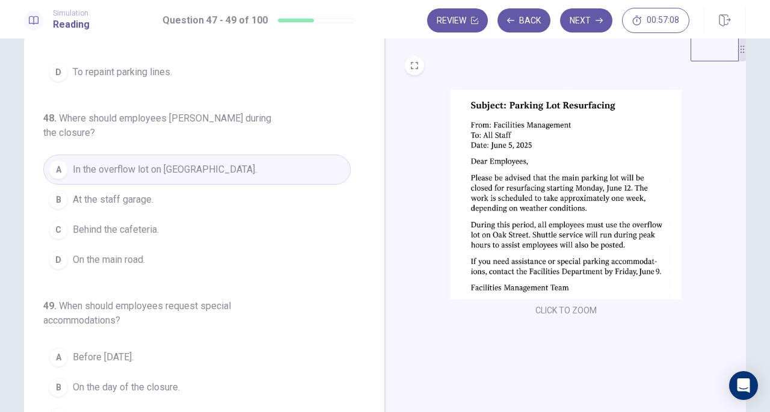
scroll to position [135, 0]
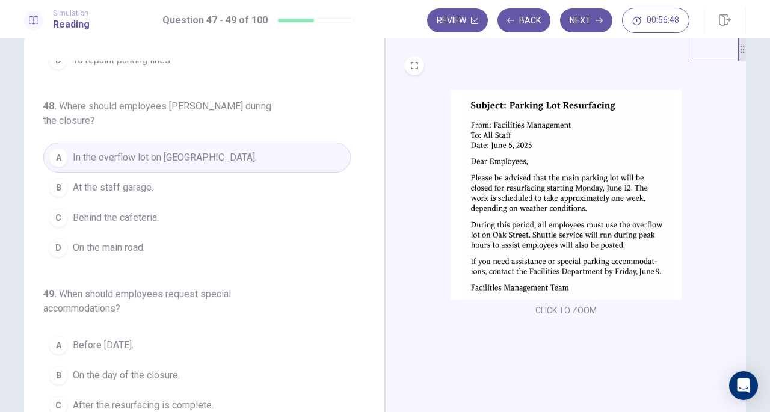
click at [155, 398] on span "After the resurfacing is complete." at bounding box center [143, 405] width 141 height 14
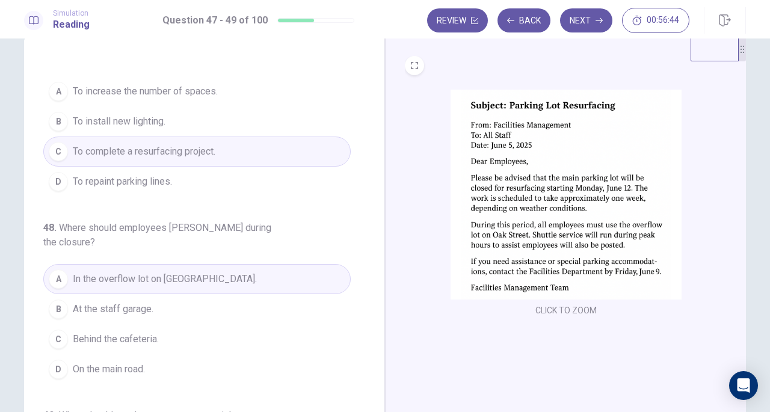
scroll to position [0, 0]
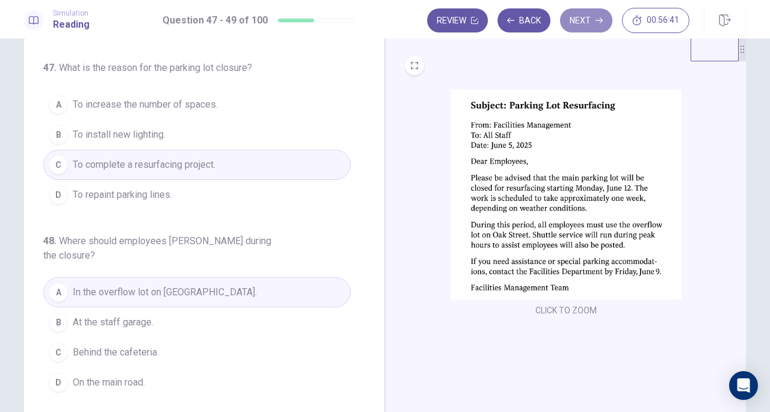
click at [602, 19] on icon "button" at bounding box center [599, 20] width 7 height 7
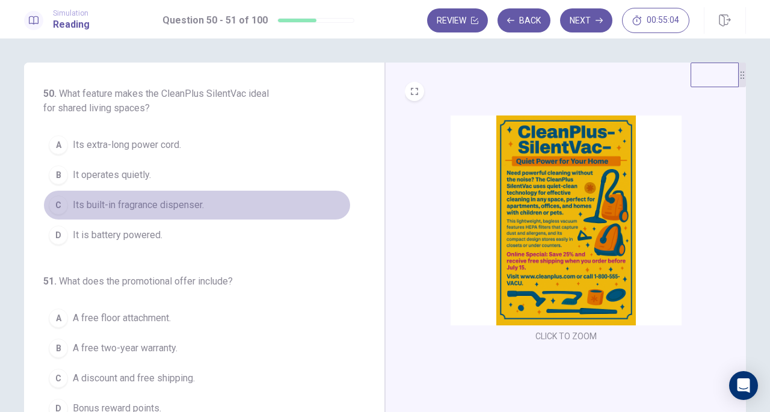
click at [92, 202] on span "Its built-in fragrance dispenser." at bounding box center [138, 205] width 131 height 14
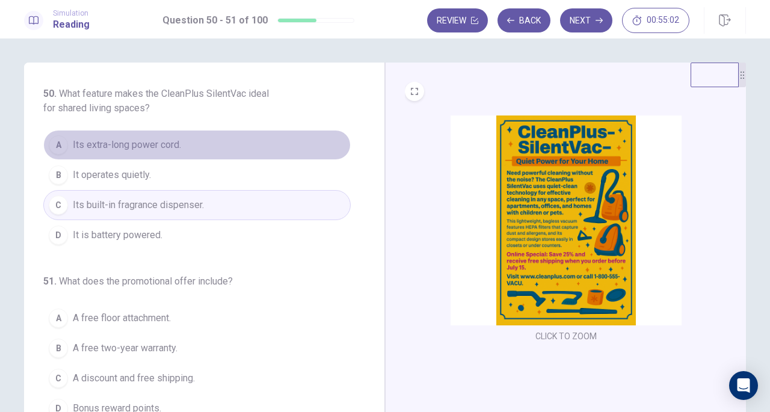
click at [117, 143] on span "Its extra-long power cord." at bounding box center [127, 145] width 108 height 14
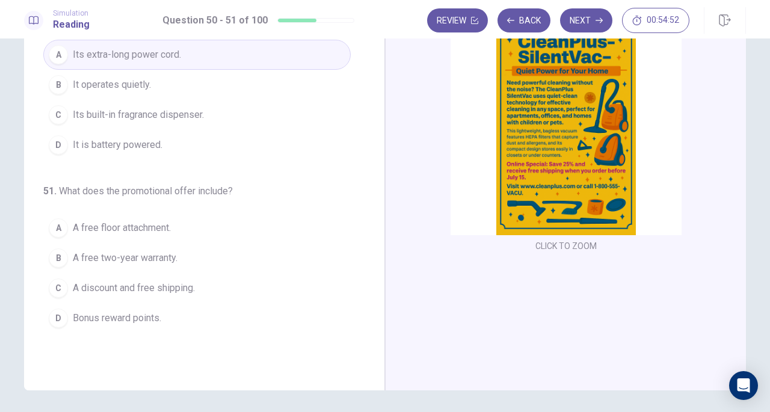
scroll to position [88, 0]
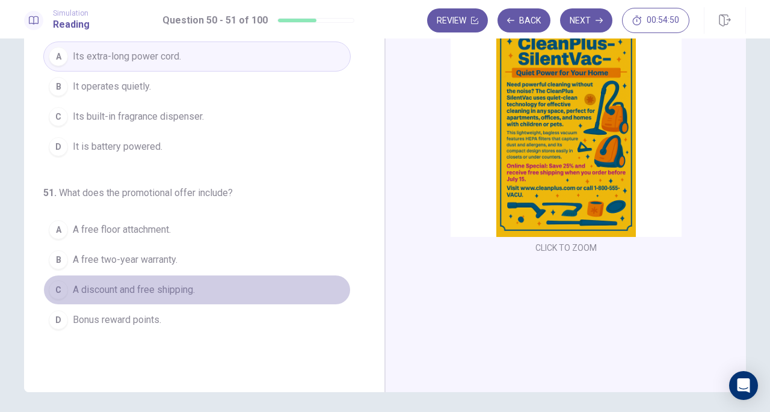
click at [149, 288] on span "A discount and free shipping." at bounding box center [134, 290] width 122 height 14
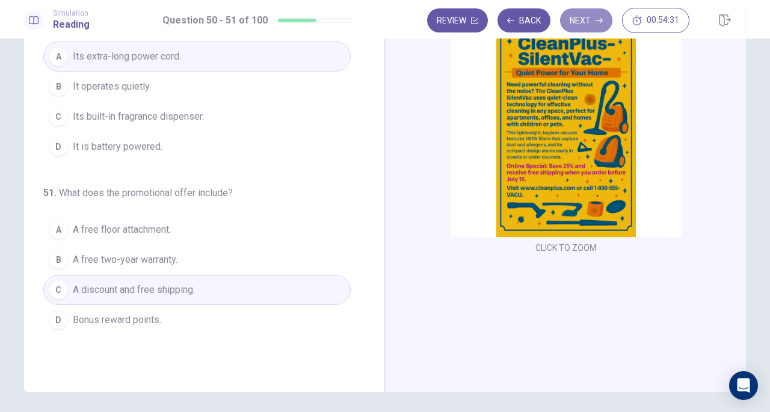
click at [599, 19] on icon "button" at bounding box center [599, 20] width 7 height 7
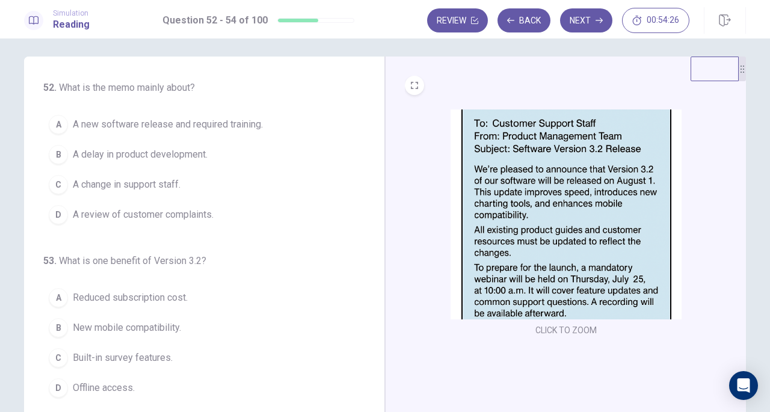
scroll to position [16, 0]
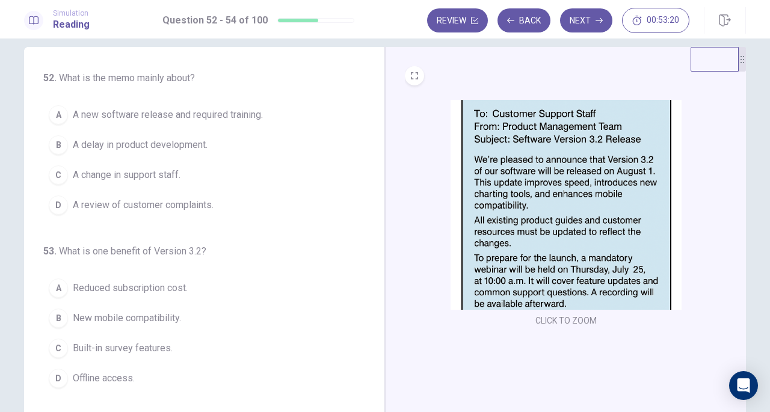
click at [125, 320] on span "New mobile compatibility." at bounding box center [127, 318] width 108 height 14
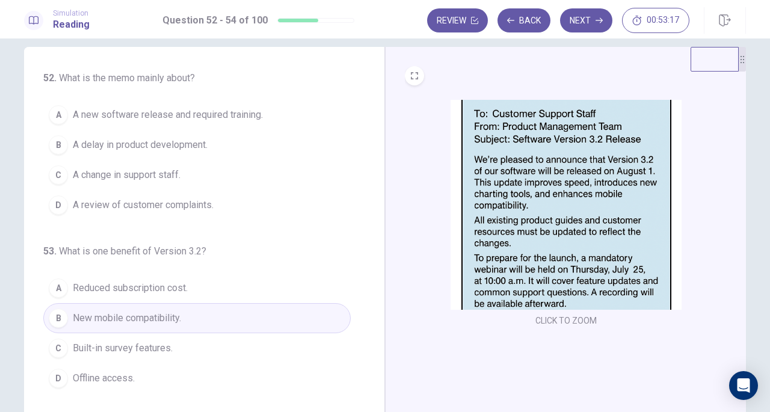
drag, startPoint x: 365, startPoint y: 273, endPoint x: 362, endPoint y: 244, distance: 29.6
click at [362, 244] on div "52 . What is the memo mainly about? A A new software release and required train…" at bounding box center [209, 256] width 332 height 370
click at [283, 119] on button "A A new software release and required training." at bounding box center [196, 115] width 307 height 30
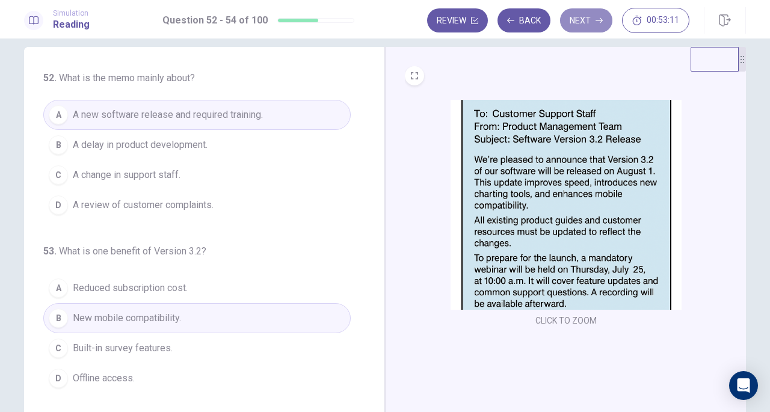
click at [596, 22] on icon "button" at bounding box center [599, 20] width 7 height 7
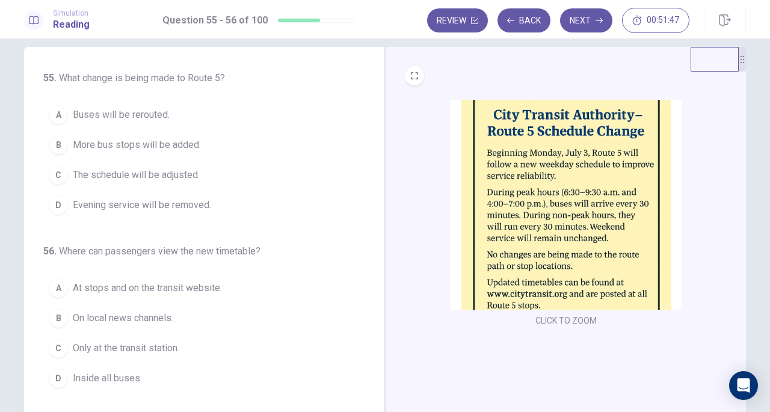
click at [190, 143] on span "More bus stops will be added." at bounding box center [137, 145] width 128 height 14
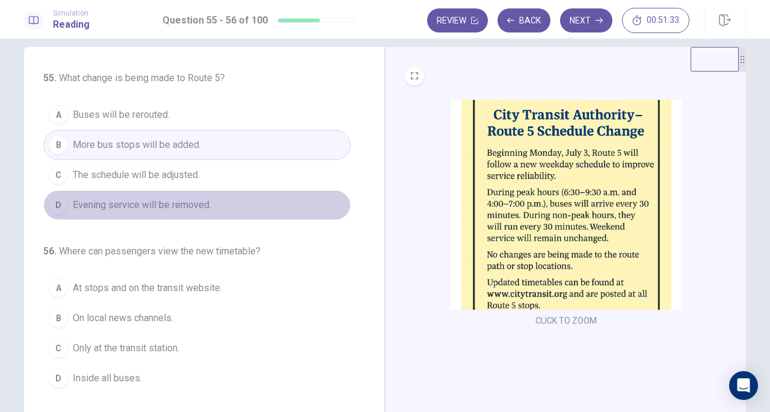
click at [224, 209] on button "D Evening service will be removed." at bounding box center [196, 205] width 307 height 30
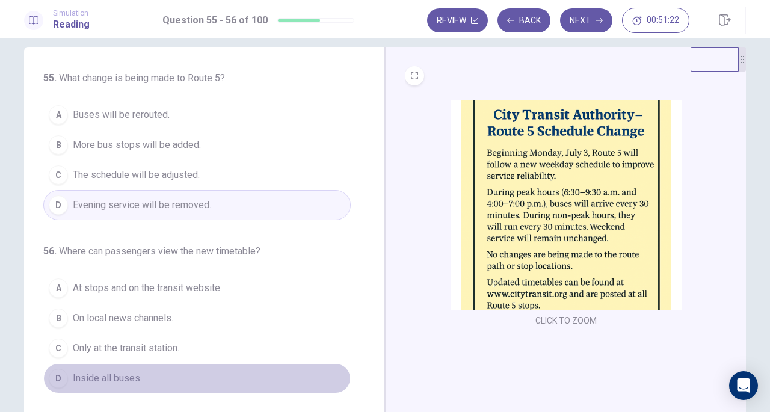
click at [129, 371] on span "Inside all buses." at bounding box center [107, 378] width 69 height 14
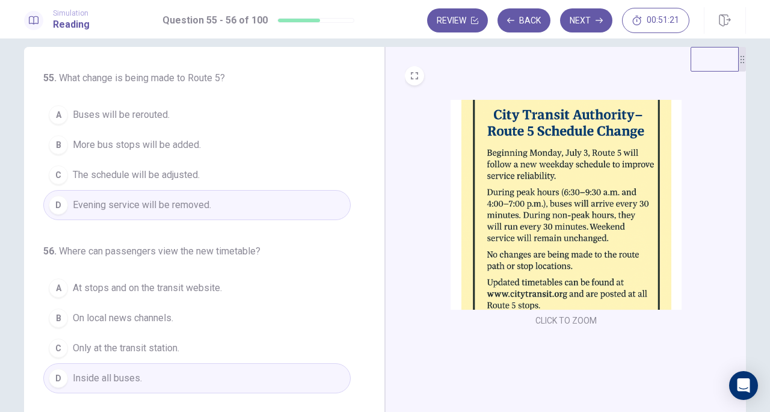
click at [138, 348] on span "Only at the transit station." at bounding box center [126, 348] width 106 height 14
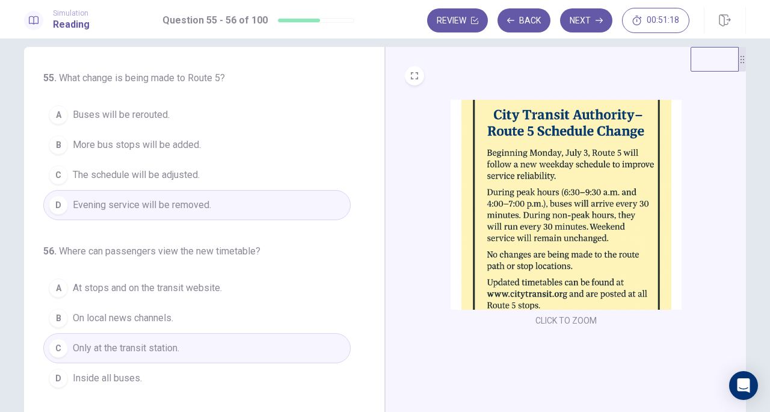
click at [581, 19] on button "Next" at bounding box center [586, 20] width 52 height 24
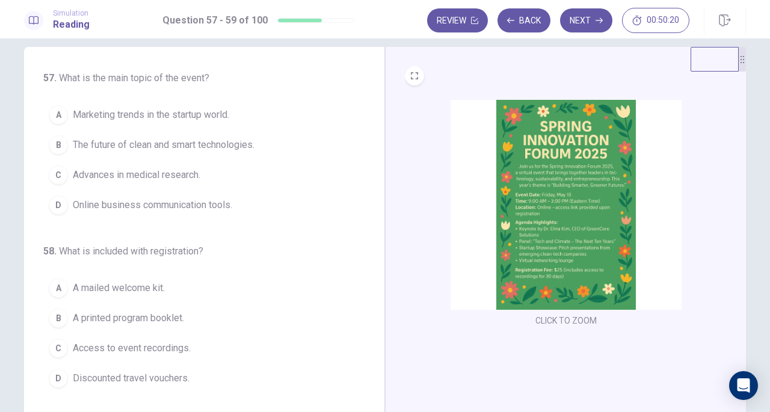
click at [244, 150] on span "The future of clean and smart technologies." at bounding box center [164, 145] width 182 height 14
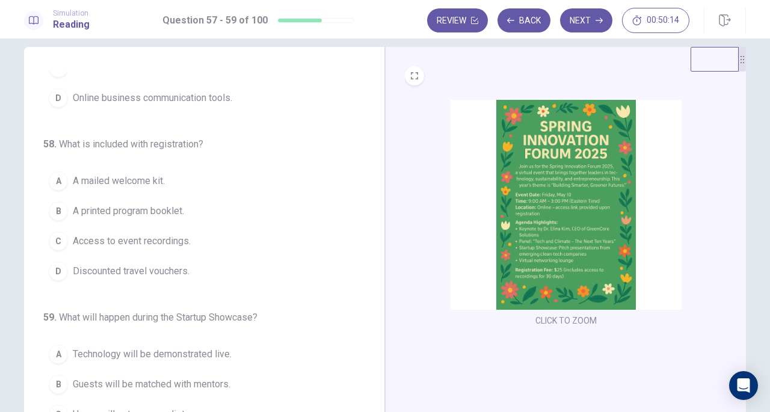
scroll to position [120, 0]
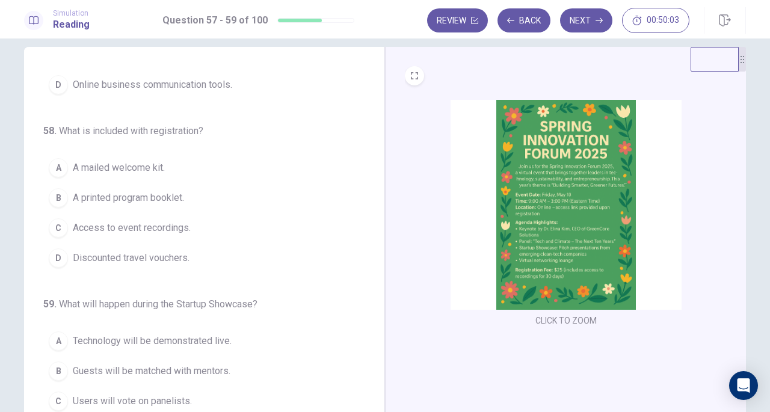
click at [201, 225] on button "C Access to event recordings." at bounding box center [196, 228] width 307 height 30
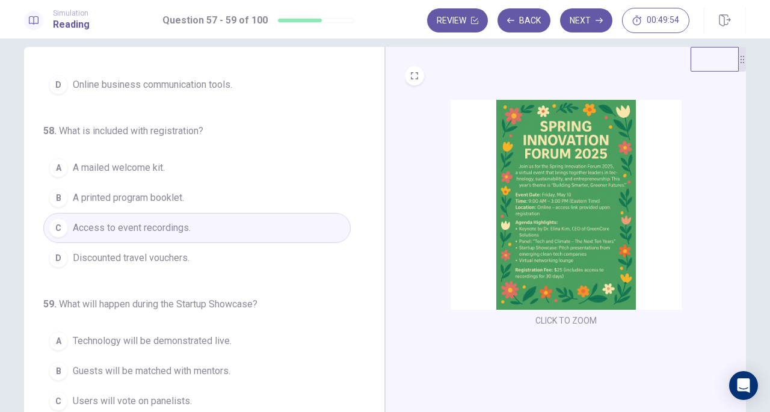
click at [187, 345] on button "A Technology will be demonstrated live." at bounding box center [196, 341] width 307 height 30
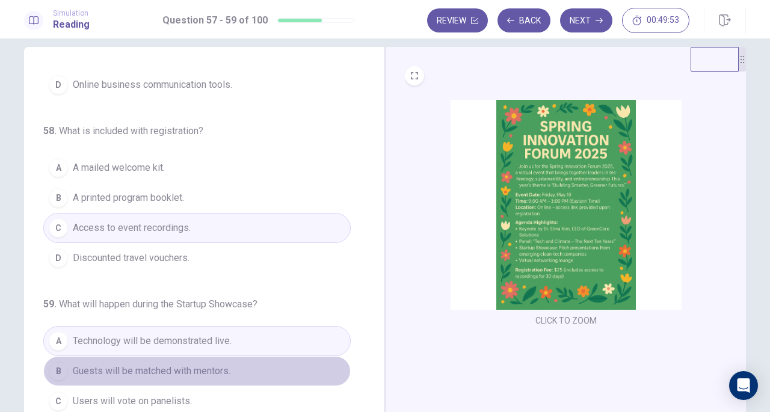
click at [219, 365] on span "Guests will be matched with mentors." at bounding box center [152, 371] width 158 height 14
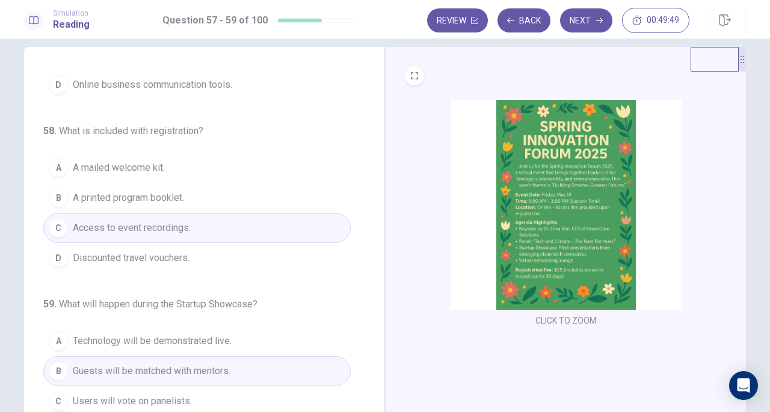
click at [578, 23] on button "Next" at bounding box center [586, 20] width 52 height 24
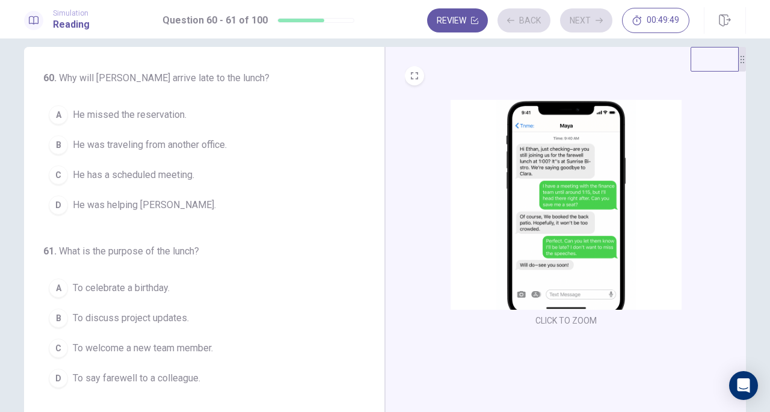
scroll to position [0, 0]
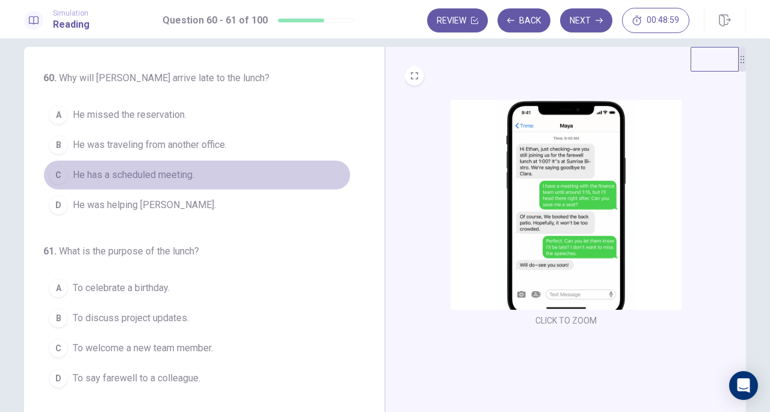
click at [172, 182] on button "C He has a scheduled meeting." at bounding box center [196, 175] width 307 height 30
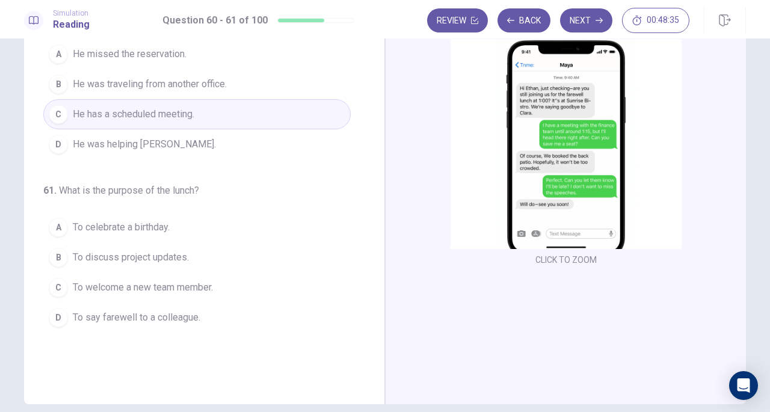
scroll to position [74, 0]
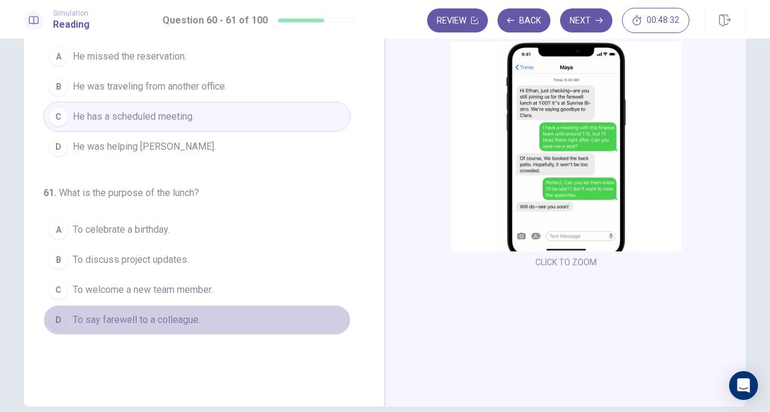
click at [167, 322] on span "To say farewell to a colleague." at bounding box center [137, 320] width 128 height 14
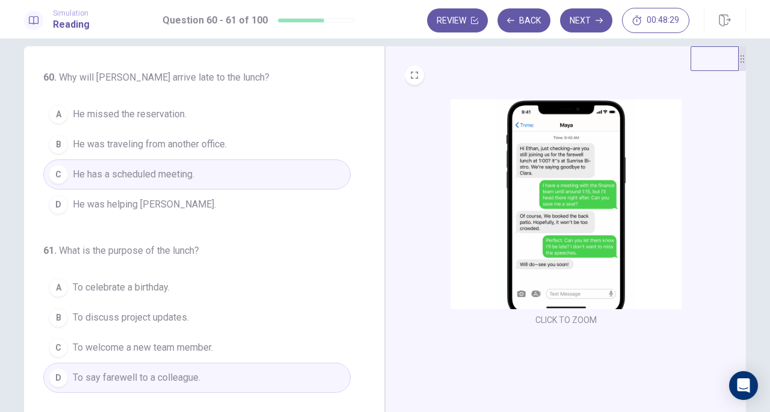
scroll to position [14, 0]
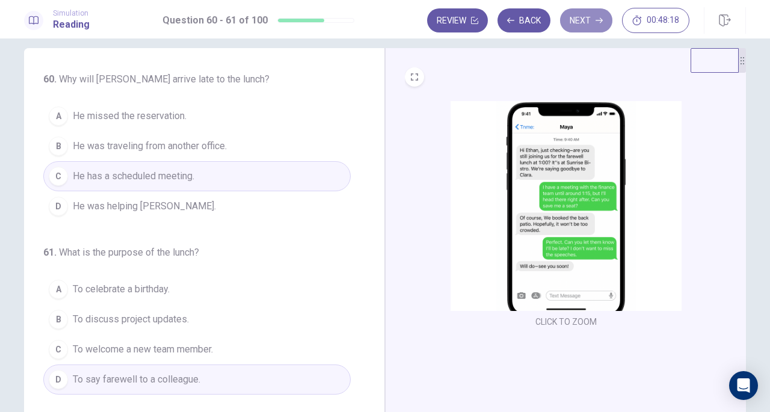
click at [597, 20] on icon "button" at bounding box center [599, 20] width 7 height 7
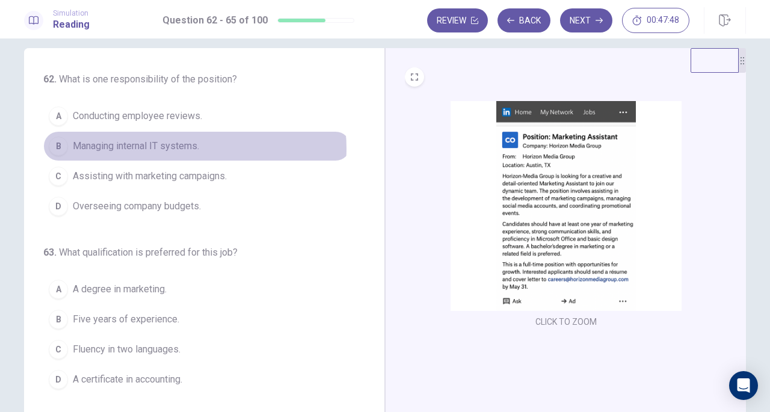
click at [187, 147] on span "Managing internal IT systems." at bounding box center [136, 146] width 126 height 14
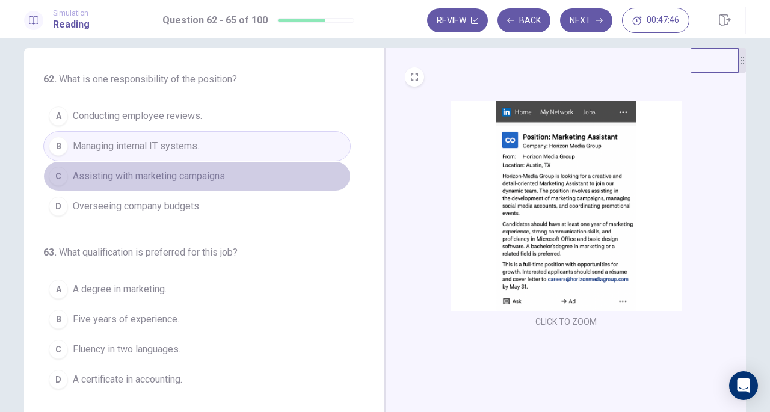
click at [209, 176] on span "Assisting with marketing campaigns." at bounding box center [150, 176] width 154 height 14
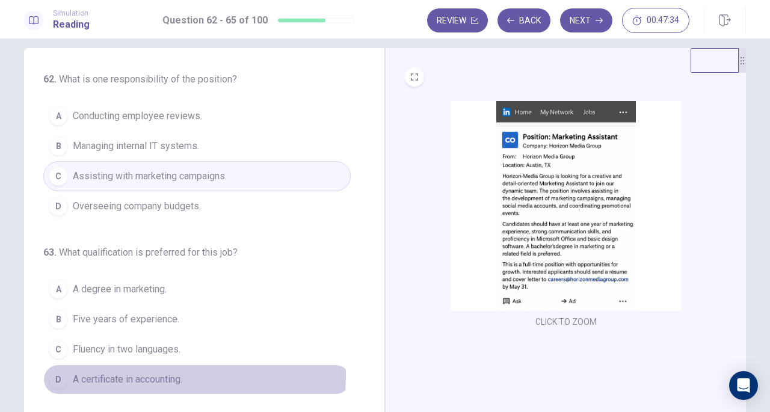
click at [128, 372] on span "A certificate in accounting." at bounding box center [128, 379] width 110 height 14
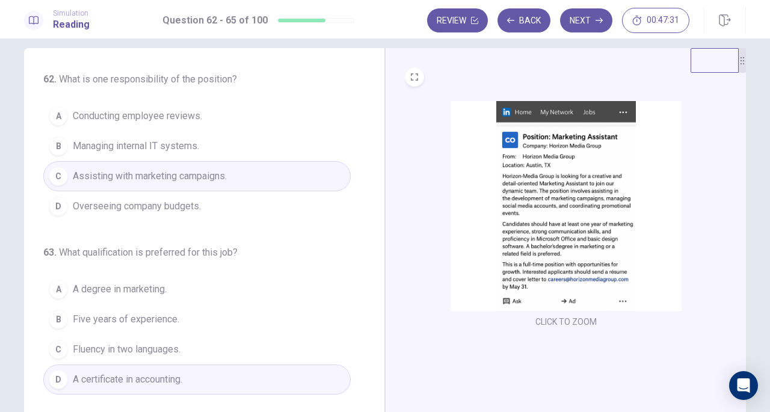
click at [598, 22] on icon "button" at bounding box center [599, 20] width 7 height 7
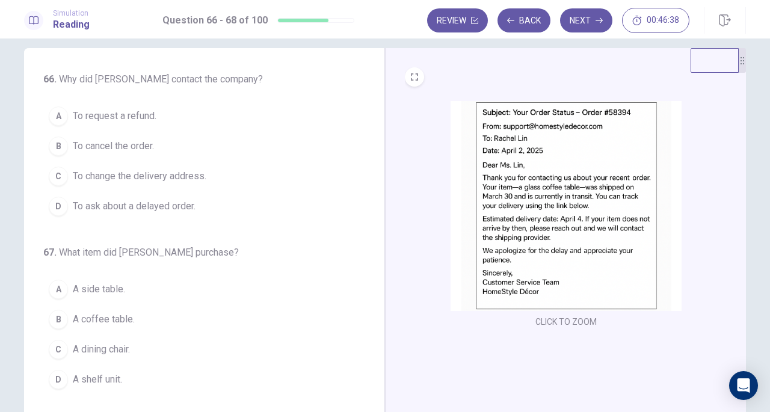
click at [199, 205] on button "D To ask about a delayed order." at bounding box center [196, 206] width 307 height 30
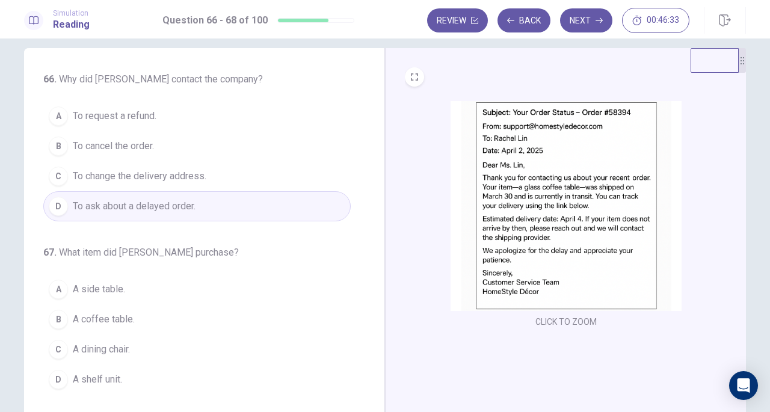
click at [202, 307] on button "B A coffee table." at bounding box center [196, 319] width 307 height 30
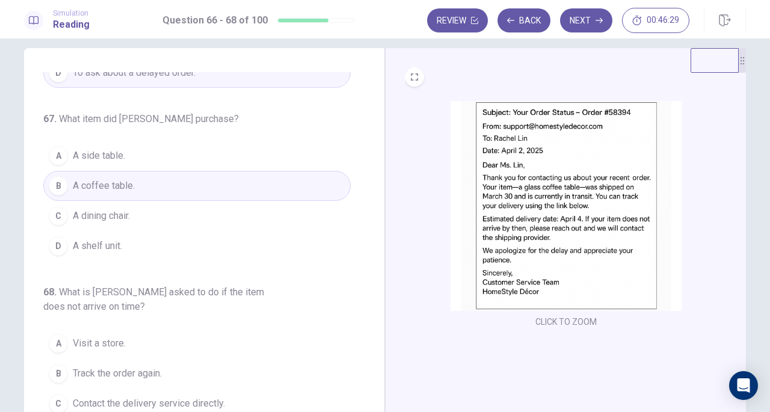
scroll to position [135, 0]
click at [189, 389] on button "C Contact the delivery service directly." at bounding box center [196, 402] width 307 height 30
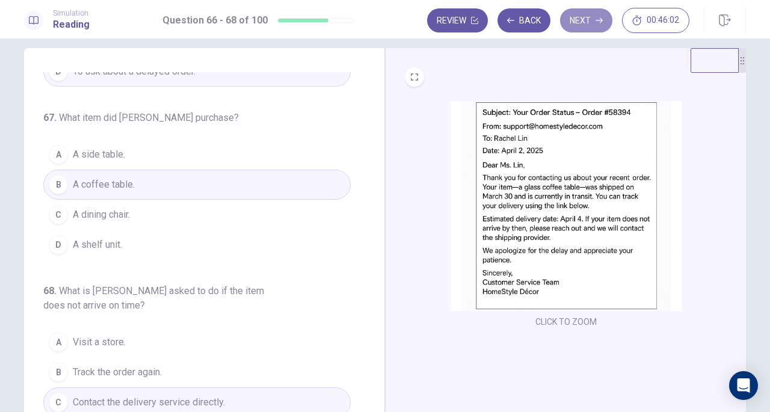
click at [576, 27] on button "Next" at bounding box center [586, 20] width 52 height 24
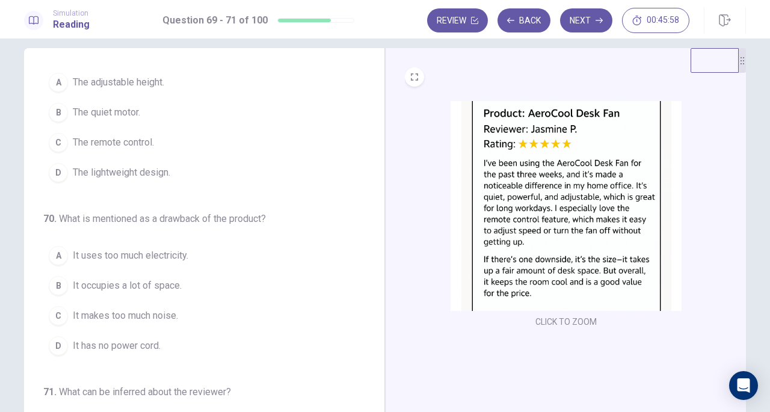
scroll to position [0, 0]
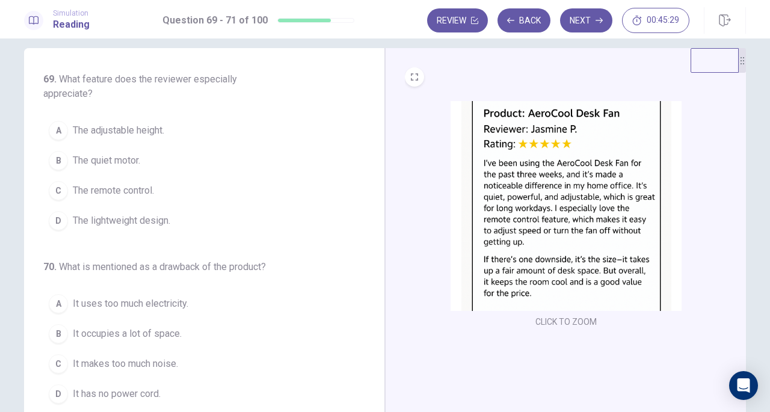
click at [138, 222] on span "The lightweight design." at bounding box center [121, 221] width 97 height 14
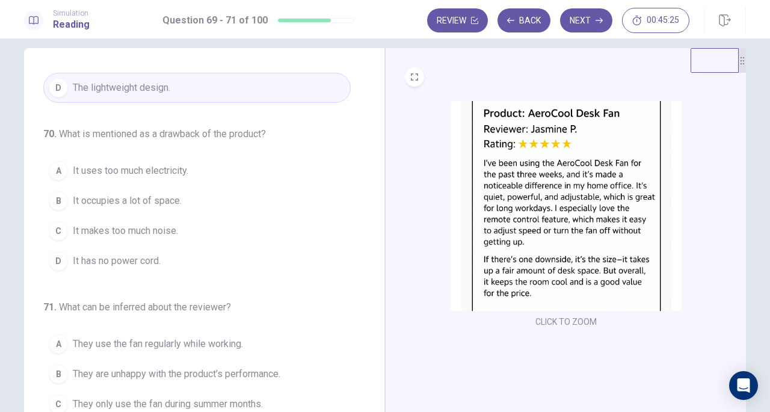
scroll to position [135, 0]
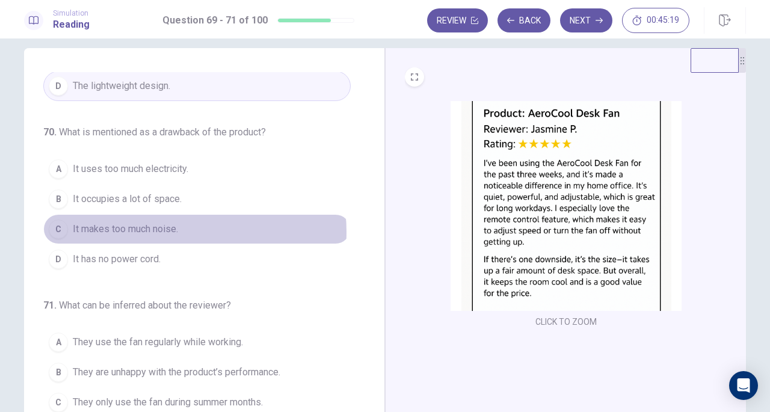
click at [166, 229] on span "It makes too much noise." at bounding box center [125, 229] width 105 height 14
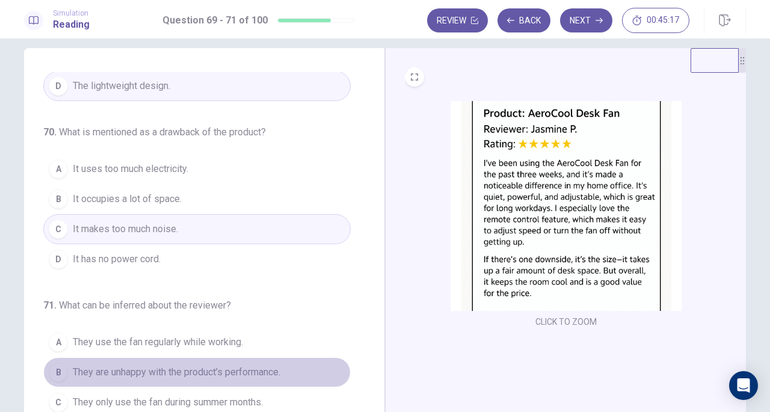
click at [208, 372] on span "They are unhappy with the product’s performance." at bounding box center [177, 372] width 208 height 14
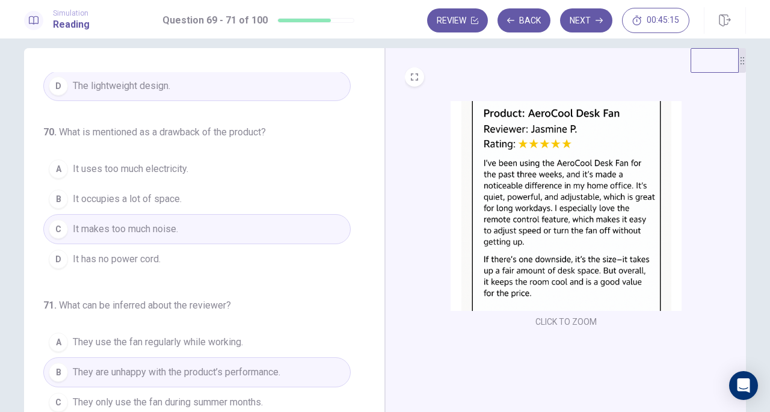
click at [213, 395] on span "They only use the fan during summer months." at bounding box center [168, 402] width 190 height 14
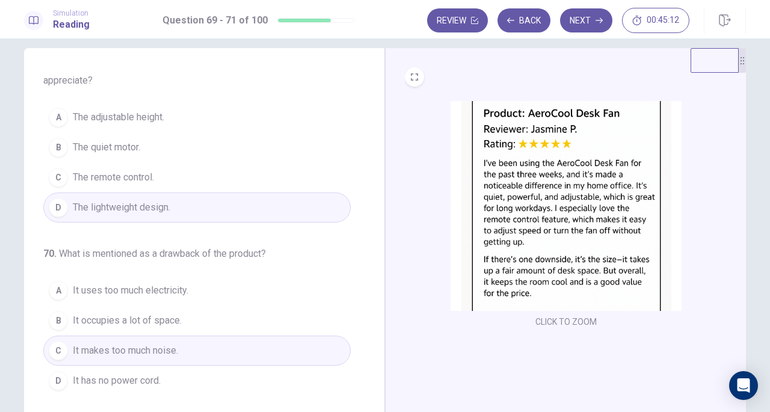
scroll to position [0, 0]
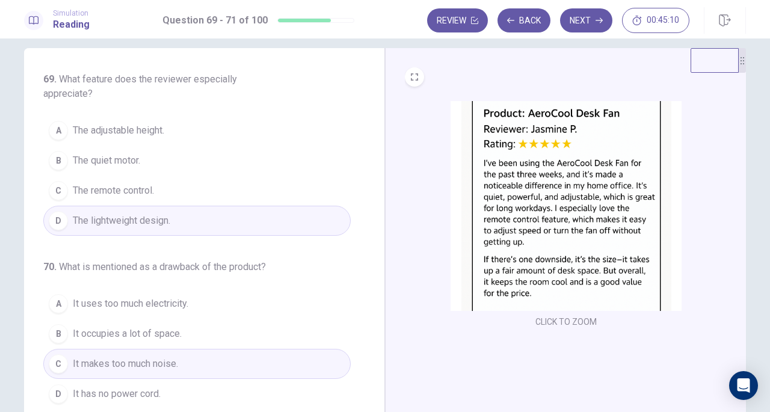
click at [601, 23] on icon "button" at bounding box center [599, 20] width 7 height 7
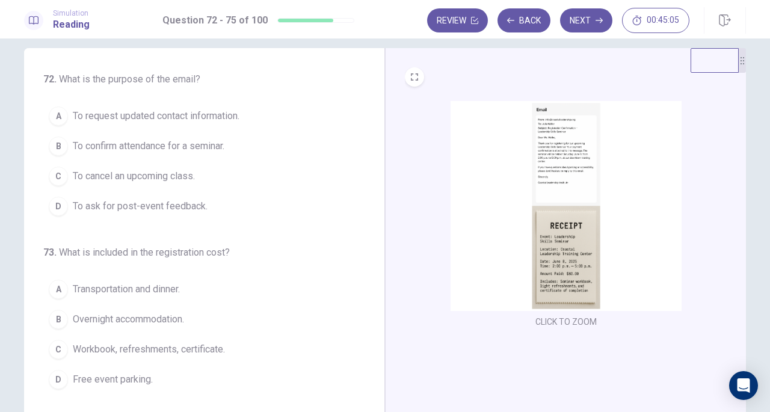
click at [553, 158] on img at bounding box center [566, 206] width 231 height 210
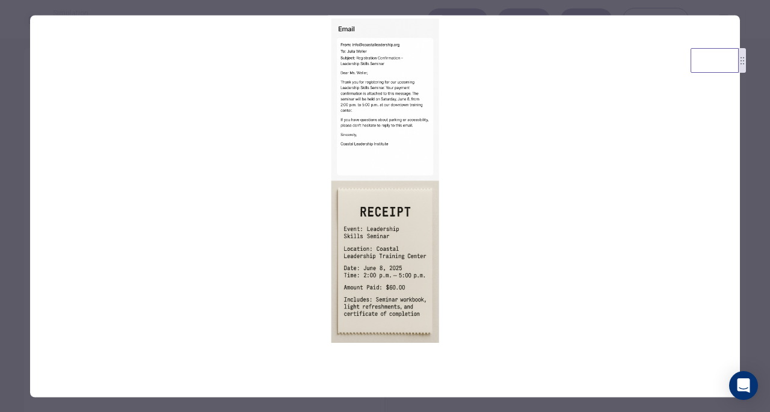
click at [398, 147] on img at bounding box center [385, 180] width 710 height 331
click at [391, 72] on img at bounding box center [385, 180] width 710 height 331
click at [746, 19] on div at bounding box center [385, 206] width 770 height 412
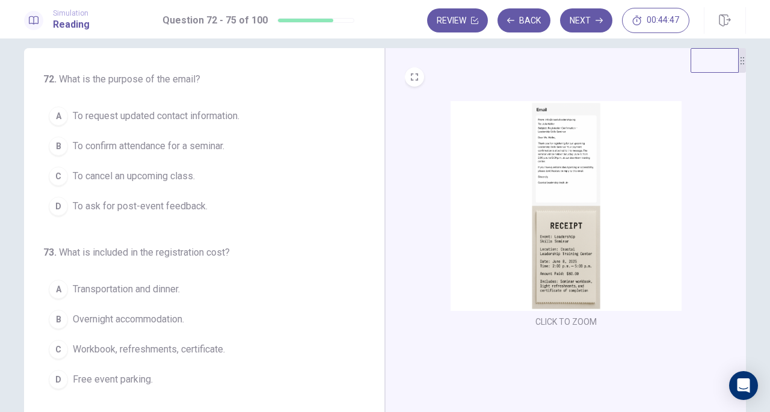
click at [206, 116] on span "To request updated contact information." at bounding box center [156, 116] width 167 height 14
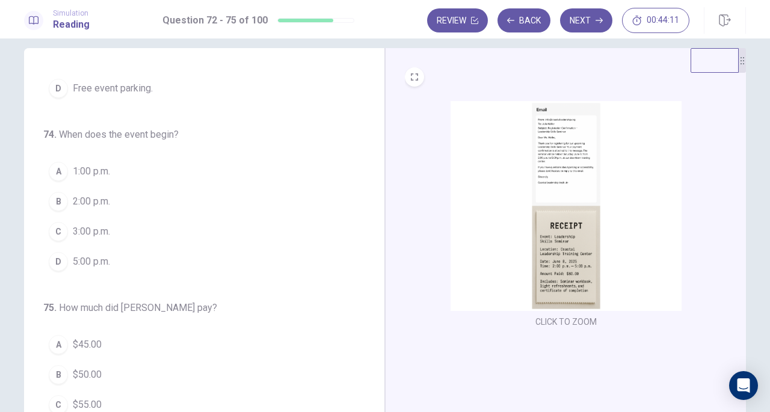
scroll to position [292, 0]
click at [100, 193] on span "2:00 p.m." at bounding box center [91, 200] width 37 height 14
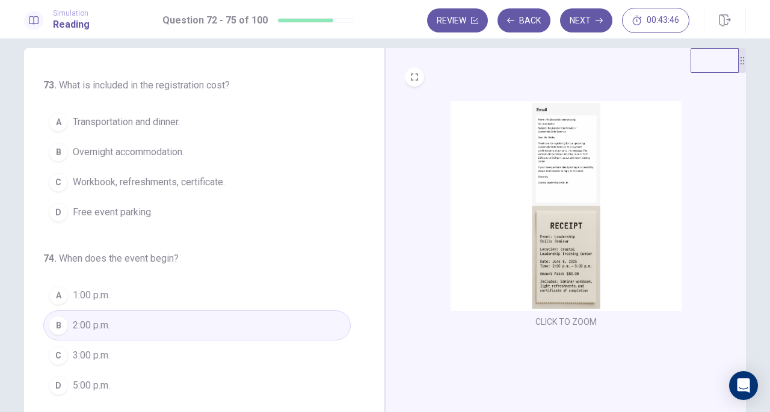
scroll to position [165, 0]
click at [205, 177] on span "Workbook, refreshments, certificate." at bounding box center [149, 184] width 152 height 14
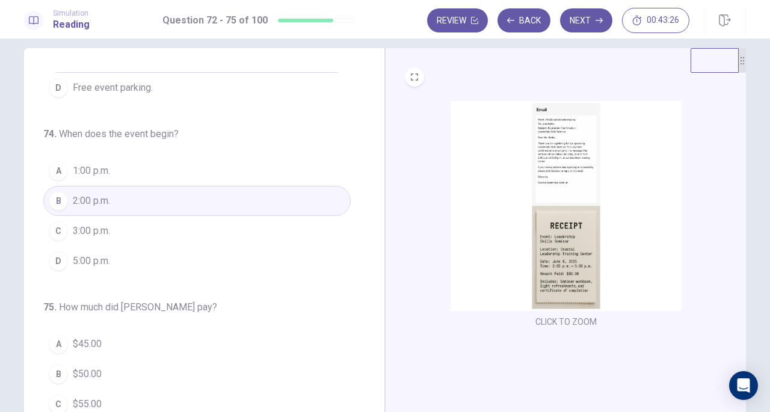
scroll to position [292, 0]
click at [107, 363] on button "B $50.00" at bounding box center [196, 374] width 307 height 30
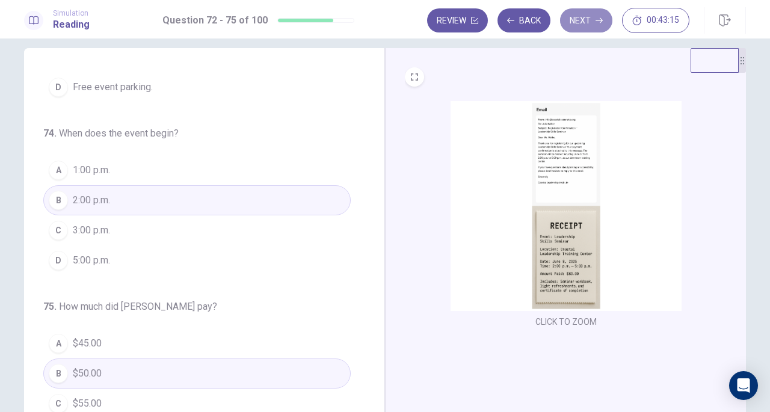
click at [587, 21] on button "Next" at bounding box center [586, 20] width 52 height 24
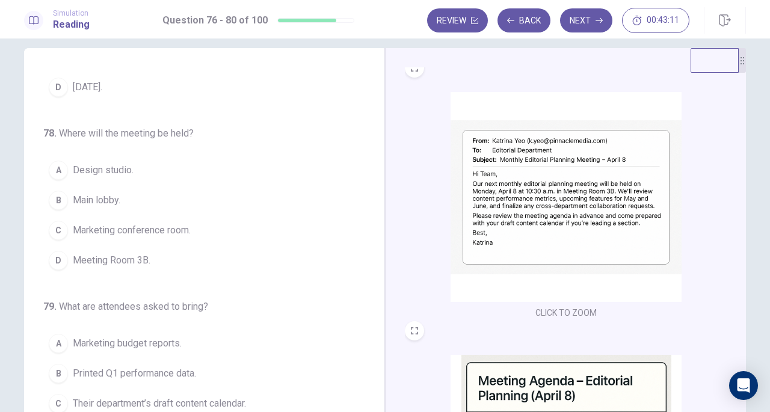
scroll to position [5, 0]
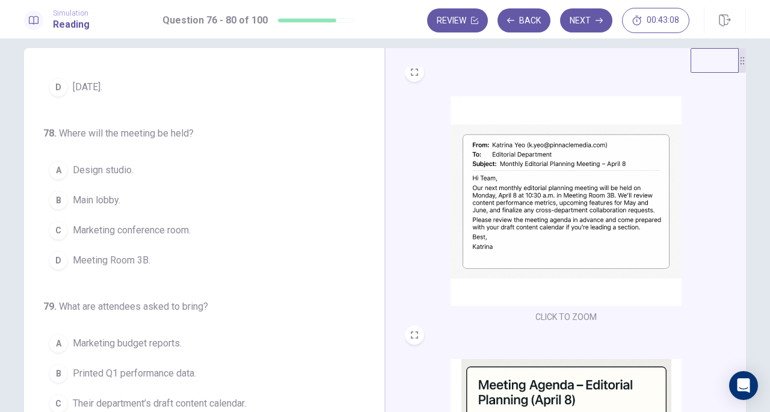
drag, startPoint x: 373, startPoint y: 255, endPoint x: 377, endPoint y: 220, distance: 35.1
click at [377, 220] on div "76 . What is the purpose of the meeting? A To train new editors. B To review an…" at bounding box center [204, 257] width 361 height 418
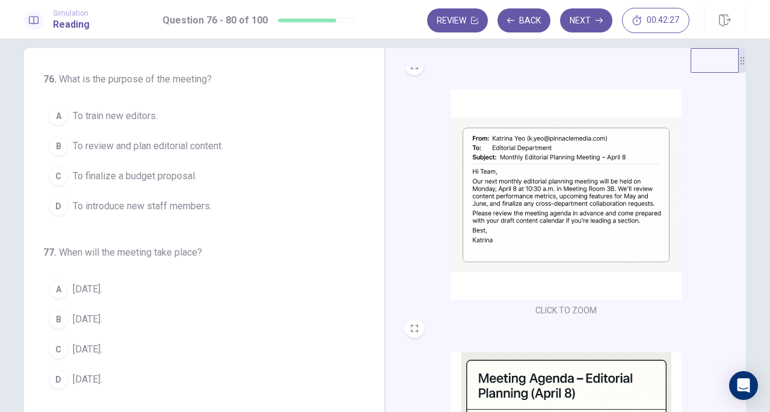
scroll to position [7, 0]
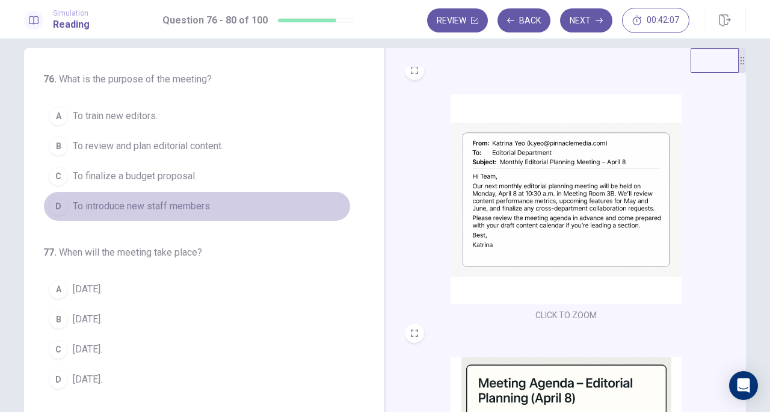
click at [236, 202] on button "D To introduce new staff members." at bounding box center [196, 206] width 307 height 30
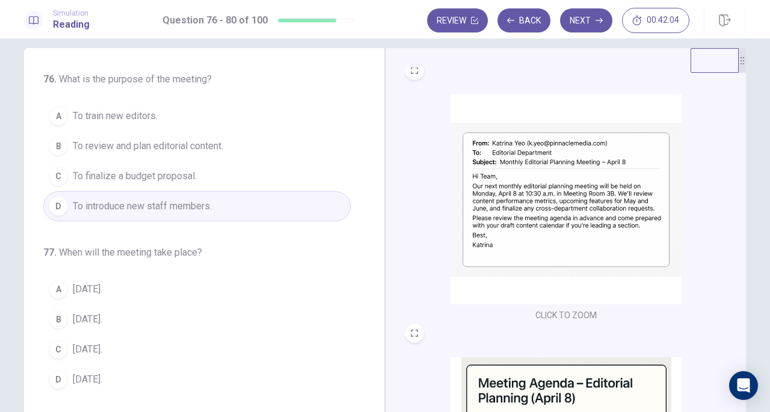
click at [235, 145] on button "B To review and plan editorial content." at bounding box center [196, 146] width 307 height 30
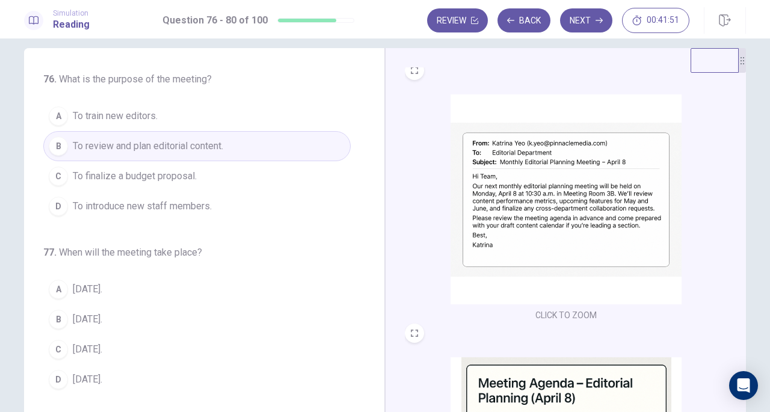
click at [153, 311] on button "B [DATE]." at bounding box center [196, 319] width 307 height 30
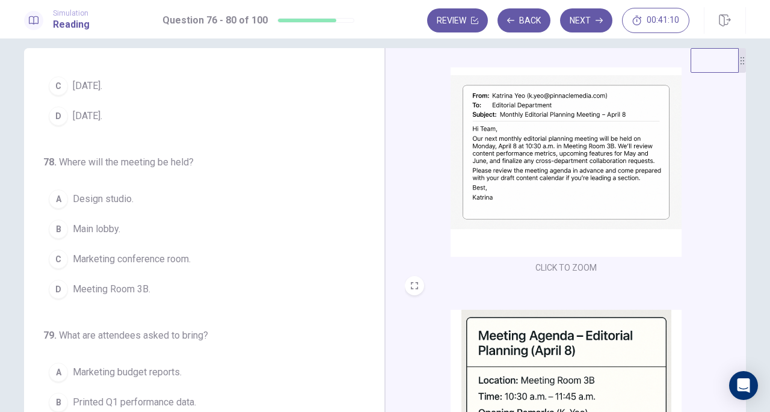
scroll to position [55, 0]
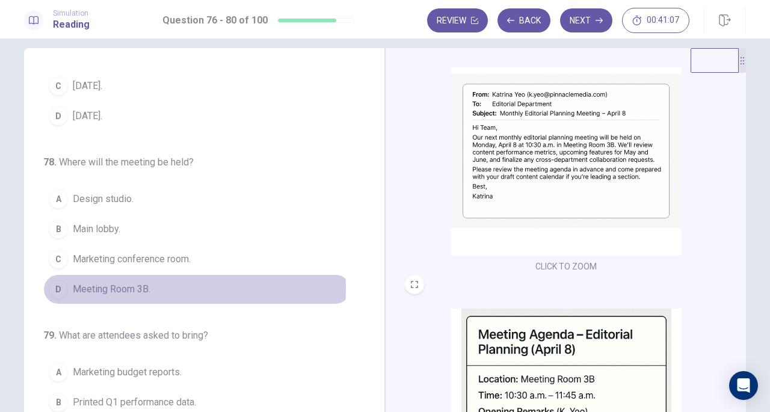
click at [138, 283] on span "Meeting Room 3B." at bounding box center [112, 289] width 78 height 14
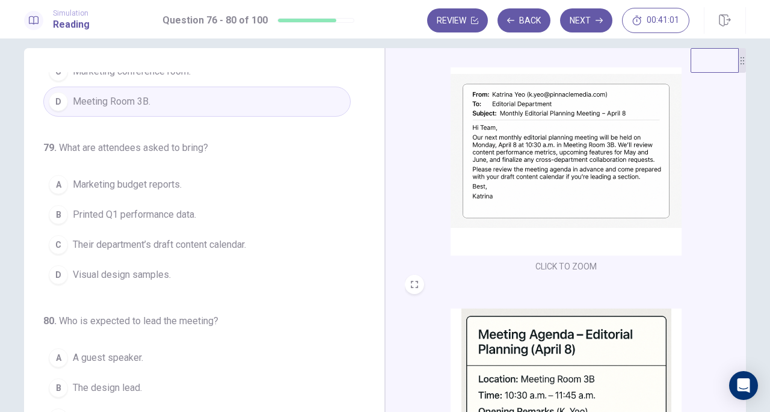
scroll to position [464, 0]
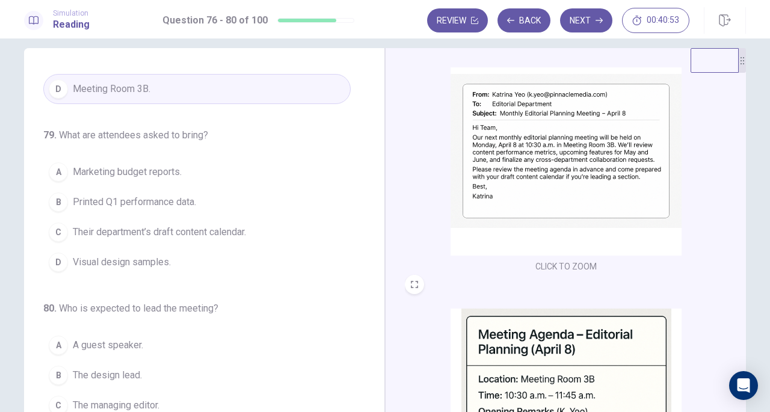
click at [150, 165] on span "Marketing budget reports." at bounding box center [127, 172] width 109 height 14
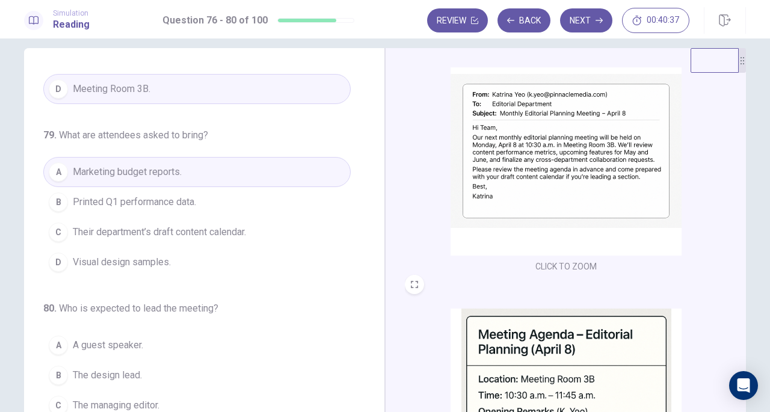
click at [142, 342] on button "A A guest speaker." at bounding box center [196, 345] width 307 height 30
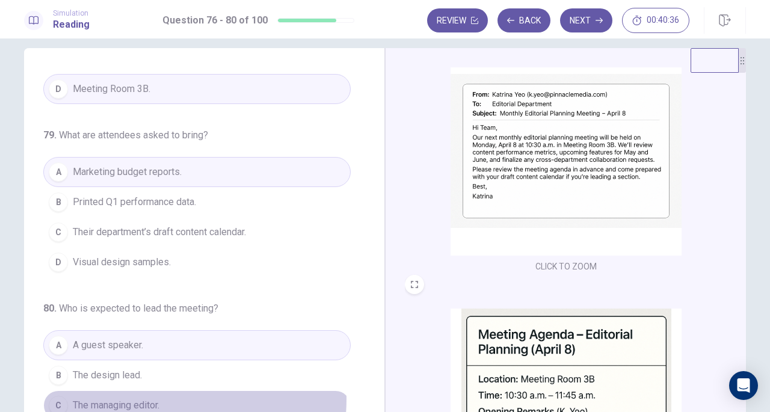
click at [141, 398] on span "The managing editor." at bounding box center [116, 405] width 87 height 14
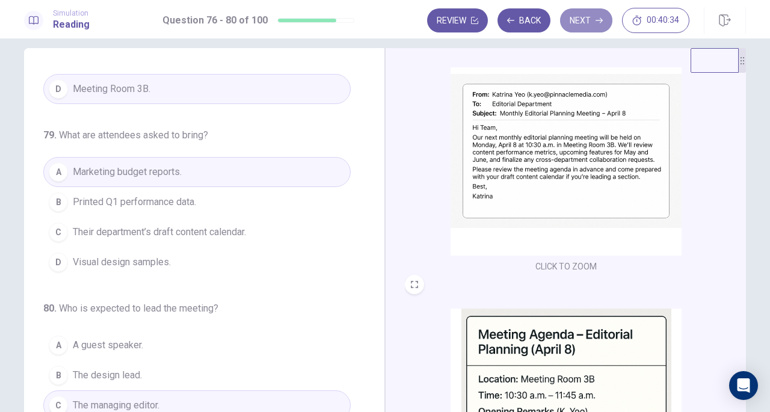
click at [568, 26] on button "Next" at bounding box center [586, 20] width 52 height 24
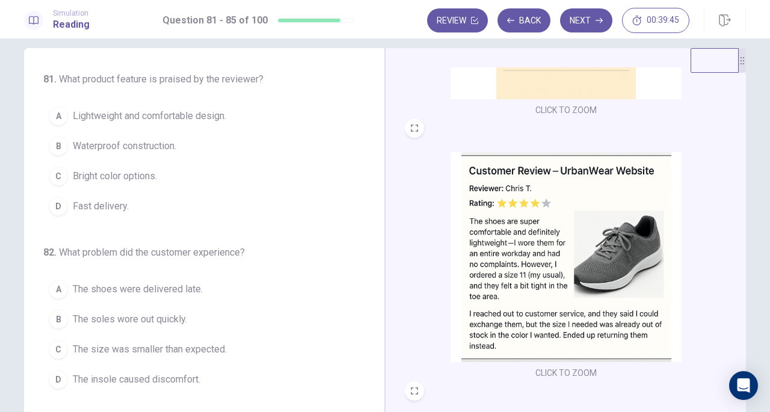
scroll to position [217, 0]
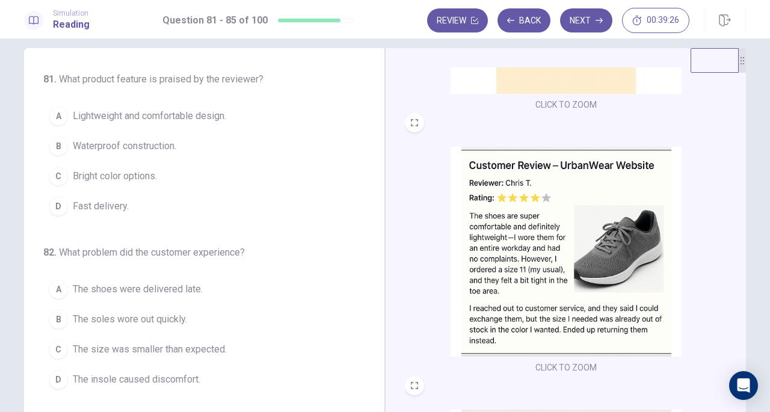
click at [238, 121] on button "A Lightweight and comfortable design." at bounding box center [196, 116] width 307 height 30
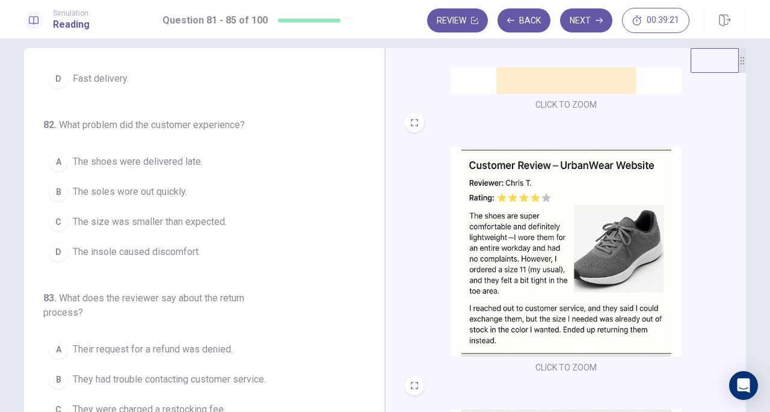
scroll to position [116, 0]
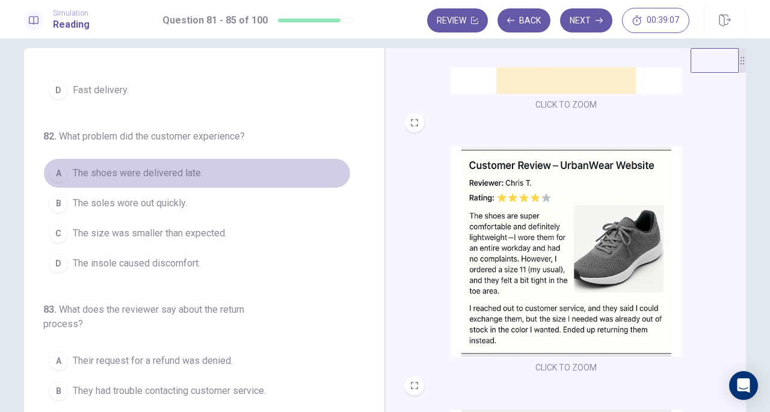
click at [205, 176] on button "A The shoes were delivered late." at bounding box center [196, 173] width 307 height 30
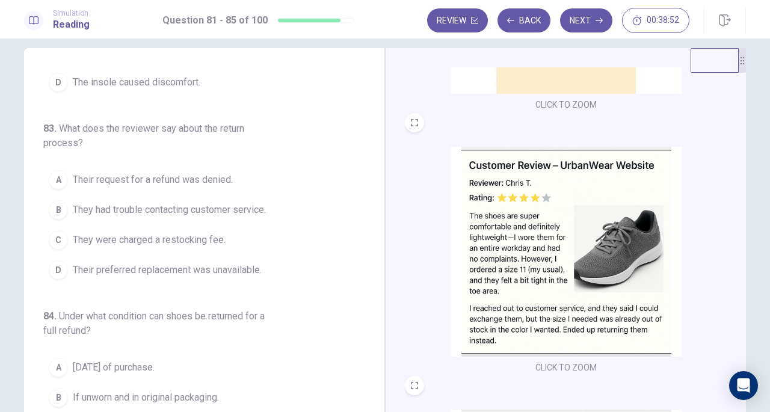
scroll to position [325, 0]
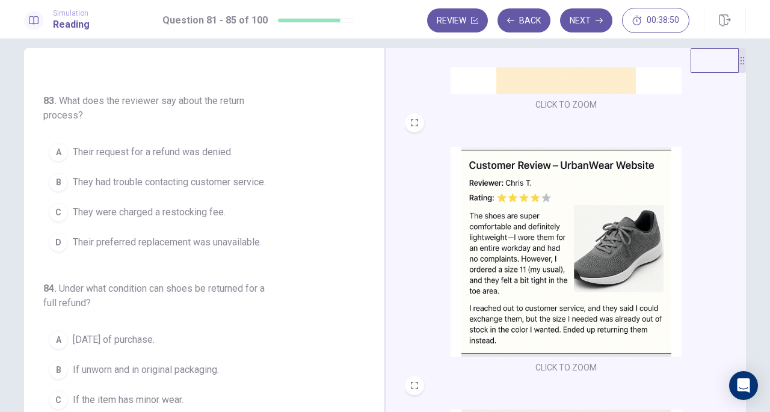
click at [202, 236] on span "Their preferred replacement was unavailable." at bounding box center [167, 242] width 189 height 14
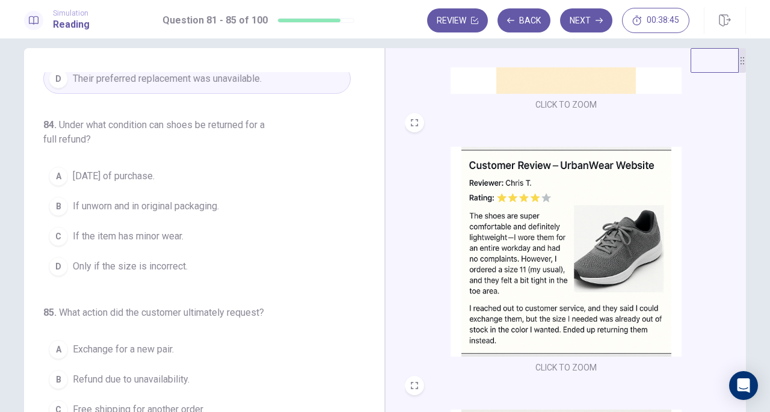
scroll to position [493, 0]
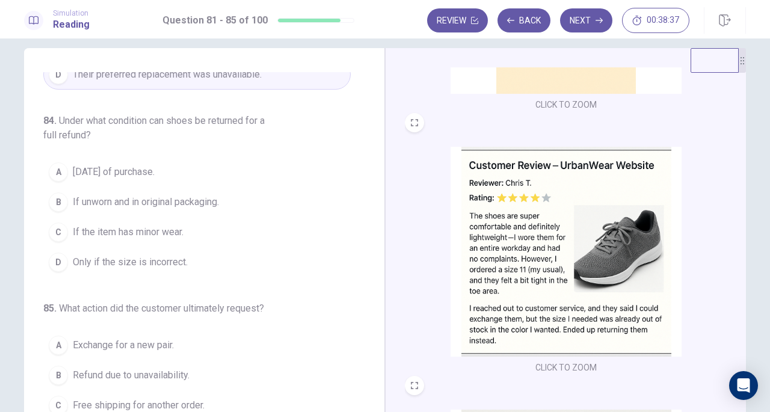
click at [187, 203] on span "If unworn and in original packaging." at bounding box center [146, 202] width 146 height 14
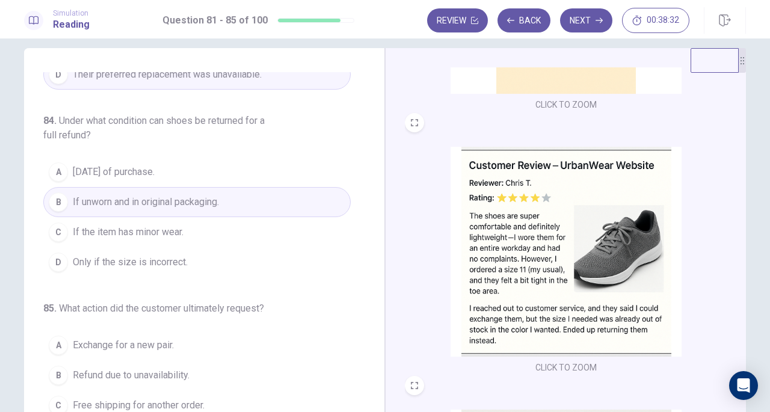
drag, startPoint x: 372, startPoint y: 318, endPoint x: 369, endPoint y: 366, distance: 48.2
click at [369, 366] on div "81 . What product feature is praised by the reviewer? A Lightweight and comfort…" at bounding box center [209, 257] width 332 height 370
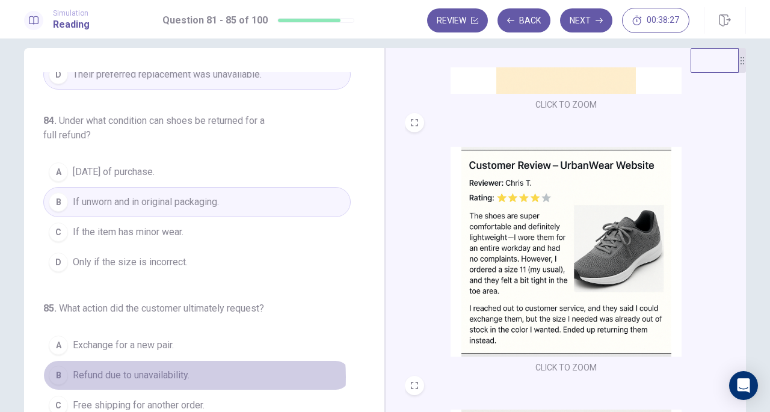
click at [176, 370] on span "Refund due to unavailability." at bounding box center [131, 375] width 117 height 14
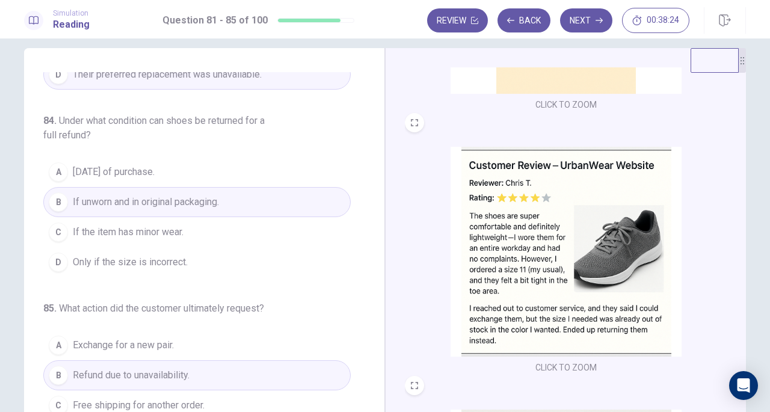
click at [597, 18] on icon "button" at bounding box center [599, 20] width 7 height 7
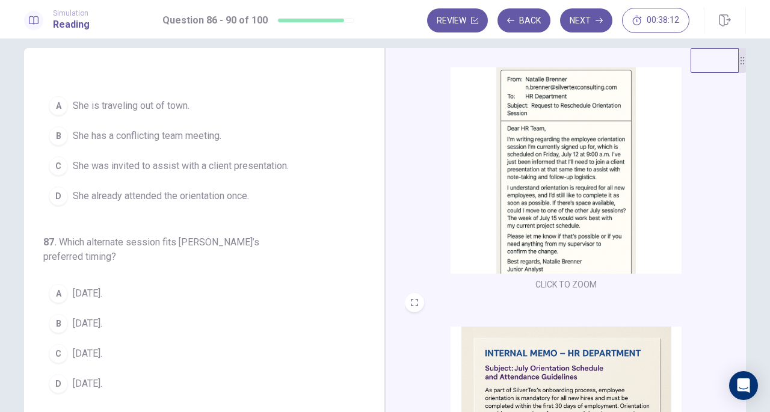
scroll to position [39, 0]
click at [300, 163] on button "C She was invited to assist with a client presentation." at bounding box center [196, 166] width 307 height 30
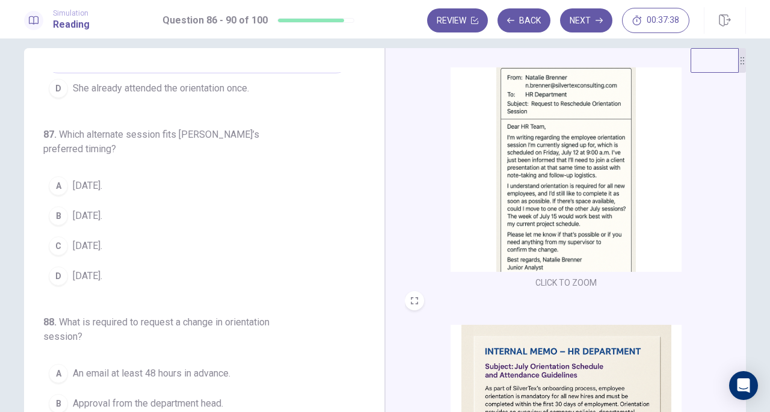
scroll to position [137, 0]
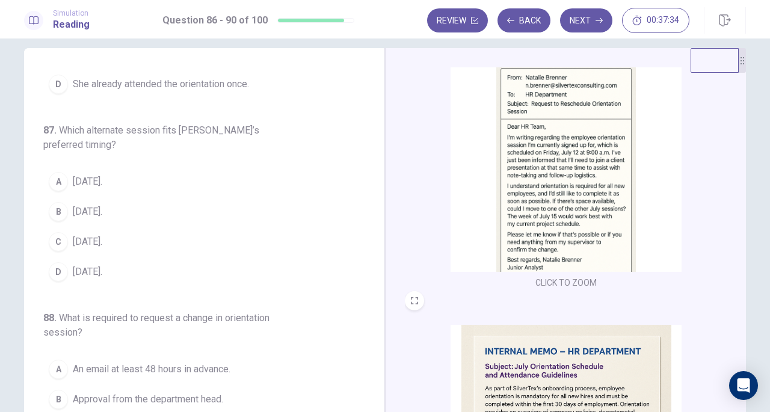
click at [175, 173] on button "A [DATE]." at bounding box center [196, 182] width 307 height 30
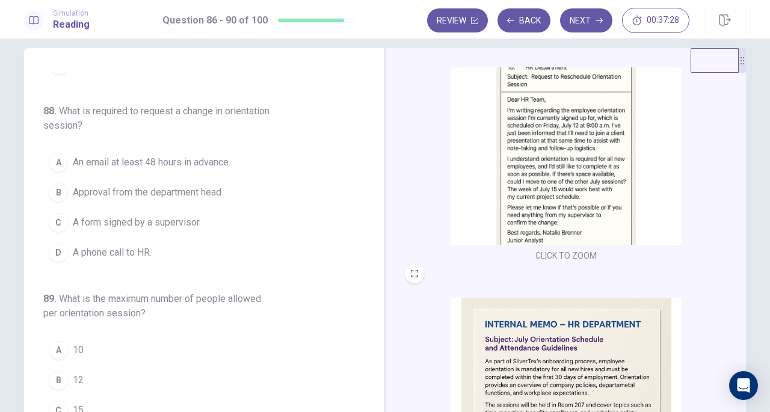
scroll to position [69, 0]
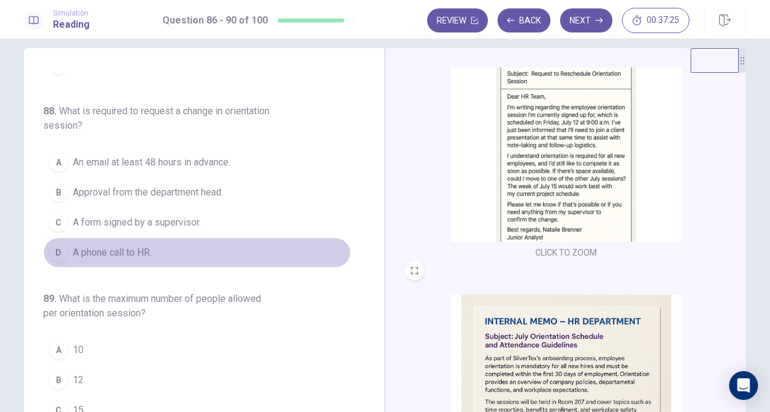
click at [208, 251] on button "D A phone call to HR." at bounding box center [196, 253] width 307 height 30
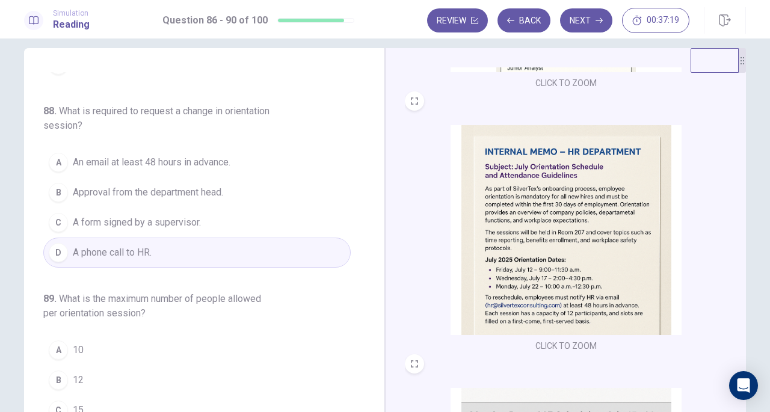
scroll to position [239, 0]
drag, startPoint x: 732, startPoint y: 264, endPoint x: 723, endPoint y: 351, distance: 87.1
click at [723, 351] on div "CLICK TO ZOOM CLICK TO ZOOM CLICK TO ZOOM" at bounding box center [574, 240] width 338 height 346
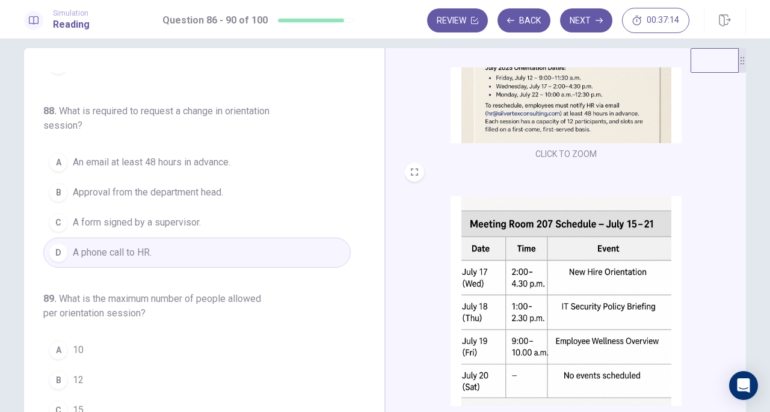
scroll to position [443, 0]
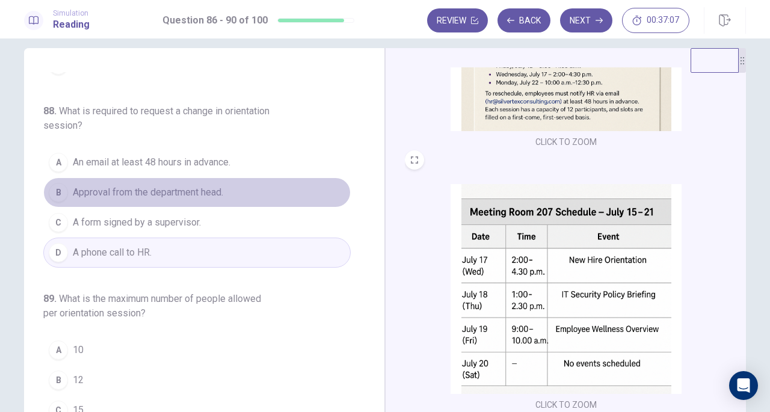
click at [232, 191] on button "B Approval from the department head." at bounding box center [196, 192] width 307 height 30
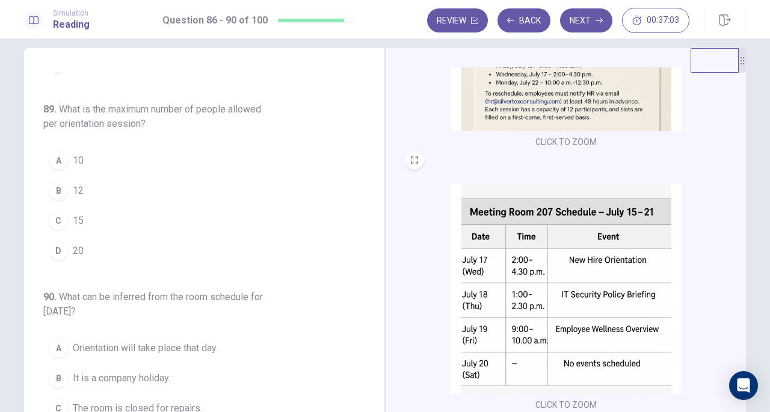
scroll to position [536, 0]
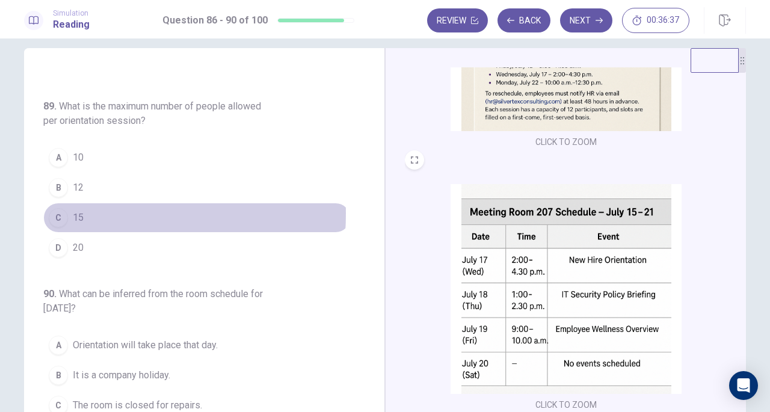
click at [55, 208] on div "C" at bounding box center [58, 217] width 19 height 19
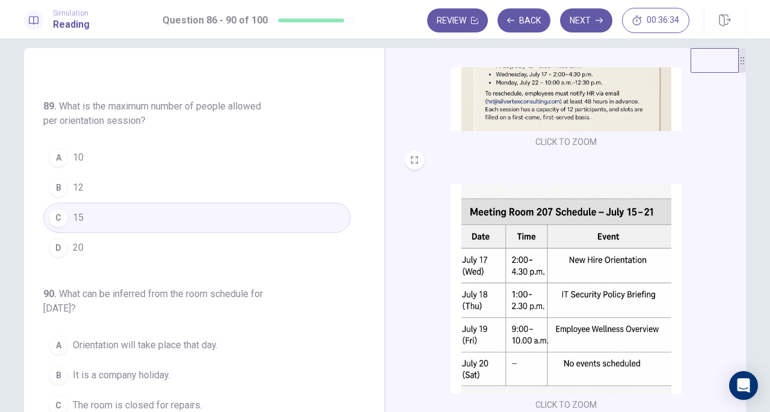
click at [65, 181] on button "B 12" at bounding box center [196, 188] width 307 height 30
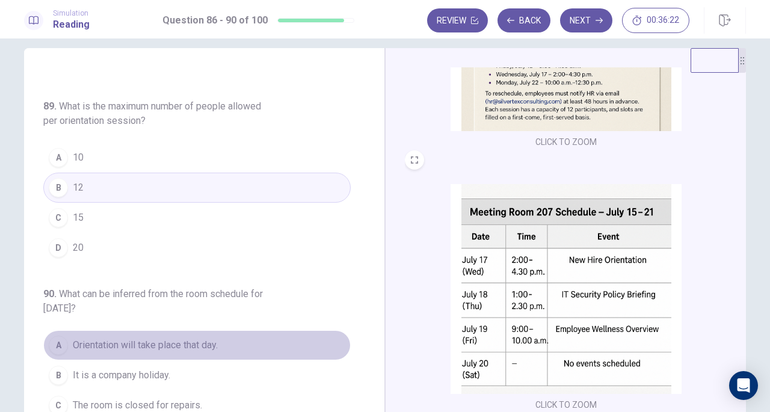
click at [209, 341] on span "Orientation will take place that day." at bounding box center [145, 345] width 145 height 14
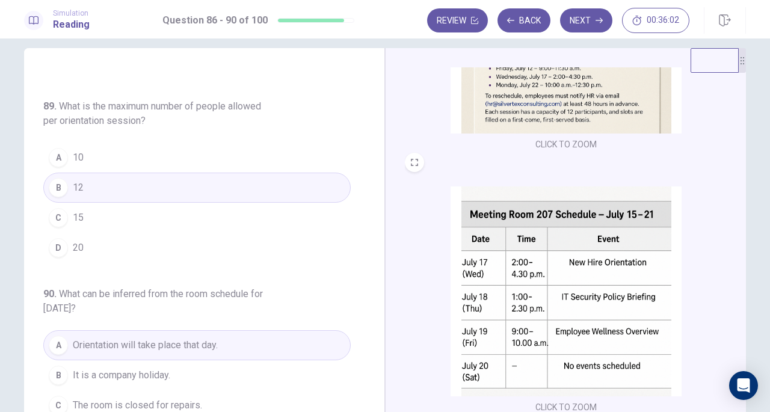
scroll to position [443, 0]
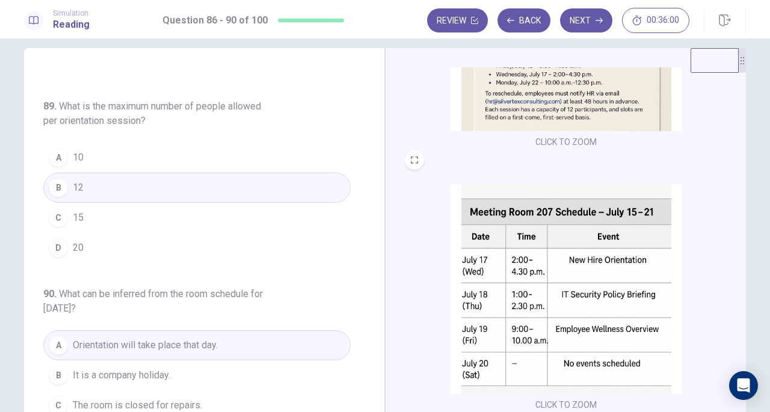
click at [590, 20] on button "Next" at bounding box center [586, 20] width 52 height 24
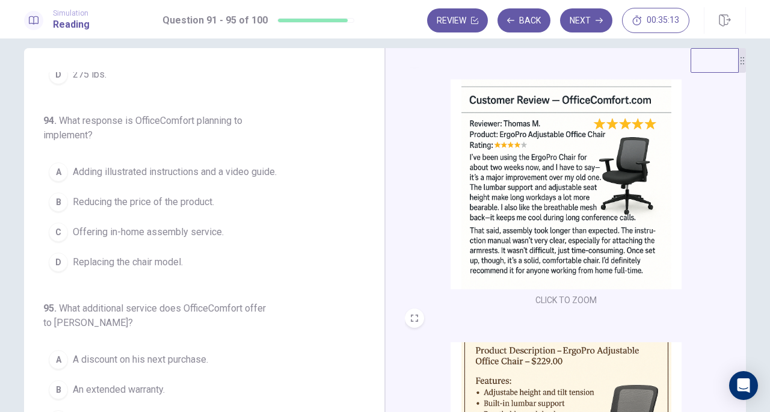
scroll to position [507, 0]
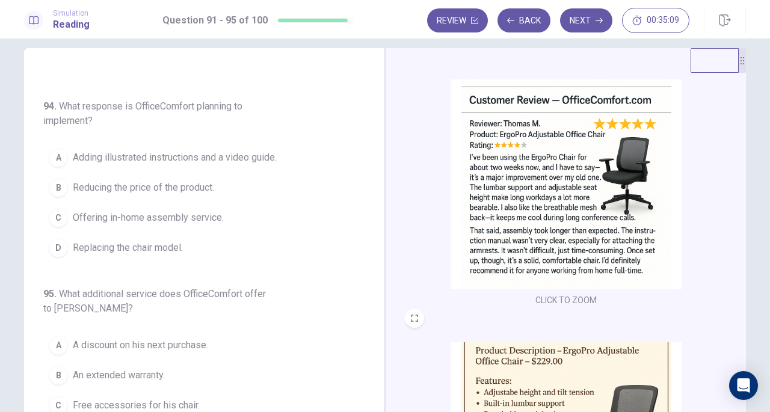
click at [162, 398] on span "Free accessories for his chair." at bounding box center [136, 405] width 127 height 14
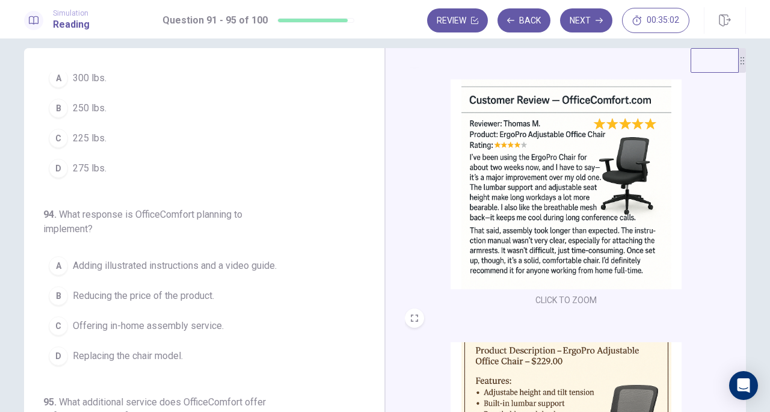
scroll to position [391, 0]
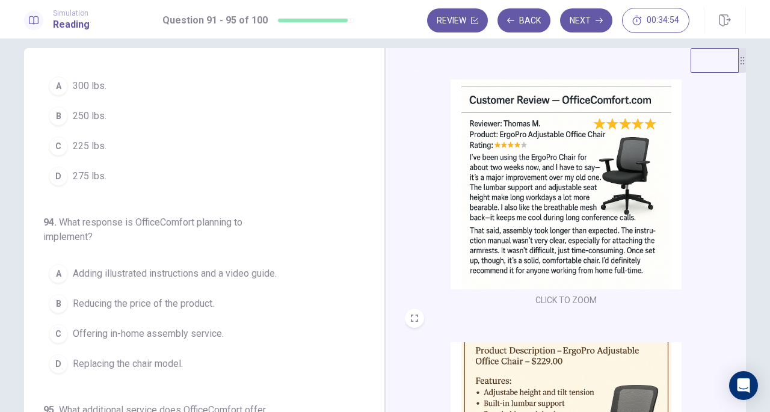
click at [160, 280] on button "A Adding illustrated instructions and a video guide." at bounding box center [196, 274] width 307 height 30
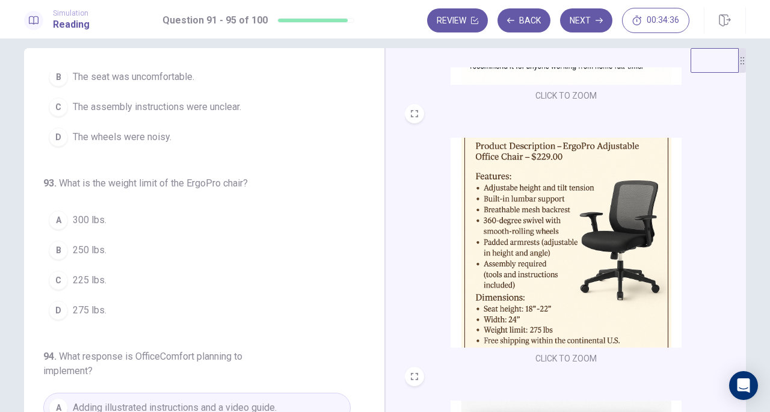
scroll to position [221, 0]
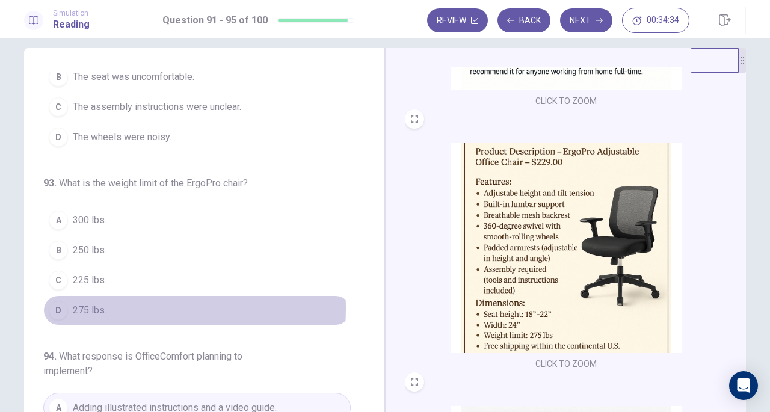
click at [105, 304] on button "D 275 lbs." at bounding box center [196, 310] width 307 height 30
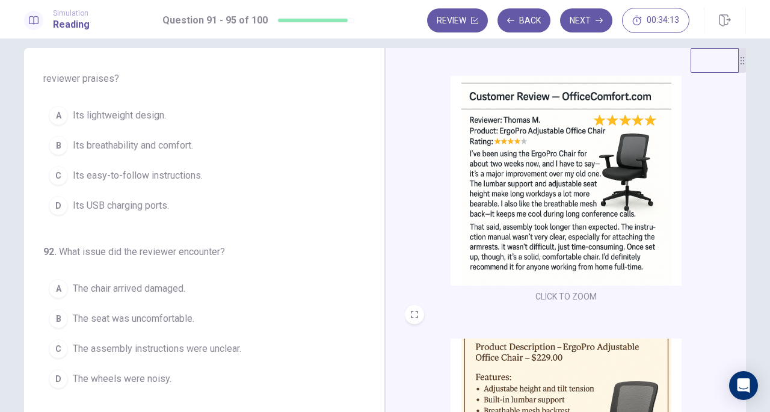
scroll to position [25, 0]
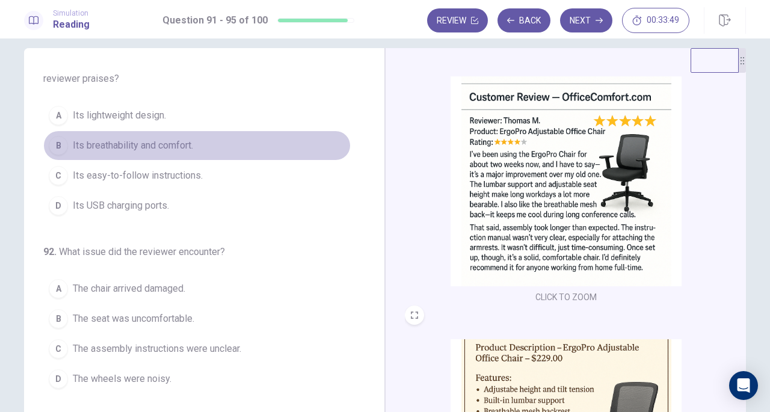
click at [201, 146] on button "B Its breathability and comfort." at bounding box center [196, 146] width 307 height 30
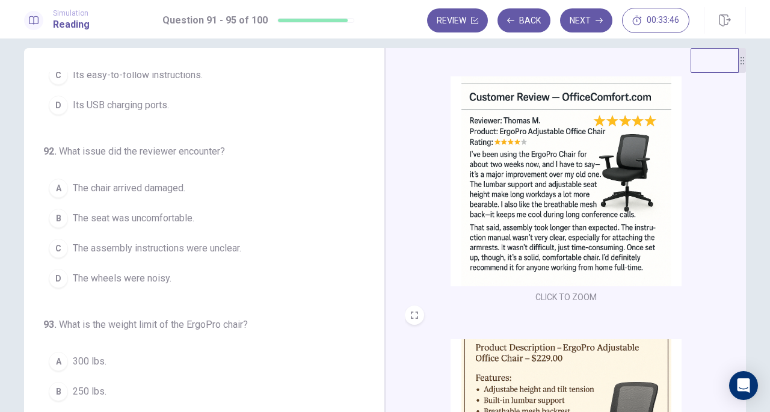
scroll to position [137, 0]
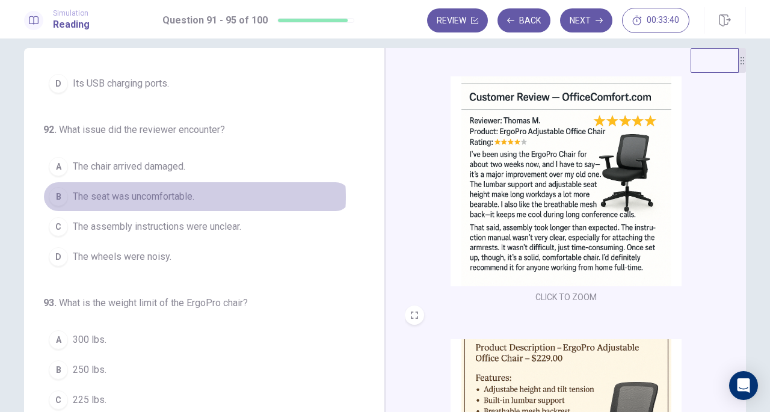
click at [188, 194] on span "The seat was uncomfortable." at bounding box center [134, 197] width 122 height 14
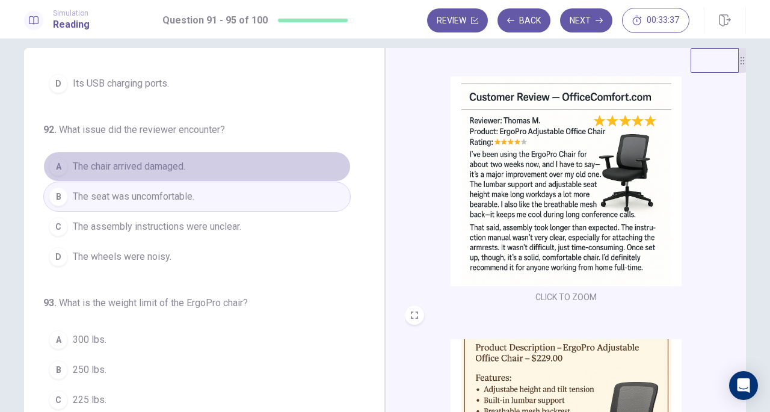
click at [196, 168] on button "A The chair arrived damaged." at bounding box center [196, 167] width 307 height 30
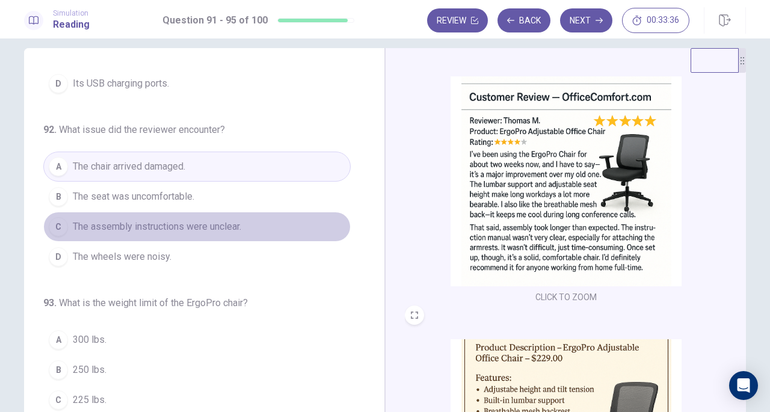
click at [202, 226] on span "The assembly instructions were unclear." at bounding box center [157, 227] width 168 height 14
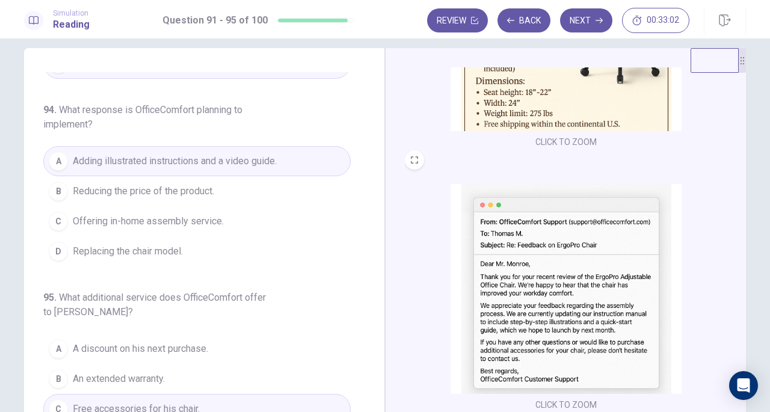
scroll to position [507, 0]
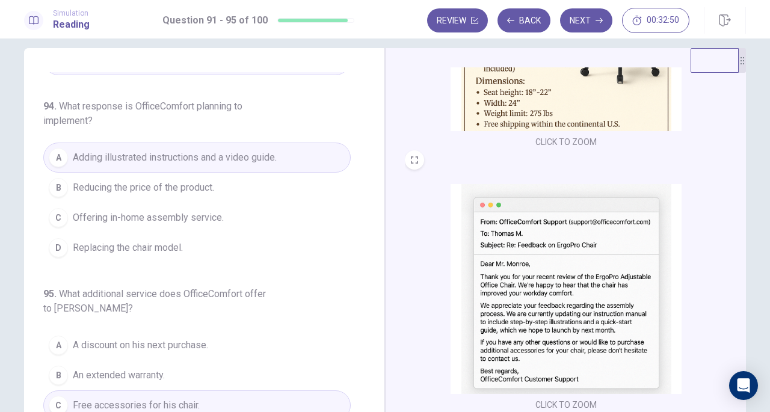
click at [215, 182] on button "B Reducing the price of the product." at bounding box center [196, 188] width 307 height 30
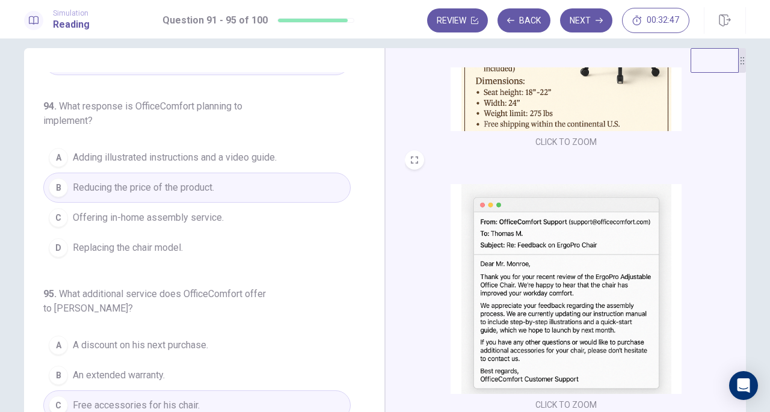
click at [190, 211] on span "Offering in-home assembly service." at bounding box center [148, 218] width 151 height 14
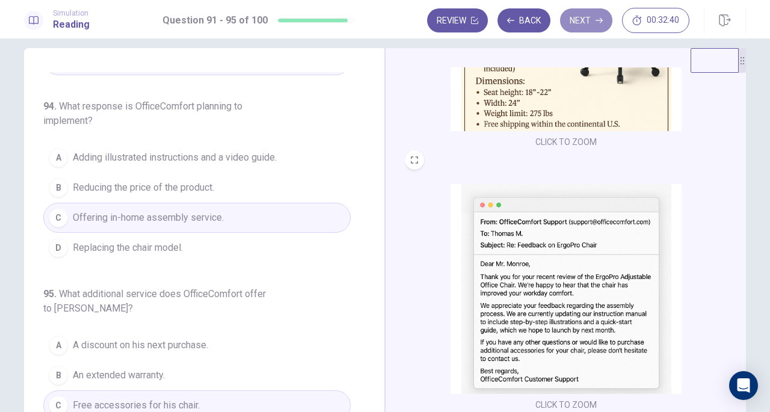
click at [590, 22] on button "Next" at bounding box center [586, 20] width 52 height 24
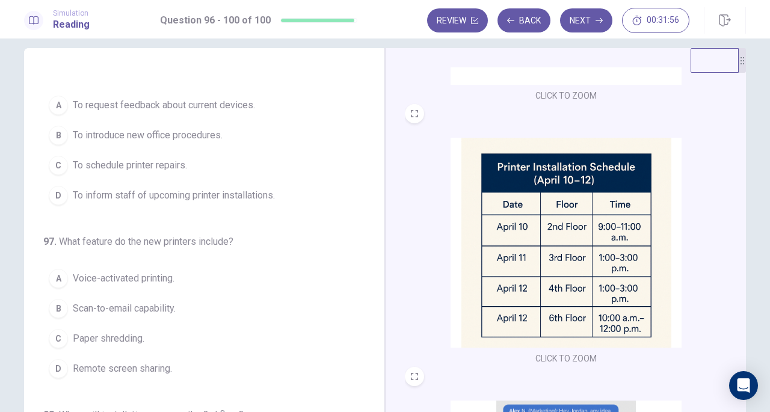
scroll to position [0, 0]
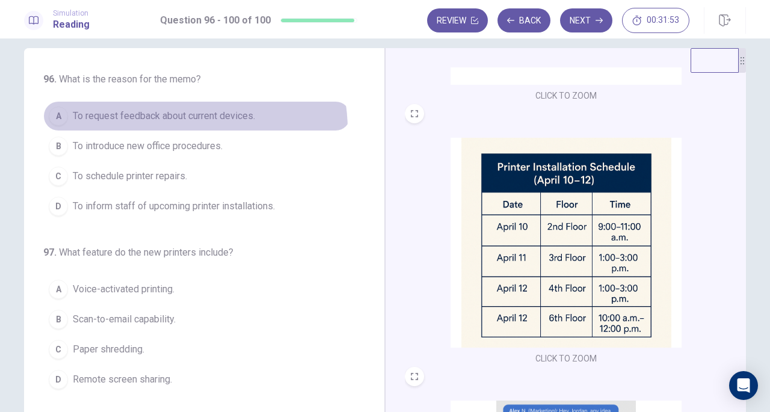
click at [179, 129] on button "A To request feedback about current devices." at bounding box center [196, 116] width 307 height 30
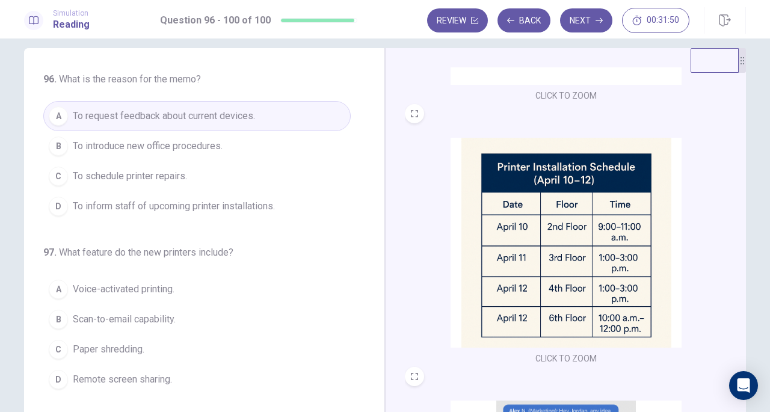
click at [146, 379] on span "Remote screen sharing." at bounding box center [122, 379] width 99 height 14
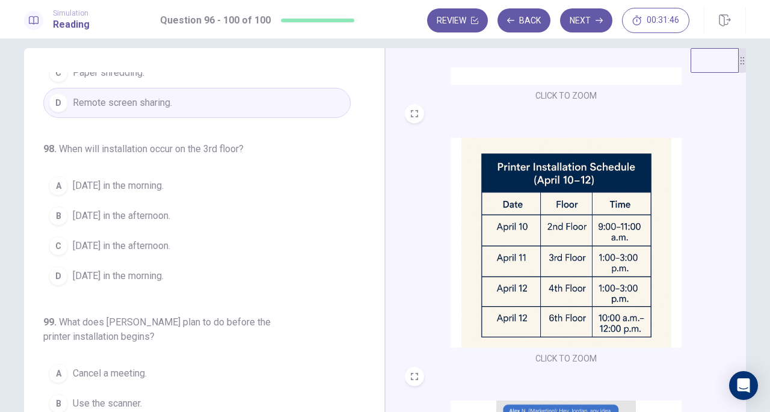
scroll to position [280, 0]
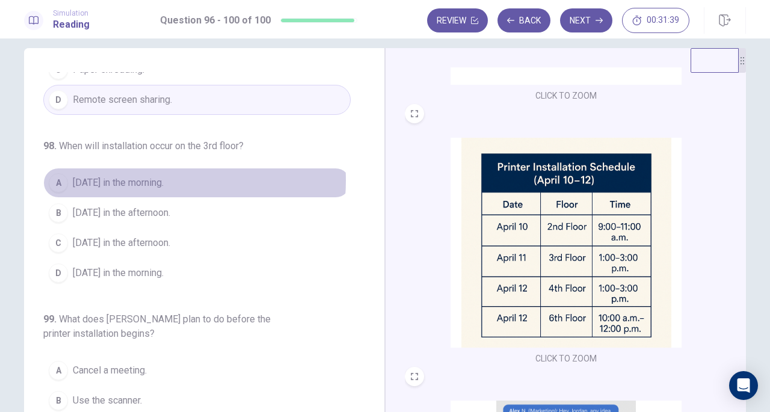
click at [141, 177] on span "[DATE] in the morning." at bounding box center [118, 183] width 91 height 14
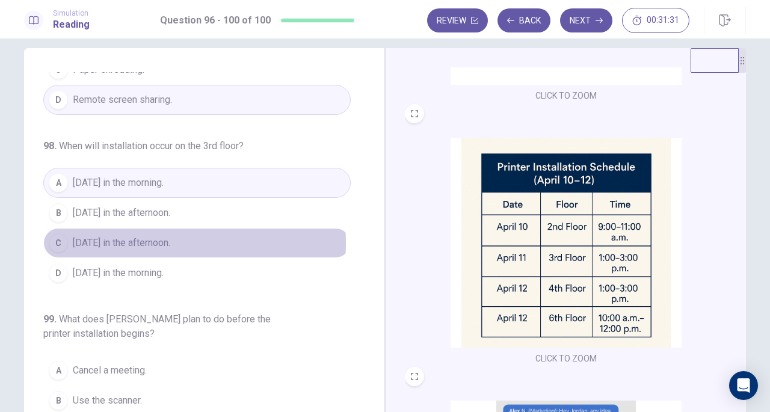
click at [122, 239] on span "[DATE] in the afternoon." at bounding box center [121, 243] width 97 height 14
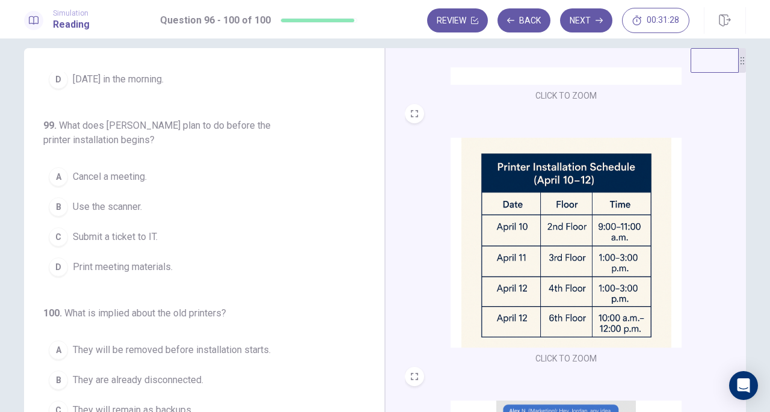
scroll to position [478, 0]
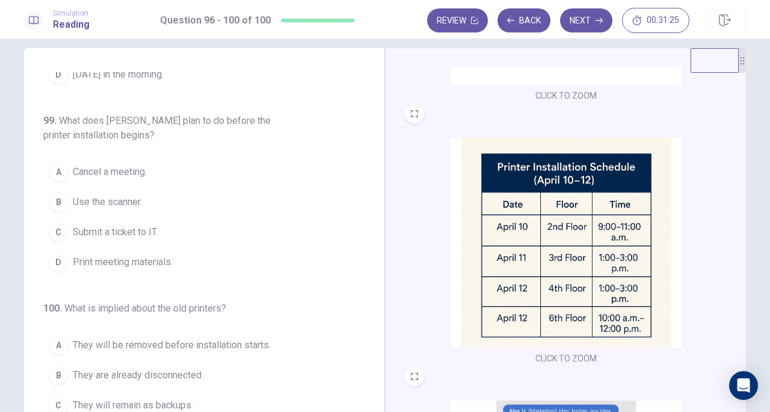
click at [76, 232] on span "Submit a ticket to IT." at bounding box center [115, 232] width 85 height 14
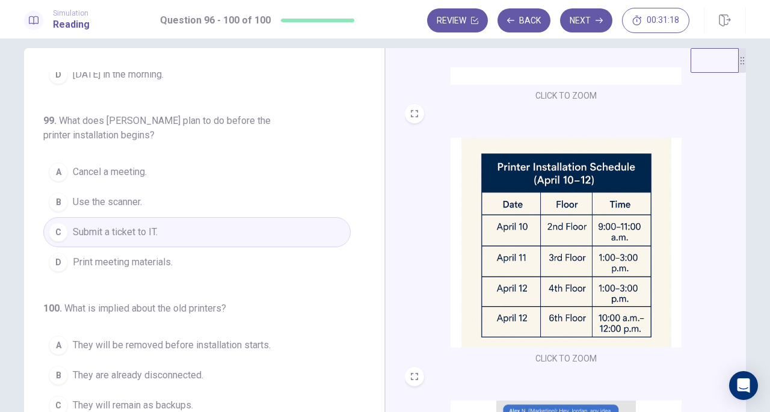
click at [238, 370] on button "B They are already disconnected." at bounding box center [196, 375] width 307 height 30
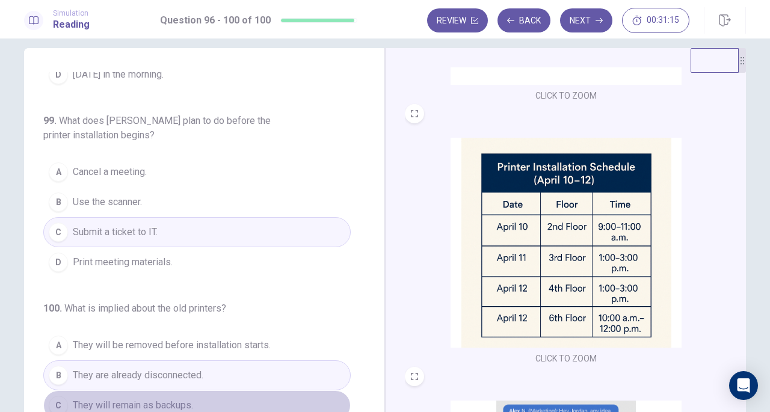
click at [234, 393] on button "C They will remain as backups." at bounding box center [196, 405] width 307 height 30
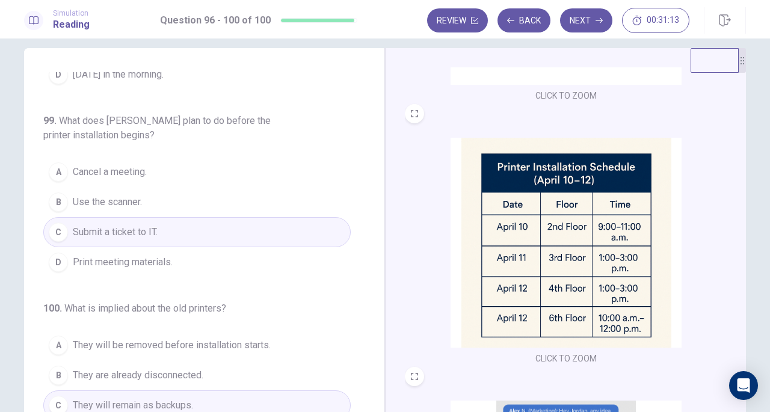
click at [589, 21] on button "Next" at bounding box center [586, 20] width 52 height 24
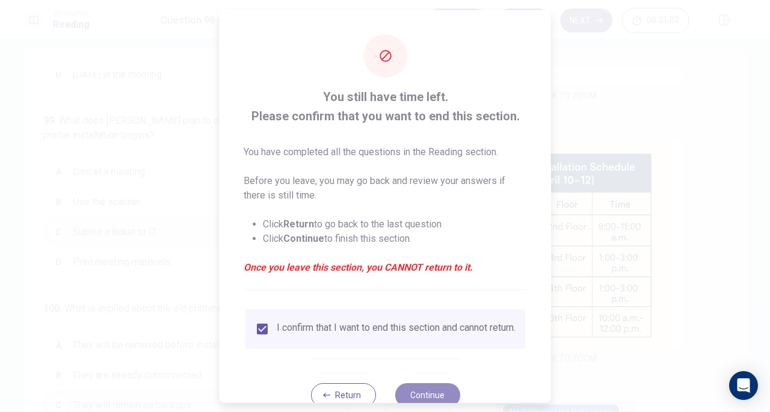
click at [421, 396] on button "Continue" at bounding box center [427, 395] width 65 height 24
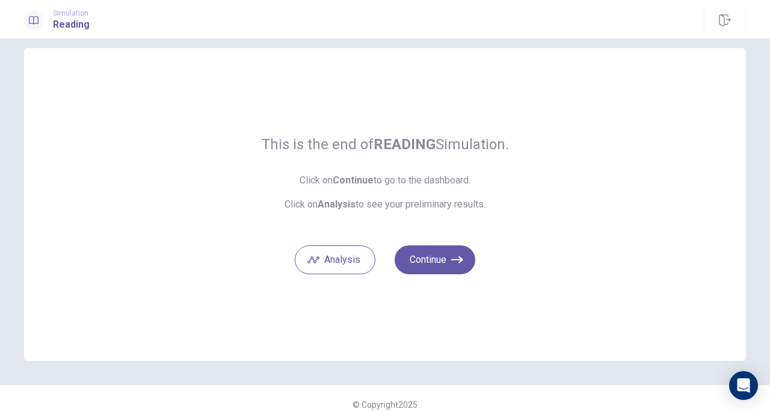
click at [424, 259] on button "Continue" at bounding box center [435, 259] width 81 height 29
